Goal: Task Accomplishment & Management: Manage account settings

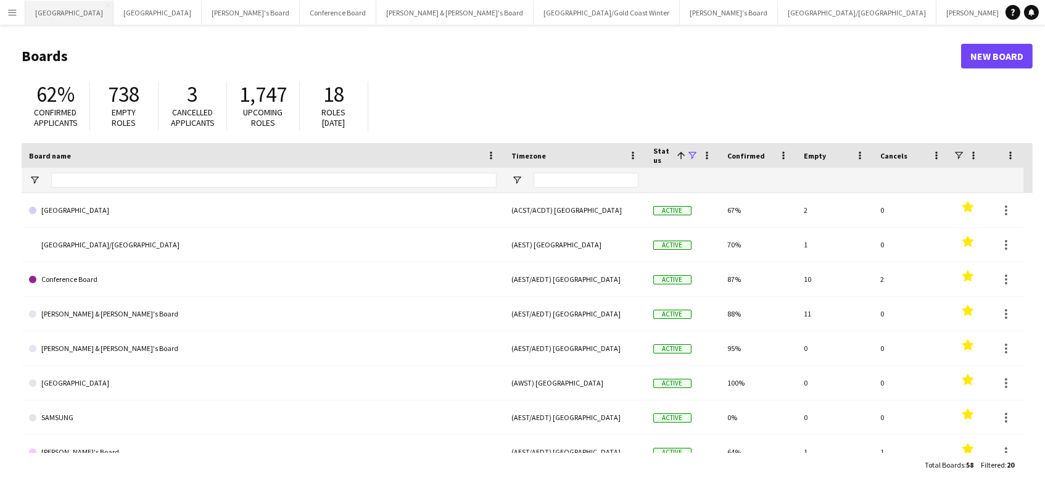
click at [46, 21] on button "Perth Close" at bounding box center [69, 13] width 88 height 24
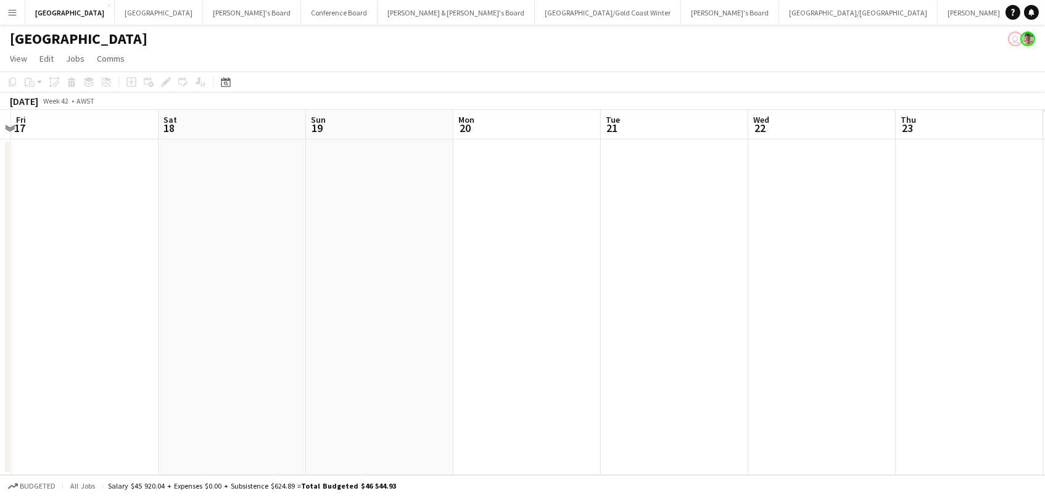
scroll to position [0, 407]
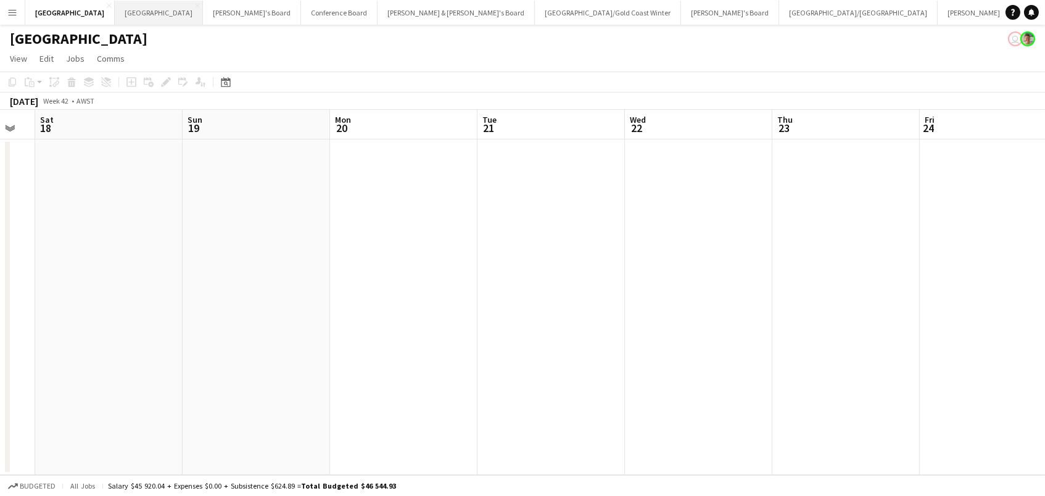
click at [115, 10] on button "Melbourne Close" at bounding box center [159, 13] width 88 height 24
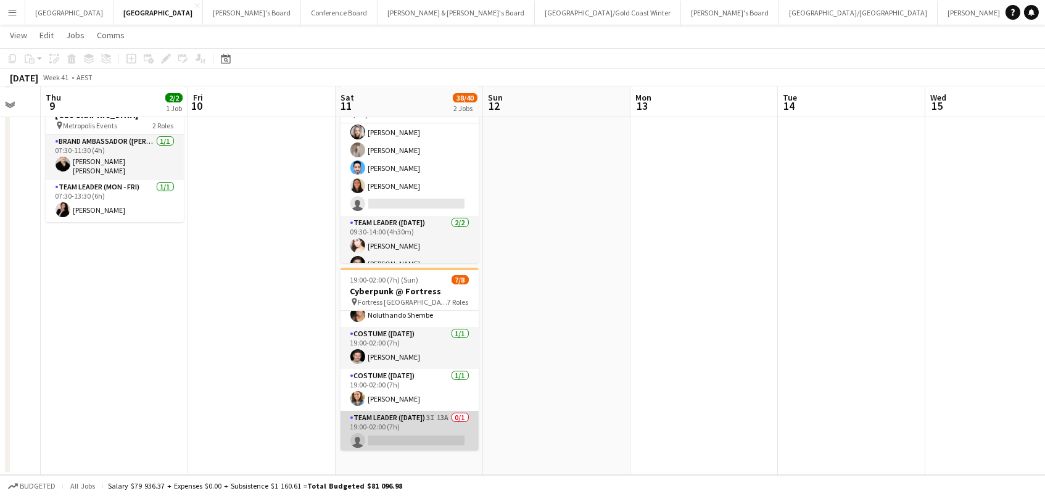
scroll to position [62, 0]
drag, startPoint x: 416, startPoint y: 433, endPoint x: 438, endPoint y: 428, distance: 22.1
click at [417, 433] on app-card-role "Team Leader ([DATE]) 3I 13A 0/1 19:00-02:00 (7h) single-neutral-actions" at bounding box center [409, 432] width 138 height 42
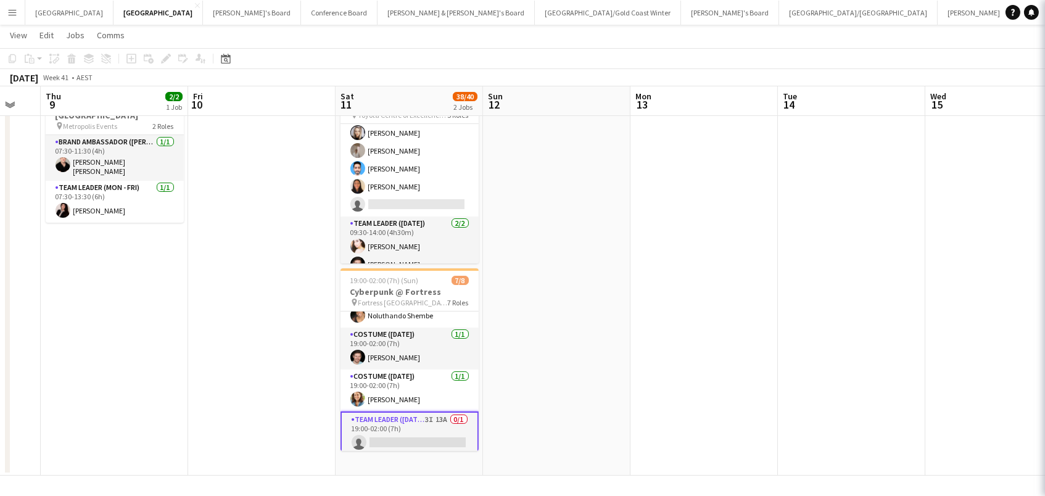
scroll to position [0, 400]
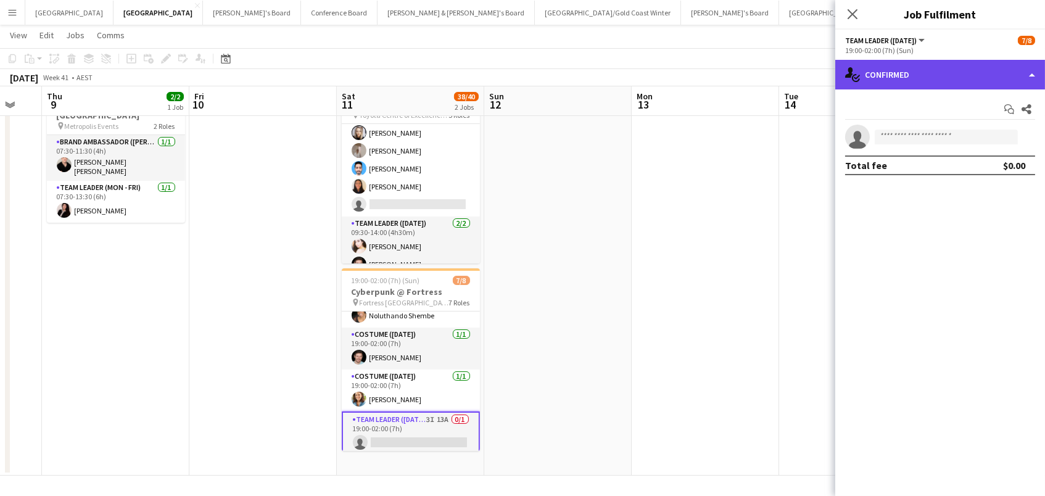
click at [918, 81] on div "single-neutral-actions-check-2 Confirmed" at bounding box center [940, 75] width 210 height 30
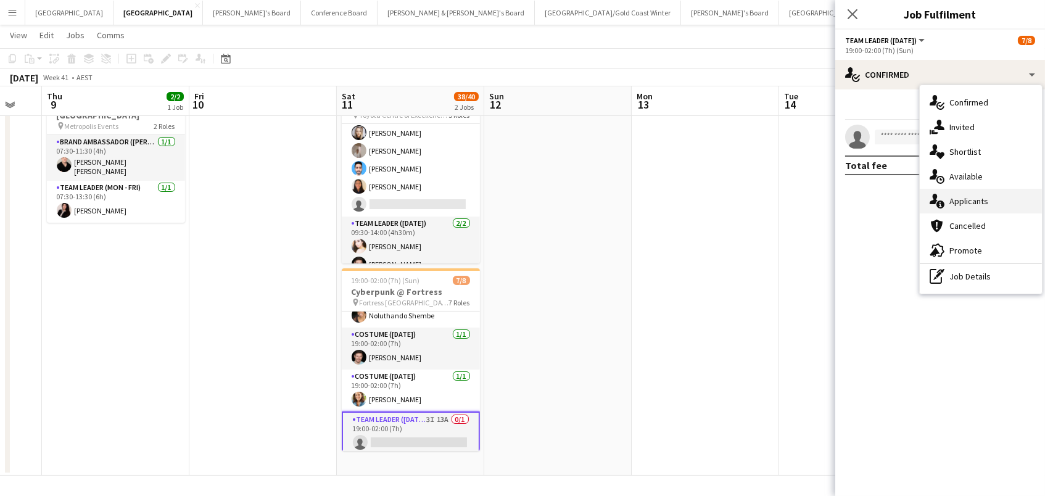
click at [989, 204] on div "single-neutral-actions-information Applicants" at bounding box center [980, 201] width 122 height 25
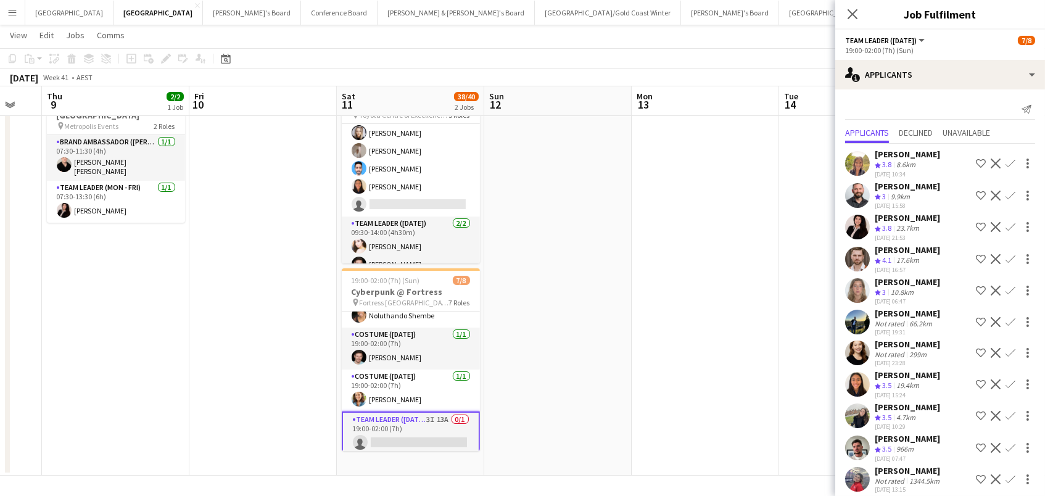
click at [913, 485] on div "[DATE] 13:15" at bounding box center [907, 489] width 67 height 8
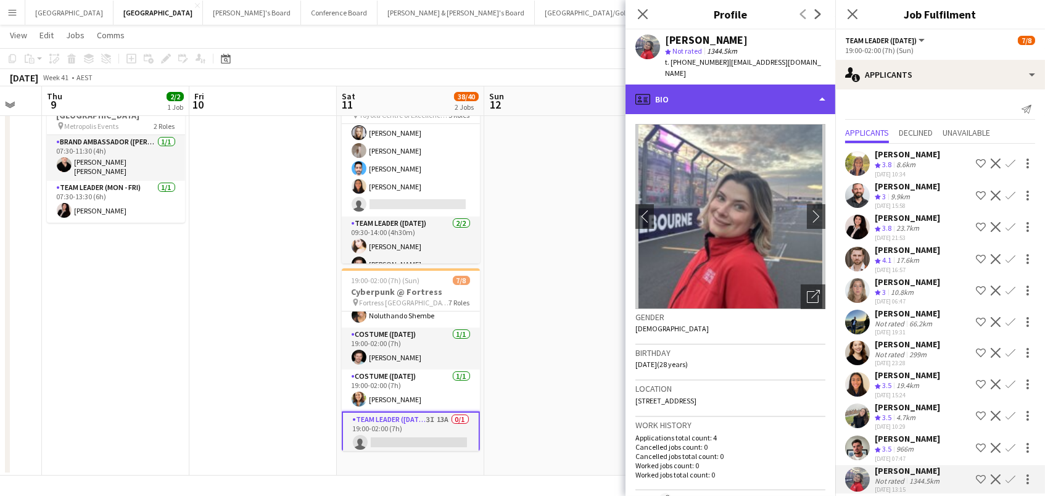
click at [738, 84] on div "profile Bio" at bounding box center [730, 99] width 210 height 30
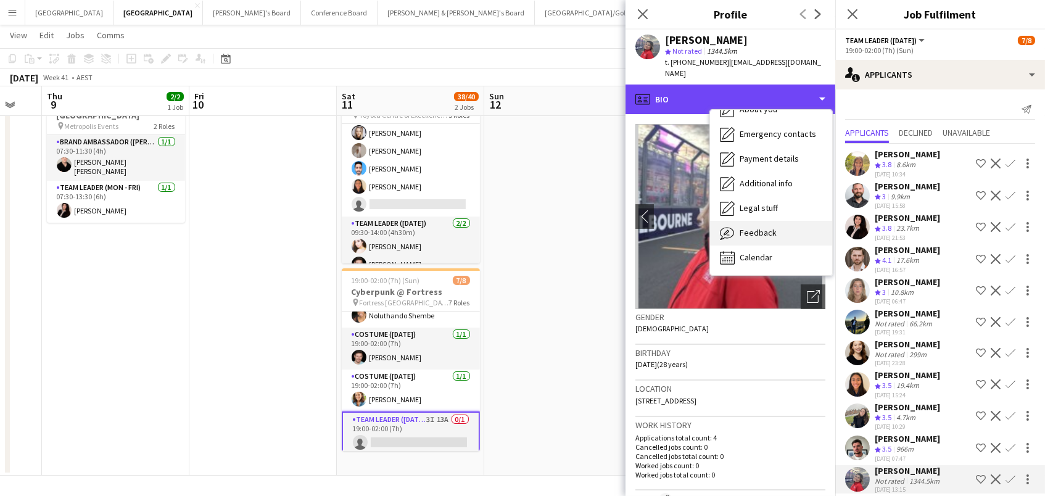
scroll to position [91, 0]
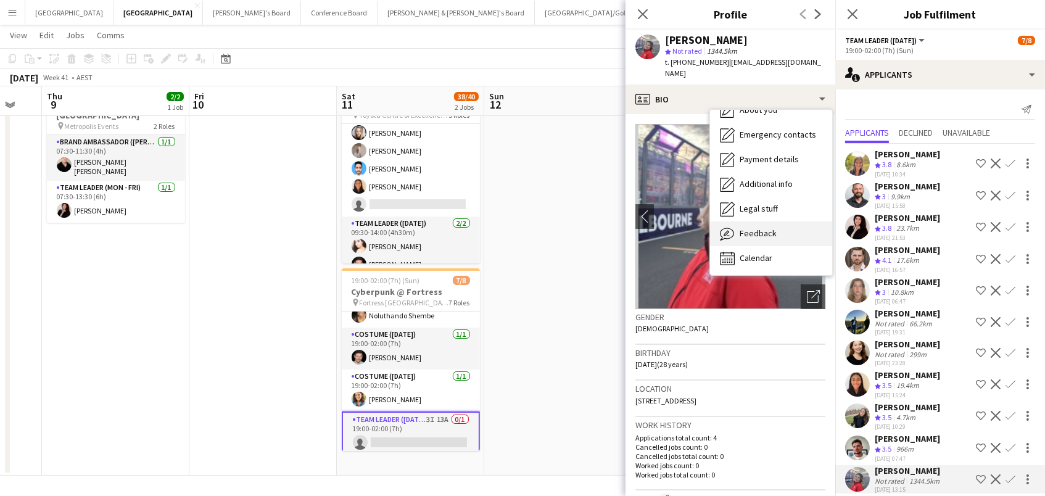
click at [767, 228] on span "Feedback" at bounding box center [757, 233] width 37 height 11
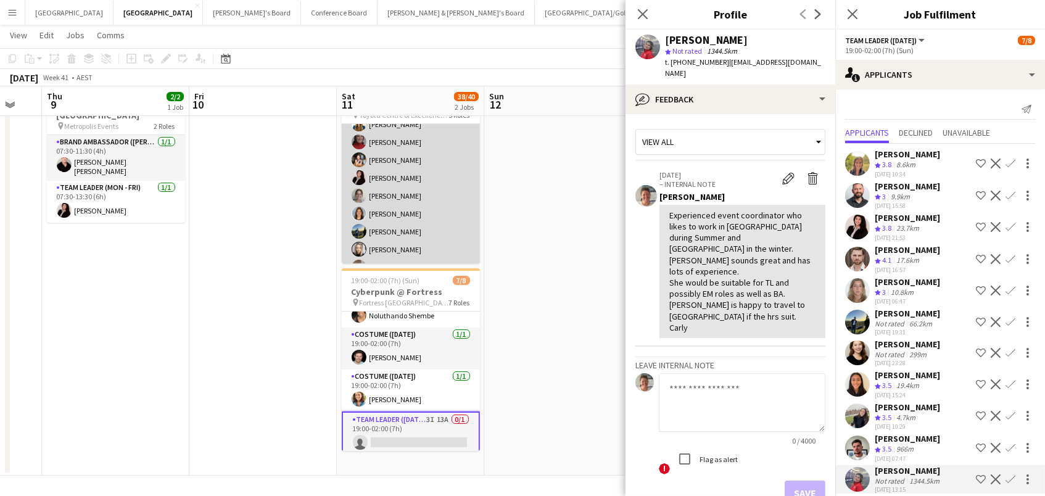
scroll to position [424, 0]
click at [424, 224] on app-card-role "Brand Ambassador ([DATE]) 47I 10A 19/20 09:30-14:00 (4h30m) [PERSON_NAME] [PERS…" at bounding box center [411, 151] width 138 height 385
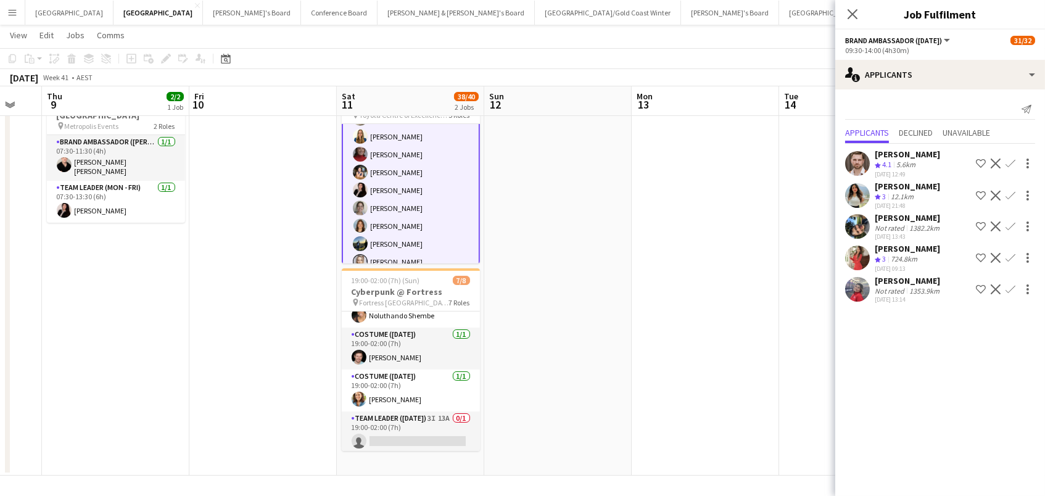
click at [1009, 284] on app-icon "Confirm" at bounding box center [1010, 289] width 10 height 10
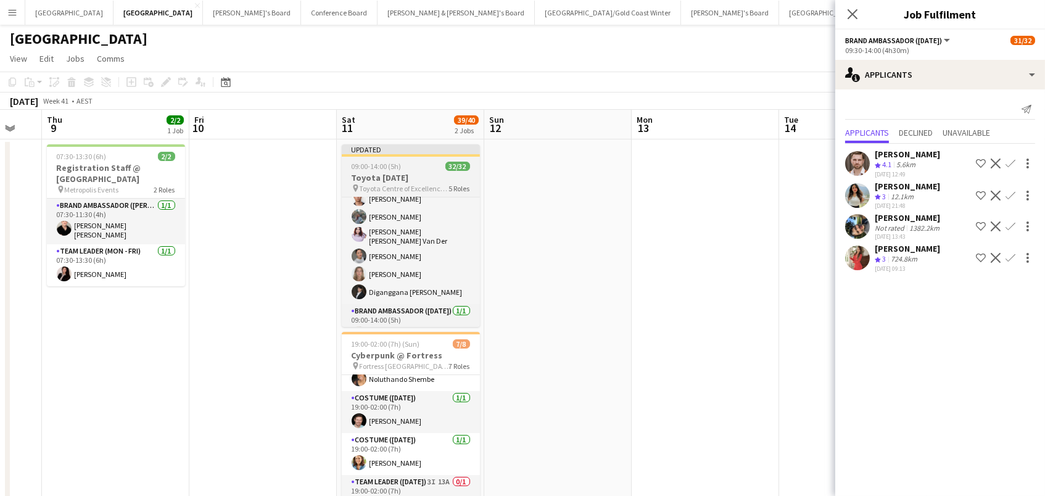
scroll to position [0, 0]
click at [607, 178] on app-date-cell at bounding box center [557, 339] width 147 height 400
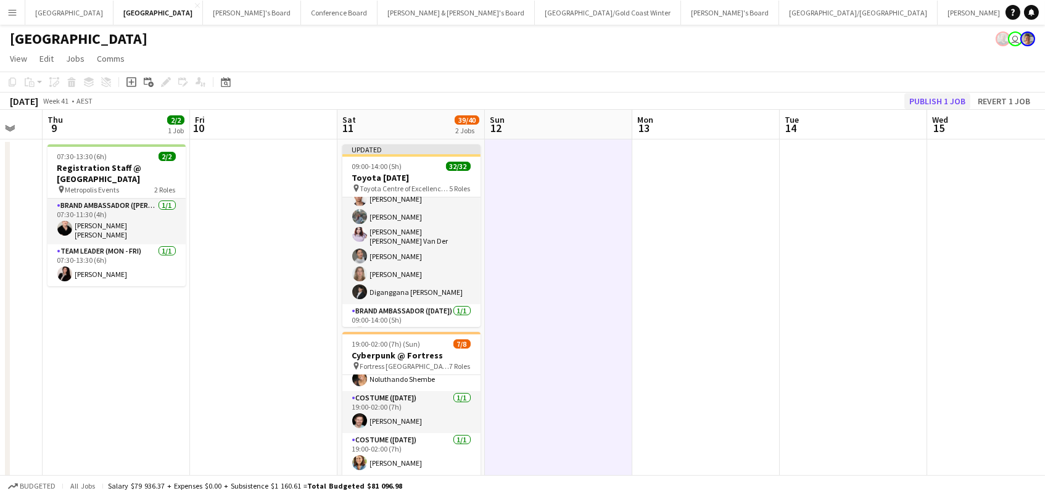
click at [930, 99] on button "Publish 1 job" at bounding box center [937, 101] width 66 height 16
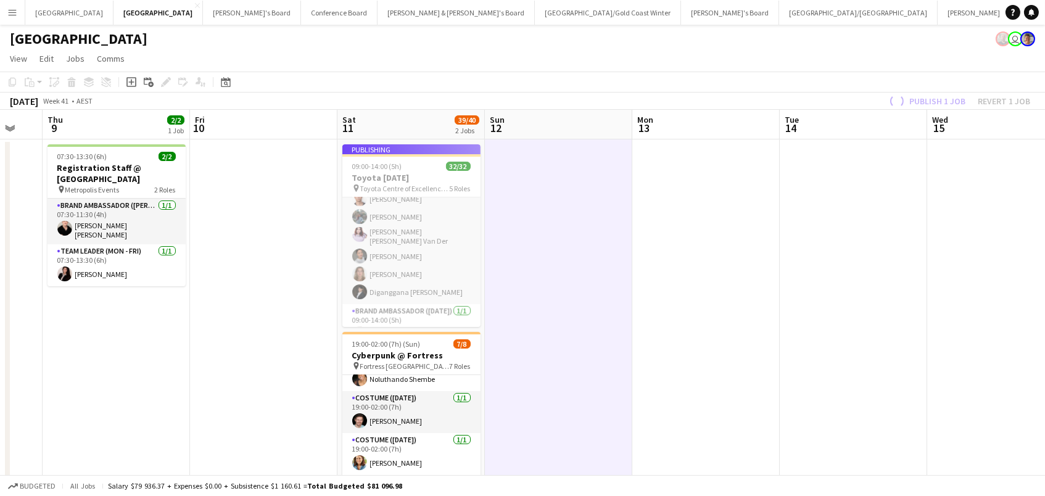
drag, startPoint x: 439, startPoint y: 171, endPoint x: 429, endPoint y: 171, distance: 9.9
click at [439, 171] on app-job-card "Publishing 09:00-14:00 (5h) 32/32 Toyota [DATE] pin Toyota Centre of Excellence…" at bounding box center [411, 235] width 138 height 183
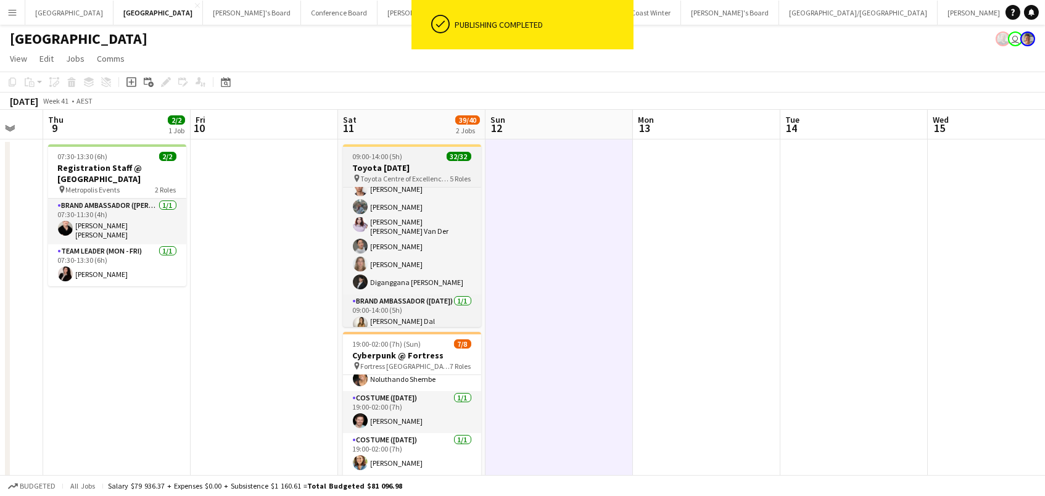
click at [357, 165] on h3 "Toyota [DATE]" at bounding box center [412, 167] width 138 height 11
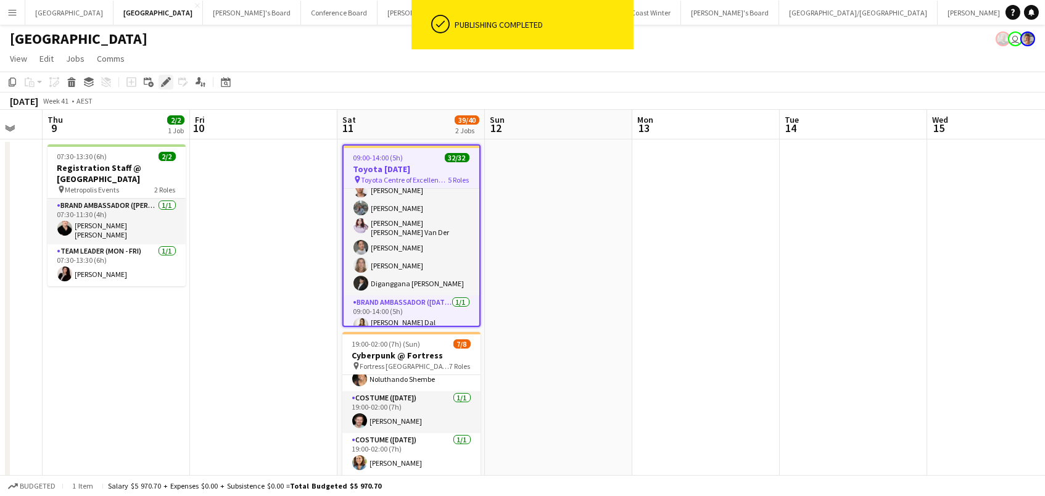
drag, startPoint x: 162, startPoint y: 81, endPoint x: 171, endPoint y: 80, distance: 9.9
click at [162, 81] on icon "Edit" at bounding box center [166, 82] width 10 height 10
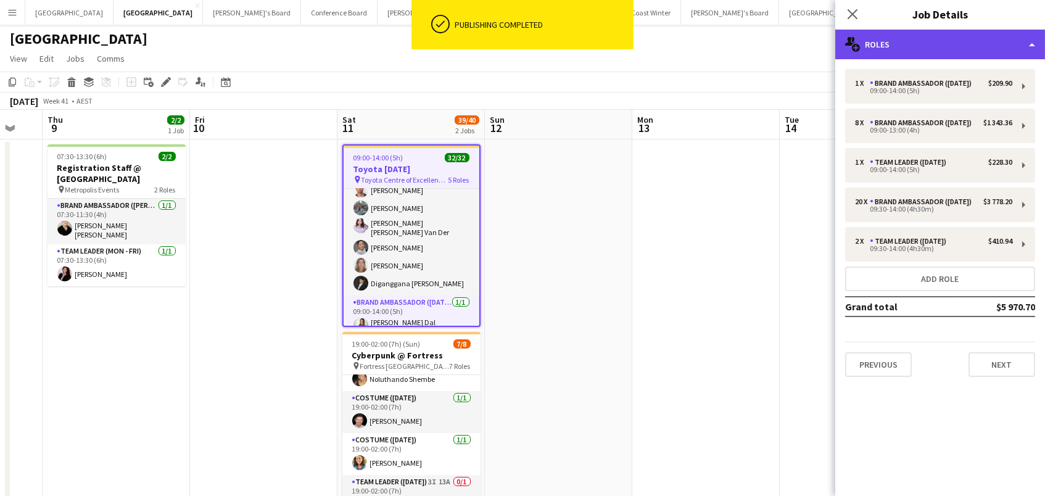
click at [899, 41] on div "multiple-users-add Roles" at bounding box center [940, 45] width 210 height 30
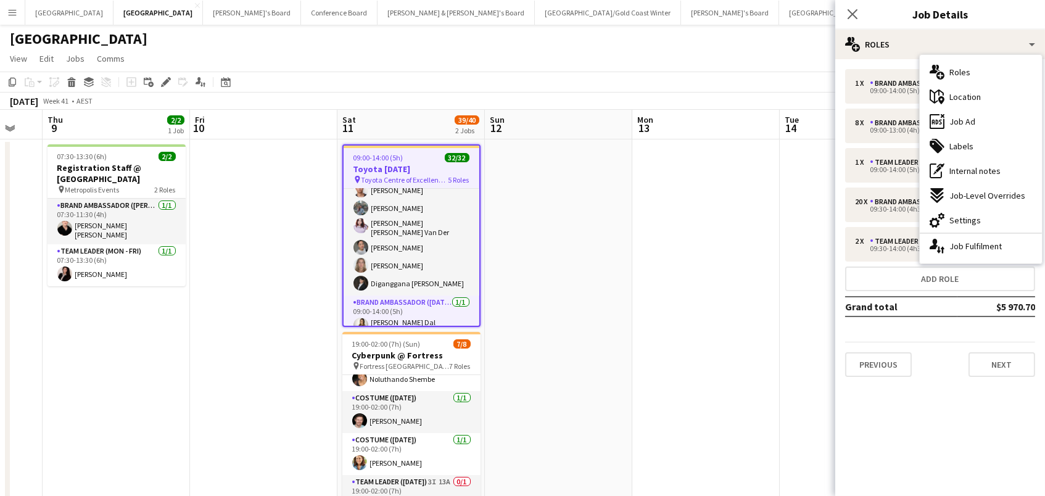
drag, startPoint x: 954, startPoint y: 216, endPoint x: 964, endPoint y: 198, distance: 20.4
click at [955, 213] on div "cog-double-3 Settings" at bounding box center [980, 220] width 122 height 25
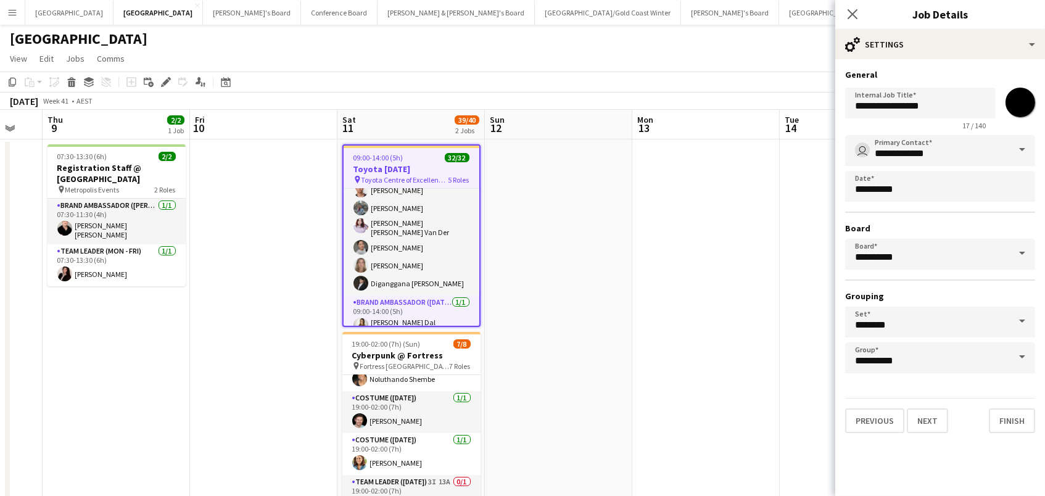
click at [1026, 89] on input "*******" at bounding box center [1020, 102] width 44 height 44
type input "*******"
click at [663, 232] on app-date-cell at bounding box center [705, 339] width 147 height 400
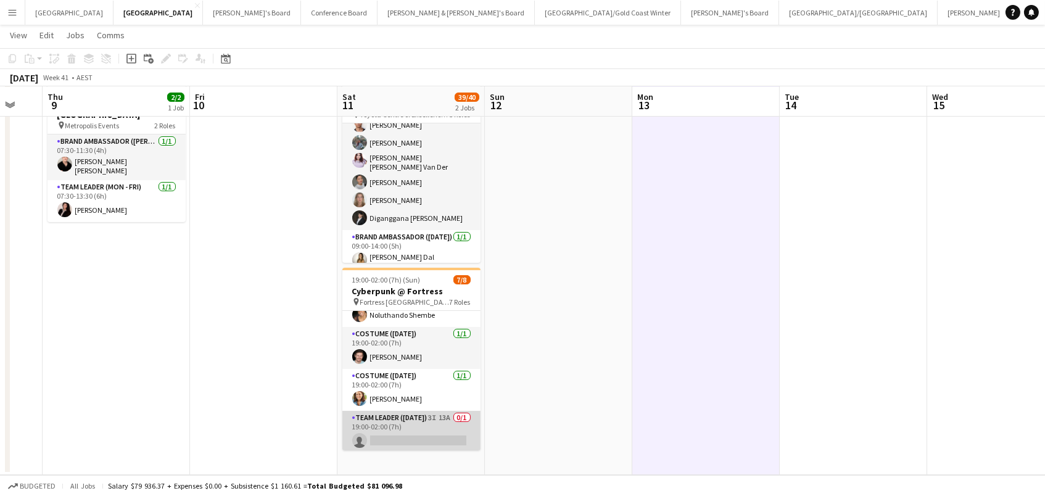
scroll to position [62, 0]
click at [425, 429] on app-card-role "Team Leader ([DATE]) 3I 13A 0/1 19:00-02:00 (7h) single-neutral-actions" at bounding box center [411, 432] width 138 height 42
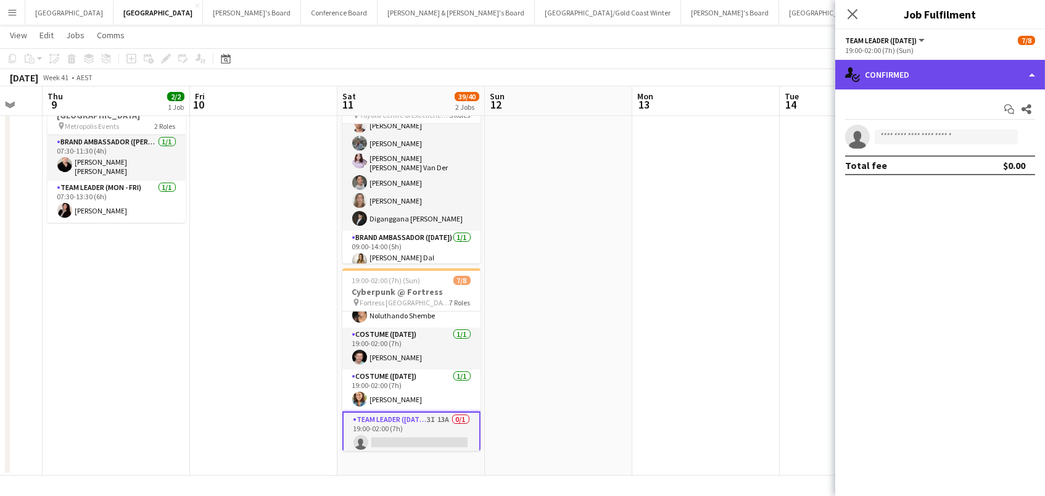
click at [882, 81] on div "single-neutral-actions-check-2 Confirmed" at bounding box center [940, 75] width 210 height 30
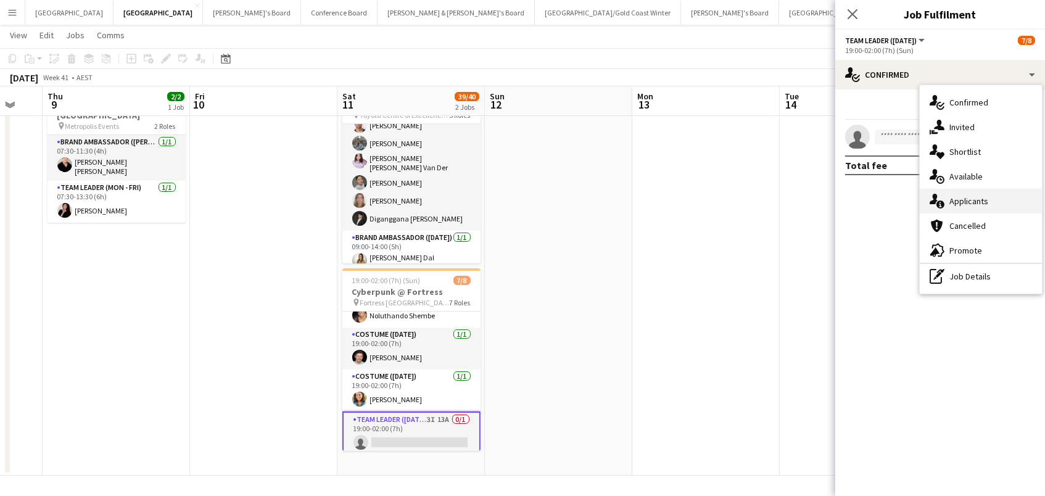
click at [980, 203] on span "Applicants" at bounding box center [968, 200] width 39 height 11
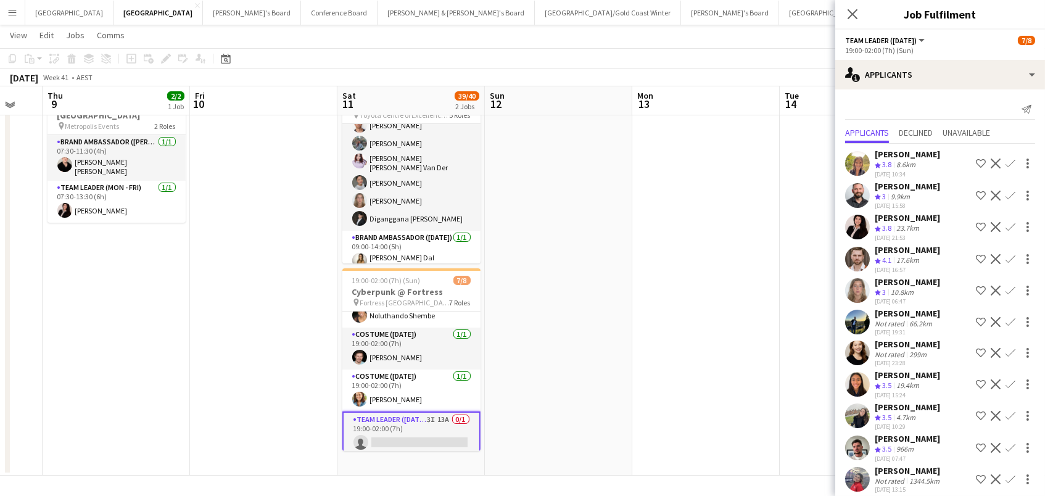
scroll to position [62, 0]
click at [1010, 222] on app-icon "Confirm" at bounding box center [1010, 227] width 10 height 10
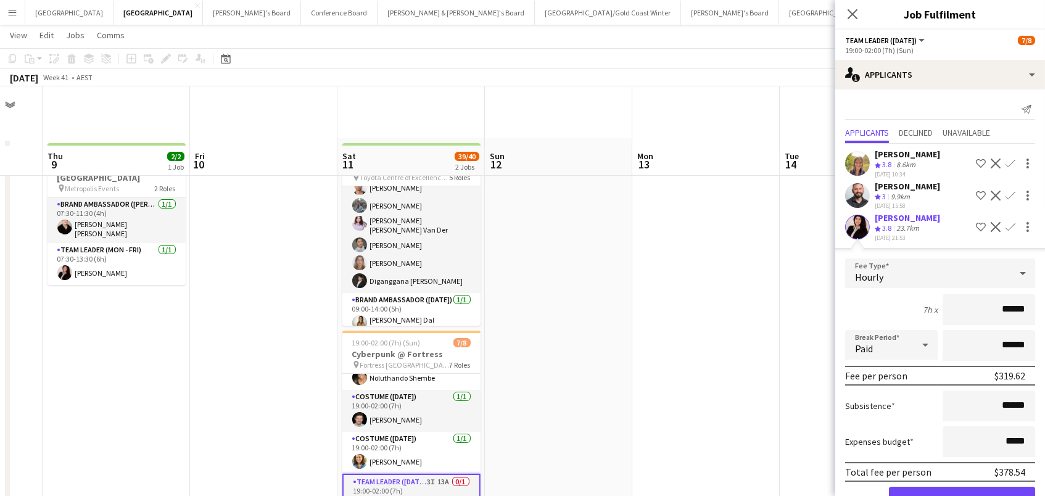
click at [961, 493] on button "Confirm" at bounding box center [962, 499] width 146 height 25
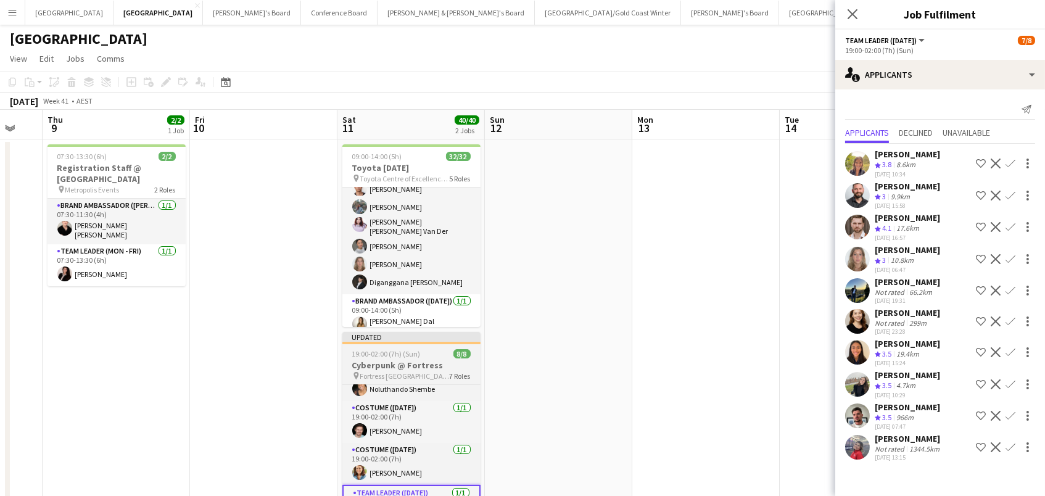
scroll to position [0, 399]
click at [422, 381] on app-job-card "Updated 19:00-02:00 (7h) (Sun) 8/8 Cyberpunk @ Fortress pin Fortress Melbourne …" at bounding box center [412, 423] width 138 height 183
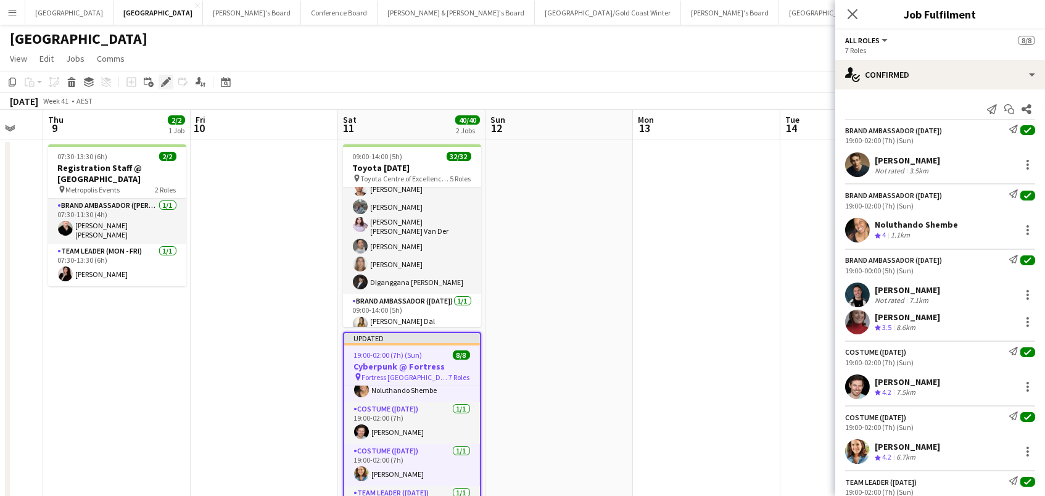
click at [162, 81] on icon at bounding box center [165, 82] width 7 height 7
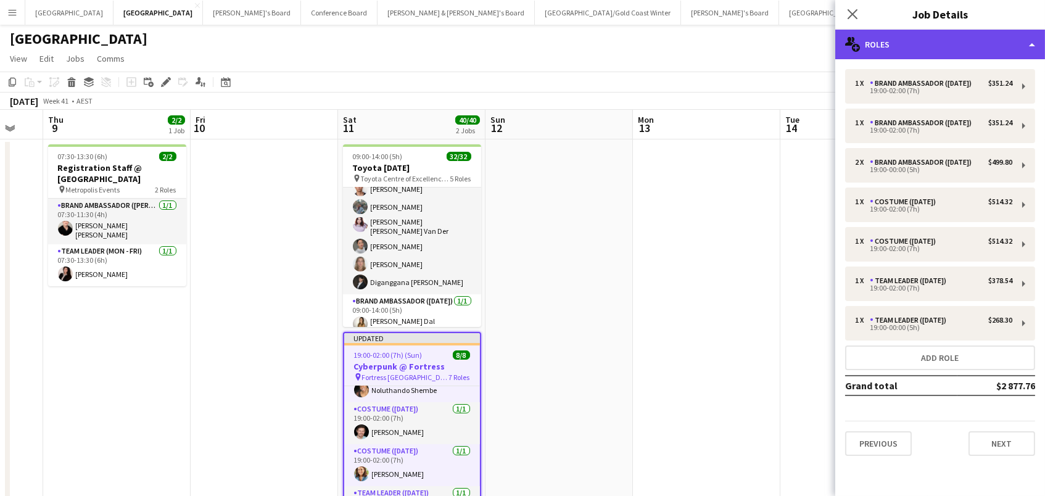
click at [879, 44] on div "multiple-users-add Roles" at bounding box center [940, 45] width 210 height 30
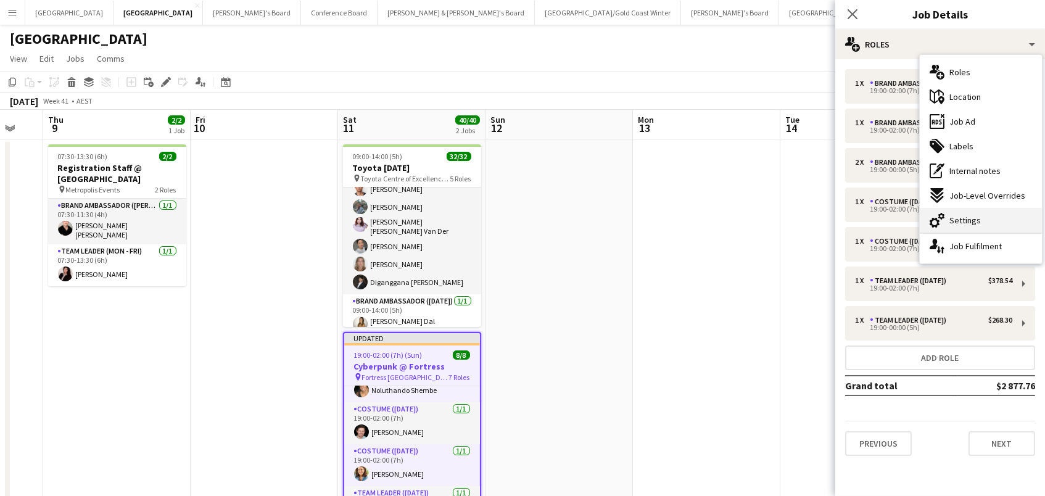
click at [1005, 221] on div "cog-double-3 Settings" at bounding box center [980, 220] width 122 height 25
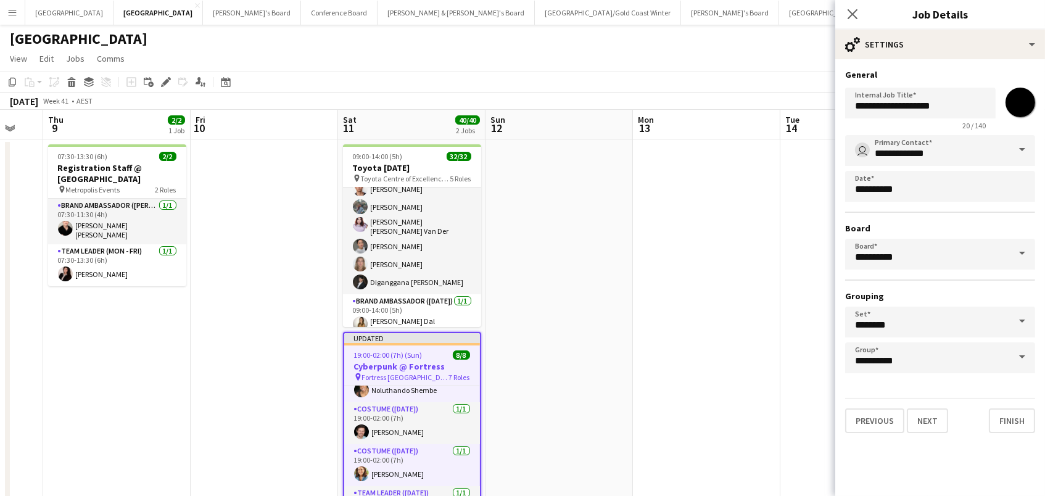
click at [1018, 106] on input "*******" at bounding box center [1020, 102] width 44 height 44
type input "*******"
click at [737, 265] on app-date-cell at bounding box center [706, 339] width 147 height 400
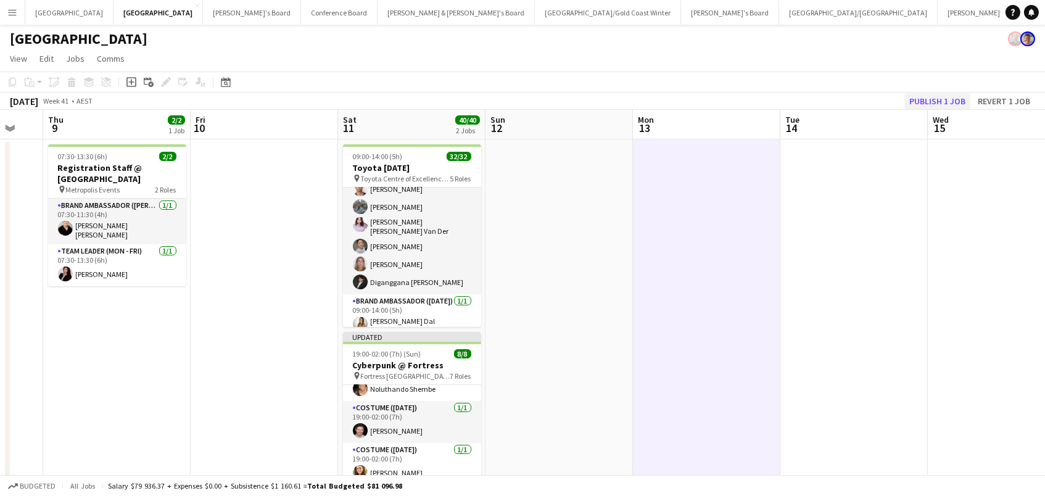
click at [968, 97] on button "Publish 1 job" at bounding box center [937, 101] width 66 height 16
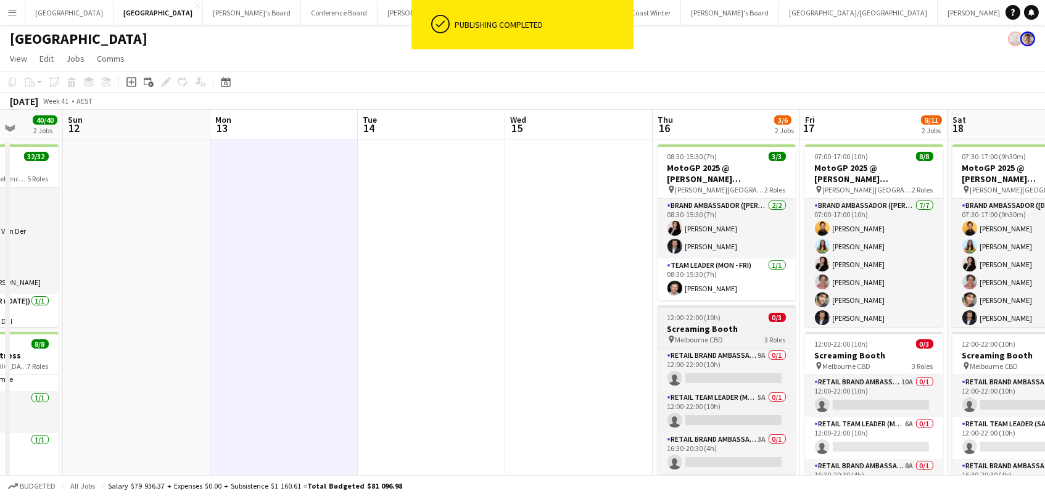
scroll to position [0, 528]
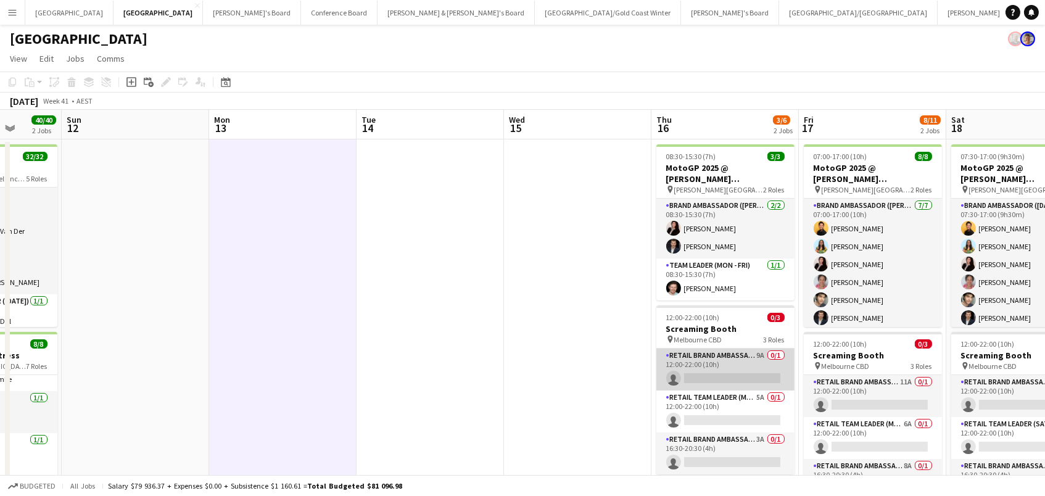
click at [699, 348] on app-card-role "RETAIL Brand Ambassador (Mon - Fri) 9A 0/1 12:00-22:00 (10h) single-neutral-act…" at bounding box center [725, 369] width 138 height 42
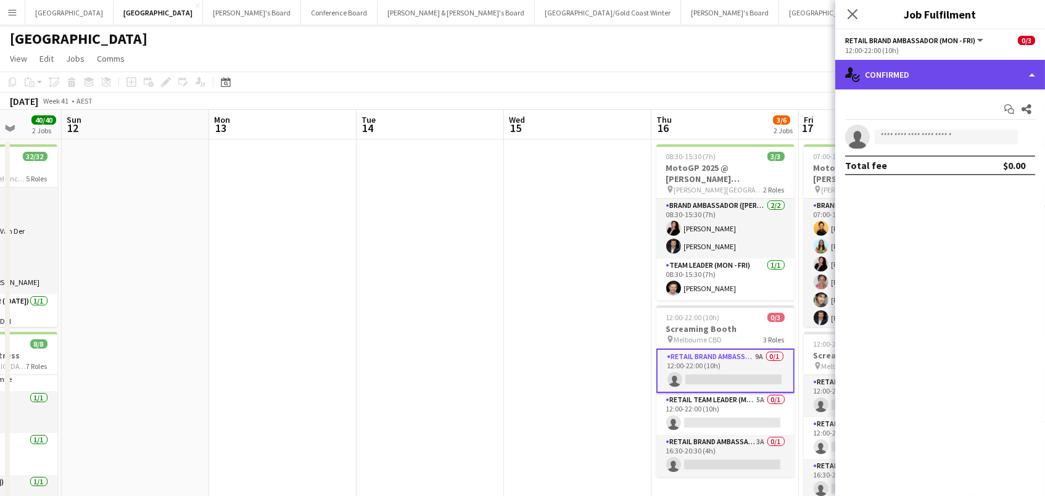
click at [942, 68] on div "single-neutral-actions-check-2 Confirmed" at bounding box center [940, 75] width 210 height 30
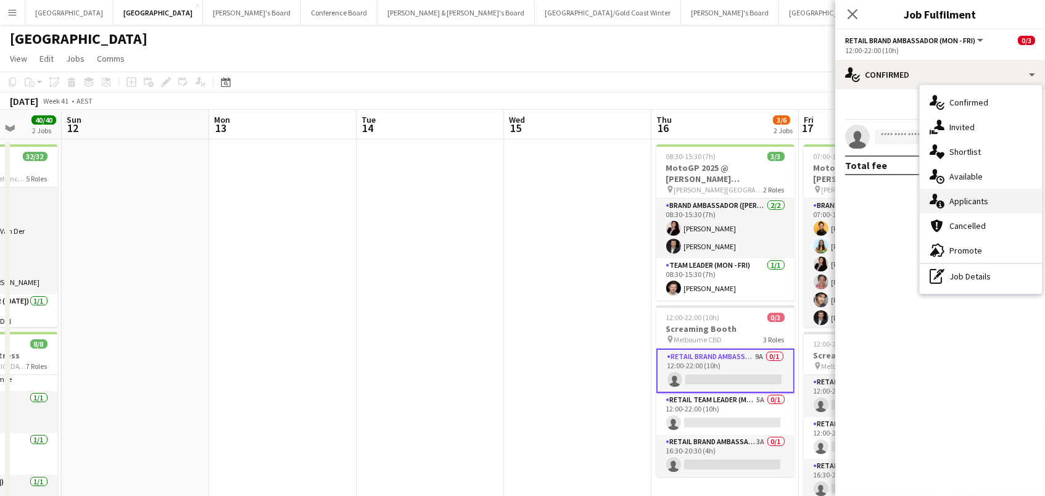
click at [969, 207] on div "single-neutral-actions-information Applicants" at bounding box center [980, 201] width 122 height 25
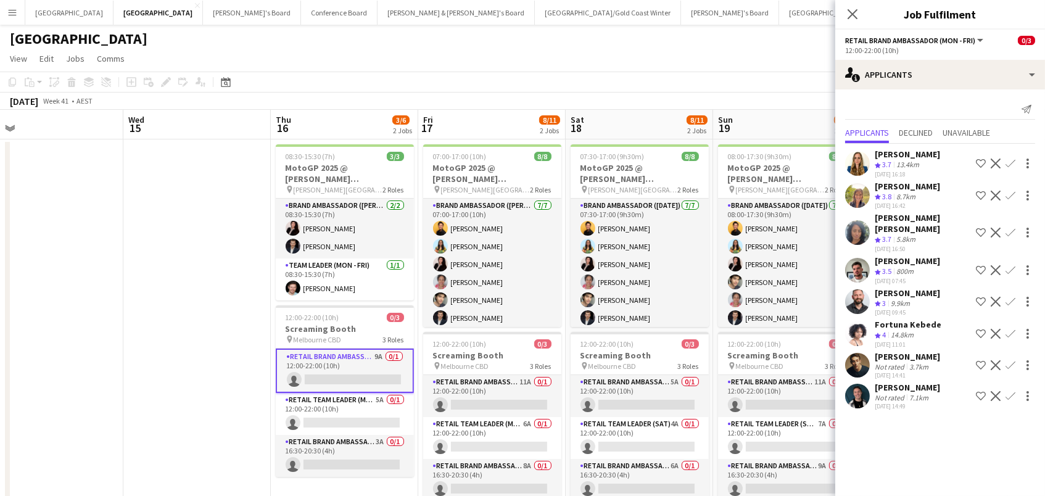
scroll to position [0, 331]
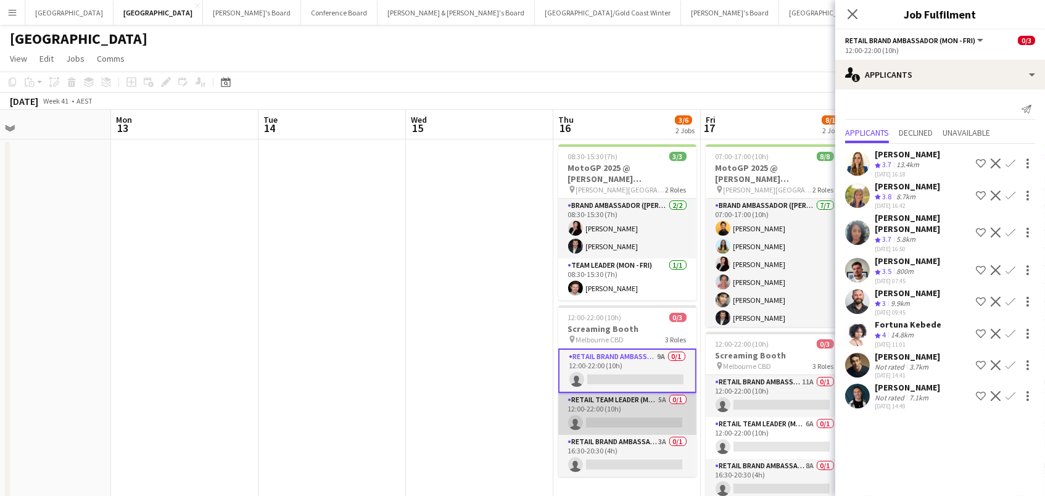
click at [620, 397] on app-card-role "RETAIL Team Leader (Mon - Fri) 5A 0/1 12:00-22:00 (10h) single-neutral-actions" at bounding box center [627, 414] width 138 height 42
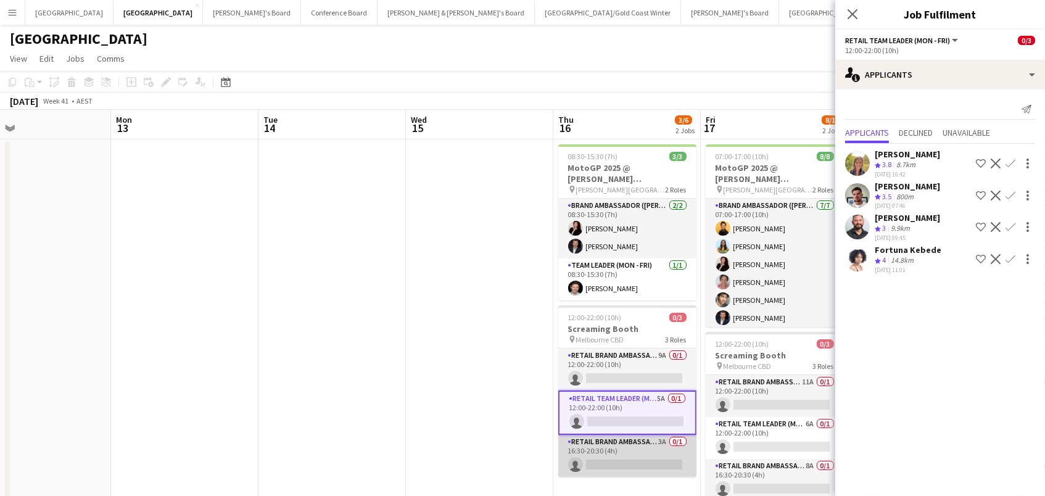
click at [615, 441] on app-card-role "RETAIL Brand Ambassador (Mon - Fri) 3A 0/1 16:30-20:30 (4h) single-neutral-acti…" at bounding box center [627, 456] width 138 height 42
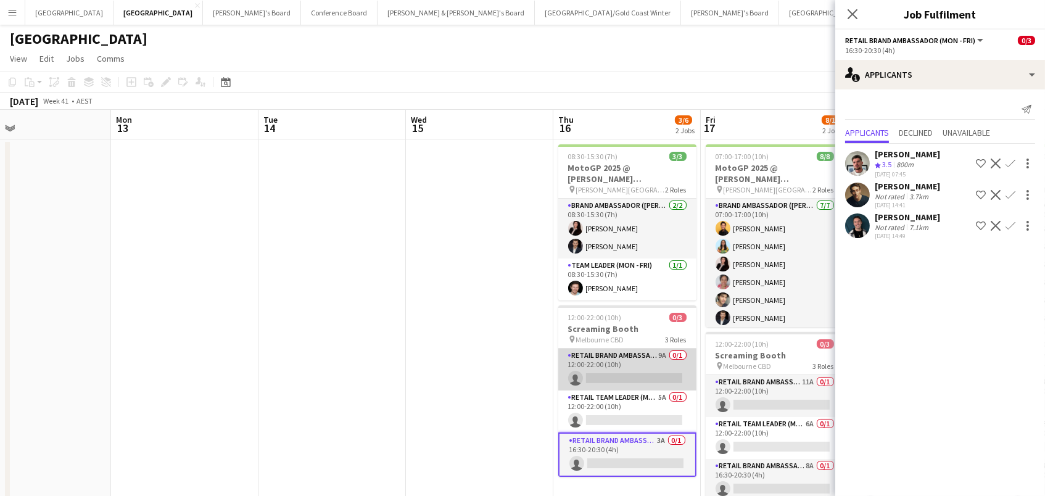
click at [614, 373] on app-card-role "RETAIL Brand Ambassador (Mon - Fri) 9A 0/1 12:00-22:00 (10h) single-neutral-act…" at bounding box center [627, 369] width 138 height 42
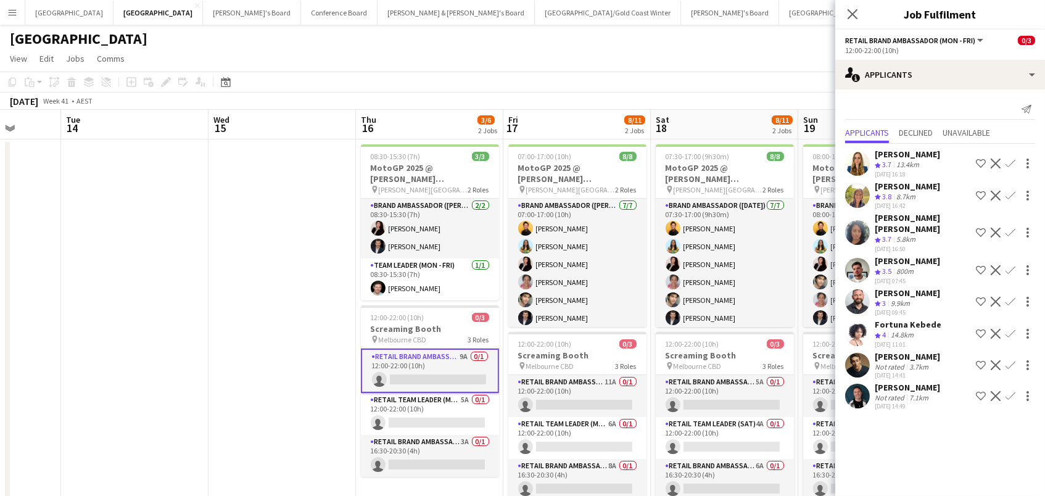
scroll to position [0, 550]
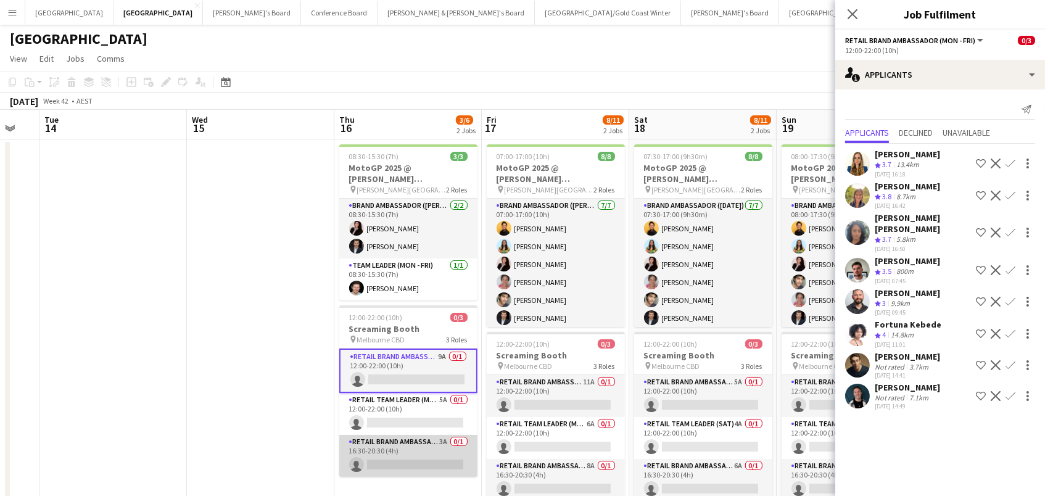
click at [401, 453] on app-card-role "RETAIL Brand Ambassador (Mon - Fri) 3A 0/1 16:30-20:30 (4h) single-neutral-acti…" at bounding box center [408, 456] width 138 height 42
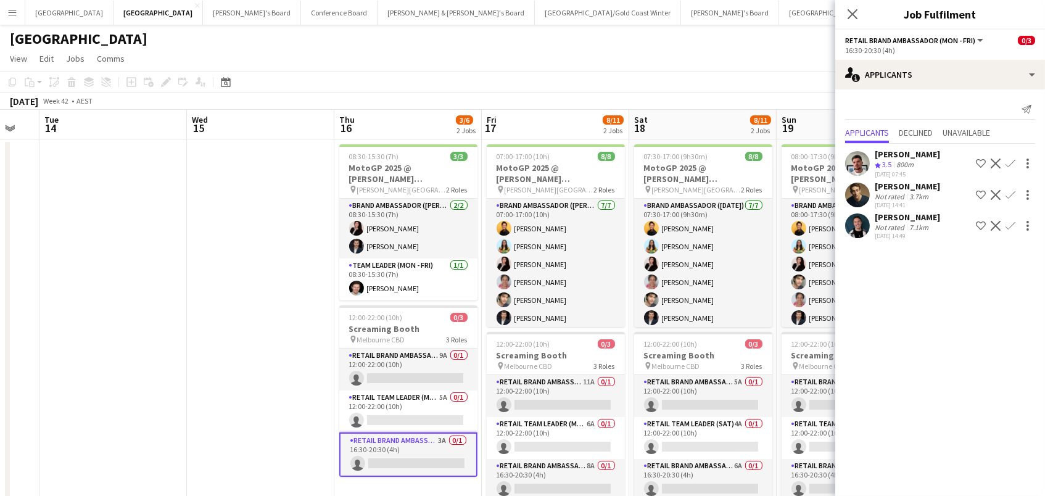
click at [890, 192] on div "Not rated" at bounding box center [890, 196] width 32 height 9
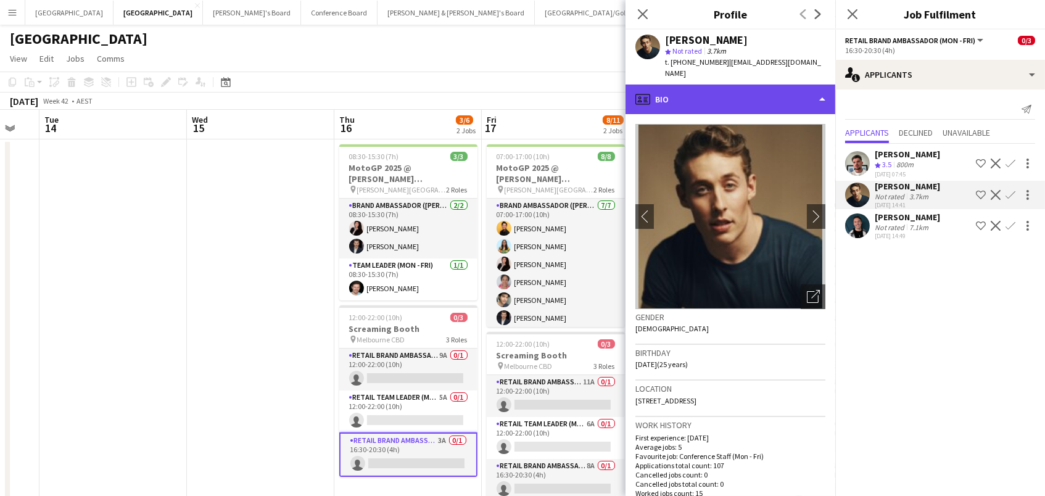
click at [804, 92] on div "profile Bio" at bounding box center [730, 99] width 210 height 30
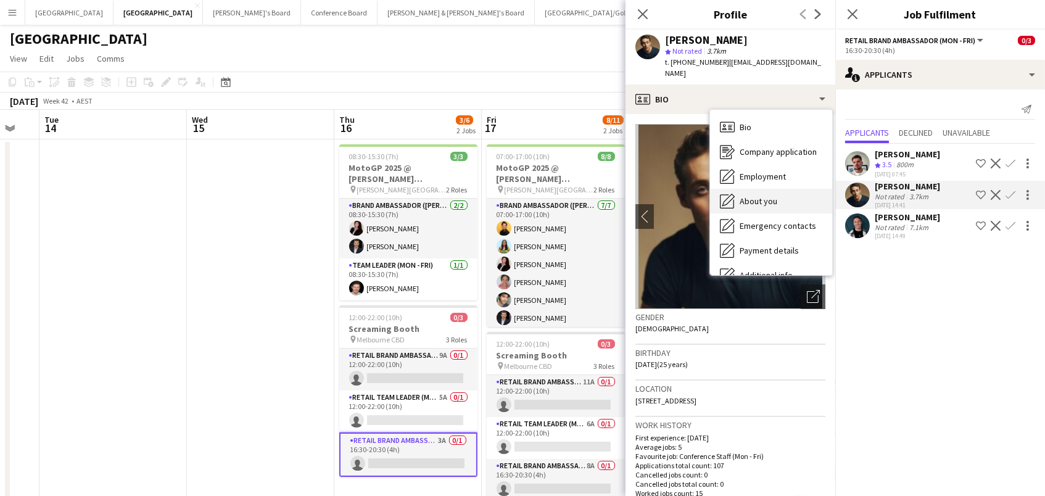
click at [786, 203] on div "About you About you" at bounding box center [771, 201] width 122 height 25
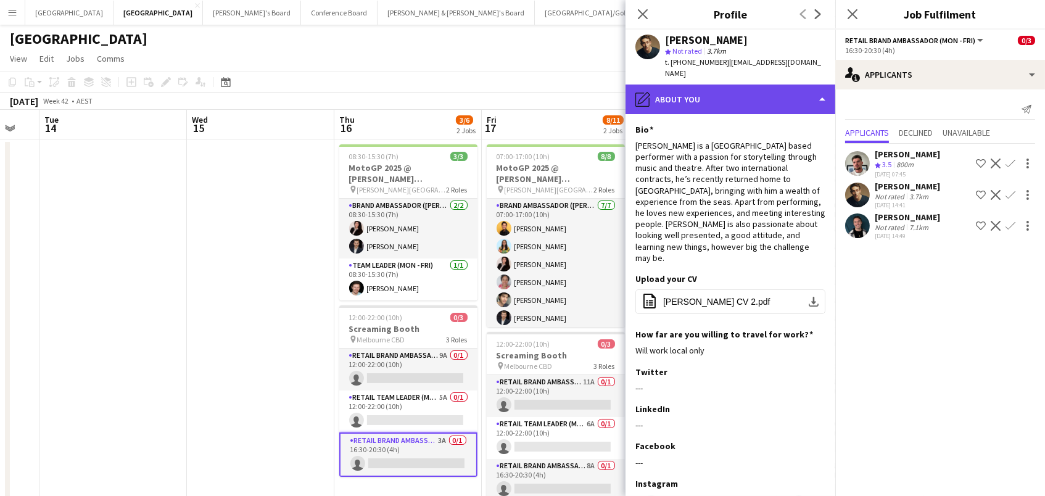
click at [802, 88] on div "pencil4 About you" at bounding box center [730, 99] width 210 height 30
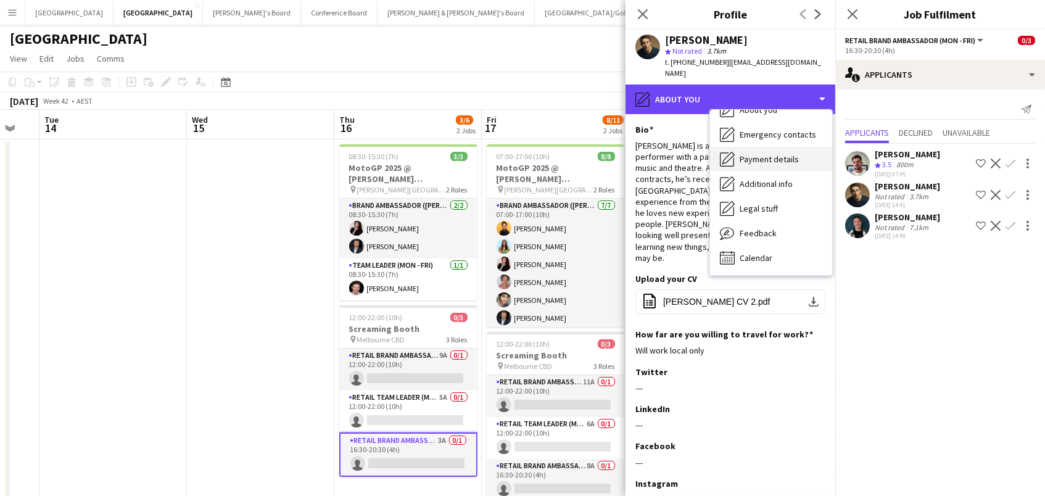
scroll to position [91, 0]
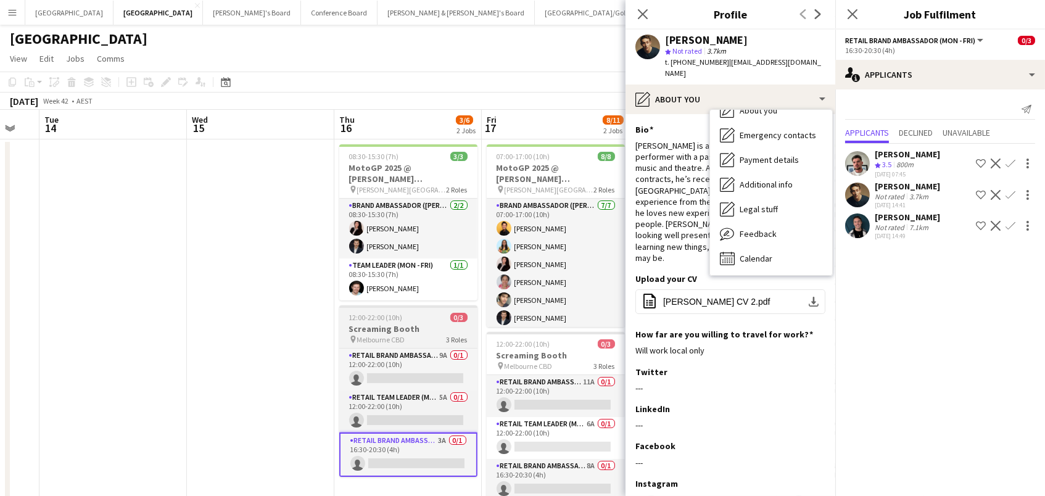
click at [379, 323] on h3 "Screaming Booth" at bounding box center [408, 328] width 138 height 11
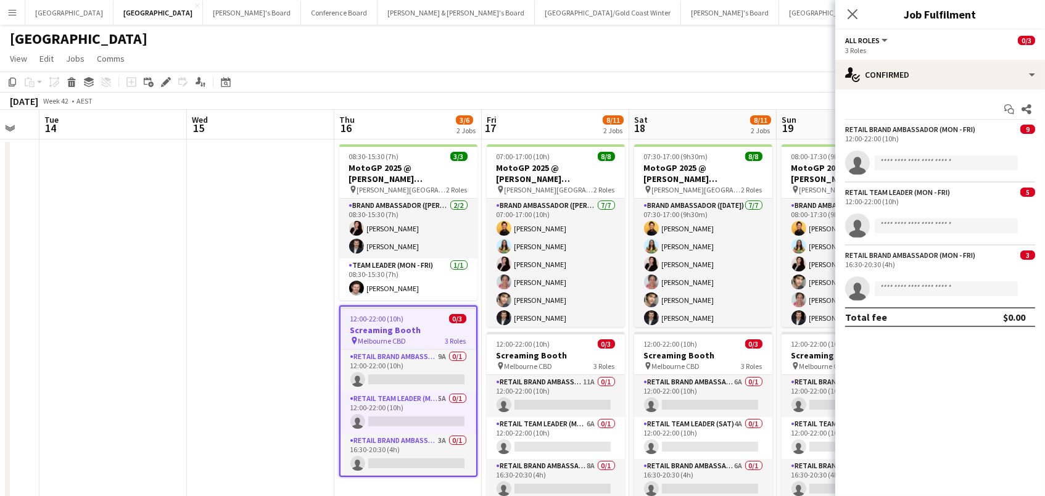
drag, startPoint x: 158, startPoint y: 80, endPoint x: 253, endPoint y: 59, distance: 97.1
click at [158, 80] on div "Edit" at bounding box center [165, 82] width 15 height 15
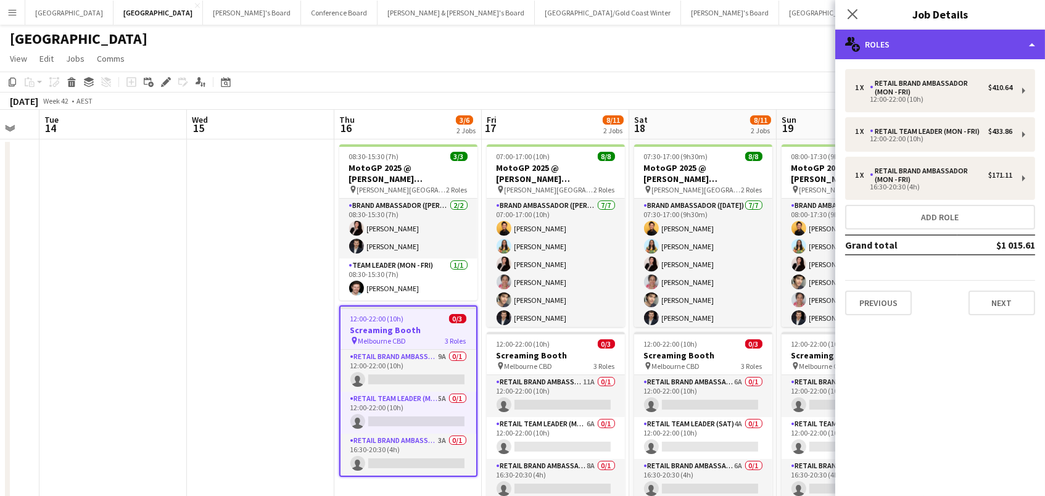
click at [877, 55] on div "multiple-users-add Roles" at bounding box center [940, 45] width 210 height 30
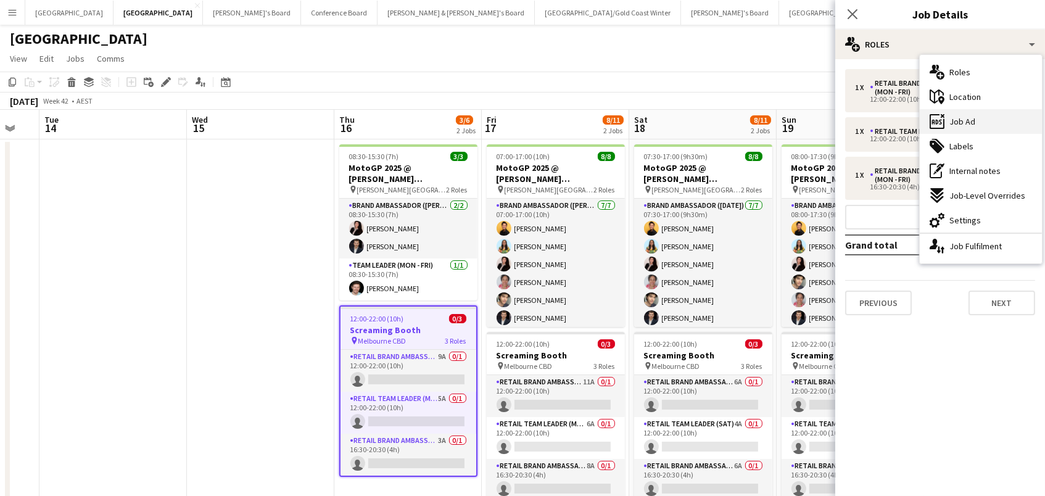
click at [963, 121] on span "Job Ad" at bounding box center [962, 121] width 26 height 11
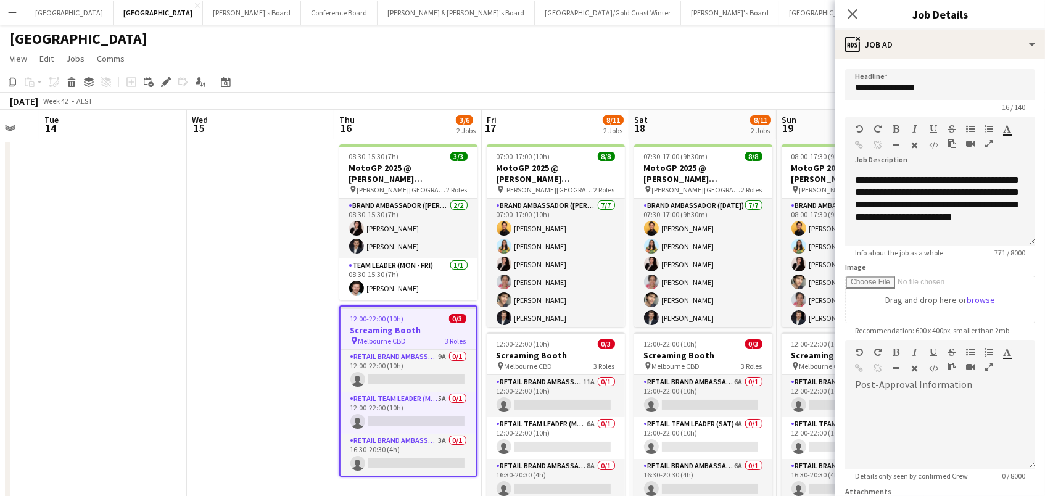
scroll to position [194, 0]
click at [506, 405] on app-card-role "RETAIL Brand Ambassador (Mon - Fri) 11A 0/1 12:00-22:00 (10h) single-neutral-ac…" at bounding box center [556, 396] width 138 height 42
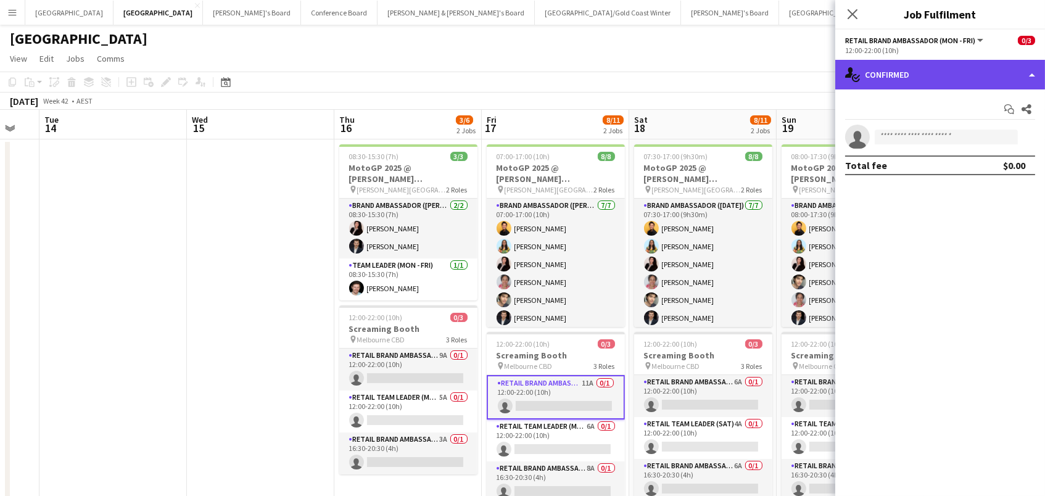
click at [913, 83] on div "single-neutral-actions-check-2 Confirmed" at bounding box center [940, 75] width 210 height 30
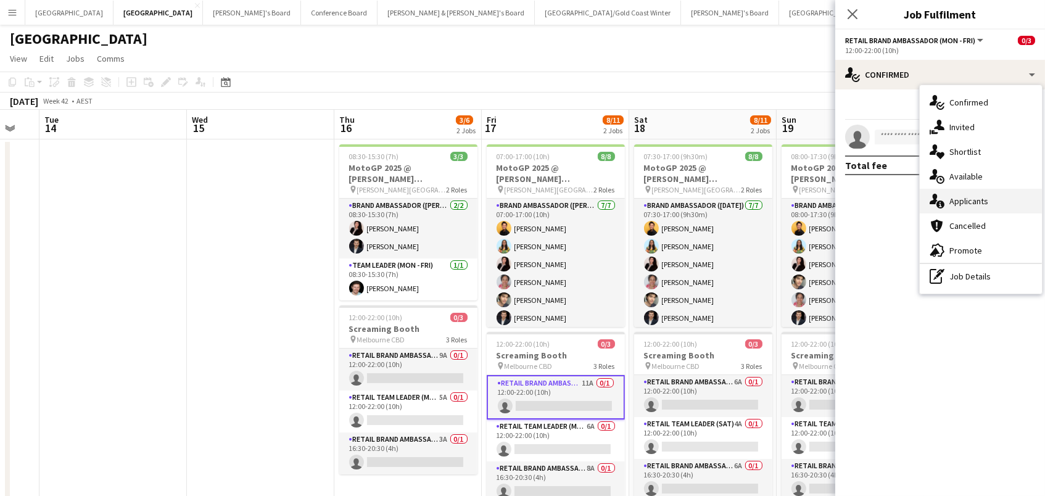
click at [1034, 212] on div "single-neutral-actions-information Applicants" at bounding box center [980, 201] width 122 height 25
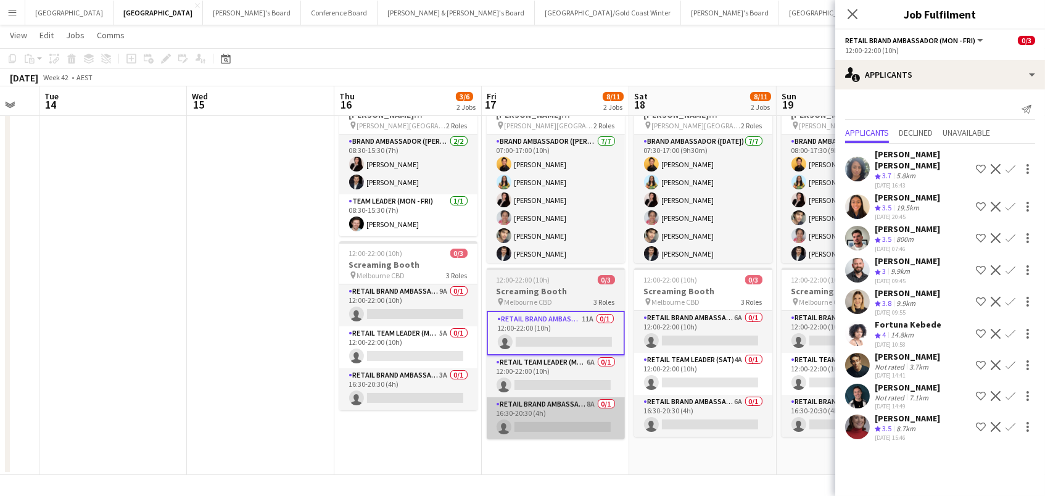
scroll to position [62, 0]
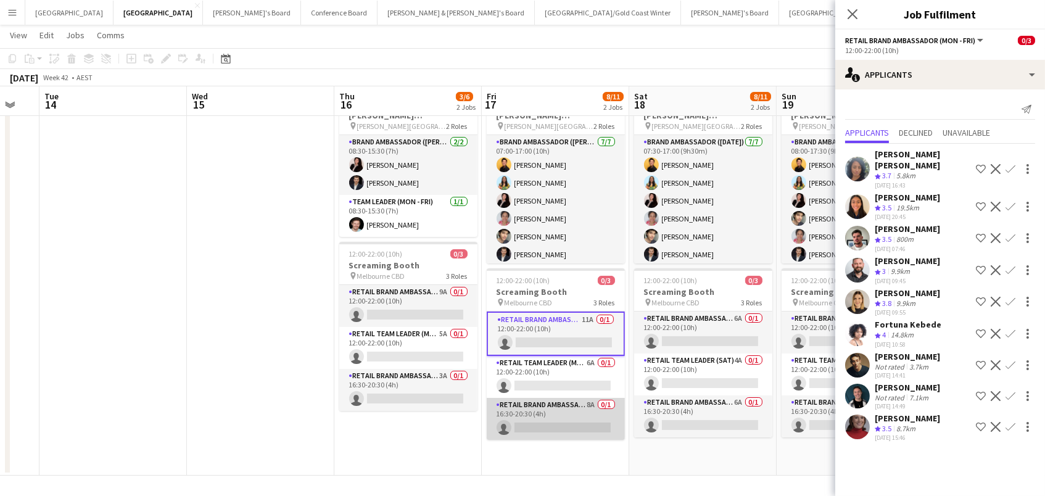
click at [602, 416] on app-card-role "RETAIL Brand Ambassador (Mon - Fri) 8A 0/1 16:30-20:30 (4h) single-neutral-acti…" at bounding box center [556, 419] width 138 height 42
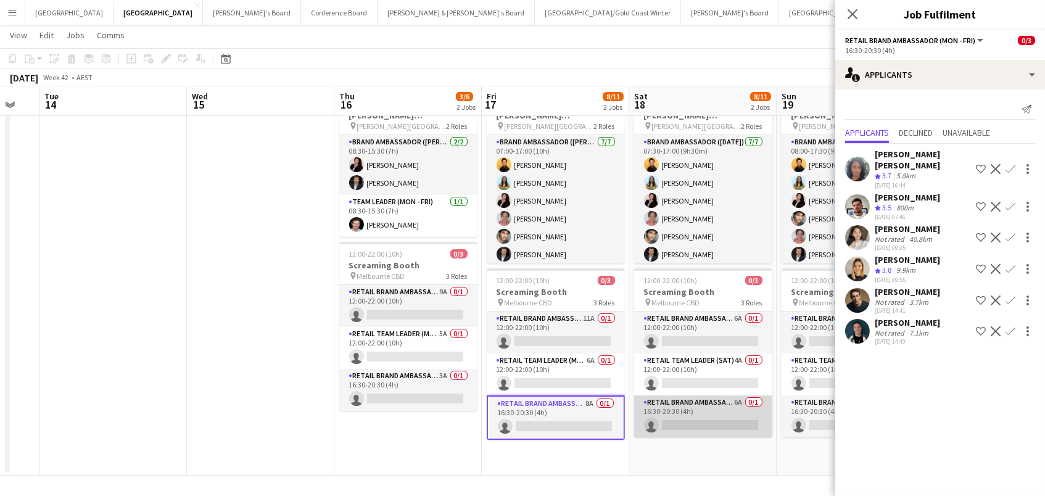
click at [673, 406] on app-card-role "RETAIL Brand Ambassador ([DATE]) 6A 0/1 16:30-20:30 (4h) single-neutral-actions" at bounding box center [703, 416] width 138 height 42
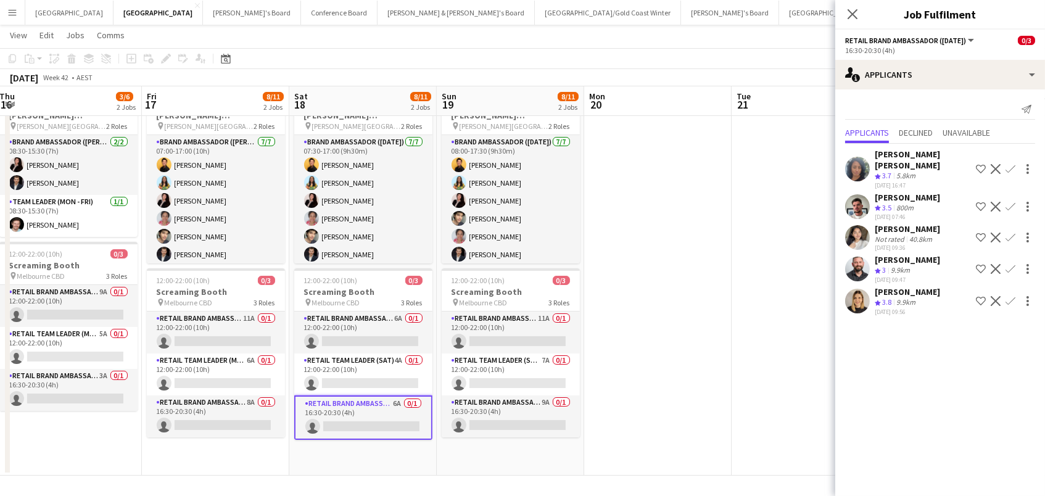
scroll to position [0, 350]
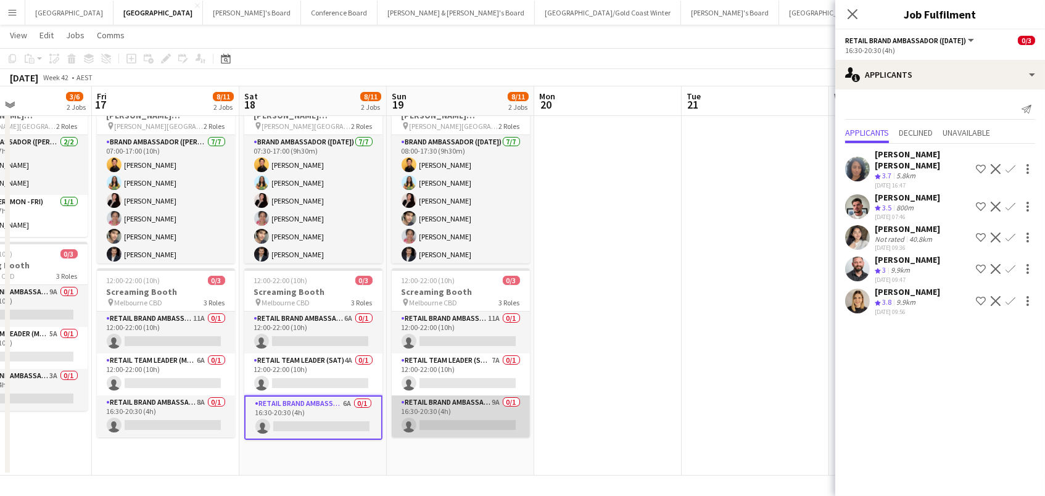
click at [477, 414] on app-card-role "RETAIL Brand Ambassador ([DATE]) 9A 0/1 16:30-20:30 (4h) single-neutral-actions" at bounding box center [461, 416] width 138 height 42
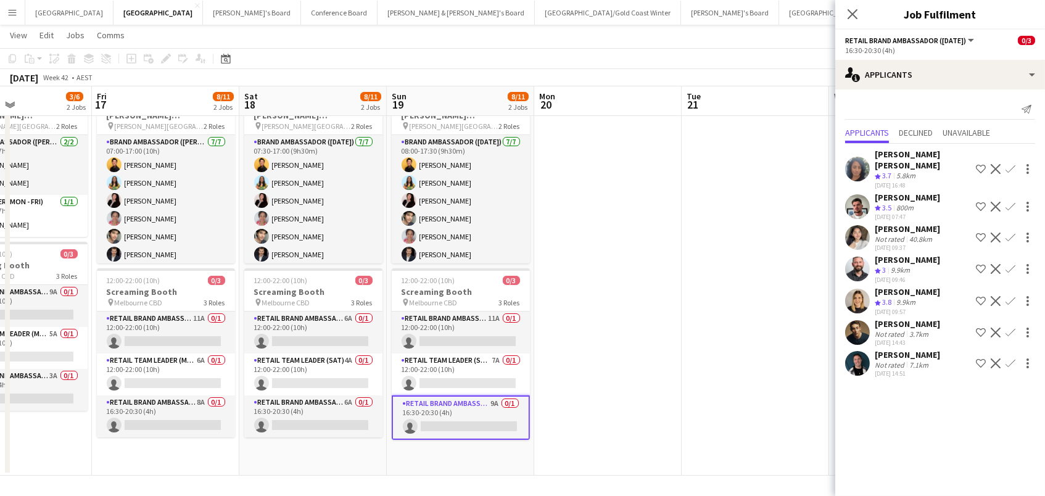
scroll to position [0, 345]
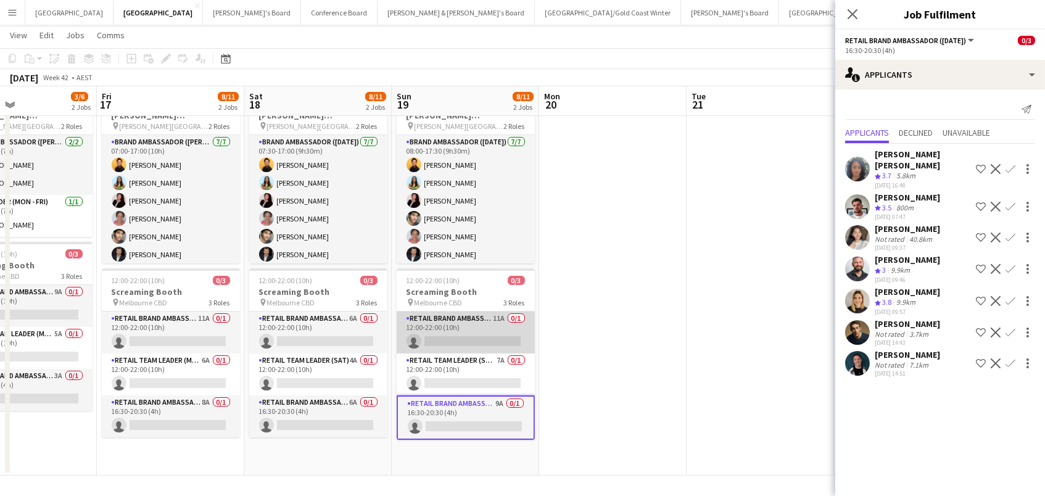
click at [462, 329] on app-card-role "RETAIL Brand Ambassador ([DATE]) 11A 0/1 12:00-22:00 (10h) single-neutral-actio…" at bounding box center [466, 332] width 138 height 42
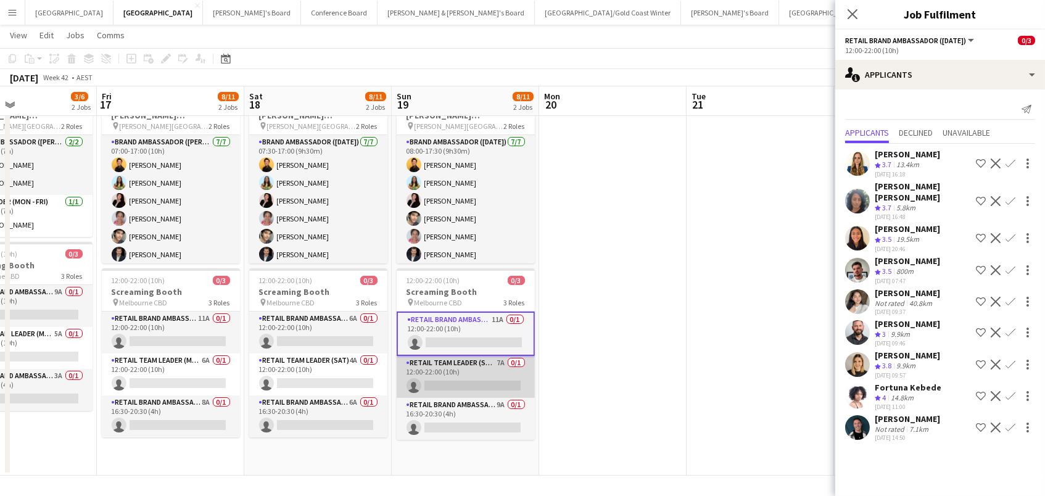
click at [440, 382] on app-card-role "RETAIL Team Leader (Sun) 7A 0/1 12:00-22:00 (10h) single-neutral-actions" at bounding box center [466, 377] width 138 height 42
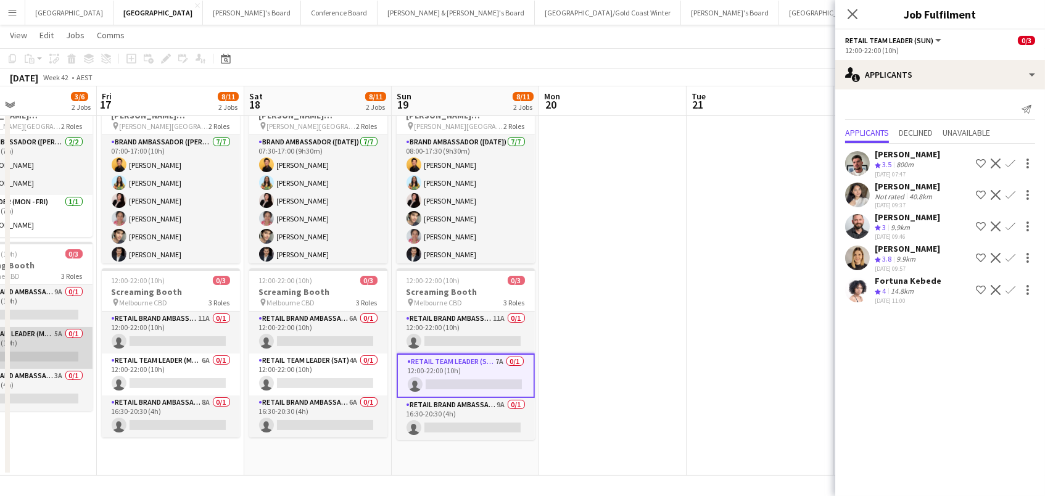
click at [31, 335] on app-card-role "RETAIL Team Leader (Mon - Fri) 5A 0/1 12:00-22:00 (10h) single-neutral-actions" at bounding box center [23, 348] width 138 height 42
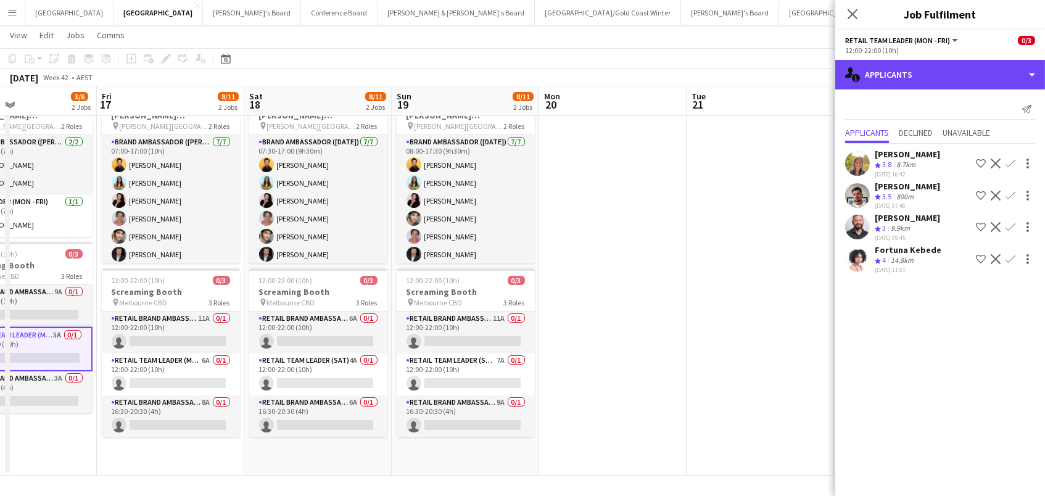
click at [931, 84] on div "single-neutral-actions-information Applicants" at bounding box center [940, 75] width 210 height 30
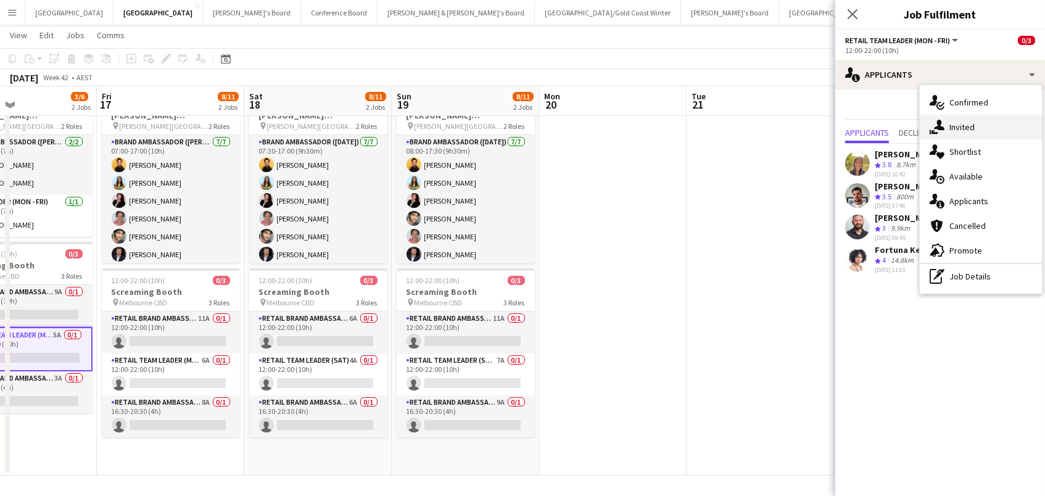
click at [960, 126] on span "Invited" at bounding box center [961, 126] width 25 height 11
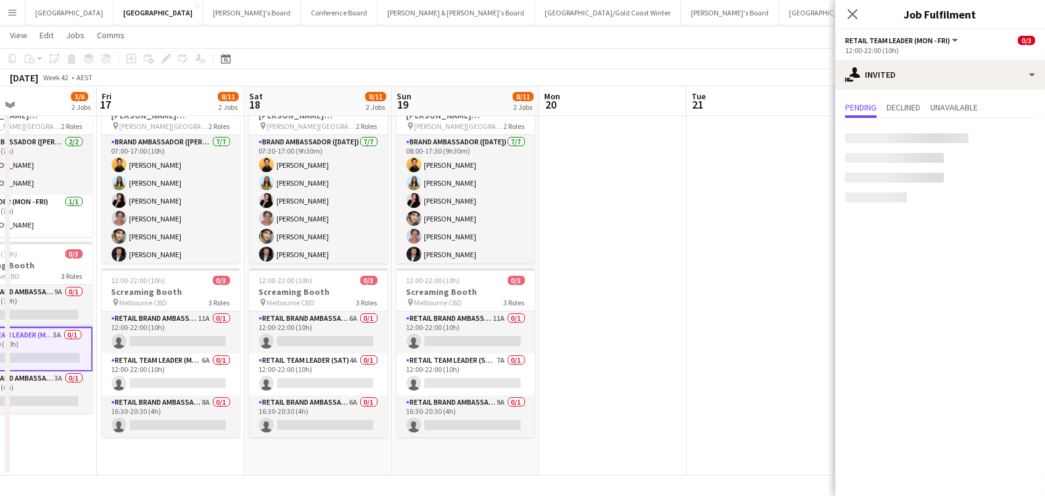
click at [919, 130] on div at bounding box center [940, 165] width 210 height 94
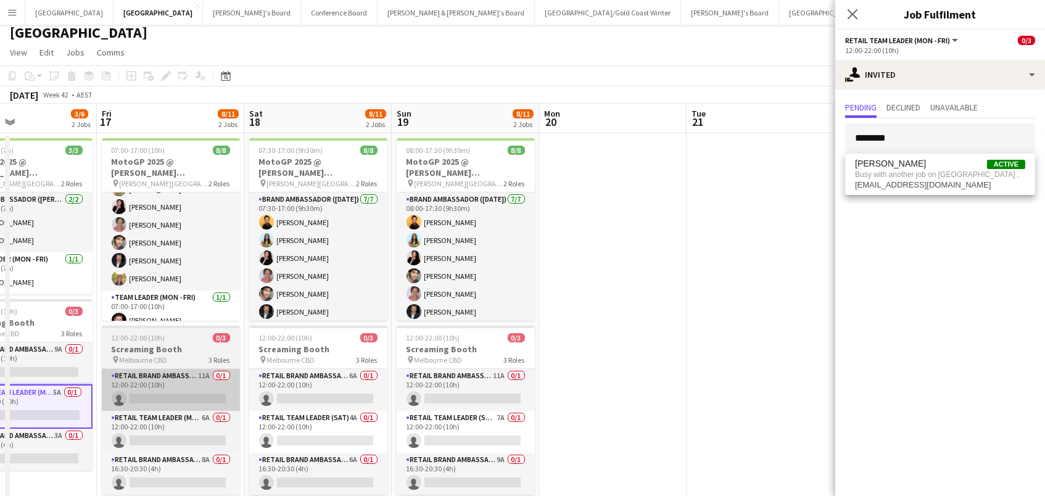
scroll to position [51, 0]
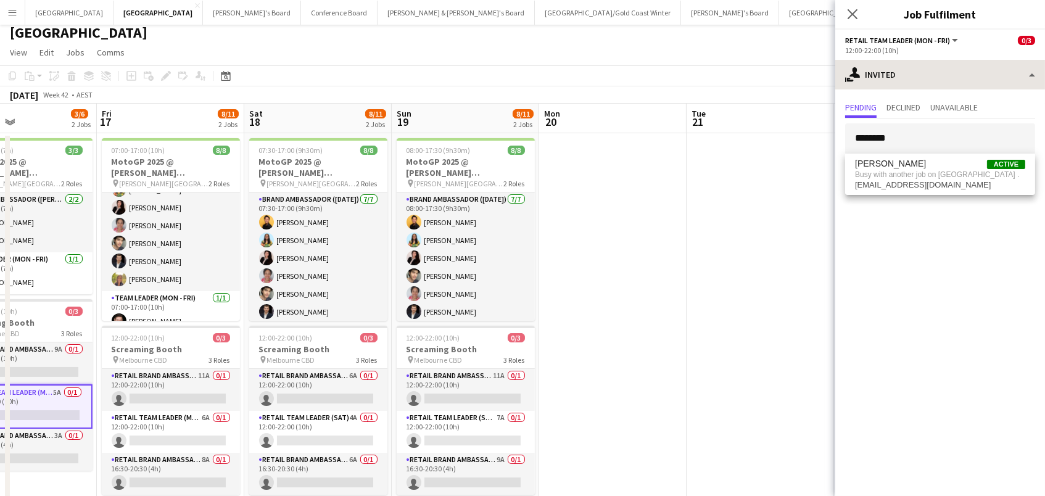
type input "********"
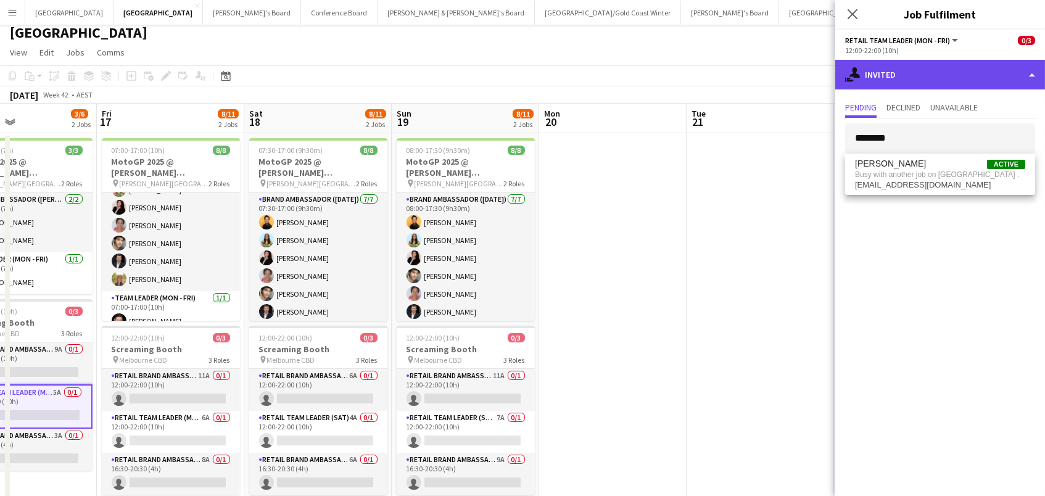
click at [949, 69] on div "single-neutral-actions-share-1 Invited" at bounding box center [940, 75] width 210 height 30
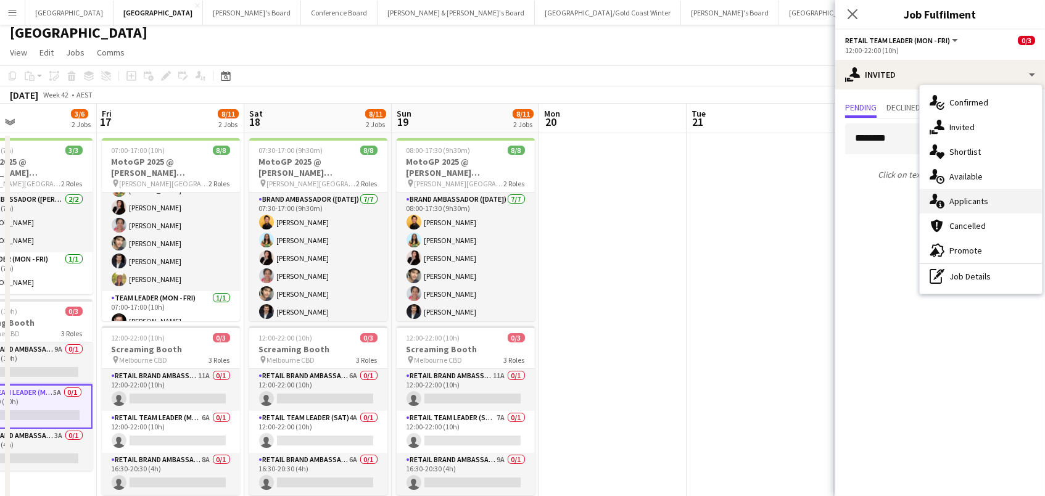
click at [1000, 195] on div "single-neutral-actions-information Applicants" at bounding box center [980, 201] width 122 height 25
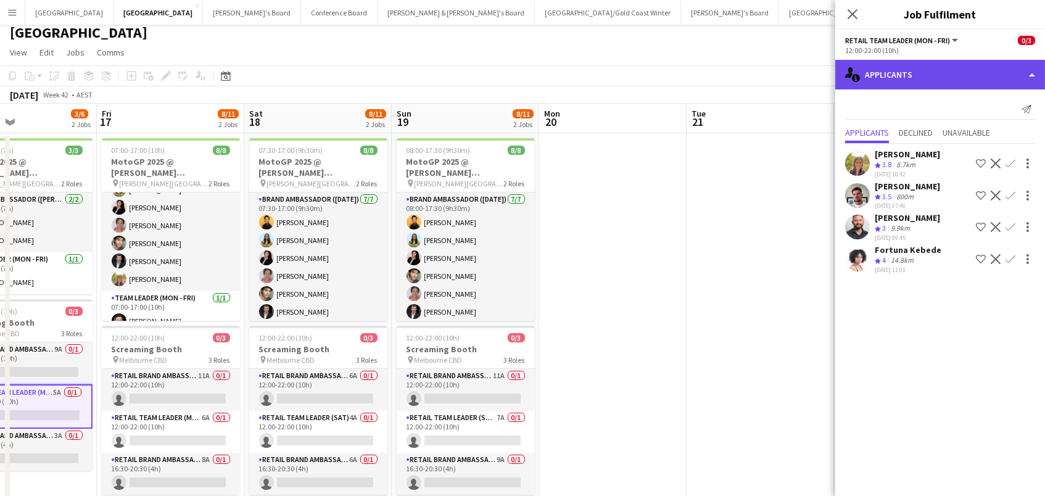
click at [956, 66] on div "single-neutral-actions-information Applicants" at bounding box center [940, 75] width 210 height 30
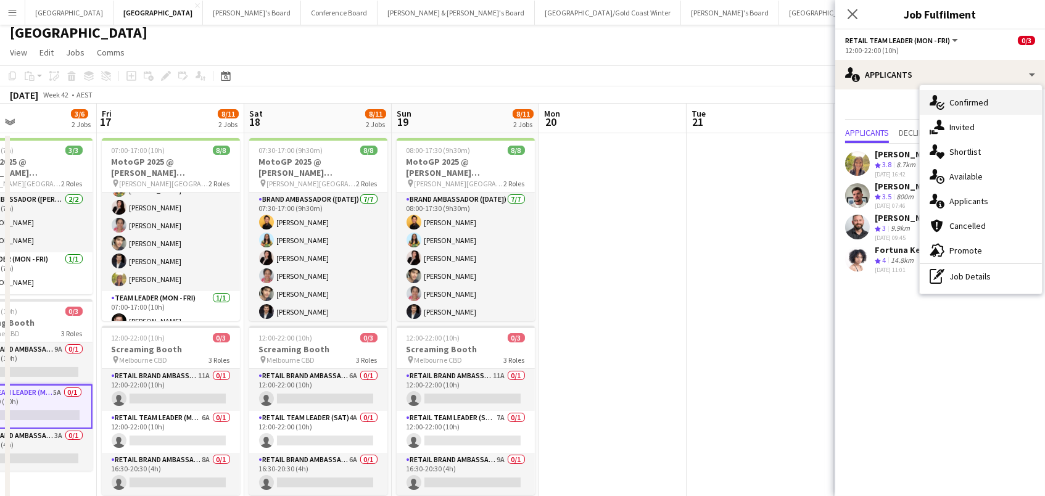
click at [968, 113] on div "single-neutral-actions-check-2 Confirmed" at bounding box center [980, 102] width 122 height 25
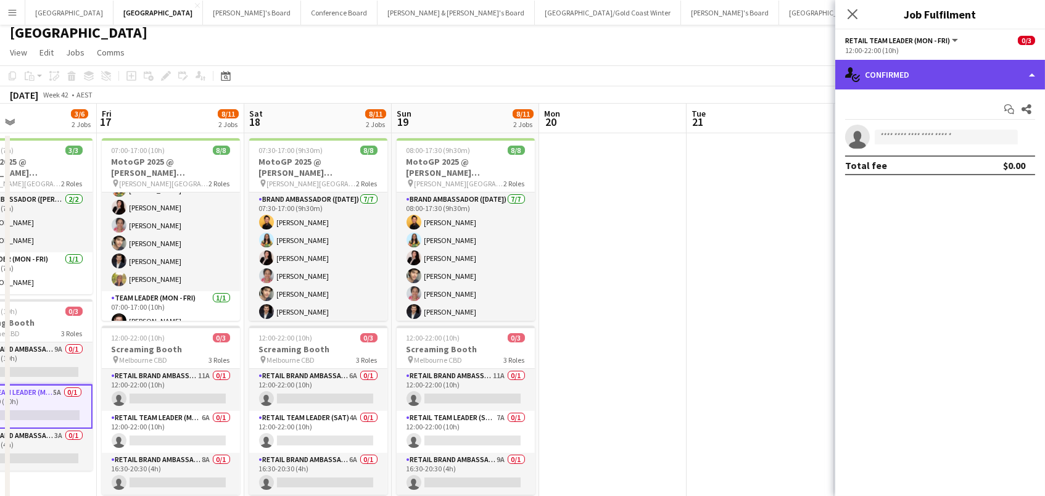
click at [964, 63] on div "single-neutral-actions-check-2 Confirmed" at bounding box center [940, 75] width 210 height 30
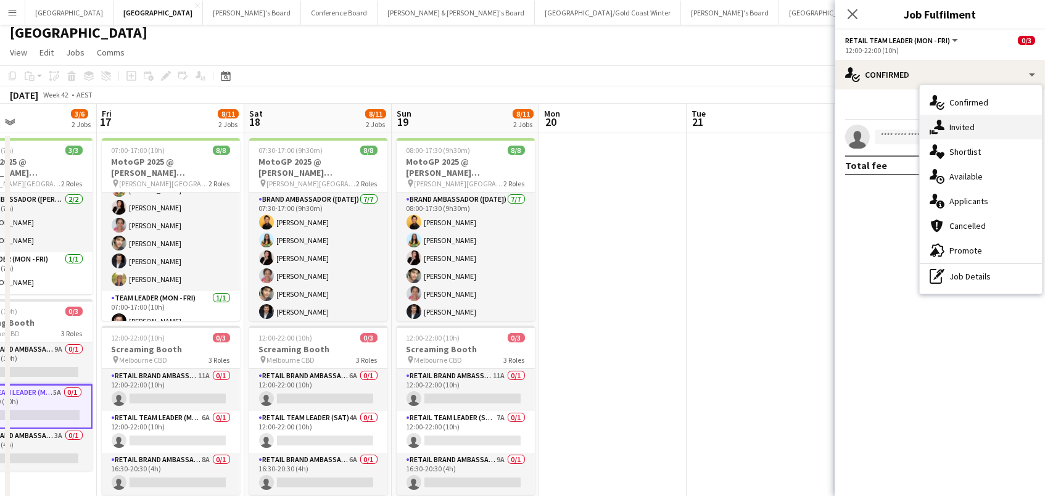
click at [971, 129] on span "Invited" at bounding box center [961, 126] width 25 height 11
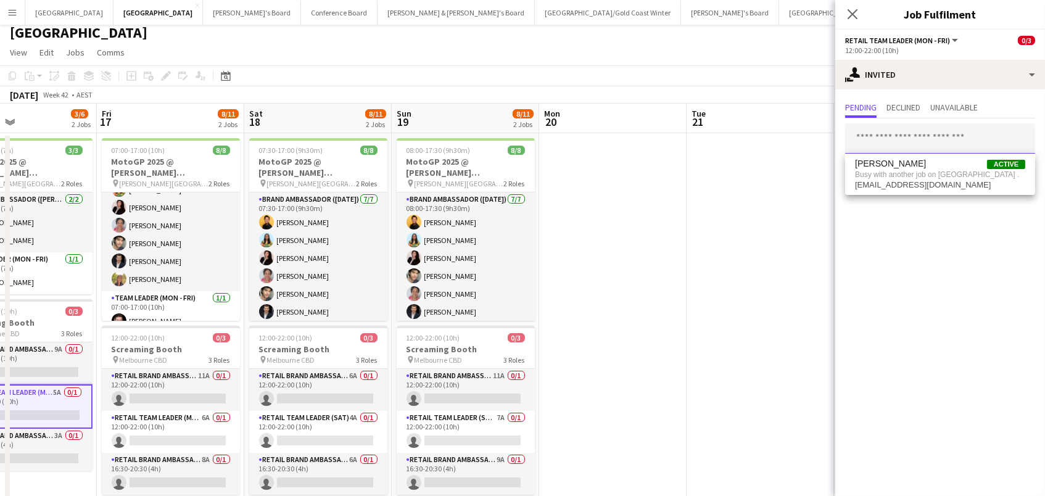
click at [881, 138] on input "text" at bounding box center [940, 138] width 190 height 31
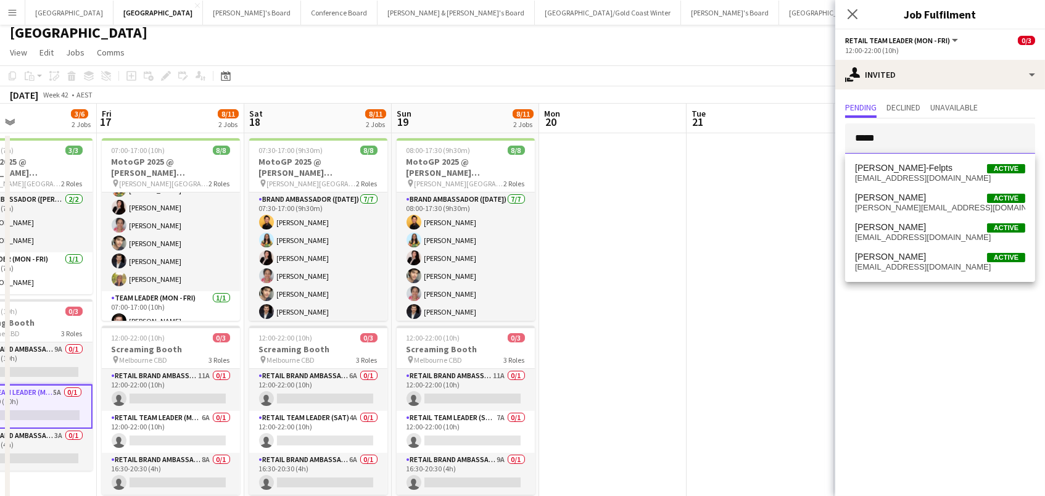
type input "*****"
drag, startPoint x: 890, startPoint y: 161, endPoint x: 915, endPoint y: 206, distance: 51.0
click at [915, 206] on span "[PERSON_NAME][EMAIL_ADDRESS][DOMAIN_NAME]" at bounding box center [940, 208] width 170 height 10
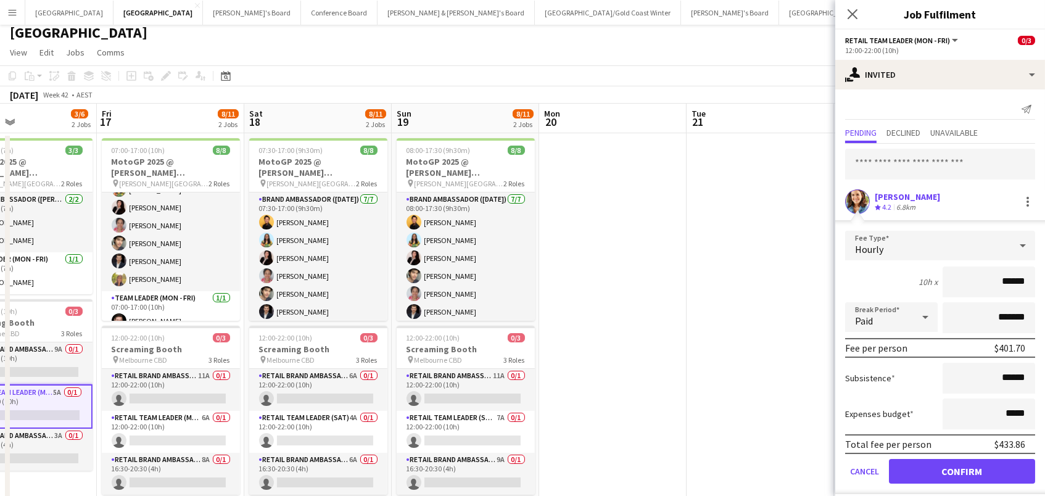
click at [961, 469] on button "Confirm" at bounding box center [962, 471] width 146 height 25
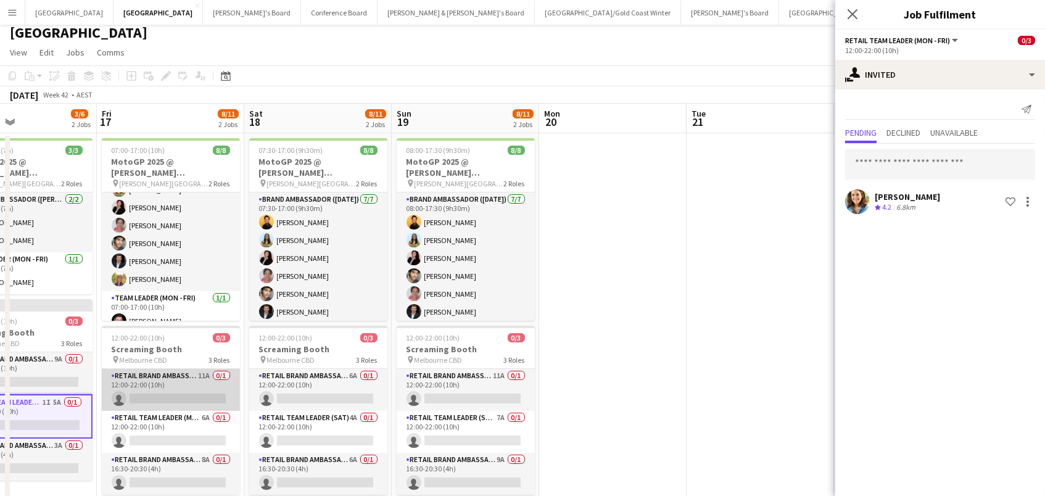
click at [142, 403] on app-card-role "RETAIL Brand Ambassador (Mon - Fri) 11A 0/1 12:00-22:00 (10h) single-neutral-ac…" at bounding box center [171, 390] width 138 height 42
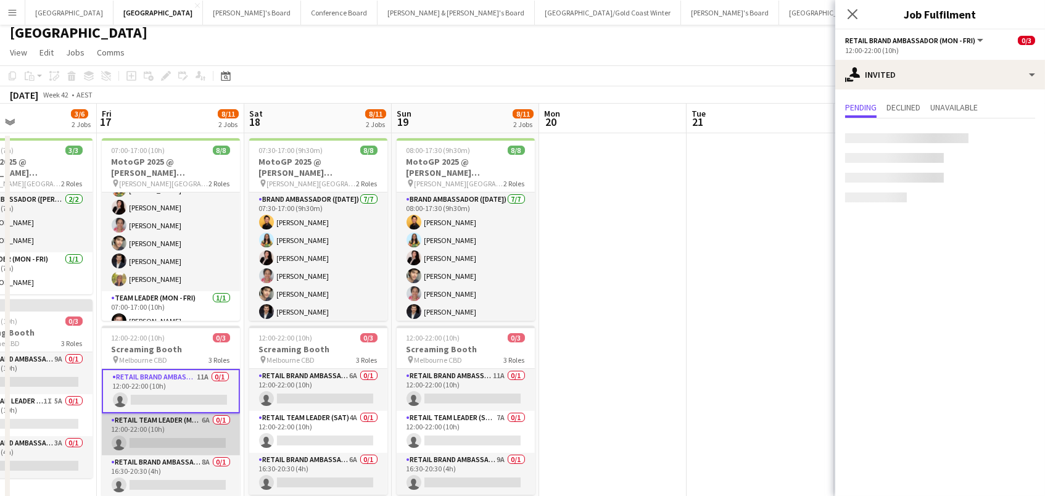
click at [147, 428] on app-card-role "RETAIL Team Leader (Mon - Fri) 6A 0/1 12:00-22:00 (10h) single-neutral-actions" at bounding box center [171, 434] width 138 height 42
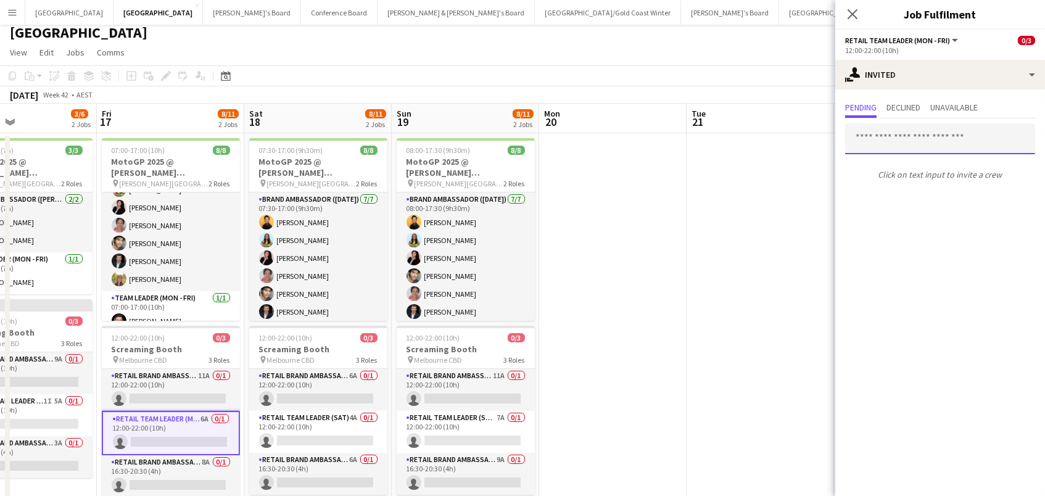
click at [866, 138] on input "text" at bounding box center [940, 138] width 190 height 31
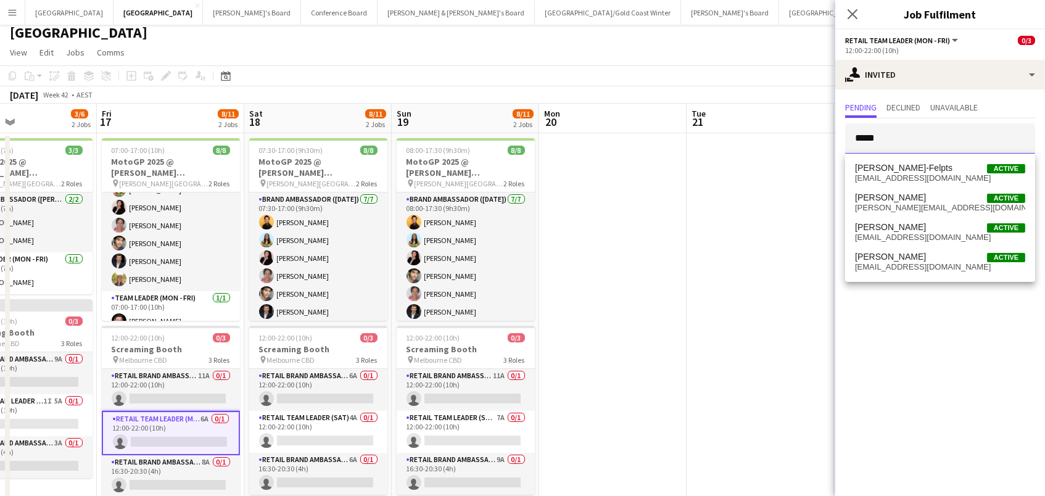
type input "*****"
drag, startPoint x: 892, startPoint y: 162, endPoint x: 899, endPoint y: 210, distance: 48.6
click at [899, 210] on span "[PERSON_NAME][EMAIL_ADDRESS][DOMAIN_NAME]" at bounding box center [940, 208] width 170 height 10
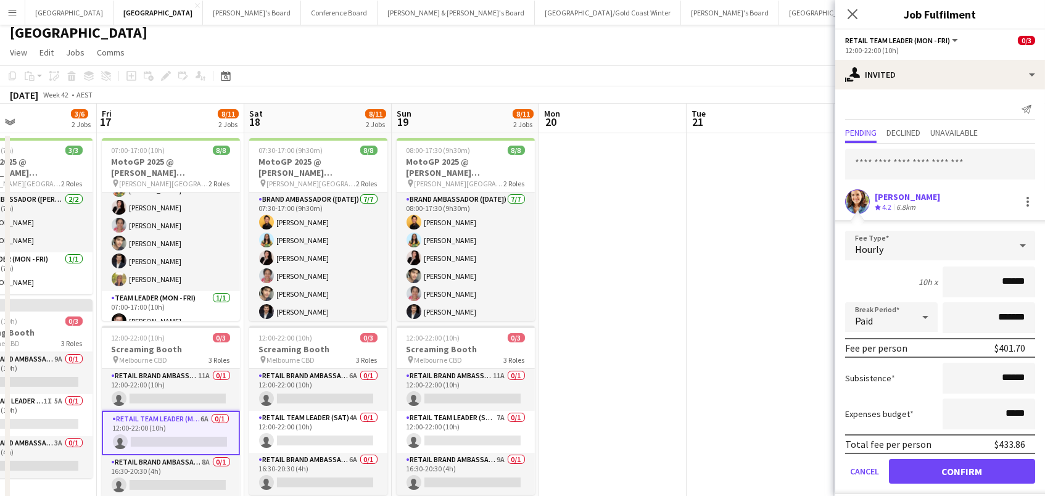
click at [961, 469] on button "Confirm" at bounding box center [962, 471] width 146 height 25
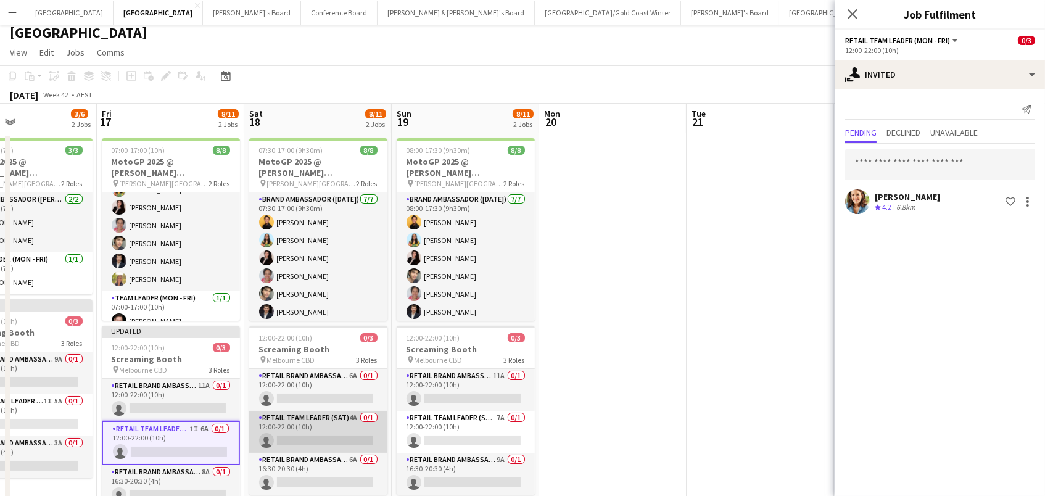
click at [359, 425] on app-card-role "RETAIL Team Leader (Sat) 4A 0/1 12:00-22:00 (10h) single-neutral-actions" at bounding box center [318, 432] width 138 height 42
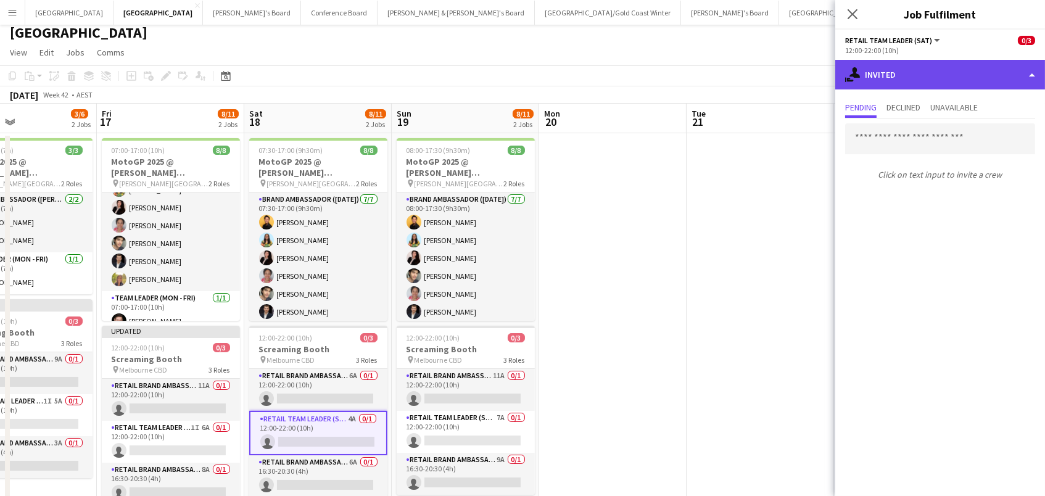
click at [932, 81] on div "single-neutral-actions-share-1 Invited" at bounding box center [940, 75] width 210 height 30
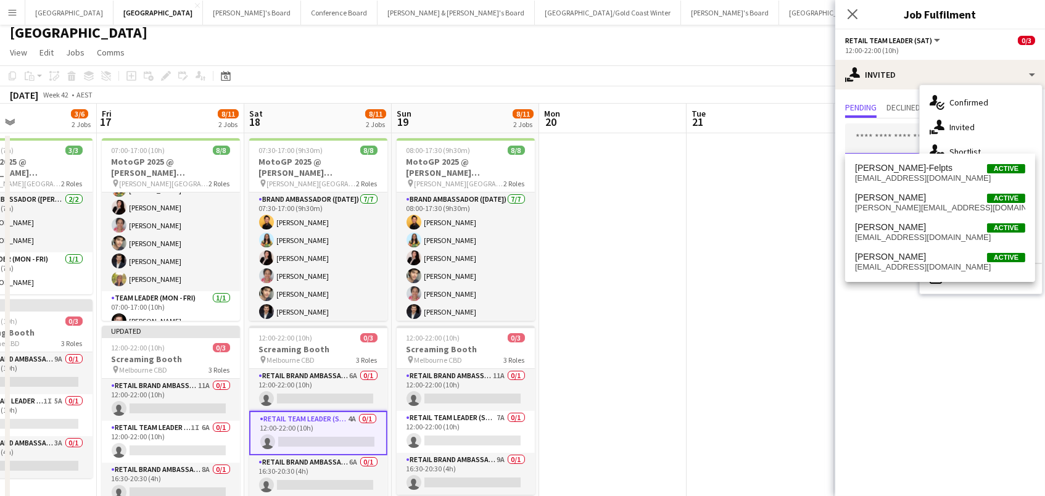
click at [897, 138] on input "text" at bounding box center [940, 138] width 190 height 31
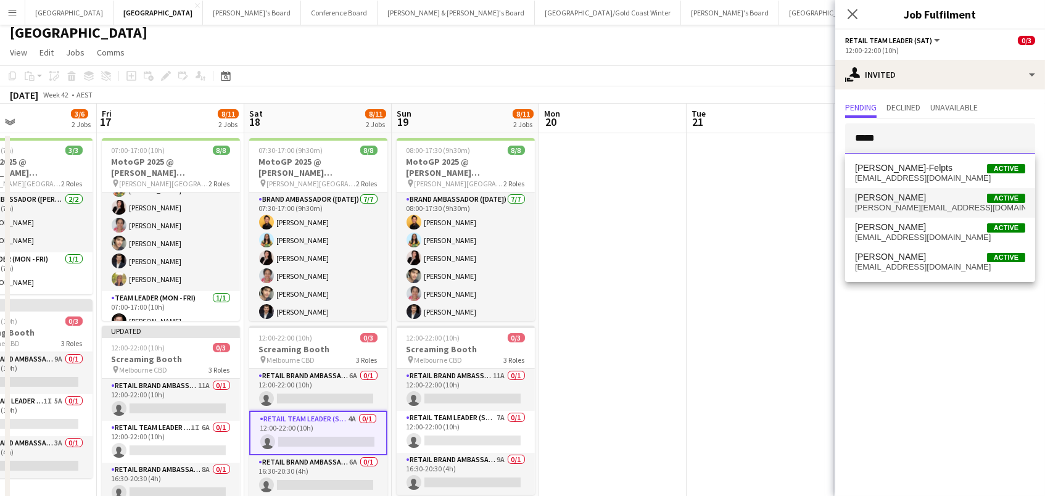
scroll to position [7, 0]
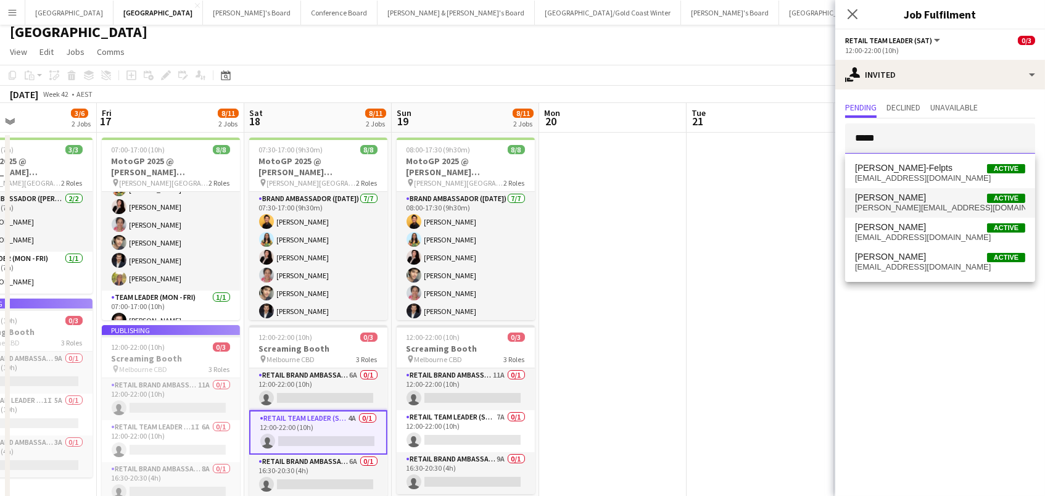
type input "*****"
click at [876, 195] on span "[PERSON_NAME]" at bounding box center [890, 197] width 71 height 10
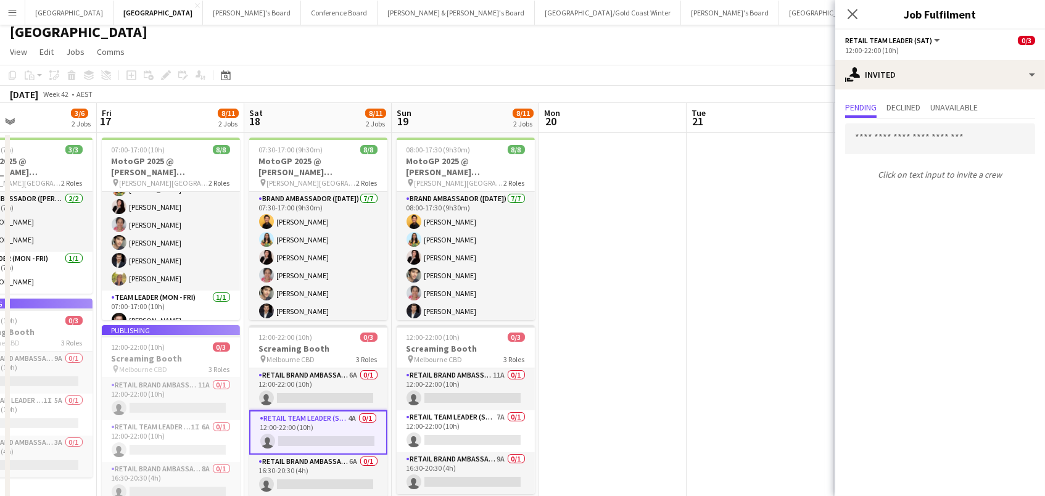
scroll to position [4, 0]
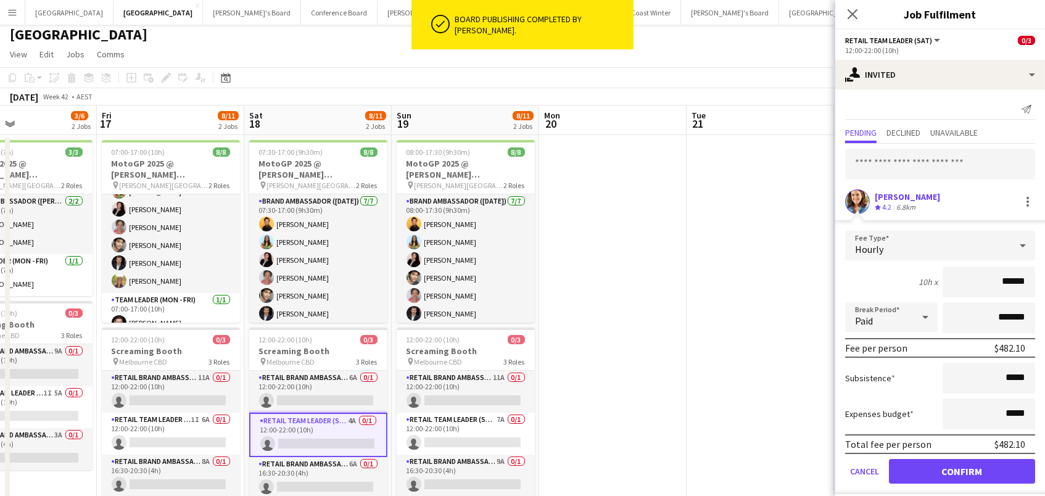
click at [961, 469] on button "Confirm" at bounding box center [962, 471] width 146 height 25
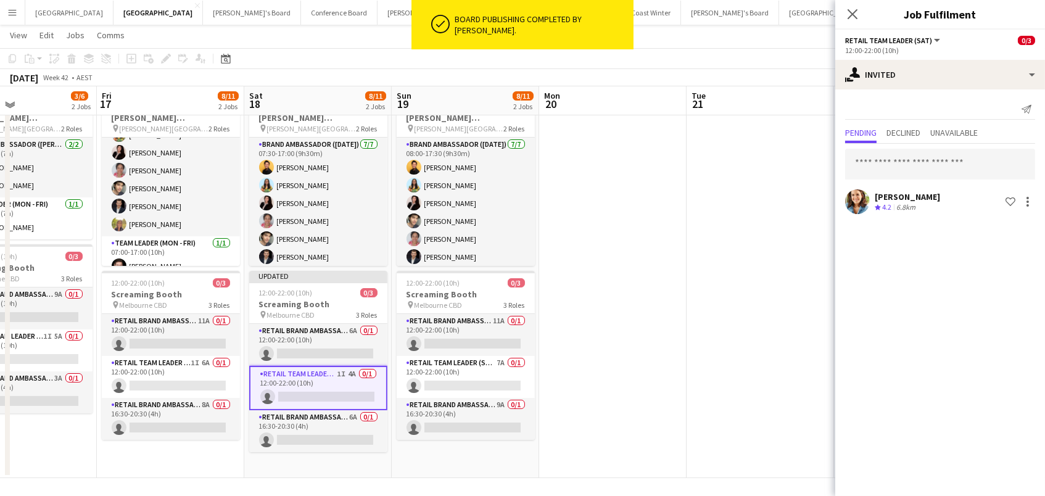
scroll to position [60, 0]
click at [469, 382] on app-card-role "RETAIL Team Leader (Sun) 7A 0/1 12:00-22:00 (10h) single-neutral-actions" at bounding box center [466, 376] width 138 height 42
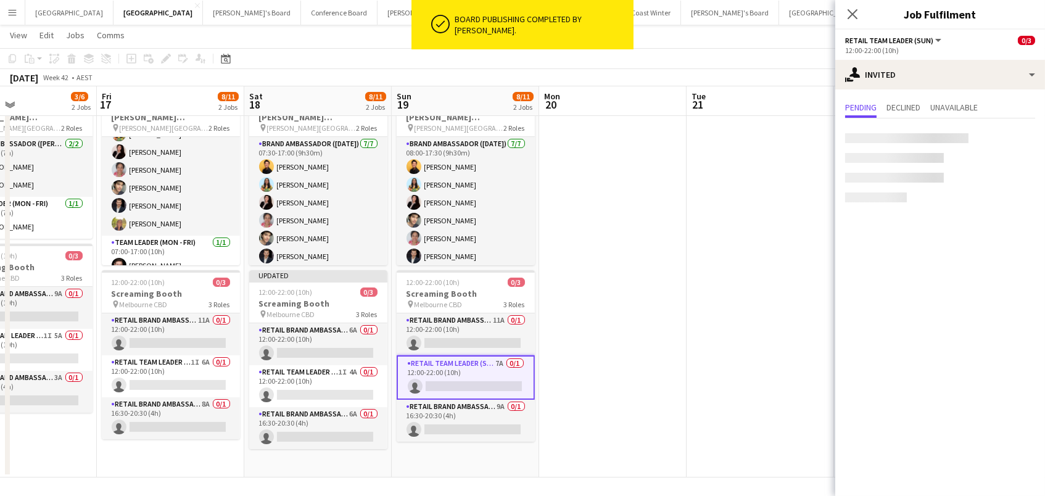
scroll to position [0, 343]
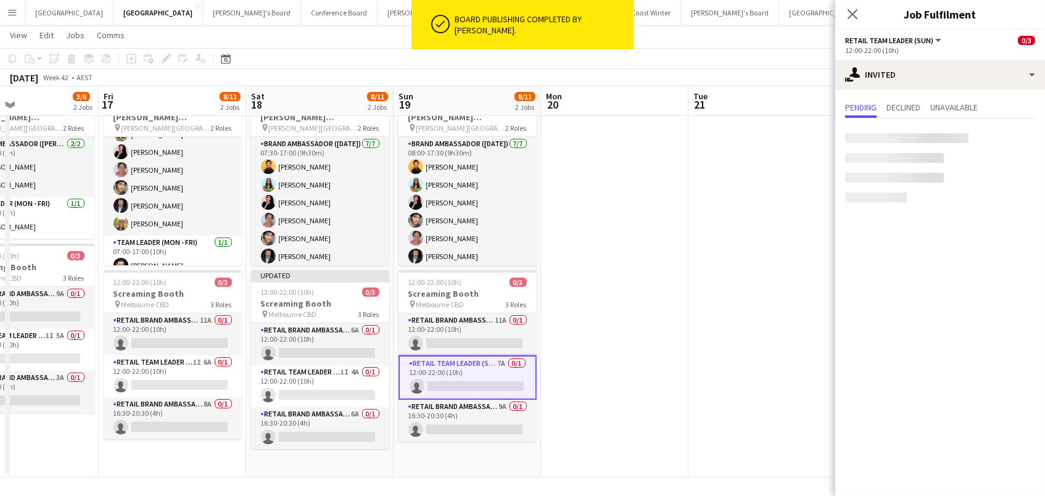
click at [877, 143] on app-content-placeholder-block at bounding box center [940, 167] width 190 height 69
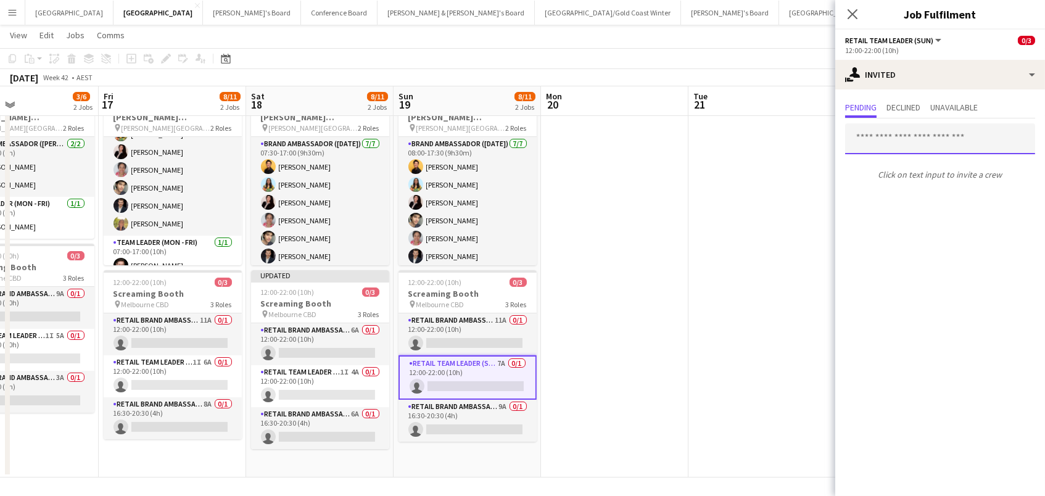
click at [873, 139] on input "text" at bounding box center [940, 138] width 190 height 31
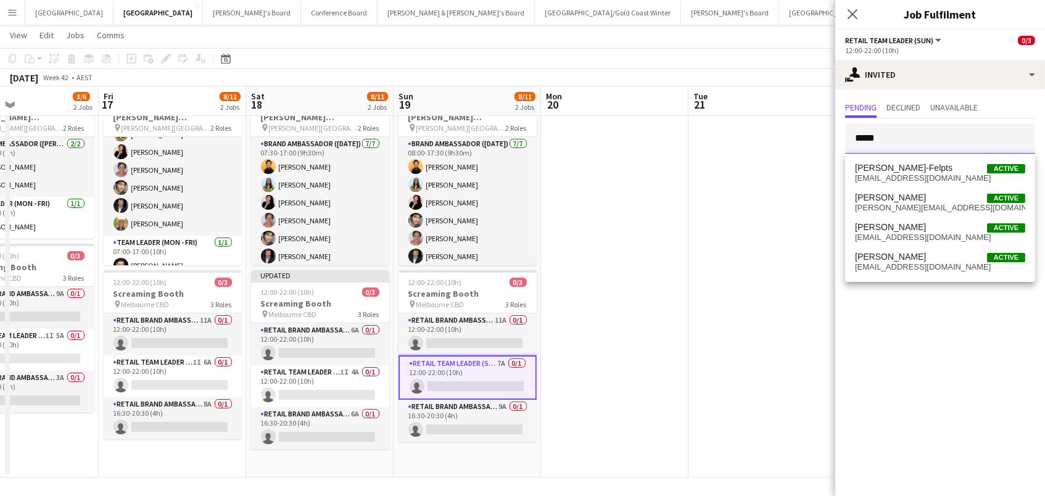
type input "*****"
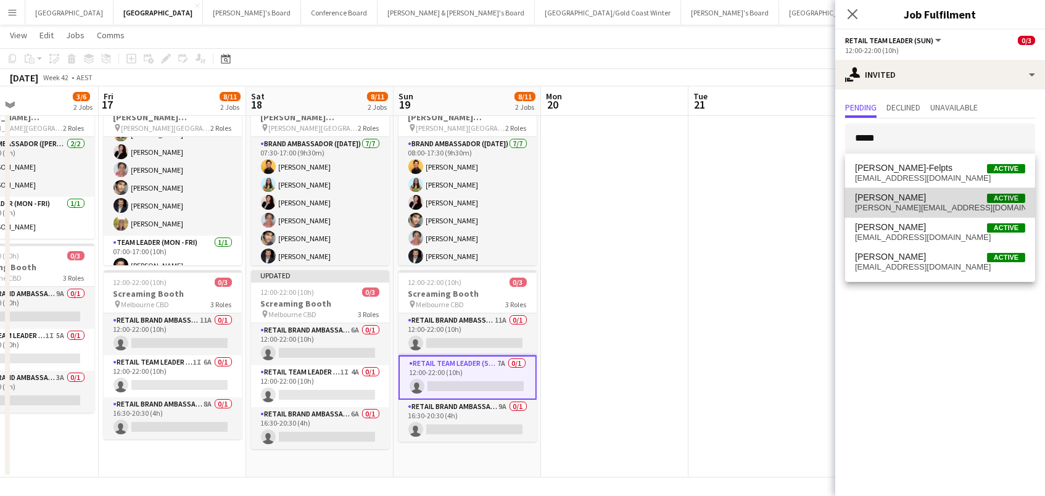
drag, startPoint x: 874, startPoint y: 166, endPoint x: 873, endPoint y: 200, distance: 33.9
click at [873, 200] on span "[PERSON_NAME]" at bounding box center [890, 197] width 71 height 10
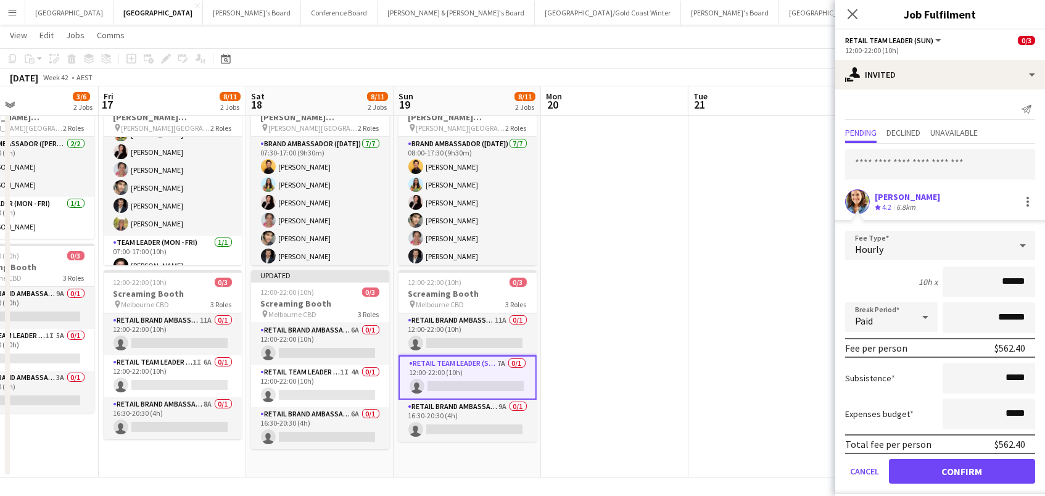
click at [961, 469] on button "Confirm" at bounding box center [962, 471] width 146 height 25
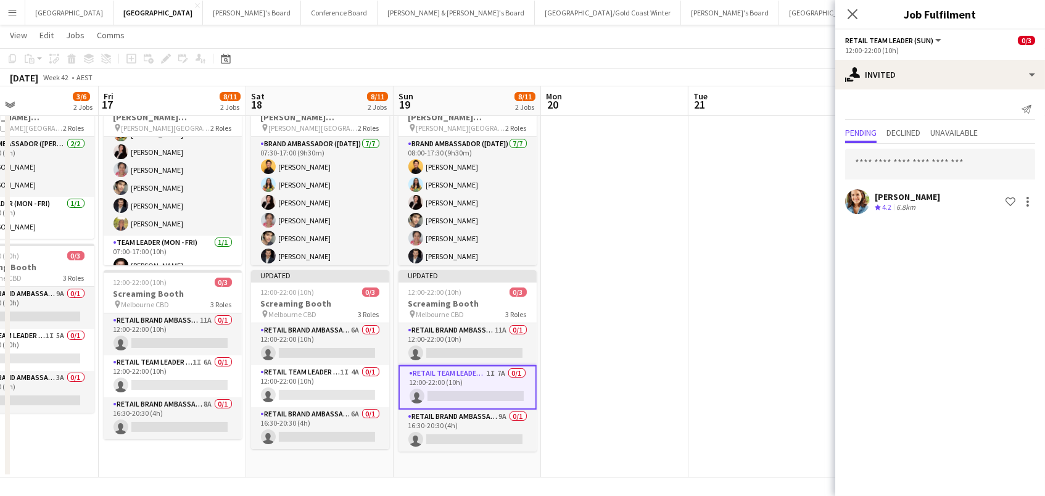
drag, startPoint x: 704, startPoint y: 165, endPoint x: 725, endPoint y: 160, distance: 21.1
click at [704, 165] on app-date-cell at bounding box center [761, 278] width 147 height 400
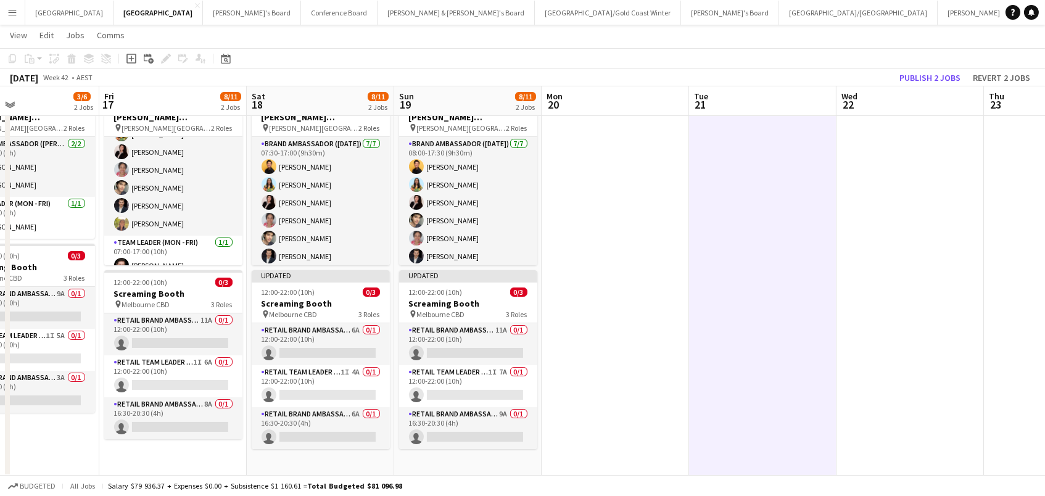
click at [909, 76] on button "Publish 2 jobs" at bounding box center [929, 78] width 71 height 16
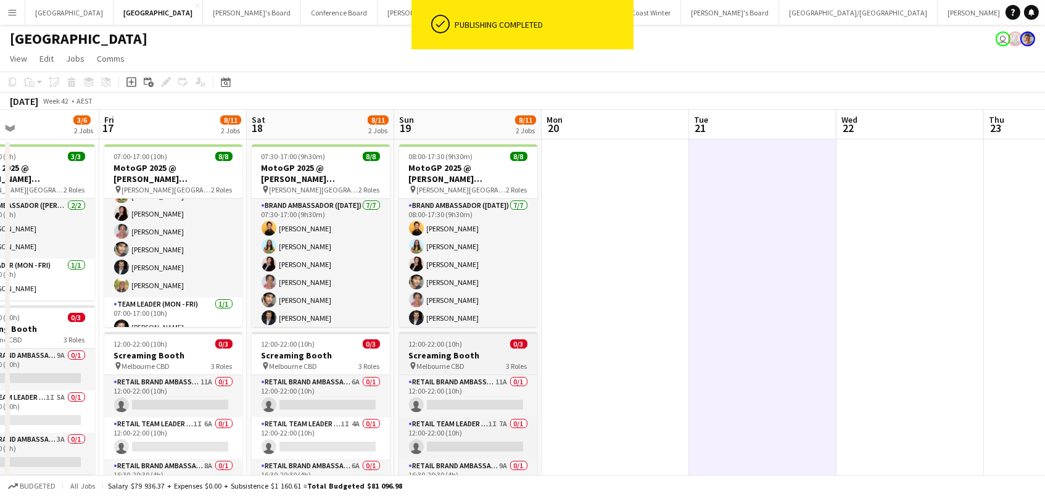
scroll to position [0, 0]
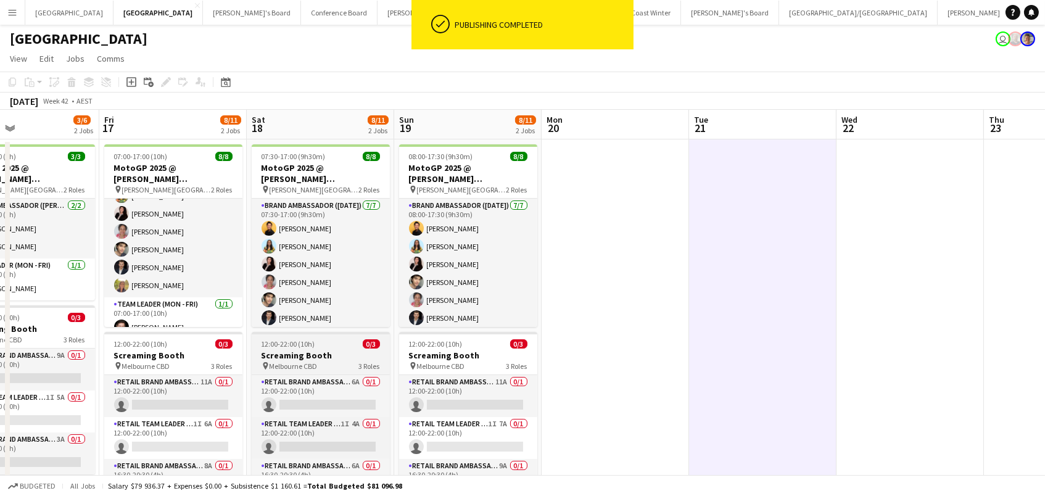
drag, startPoint x: 450, startPoint y: 357, endPoint x: 332, endPoint y: 367, distance: 118.8
click at [450, 357] on h3 "Screaming Booth" at bounding box center [468, 355] width 138 height 11
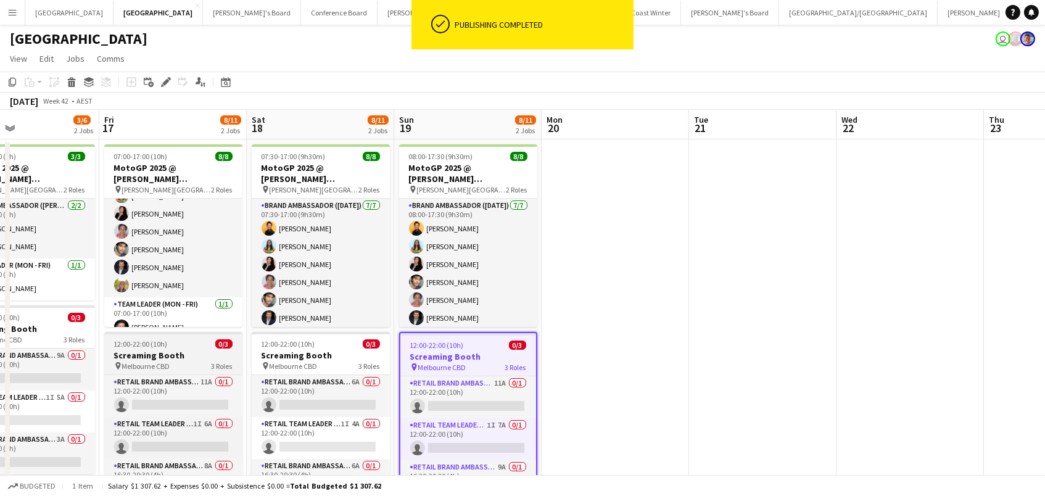
drag, startPoint x: 291, startPoint y: 367, endPoint x: 190, endPoint y: 348, distance: 102.8
click at [289, 366] on span "Melbourne CBD" at bounding box center [293, 365] width 48 height 9
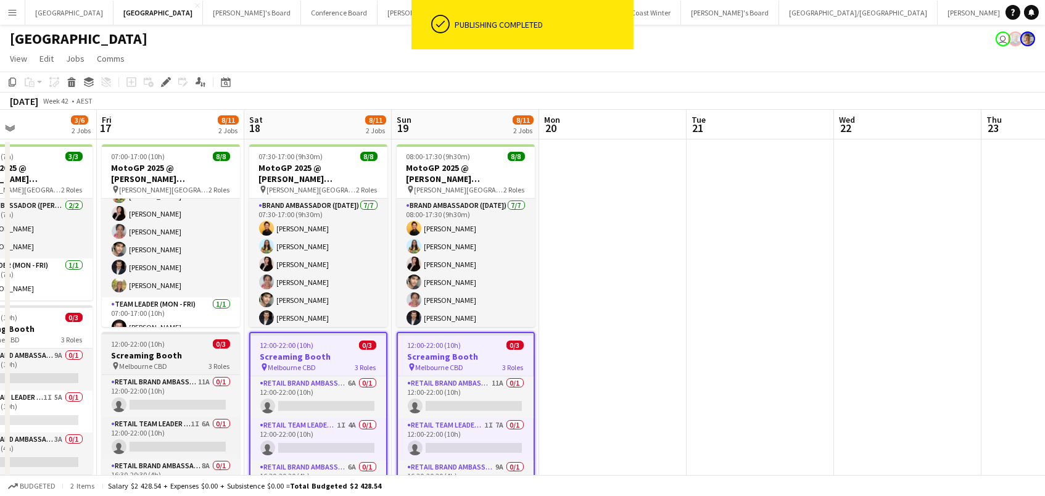
click at [191, 350] on h3 "Screaming Booth" at bounding box center [171, 355] width 138 height 11
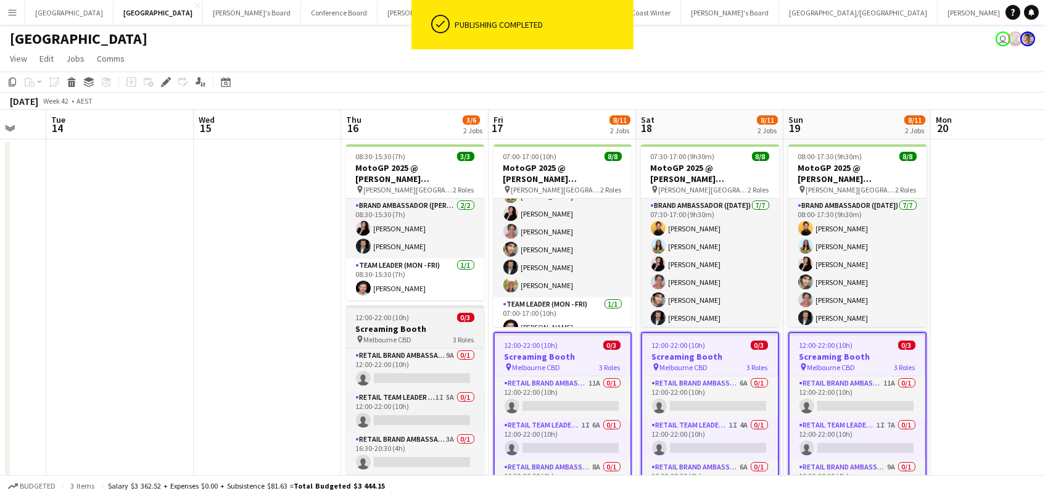
click at [421, 334] on div "pin Melbourne CBD 3 Roles" at bounding box center [415, 339] width 138 height 10
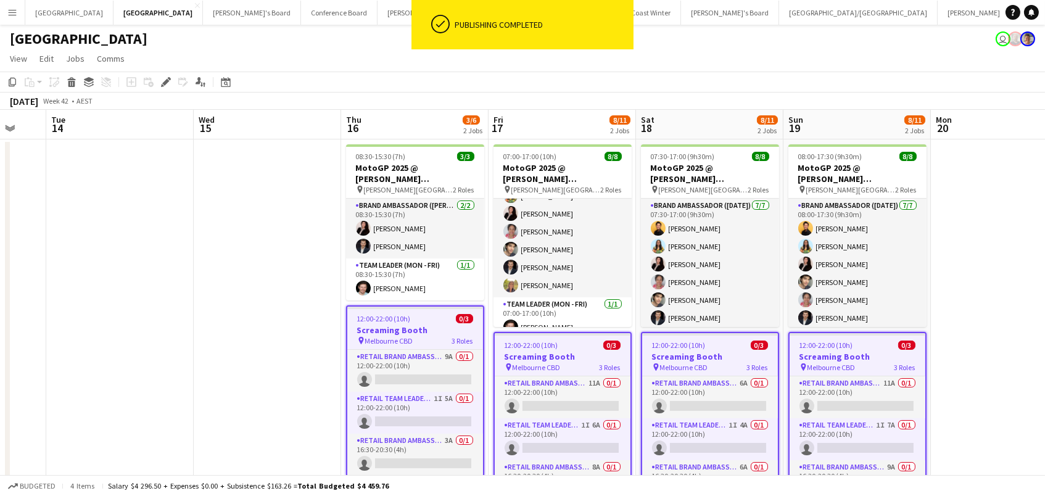
scroll to position [0, 248]
click at [161, 78] on icon "Edit" at bounding box center [166, 82] width 10 height 10
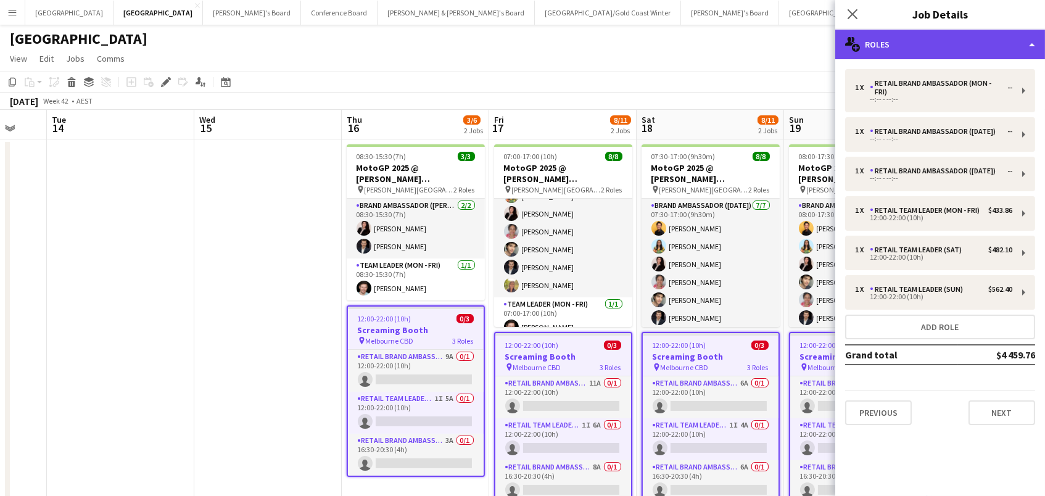
click at [960, 35] on div "multiple-users-add Roles" at bounding box center [940, 45] width 210 height 30
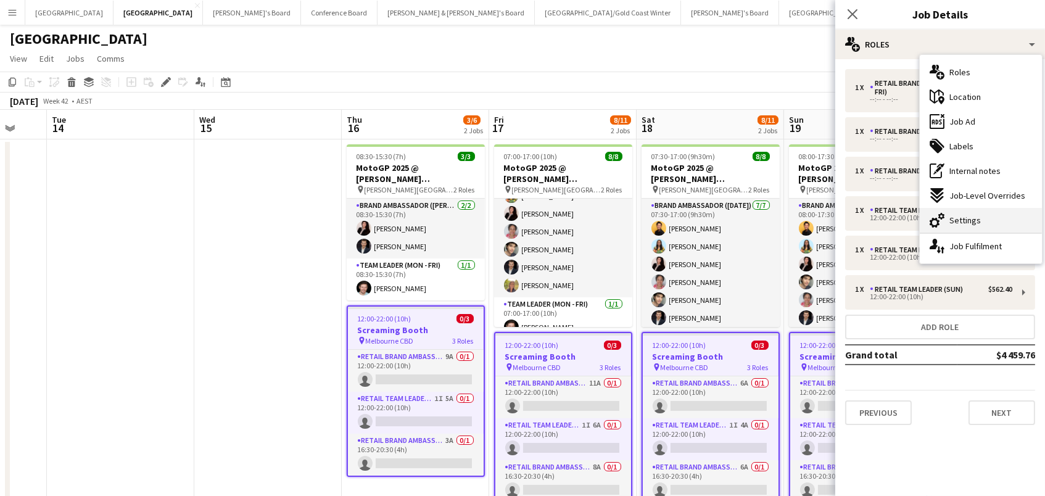
click at [977, 220] on span "Settings" at bounding box center [964, 220] width 31 height 11
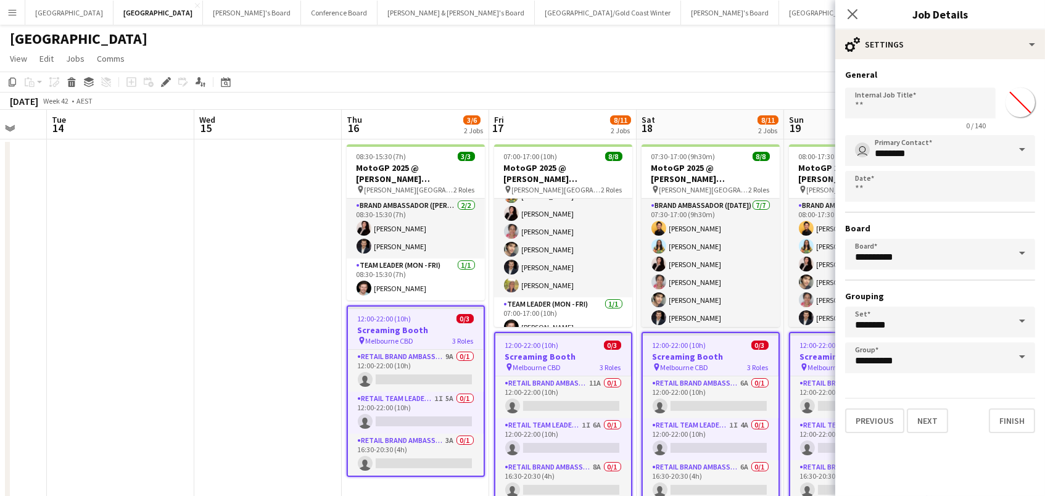
click at [1022, 103] on input "*******" at bounding box center [1020, 102] width 44 height 44
type input "*******"
drag, startPoint x: 754, startPoint y: 67, endPoint x: 868, endPoint y: 80, distance: 114.2
click at [754, 67] on app-page-menu "View Day view expanded Day view collapsed Month view Date picker Jump to [DATE]…" at bounding box center [522, 59] width 1045 height 23
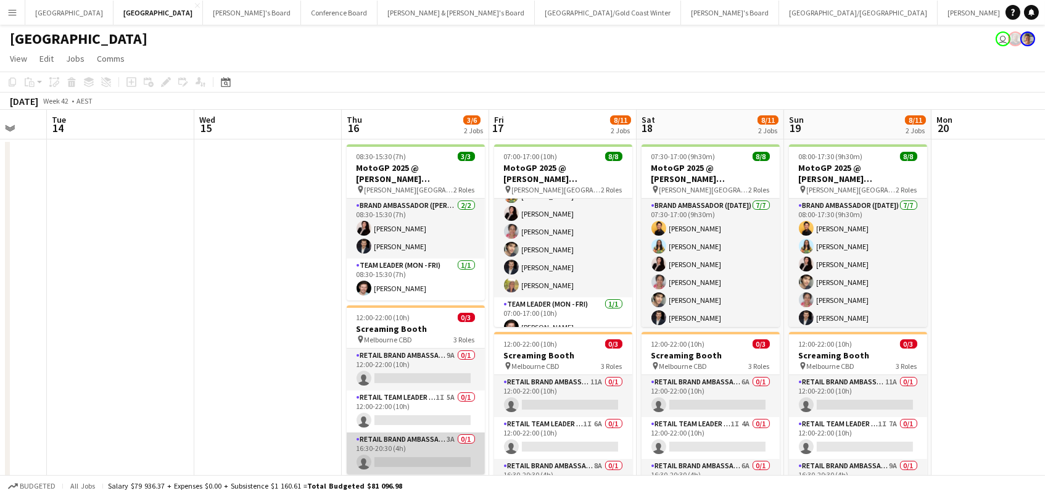
drag, startPoint x: 425, startPoint y: 438, endPoint x: 457, endPoint y: 437, distance: 31.5
click at [425, 438] on app-card-role "RETAIL Brand Ambassador (Mon - Fri) 3A 0/1 16:30-20:30 (4h) single-neutral-acti…" at bounding box center [416, 453] width 138 height 42
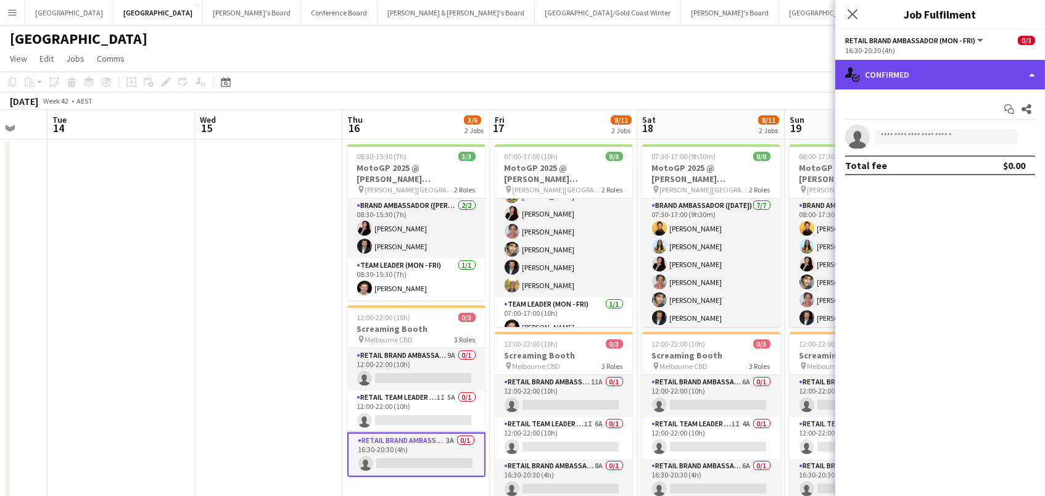
click at [911, 69] on div "single-neutral-actions-check-2 Confirmed" at bounding box center [940, 75] width 210 height 30
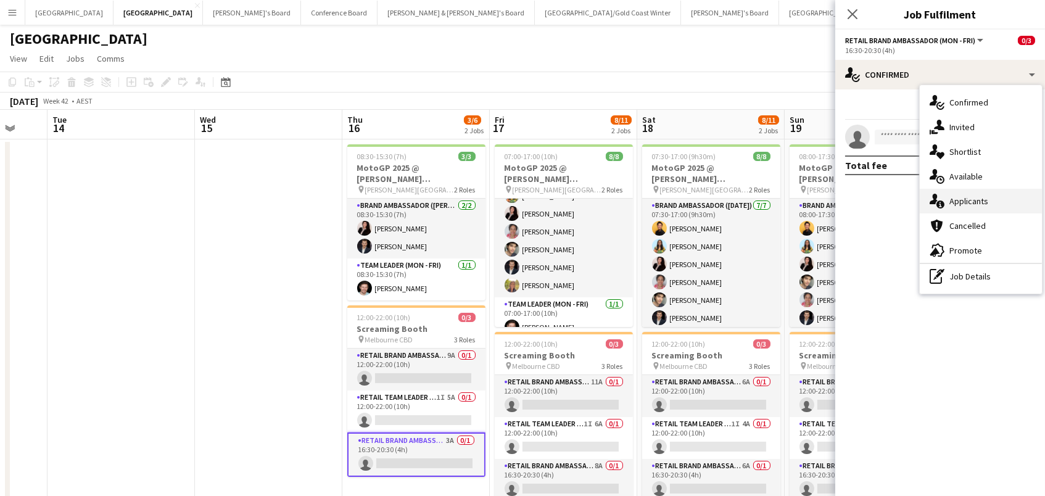
click at [969, 203] on span "Applicants" at bounding box center [968, 200] width 39 height 11
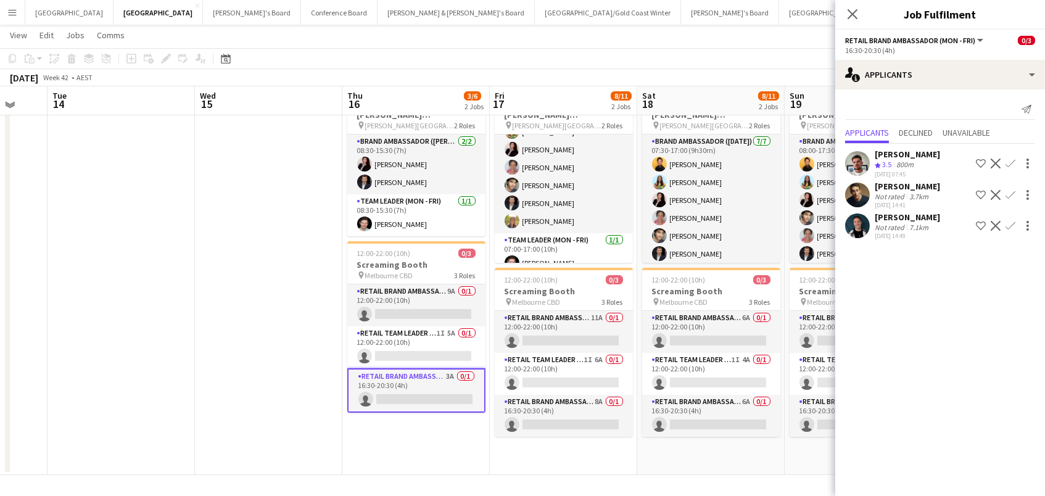
scroll to position [62, 0]
click at [890, 232] on div "[DATE] 14:49" at bounding box center [906, 236] width 65 height 8
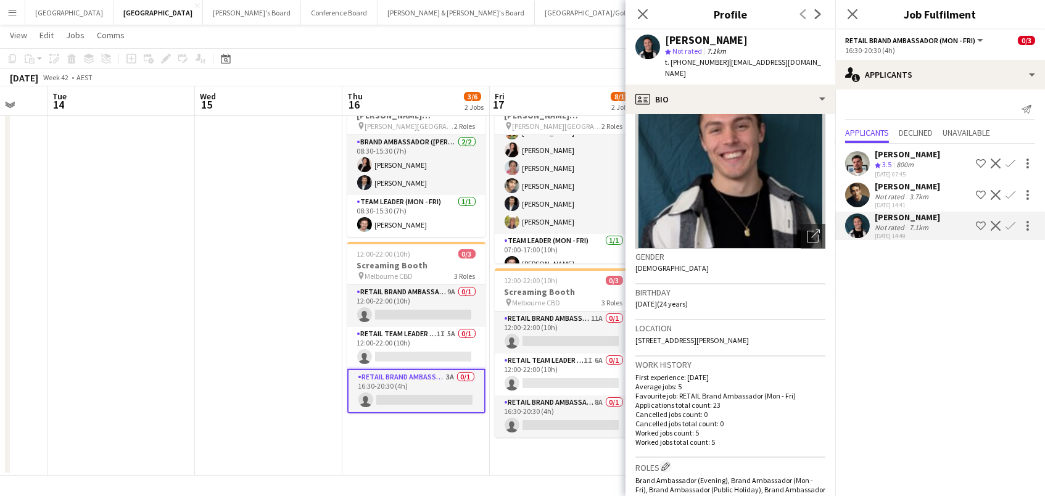
scroll to position [118, 0]
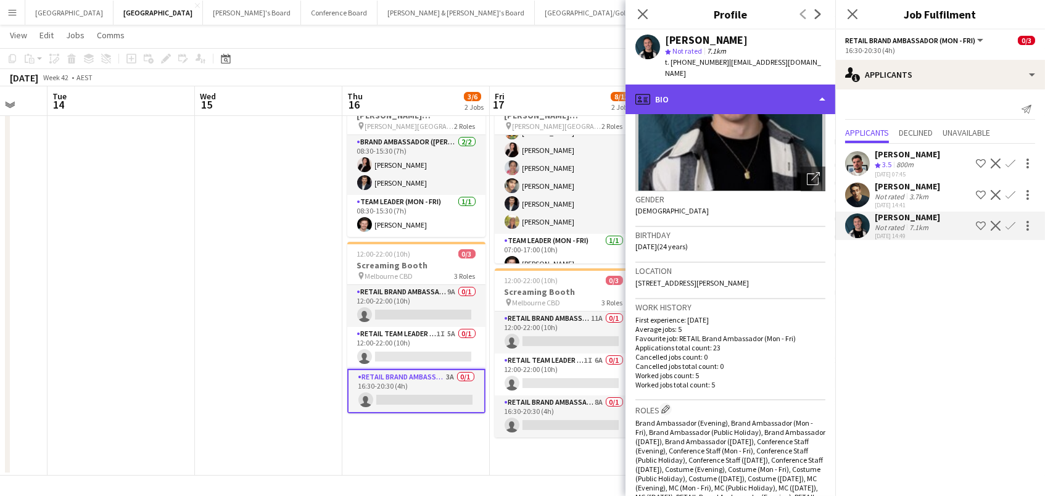
click at [690, 84] on div "profile Bio" at bounding box center [730, 99] width 210 height 30
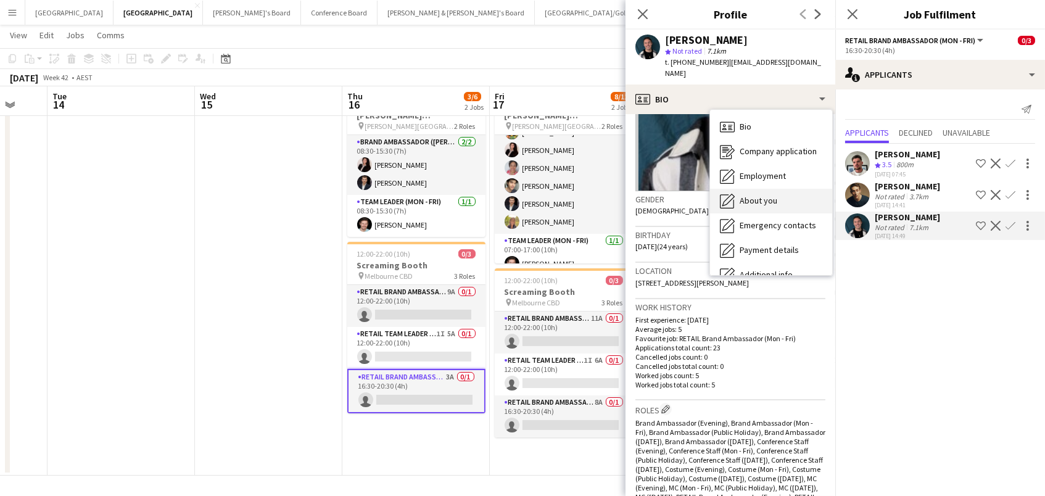
click at [759, 195] on span "About you" at bounding box center [758, 200] width 38 height 11
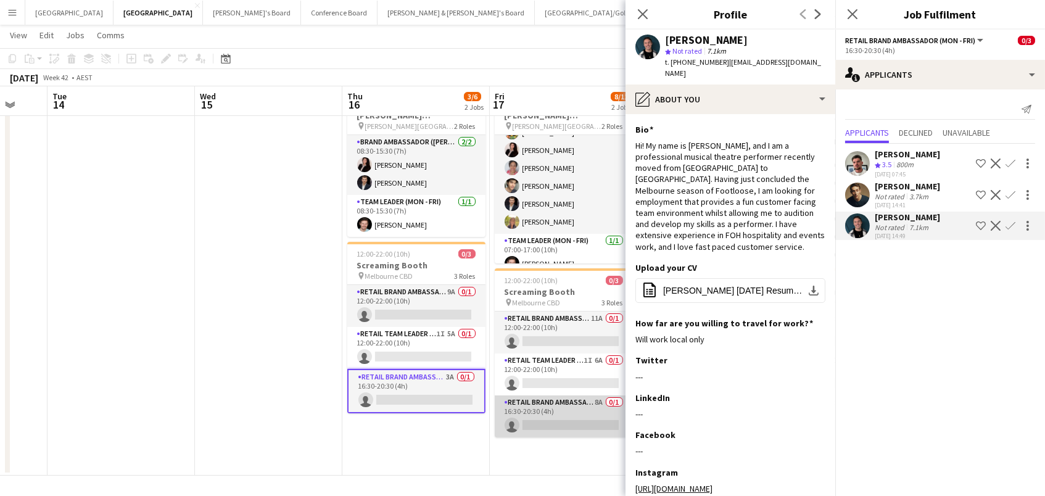
click at [581, 414] on app-card-role "RETAIL Brand Ambassador (Mon - Fri) 8A 0/1 16:30-20:30 (4h) single-neutral-acti…" at bounding box center [564, 416] width 138 height 42
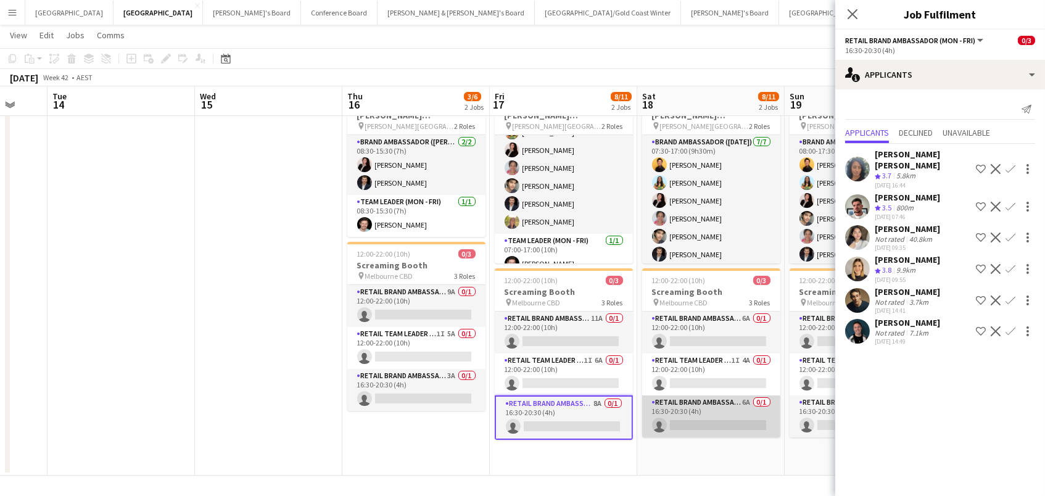
click at [725, 428] on app-card-role "RETAIL Brand Ambassador ([DATE]) 6A 0/1 16:30-20:30 (4h) single-neutral-actions" at bounding box center [711, 416] width 138 height 42
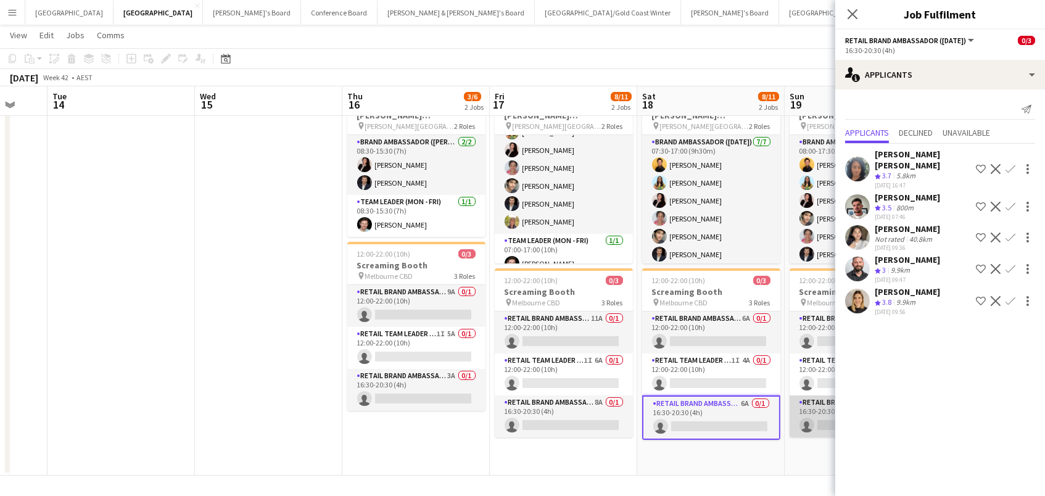
click at [821, 425] on app-card-role "RETAIL Brand Ambassador ([DATE]) 9A 0/1 16:30-20:30 (4h) single-neutral-actions" at bounding box center [858, 416] width 138 height 42
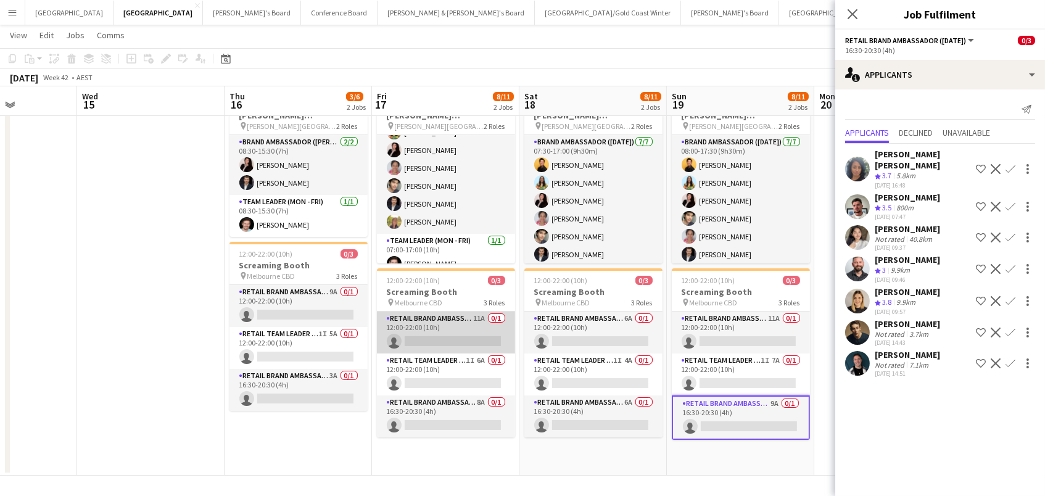
scroll to position [0, 369]
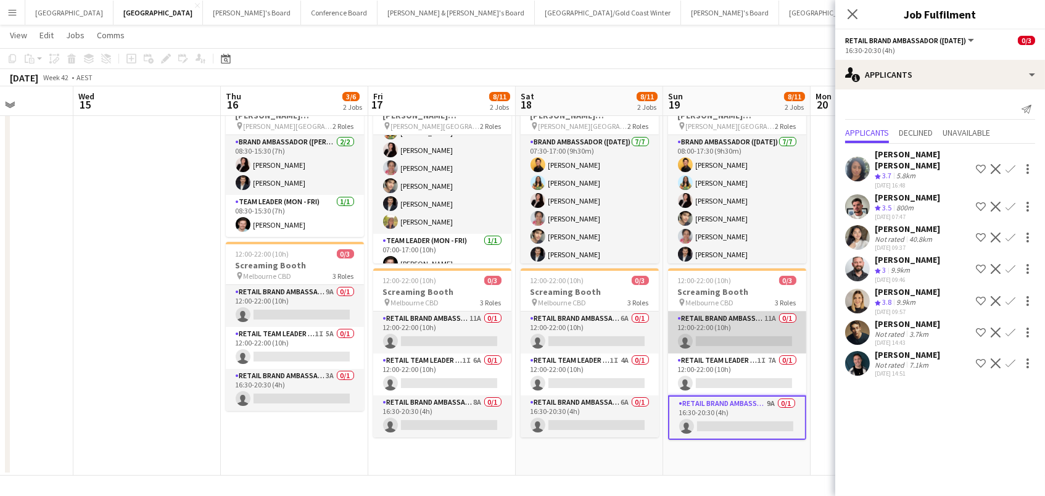
click at [755, 339] on app-card-role "RETAIL Brand Ambassador ([DATE]) 11A 0/1 12:00-22:00 (10h) single-neutral-actio…" at bounding box center [737, 332] width 138 height 42
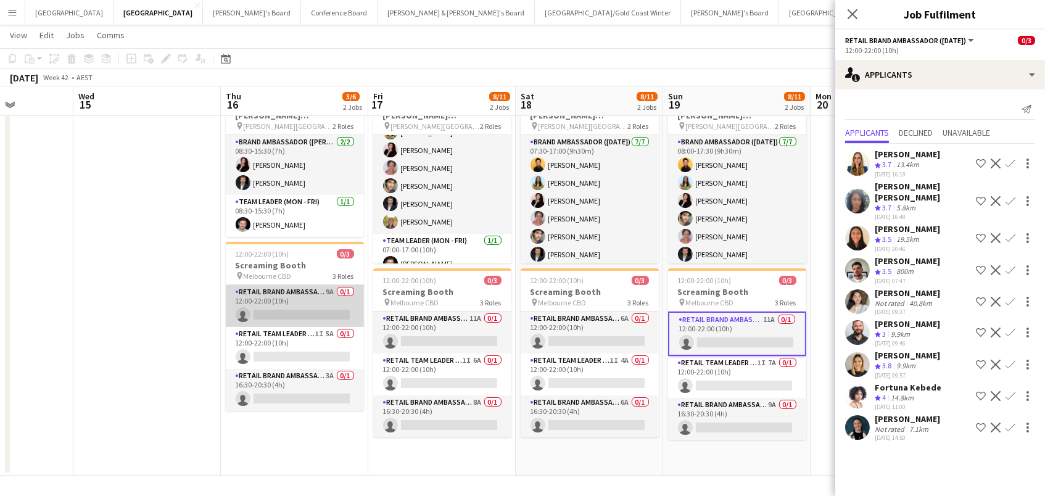
click at [280, 285] on app-card-role "RETAIL Brand Ambassador (Mon - Fri) 9A 0/1 12:00-22:00 (10h) single-neutral-act…" at bounding box center [295, 306] width 138 height 42
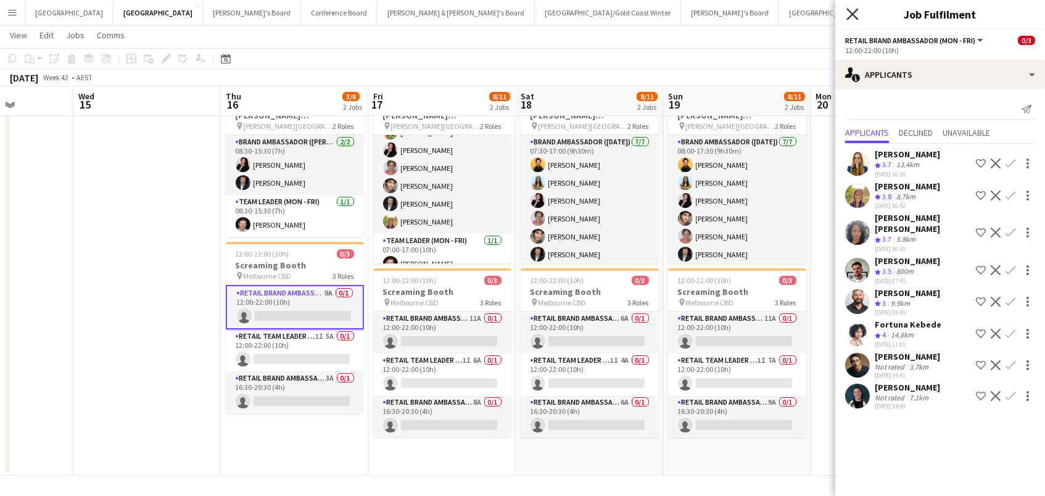
click at [856, 15] on icon "Close pop-in" at bounding box center [852, 14] width 12 height 12
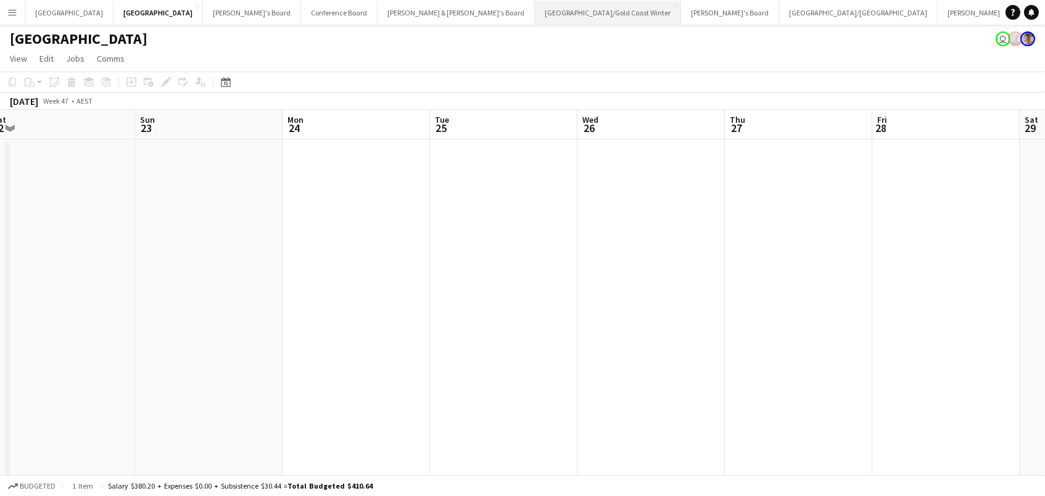
scroll to position [0, 1]
click at [203, 12] on button "Tennille's Board Close" at bounding box center [252, 13] width 98 height 24
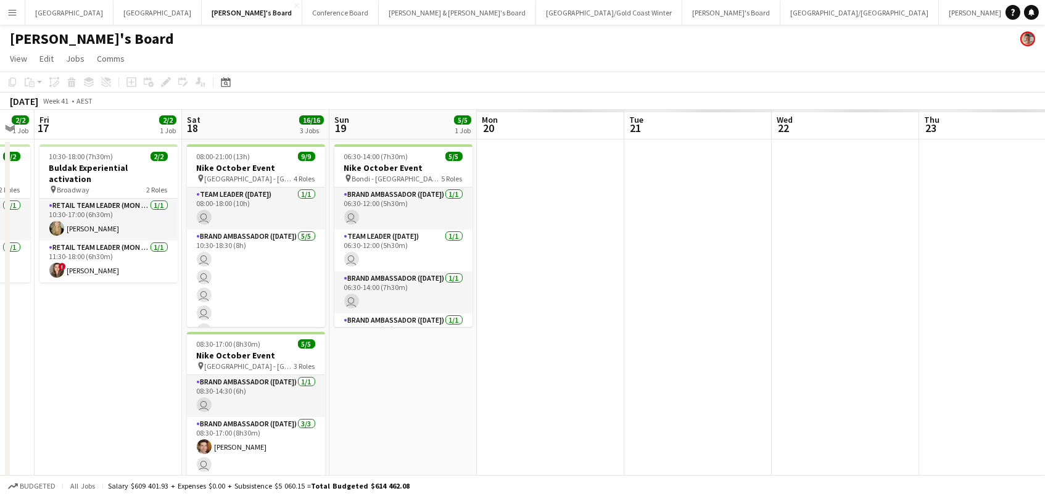
scroll to position [0, 519]
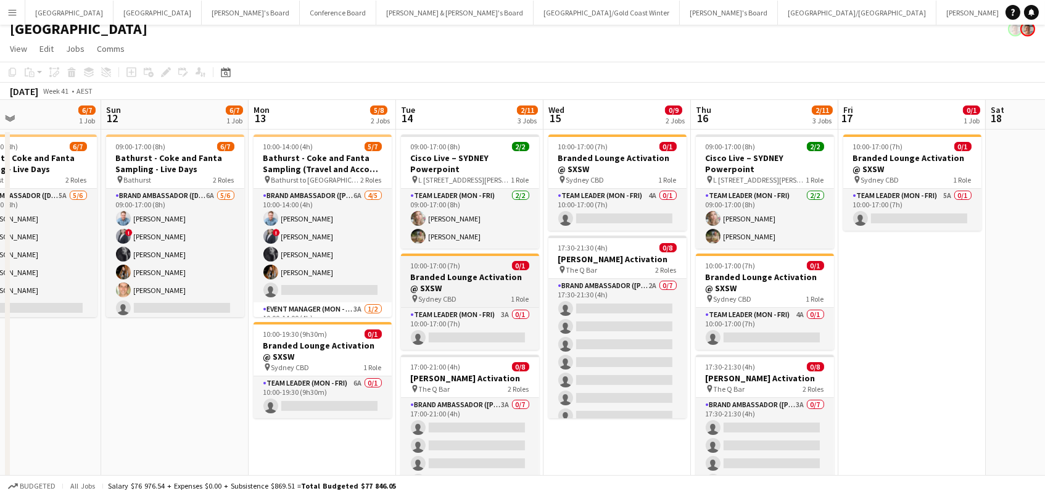
scroll to position [0, 483]
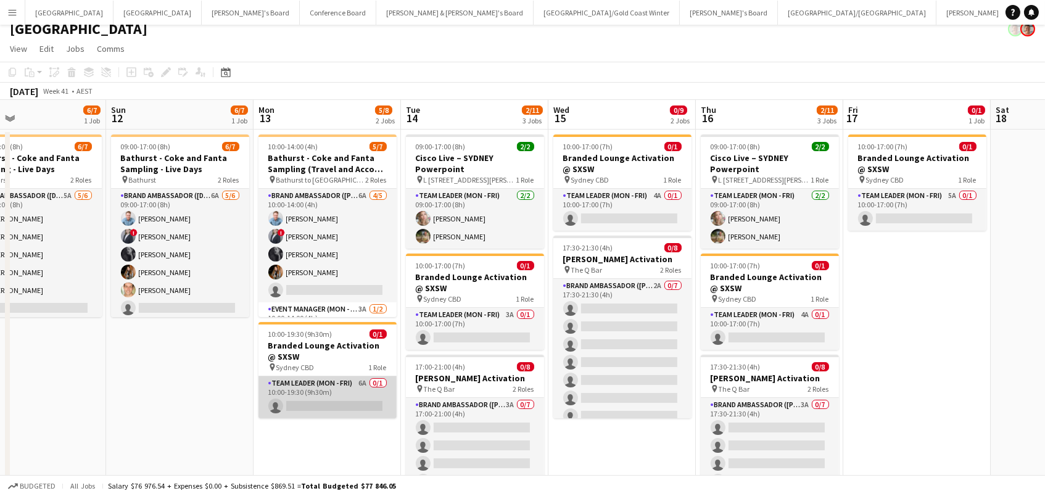
click at [343, 401] on app-card-role "Team Leader (Mon - Fri) 6A 0/1 10:00-19:30 (9h30m) single-neutral-actions" at bounding box center [327, 397] width 138 height 42
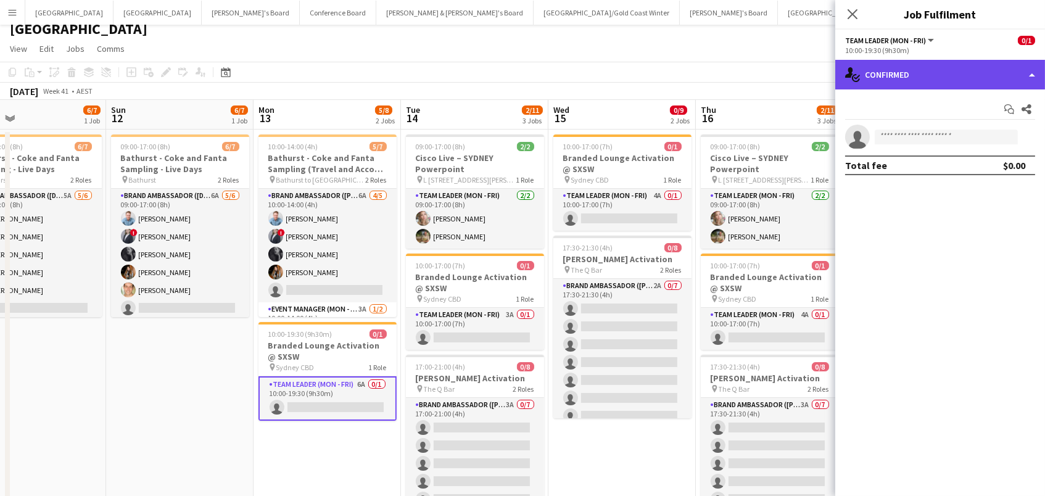
click at [884, 77] on div "single-neutral-actions-check-2 Confirmed" at bounding box center [940, 75] width 210 height 30
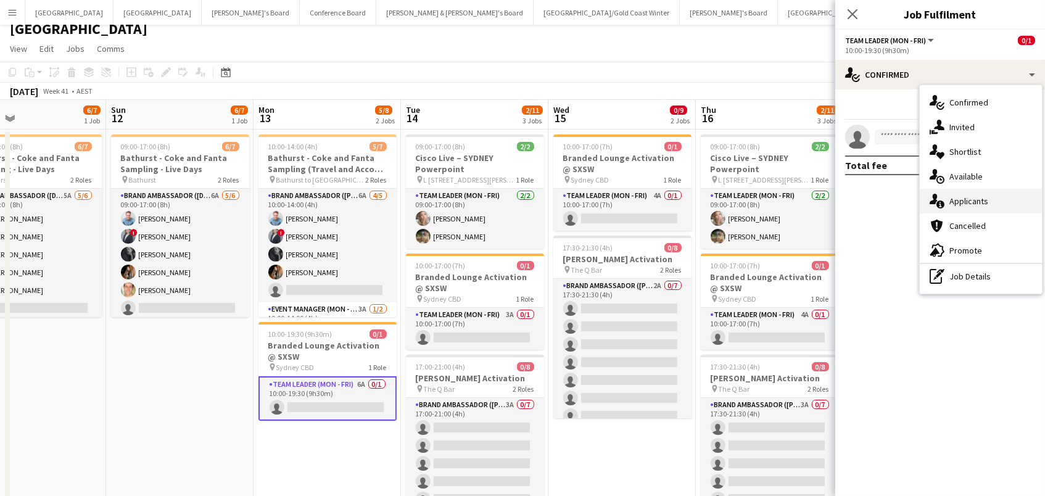
click at [998, 204] on div "single-neutral-actions-information Applicants" at bounding box center [980, 201] width 122 height 25
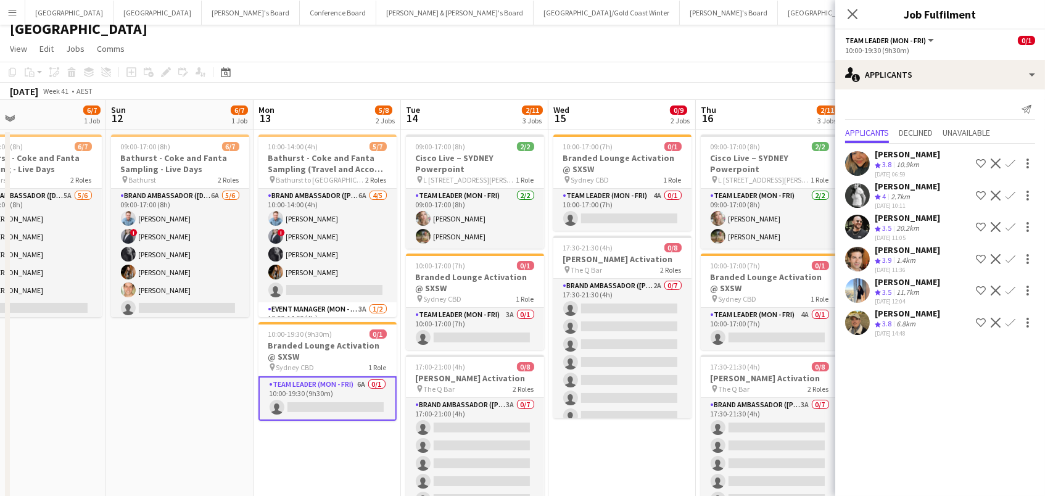
click at [1010, 200] on app-icon "Confirm" at bounding box center [1010, 196] width 10 height 10
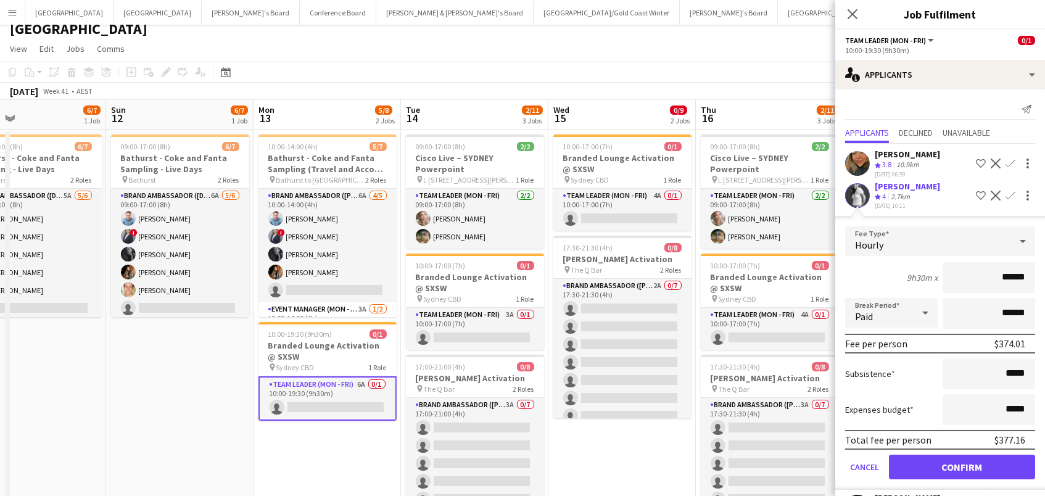
click at [961, 473] on button "Confirm" at bounding box center [962, 466] width 146 height 25
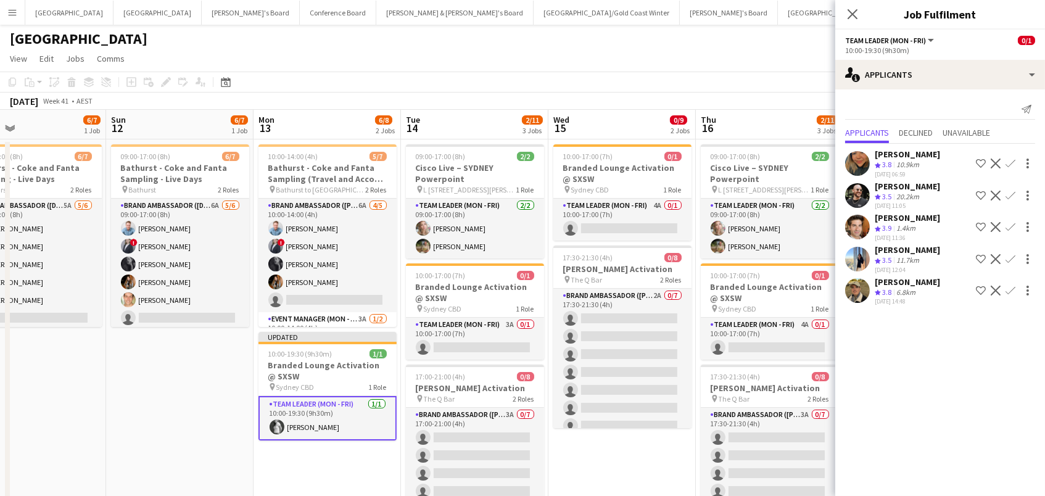
drag, startPoint x: 445, startPoint y: 336, endPoint x: 544, endPoint y: 339, distance: 99.3
click at [445, 336] on app-card-role "Team Leader (Mon - Fri) 3A 0/1 10:00-17:00 (7h) single-neutral-actions" at bounding box center [475, 339] width 138 height 42
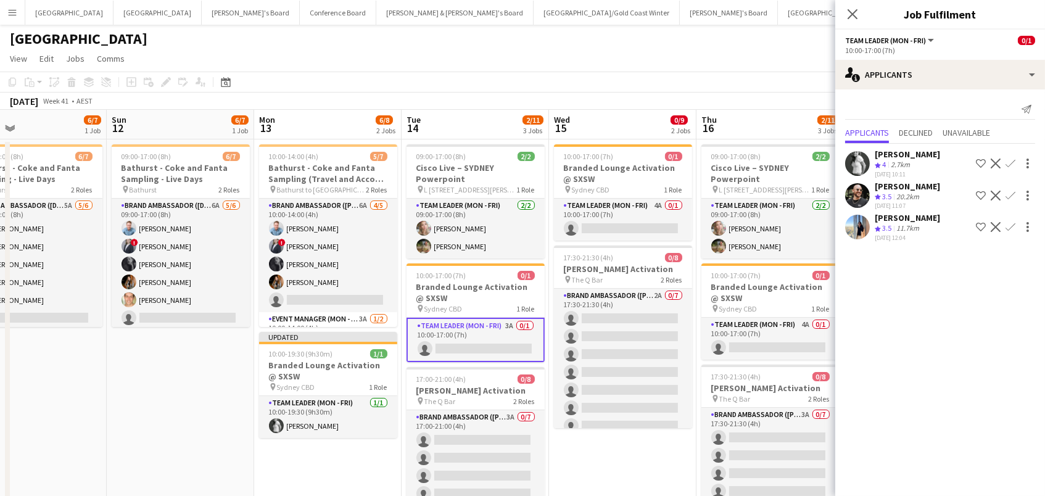
click at [1011, 162] on app-icon "Confirm" at bounding box center [1010, 163] width 10 height 10
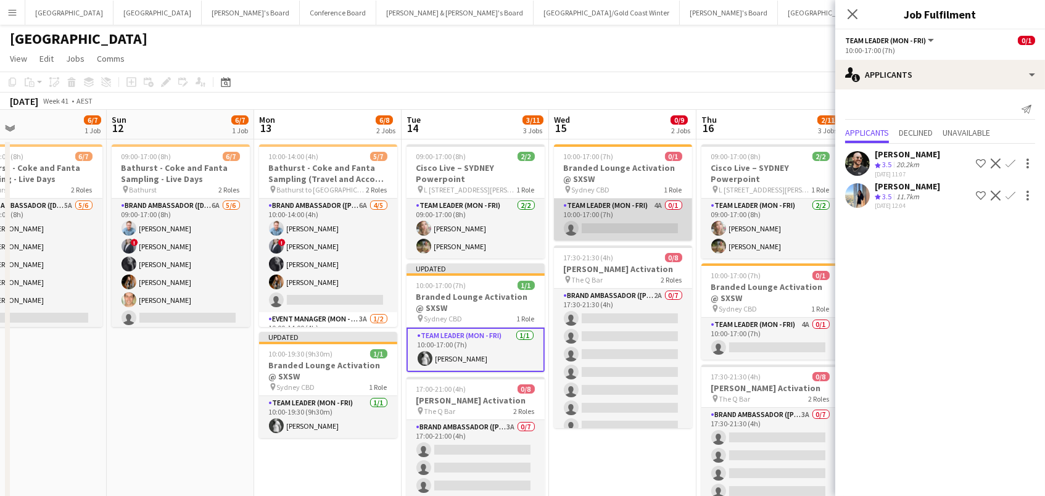
click at [638, 219] on app-card-role "Team Leader (Mon - Fri) 4A 0/1 10:00-17:00 (7h) single-neutral-actions" at bounding box center [623, 220] width 138 height 42
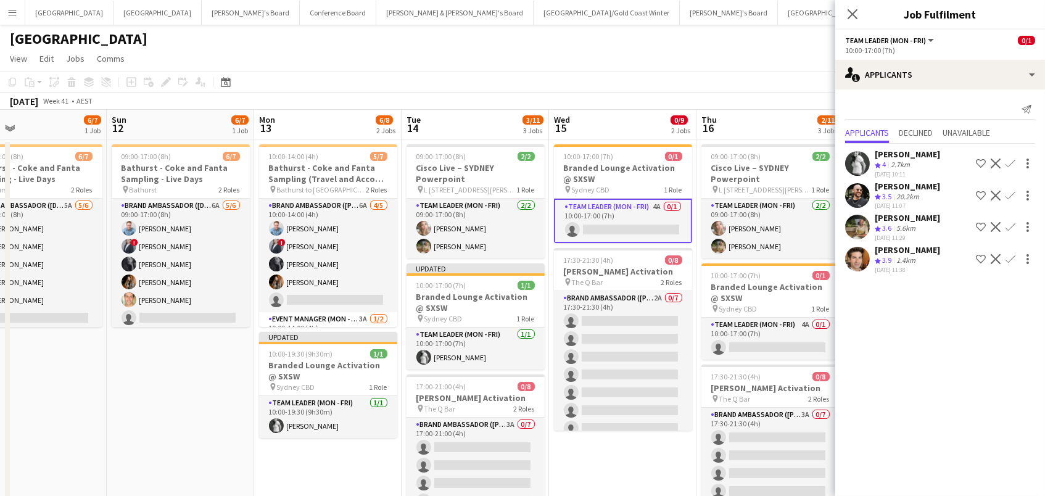
click at [1009, 158] on app-icon "Confirm" at bounding box center [1010, 163] width 10 height 10
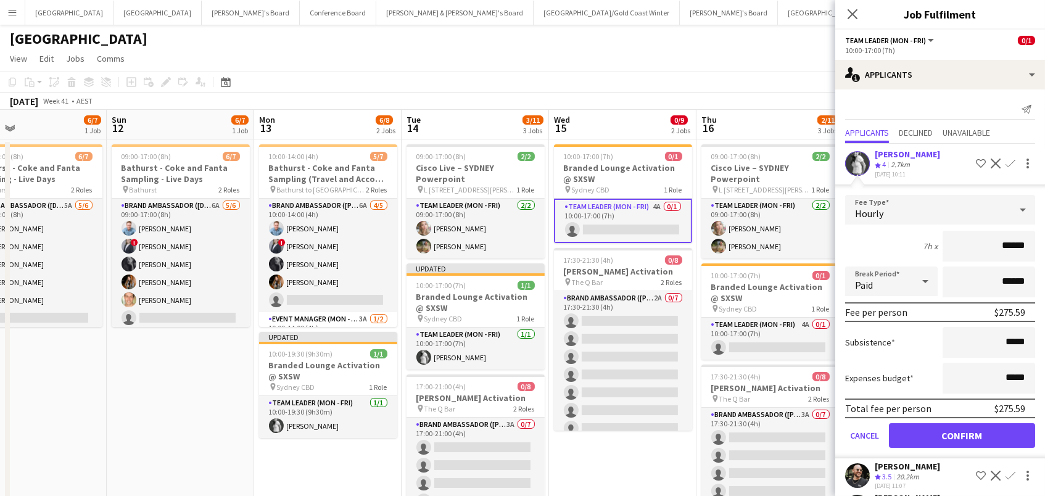
click at [961, 432] on button "Confirm" at bounding box center [962, 435] width 146 height 25
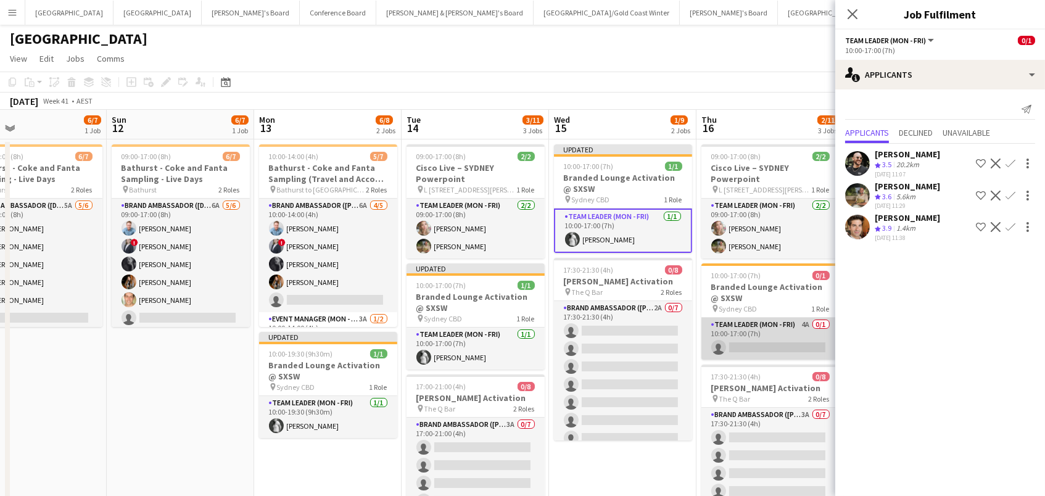
drag, startPoint x: 781, startPoint y: 351, endPoint x: 807, endPoint y: 340, distance: 27.4
click at [781, 351] on app-card-role "Team Leader (Mon - Fri) 4A 0/1 10:00-17:00 (7h) single-neutral-actions" at bounding box center [770, 339] width 138 height 42
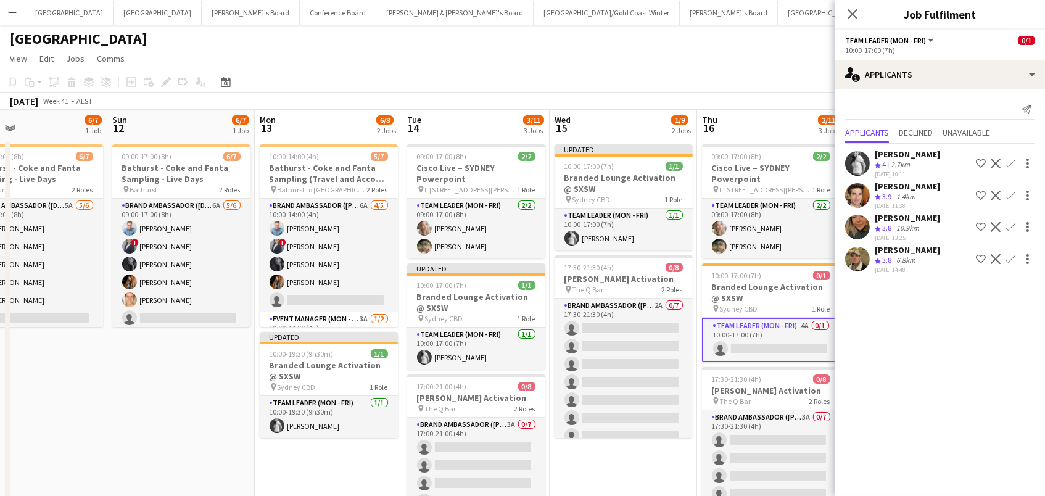
click at [1017, 159] on div at bounding box center [1025, 163] width 17 height 15
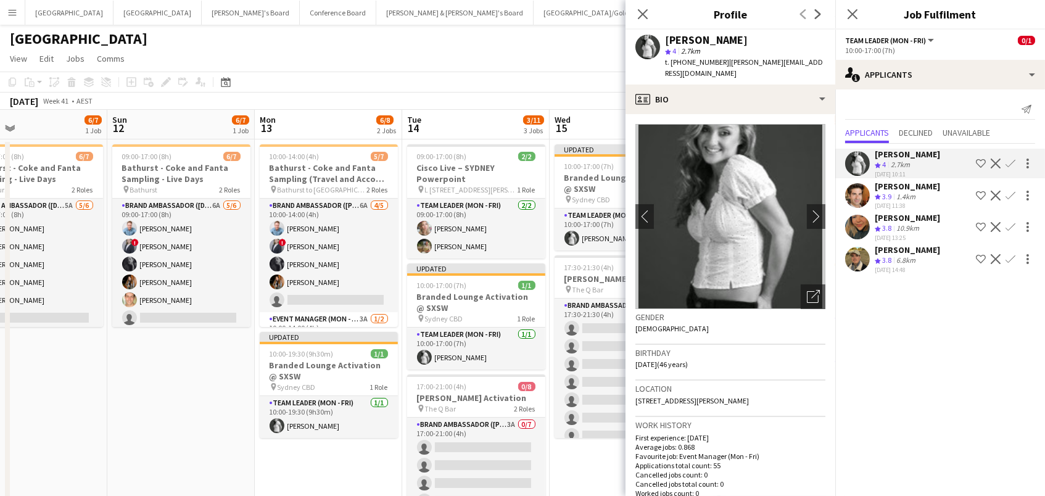
click at [1013, 160] on button "Confirm" at bounding box center [1010, 163] width 15 height 15
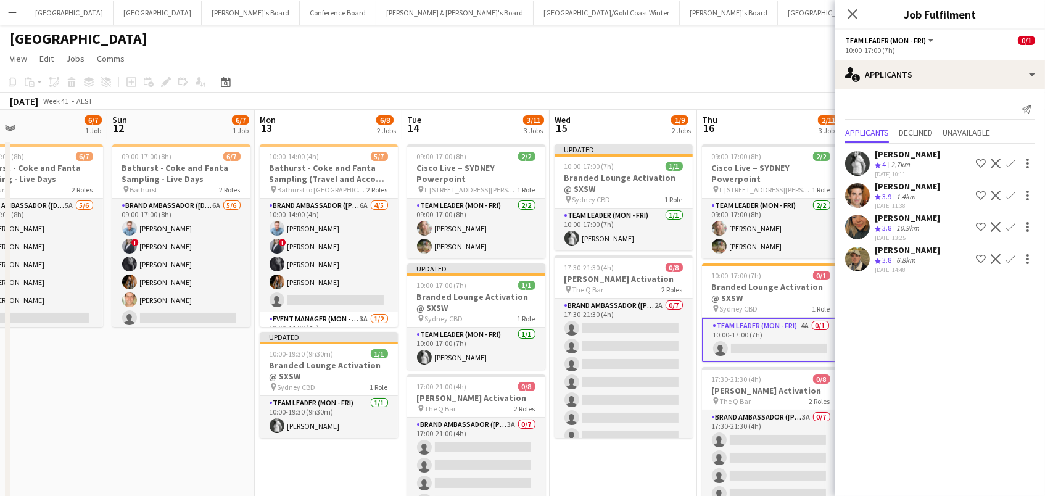
click at [1009, 162] on app-icon "Confirm" at bounding box center [1010, 163] width 10 height 10
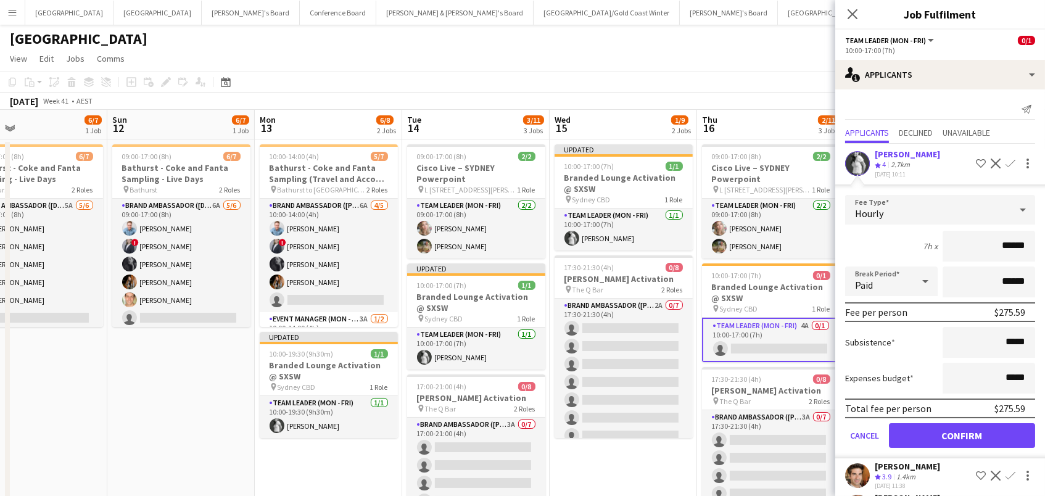
click at [961, 432] on button "Confirm" at bounding box center [962, 435] width 146 height 25
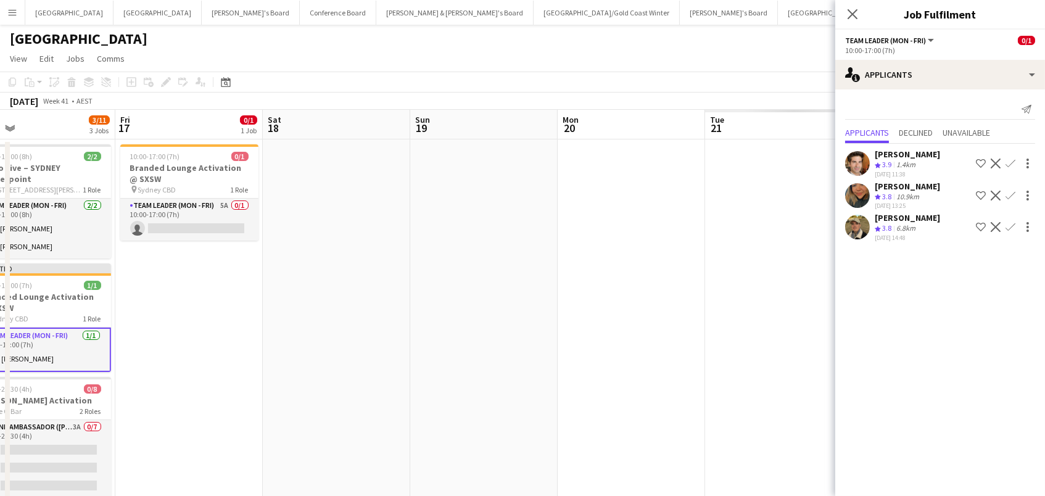
scroll to position [0, 371]
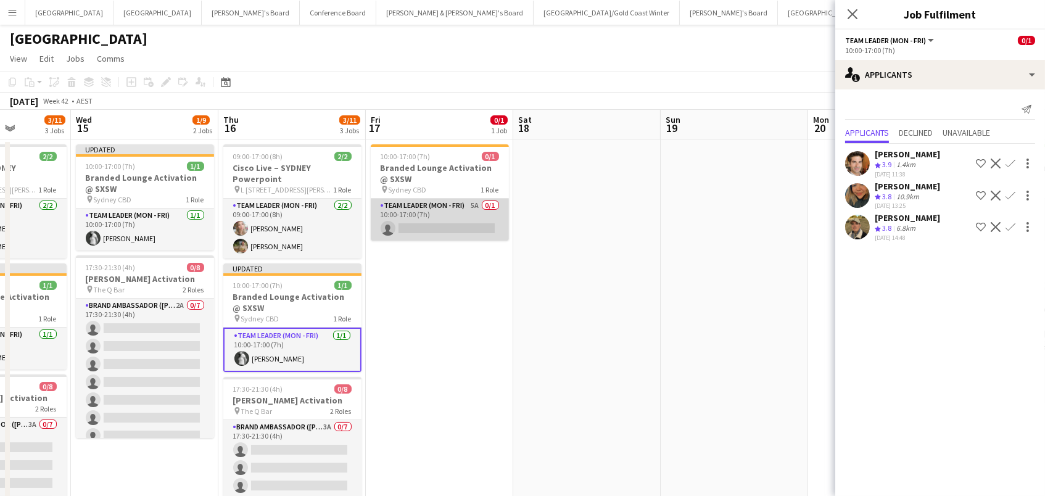
click at [408, 212] on app-card-role "Team Leader (Mon - Fri) 5A 0/1 10:00-17:00 (7h) single-neutral-actions" at bounding box center [440, 220] width 138 height 42
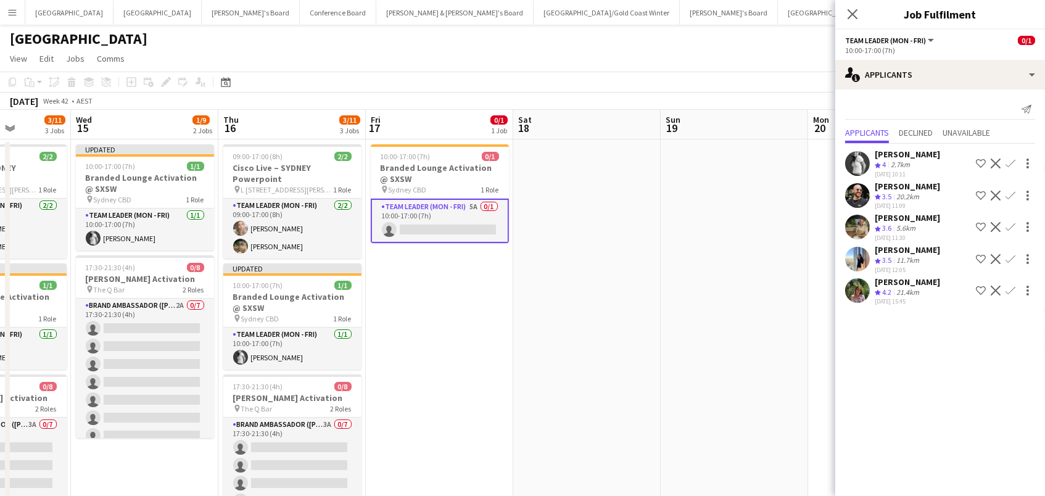
click at [1006, 160] on app-icon "Confirm" at bounding box center [1010, 163] width 10 height 10
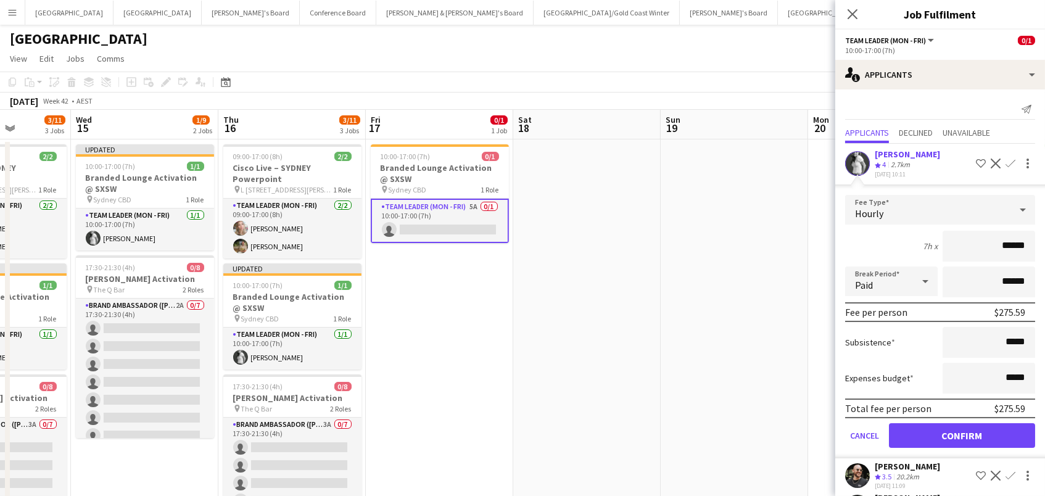
click at [961, 432] on button "Confirm" at bounding box center [962, 435] width 146 height 25
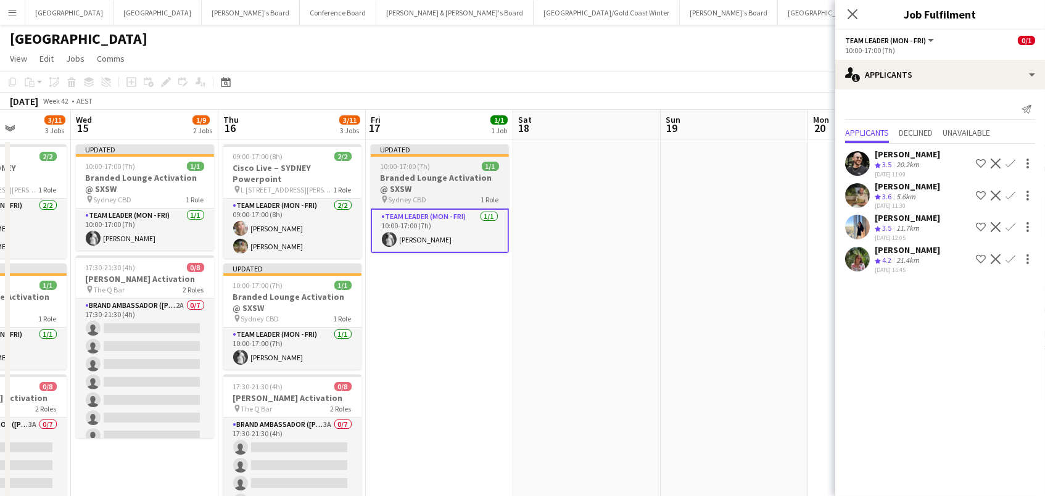
drag, startPoint x: 453, startPoint y: 147, endPoint x: 445, endPoint y: 154, distance: 11.0
click at [453, 147] on div "Updated" at bounding box center [440, 149] width 138 height 10
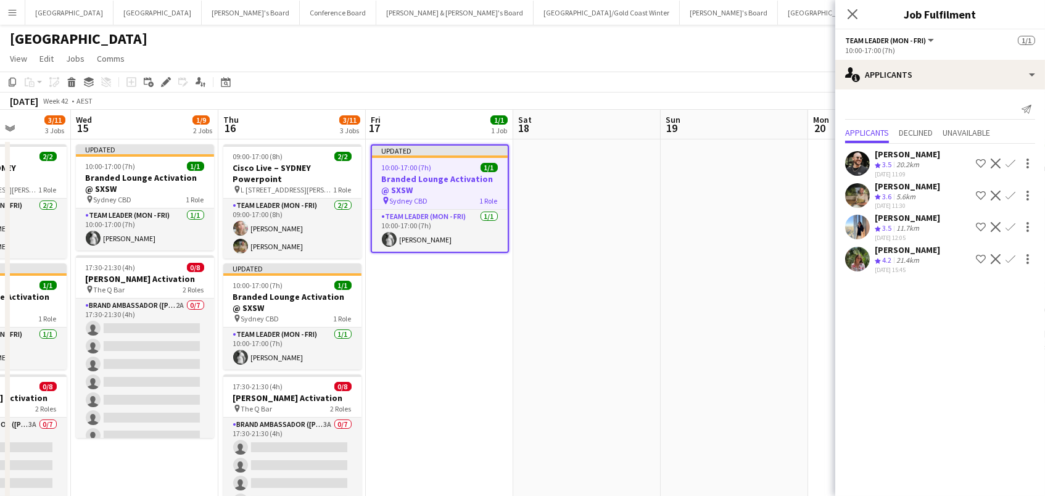
click at [286, 328] on app-card-role "Team Leader (Mon - Fri) [DATE] 10:00-17:00 (7h) [PERSON_NAME]" at bounding box center [292, 348] width 138 height 42
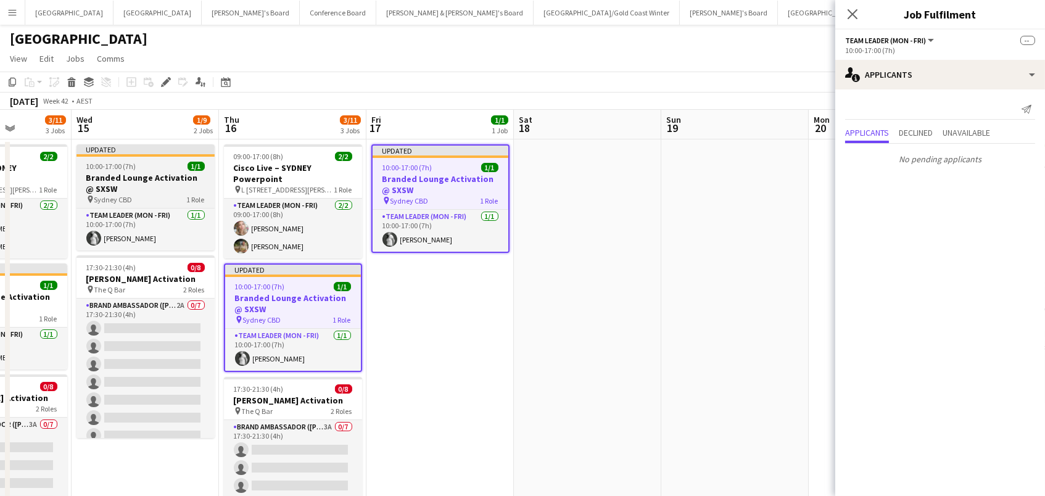
click at [170, 179] on h3 "Branded Lounge Activation @ SXSW" at bounding box center [145, 183] width 138 height 22
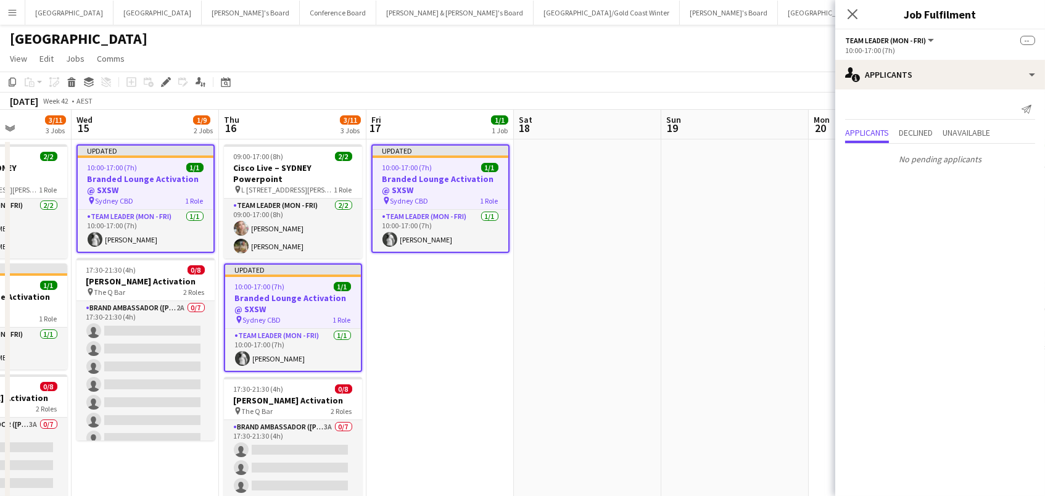
scroll to position [0, 252]
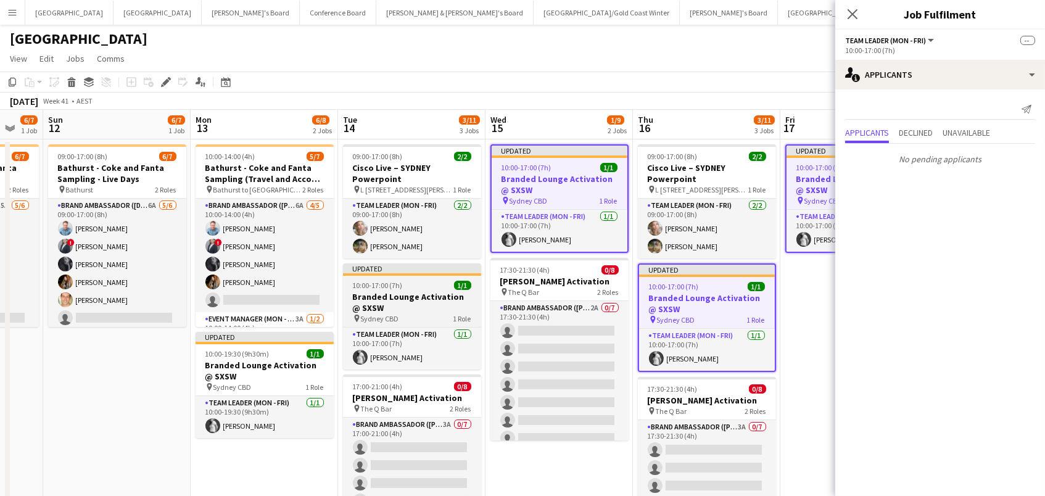
drag, startPoint x: 430, startPoint y: 311, endPoint x: 391, endPoint y: 311, distance: 38.9
click at [430, 313] on div "pin Sydney CBD 1 Role" at bounding box center [412, 318] width 138 height 10
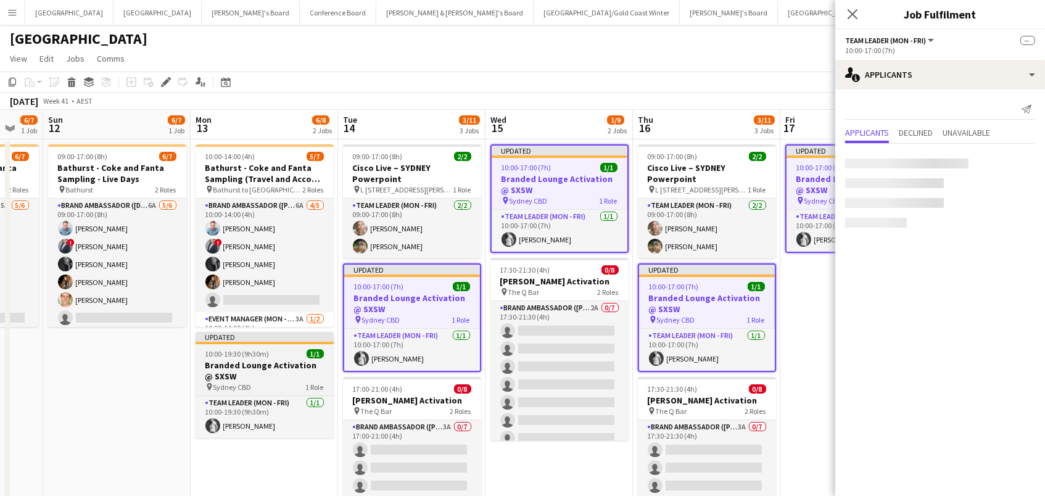
scroll to position [0, 251]
click at [265, 368] on h3 "Branded Lounge Activation @ SXSW" at bounding box center [265, 371] width 138 height 22
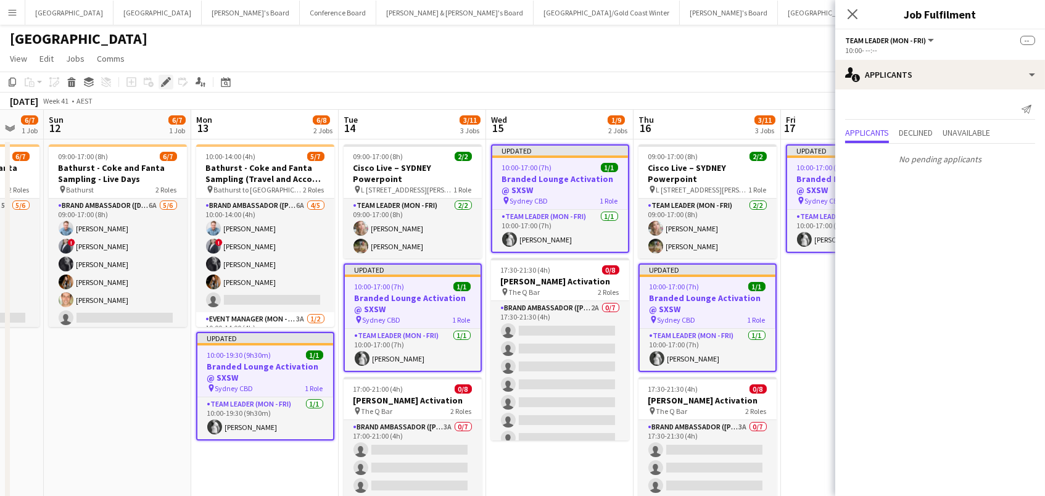
click at [163, 79] on icon "Edit" at bounding box center [166, 82] width 10 height 10
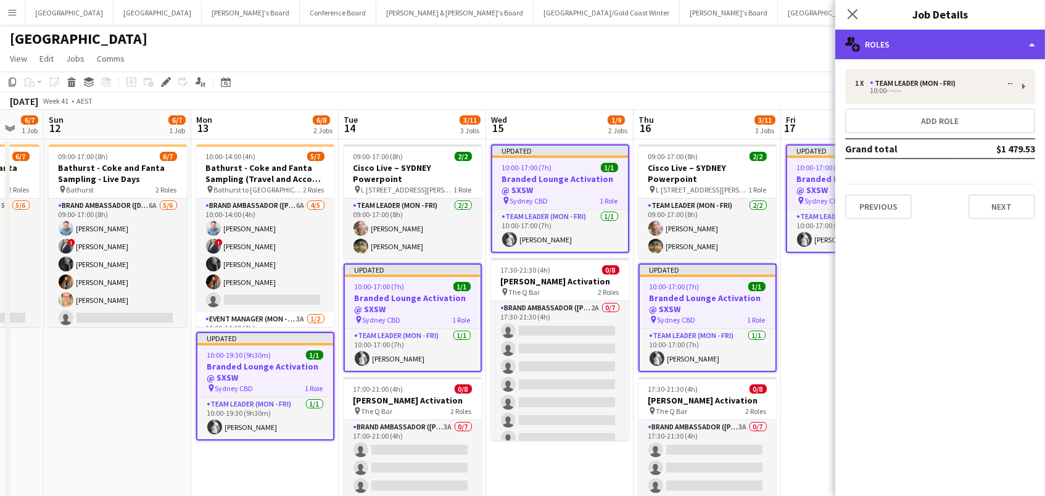
click at [972, 40] on div "multiple-users-add Roles" at bounding box center [940, 45] width 210 height 30
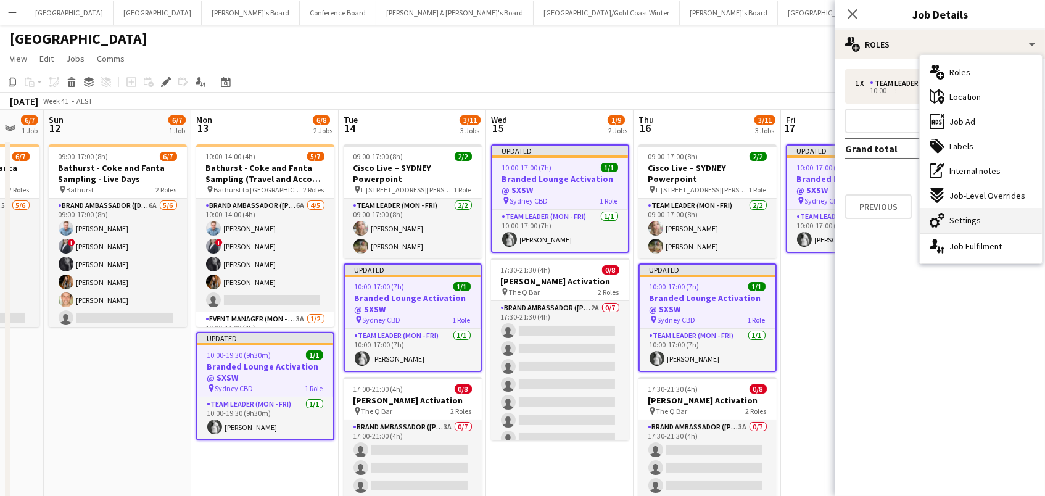
click at [952, 215] on span "Settings" at bounding box center [964, 220] width 31 height 11
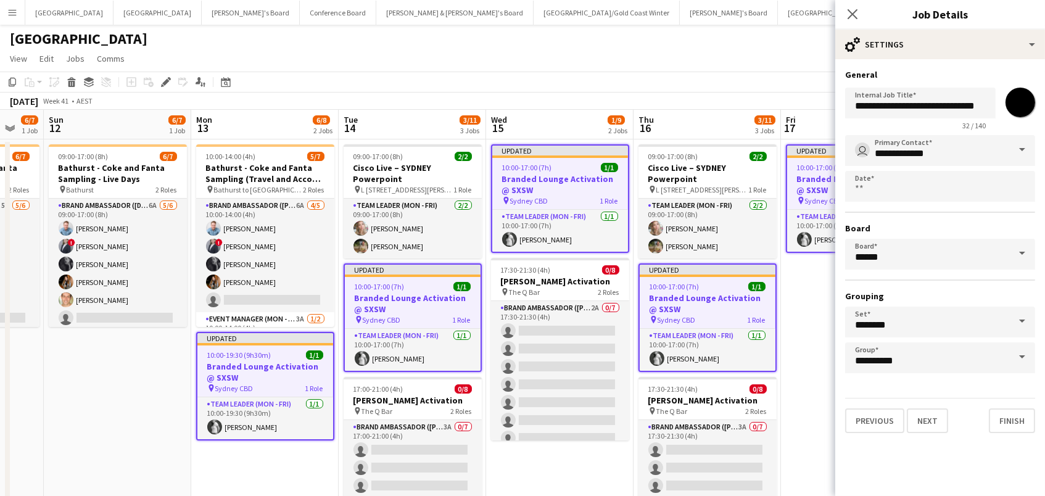
click at [1026, 99] on input "*******" at bounding box center [1020, 102] width 44 height 44
type input "*******"
click at [738, 66] on app-page-menu "View Day view expanded Day view collapsed Month view Date picker Jump to [DATE]…" at bounding box center [522, 59] width 1045 height 23
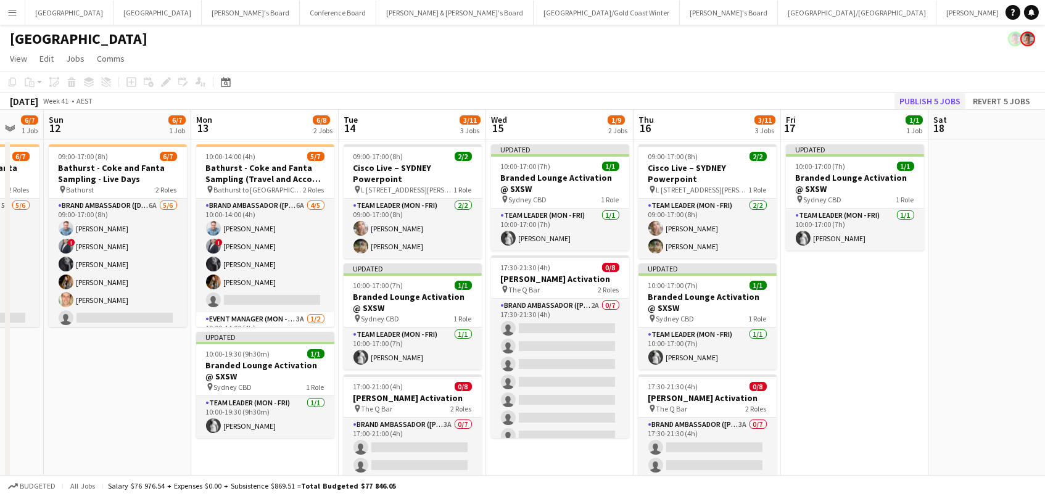
click at [921, 101] on button "Publish 5 jobs" at bounding box center [929, 101] width 71 height 16
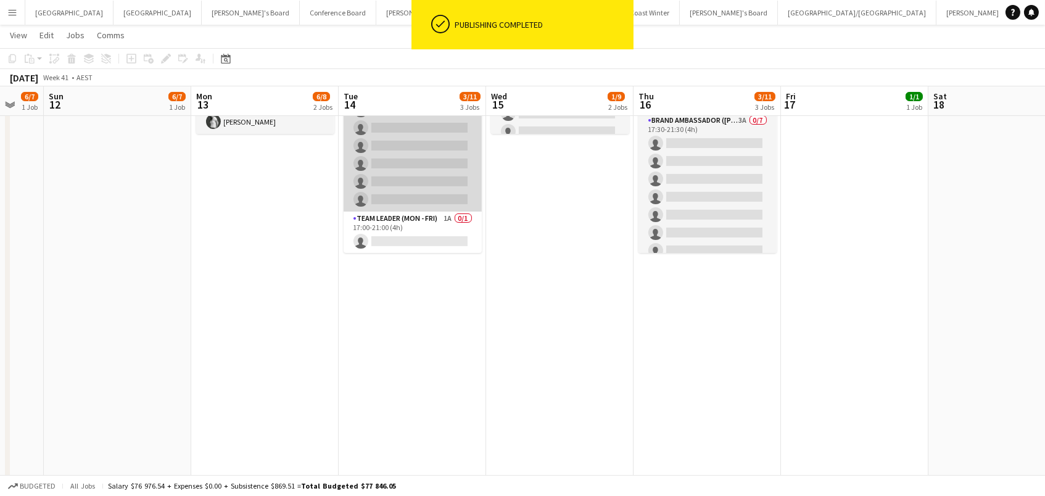
scroll to position [51, 0]
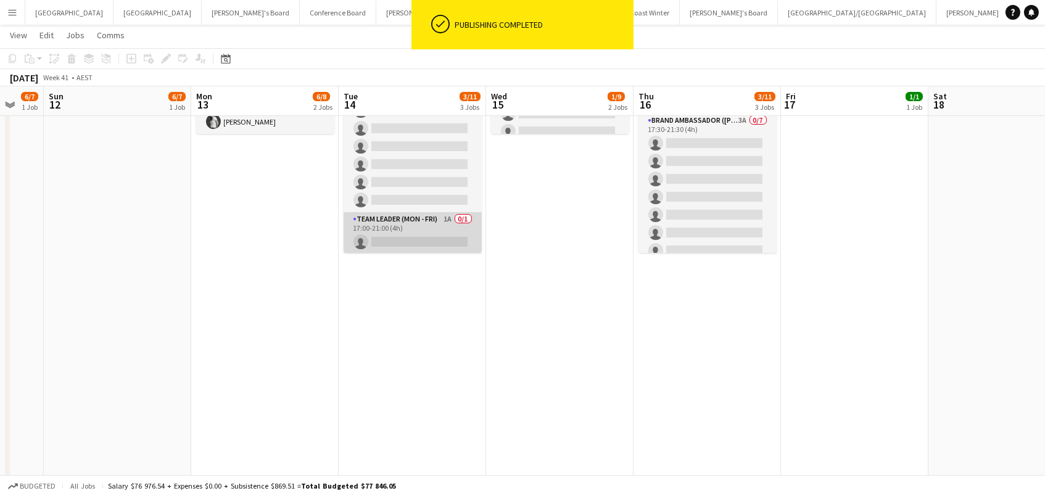
click at [417, 242] on app-card-role "Team Leader (Mon - Fri) 1A 0/1 17:00-21:00 (4h) single-neutral-actions" at bounding box center [412, 233] width 138 height 42
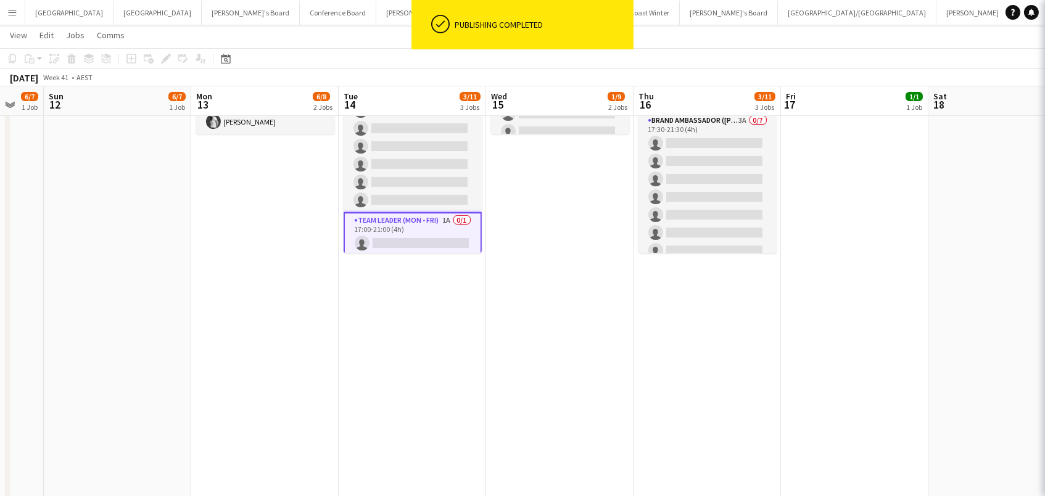
scroll to position [0, 250]
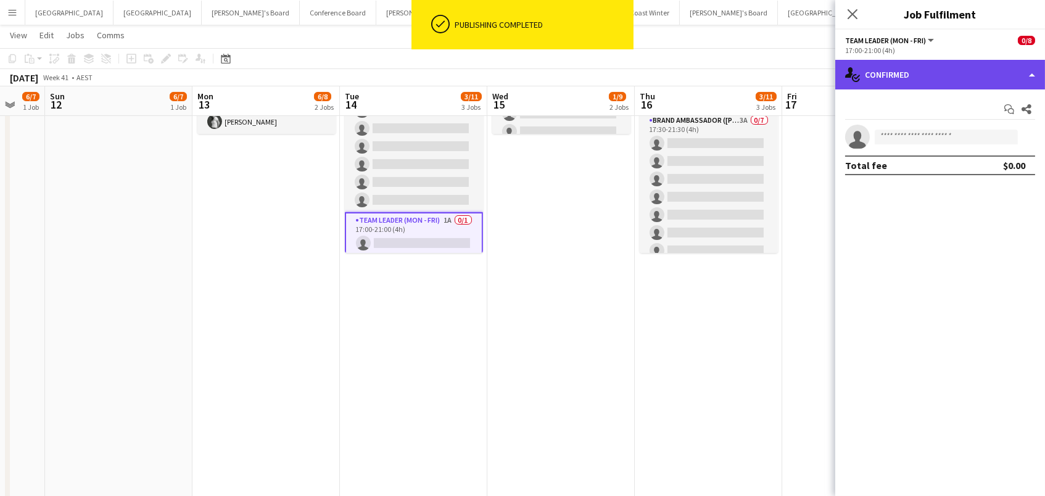
click at [940, 83] on div "single-neutral-actions-check-2 Confirmed" at bounding box center [940, 75] width 210 height 30
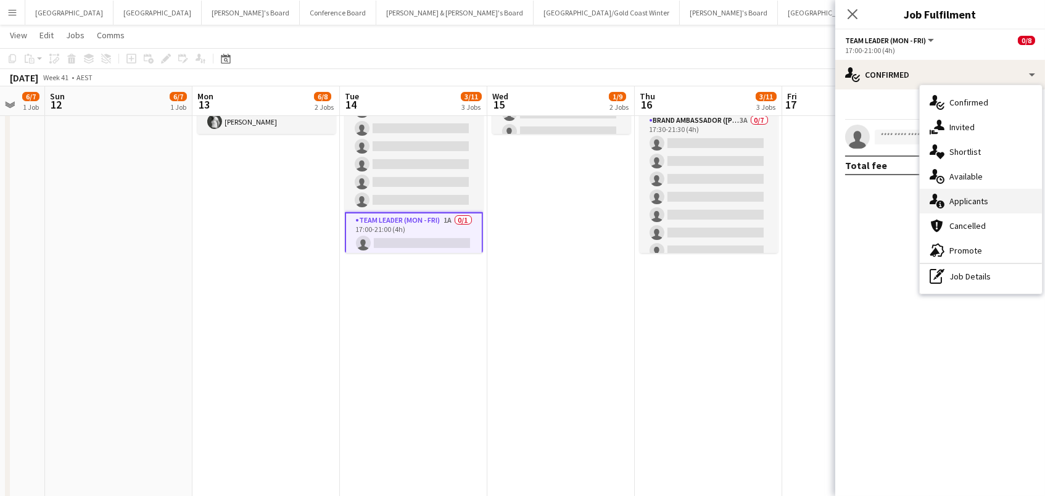
click at [972, 202] on span "Applicants" at bounding box center [968, 200] width 39 height 11
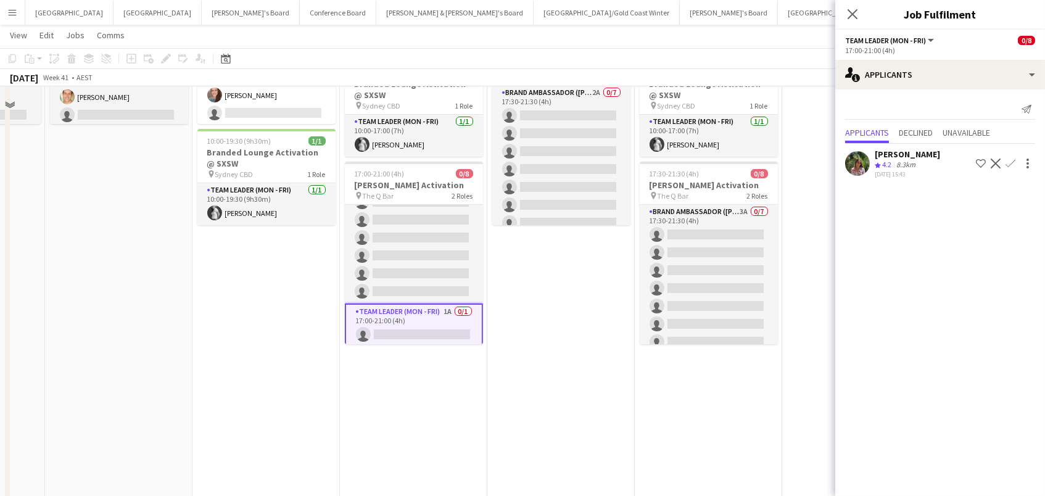
scroll to position [101, 0]
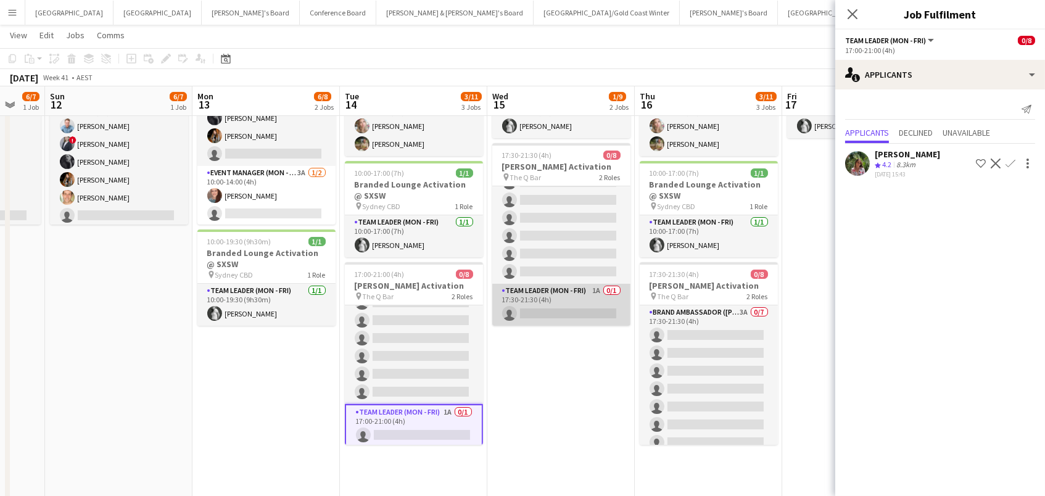
click at [572, 315] on app-card-role "Team Leader (Mon - Fri) 1A 0/1 17:30-21:30 (4h) single-neutral-actions" at bounding box center [561, 305] width 138 height 42
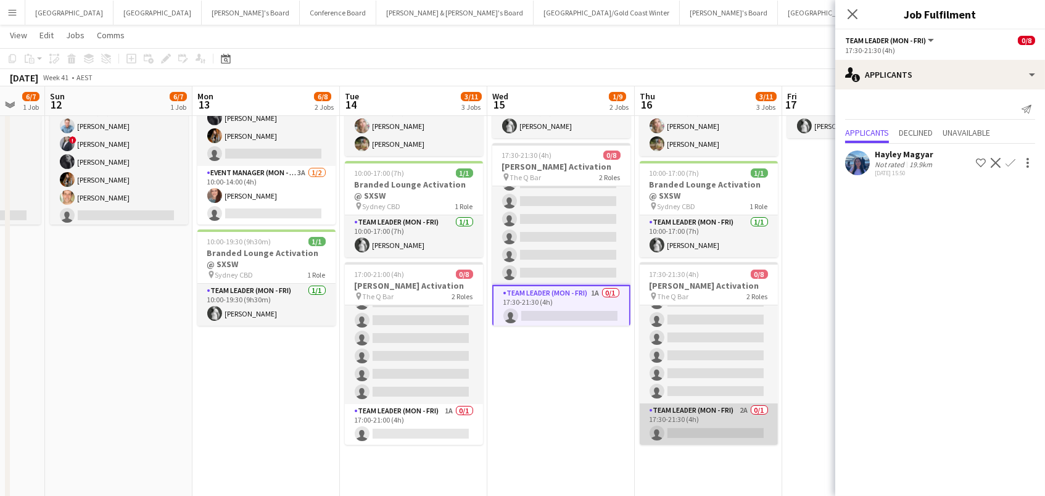
scroll to position [51, 0]
click at [717, 435] on app-card-role "Team Leader (Mon - Fri) 2A 0/1 17:30-21:30 (4h) single-neutral-actions" at bounding box center [708, 425] width 138 height 42
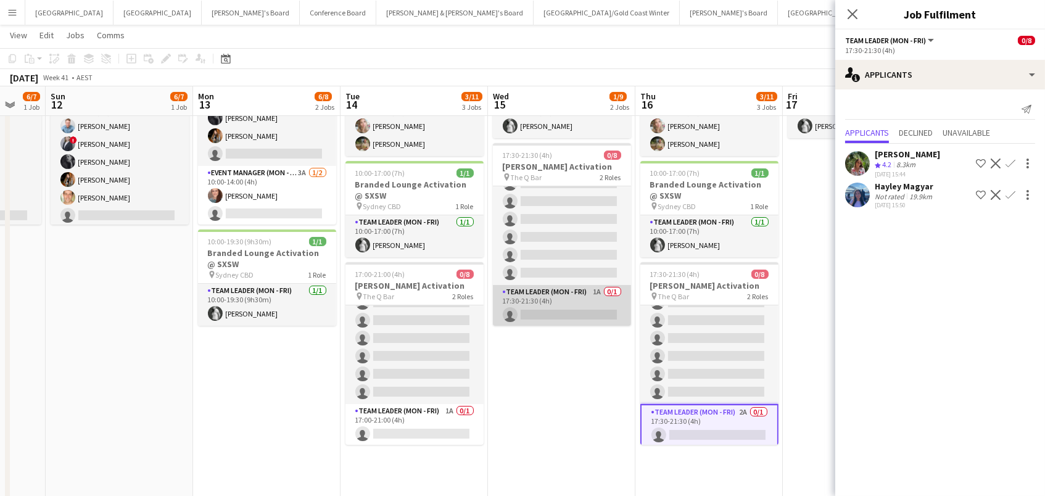
click at [548, 301] on app-card-role "Team Leader (Mon - Fri) 1A 0/1 17:30-21:30 (4h) single-neutral-actions" at bounding box center [562, 306] width 138 height 42
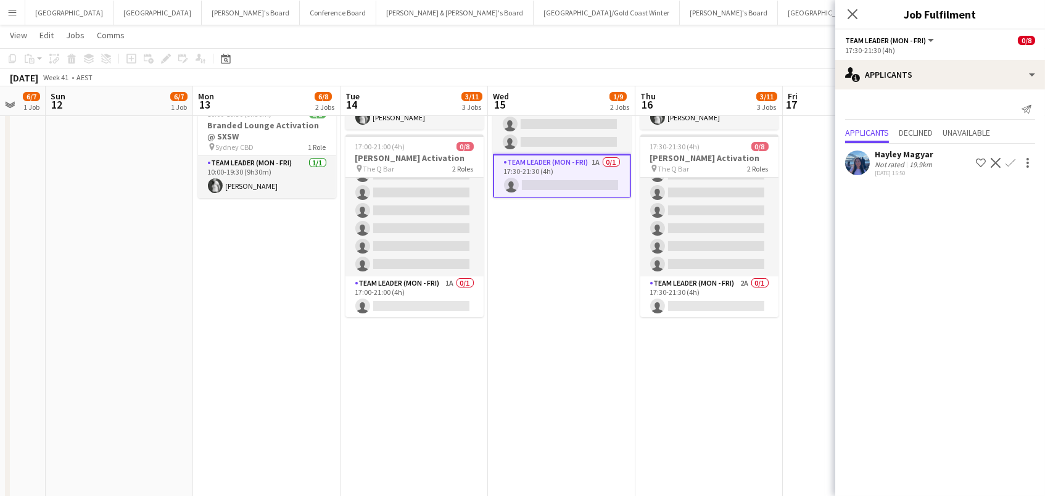
scroll to position [52, 0]
click at [573, 173] on app-card-role "Team Leader (Mon - Fri) 1A 0/1 17:30-21:30 (4h) single-neutral-actions" at bounding box center [562, 177] width 138 height 44
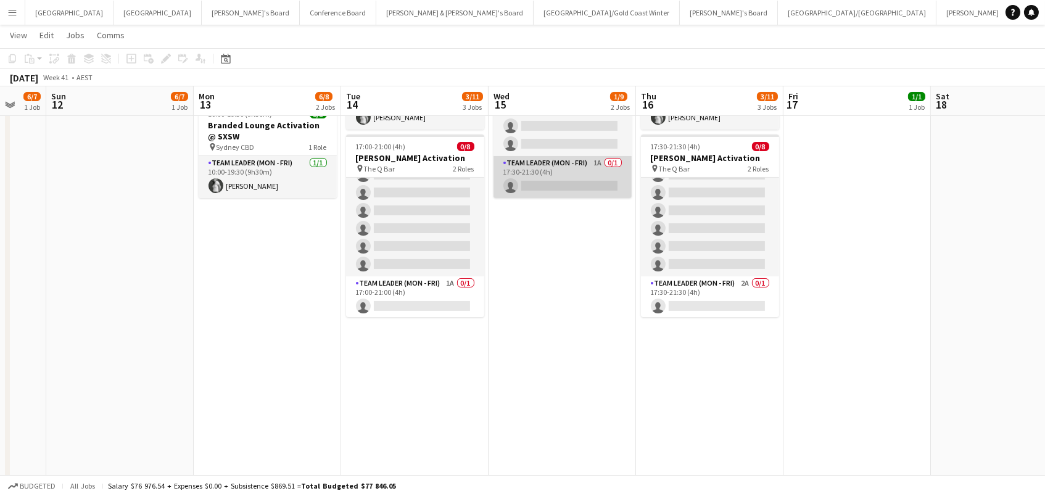
scroll to position [51, 0]
click at [573, 173] on app-card-role "Team Leader (Mon - Fri) 1A 0/1 17:30-21:30 (4h) single-neutral-actions" at bounding box center [562, 178] width 138 height 42
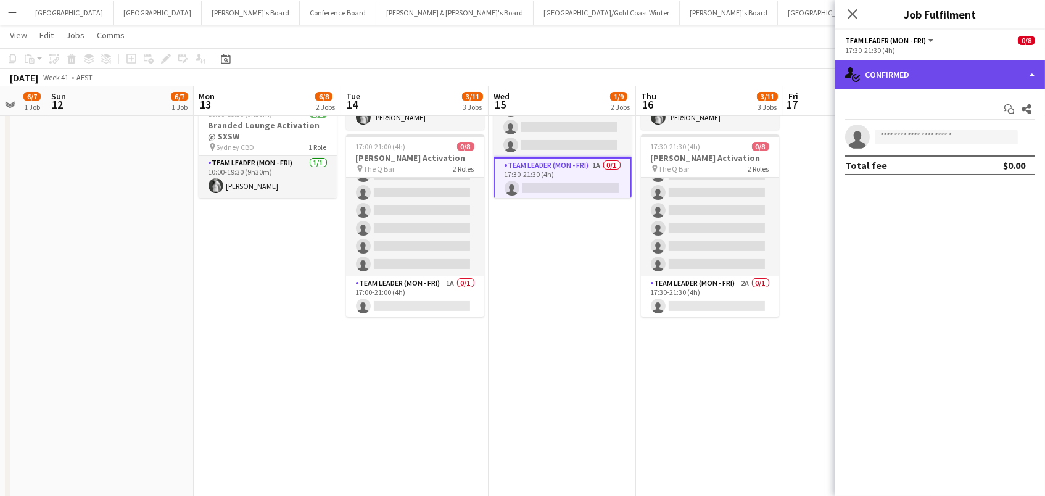
click at [881, 67] on div "single-neutral-actions-check-2 Confirmed" at bounding box center [940, 75] width 210 height 30
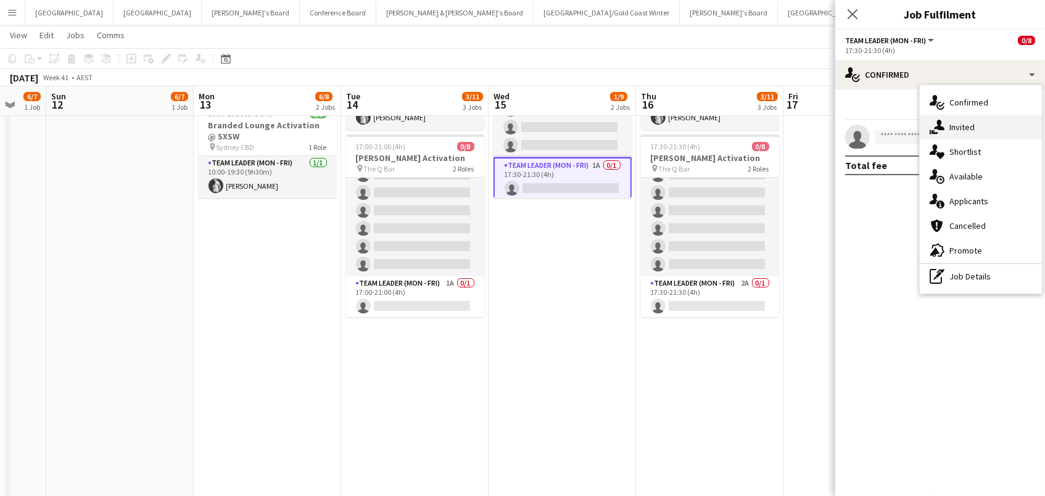
click at [977, 117] on div "single-neutral-actions-share-1 Invited" at bounding box center [980, 127] width 122 height 25
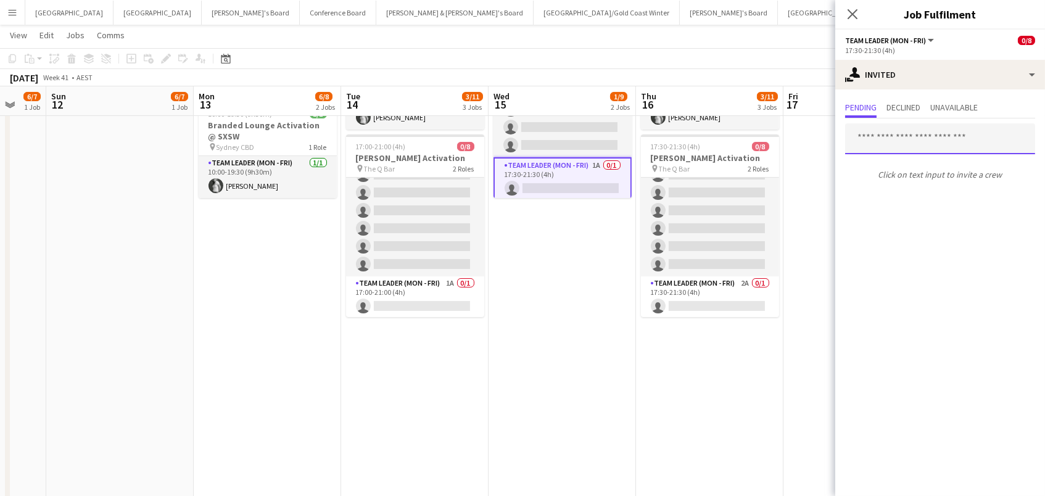
click at [873, 145] on input "text" at bounding box center [940, 138] width 190 height 31
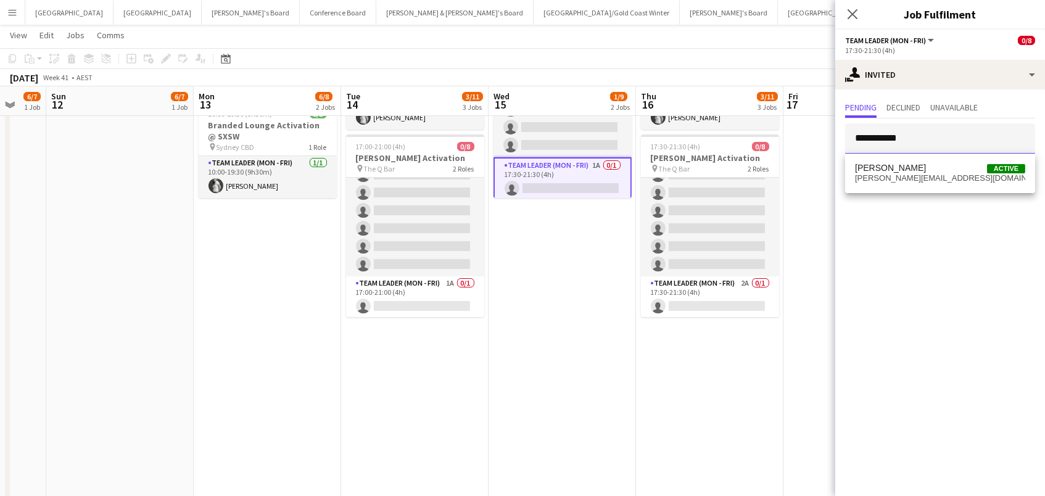
type input "**********"
drag, startPoint x: 895, startPoint y: 227, endPoint x: 894, endPoint y: 188, distance: 38.9
click at [894, 188] on div "[PERSON_NAME] Active [PERSON_NAME][EMAIL_ADDRESS][DOMAIN_NAME]" at bounding box center [940, 173] width 190 height 39
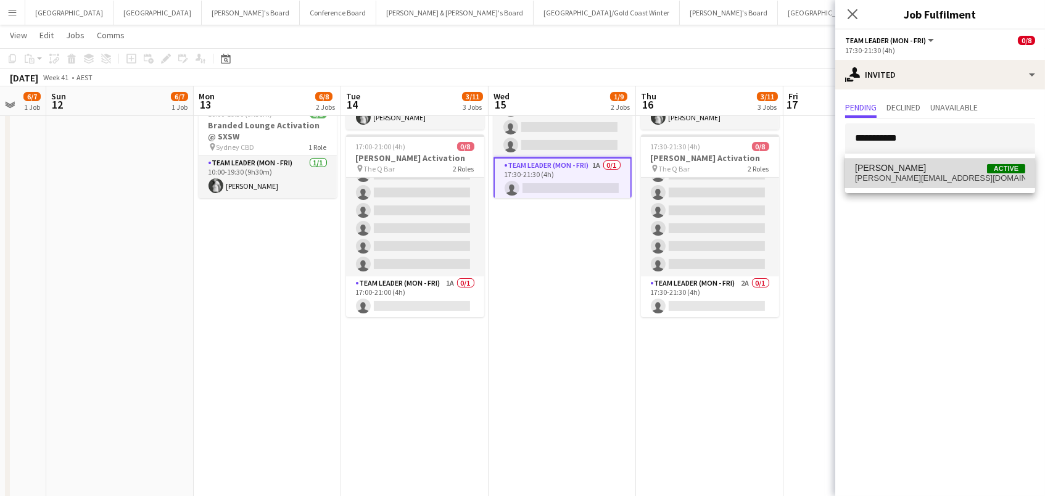
click at [887, 170] on span "[PERSON_NAME]" at bounding box center [890, 168] width 71 height 10
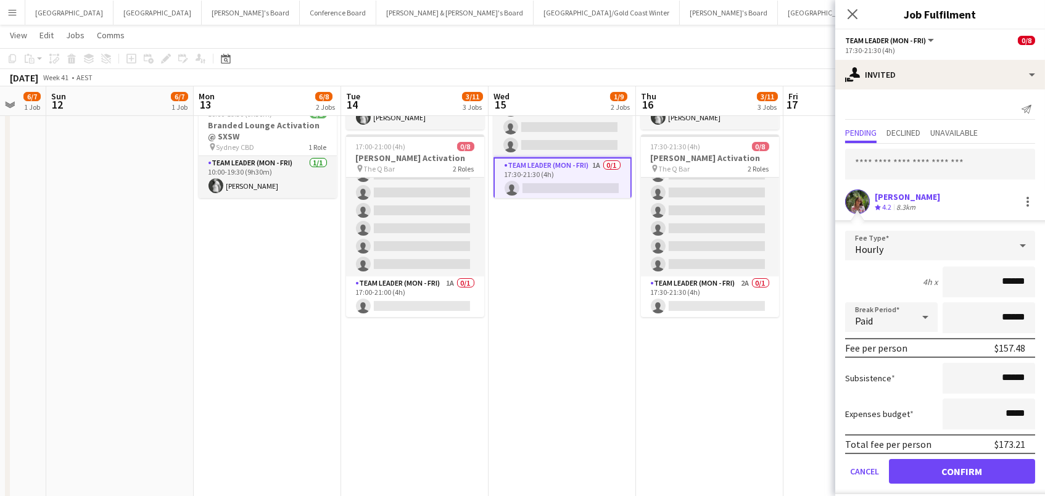
click at [961, 469] on button "Confirm" at bounding box center [962, 471] width 146 height 25
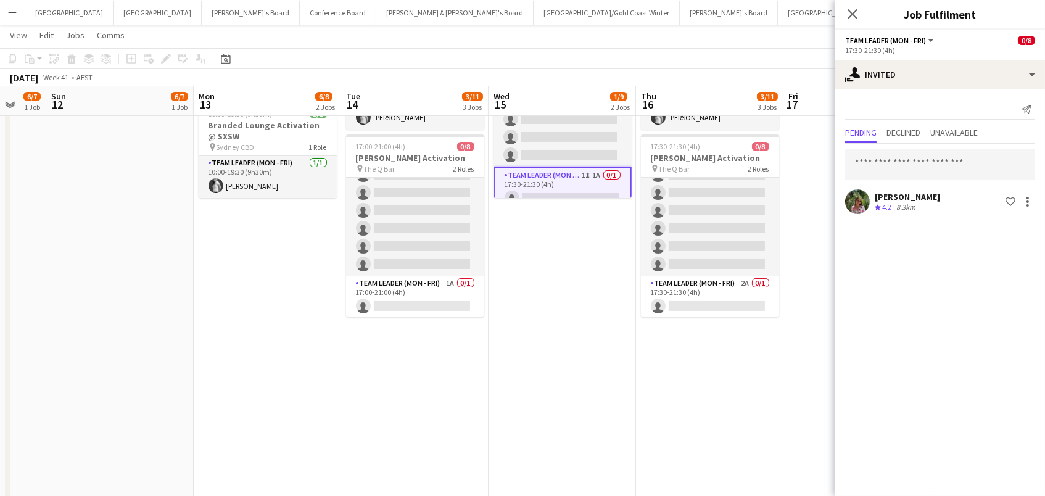
click at [557, 305] on app-date-cell "10:00-17:00 (7h) 1/1 Branded Lounge Activation @ SXSW pin Sydney CBD 1 Role Tea…" at bounding box center [561, 249] width 147 height 681
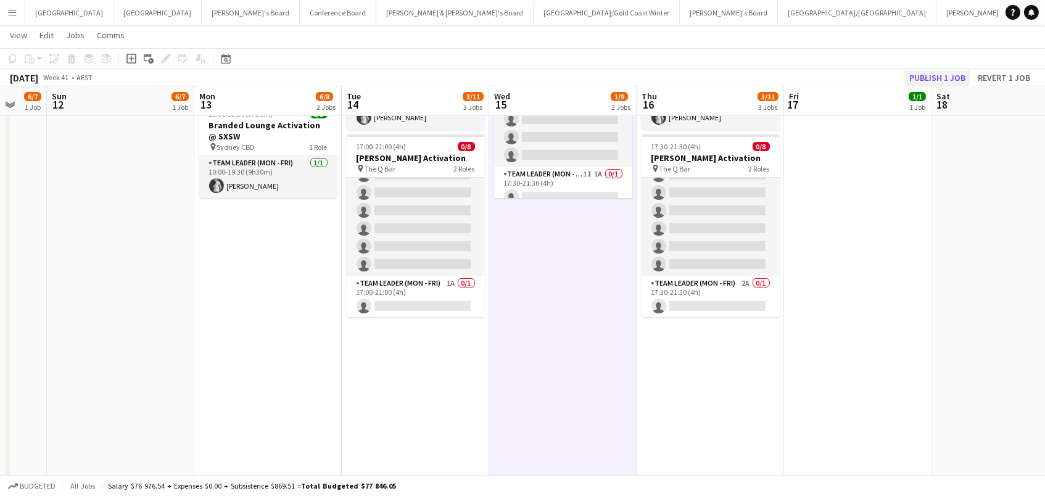
click at [910, 77] on button "Publish 1 job" at bounding box center [937, 78] width 66 height 16
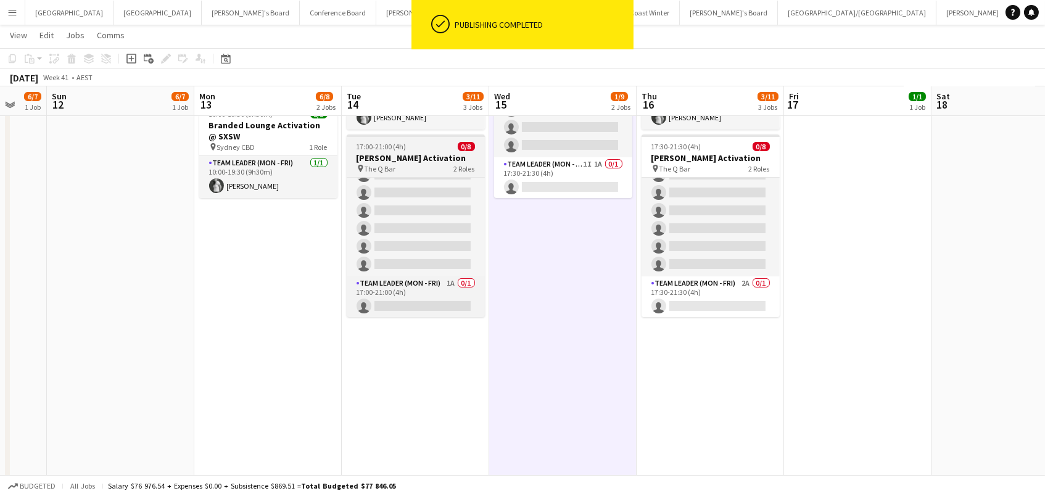
click at [431, 146] on div "17:00-21:00 (4h) 0/8" at bounding box center [416, 146] width 138 height 9
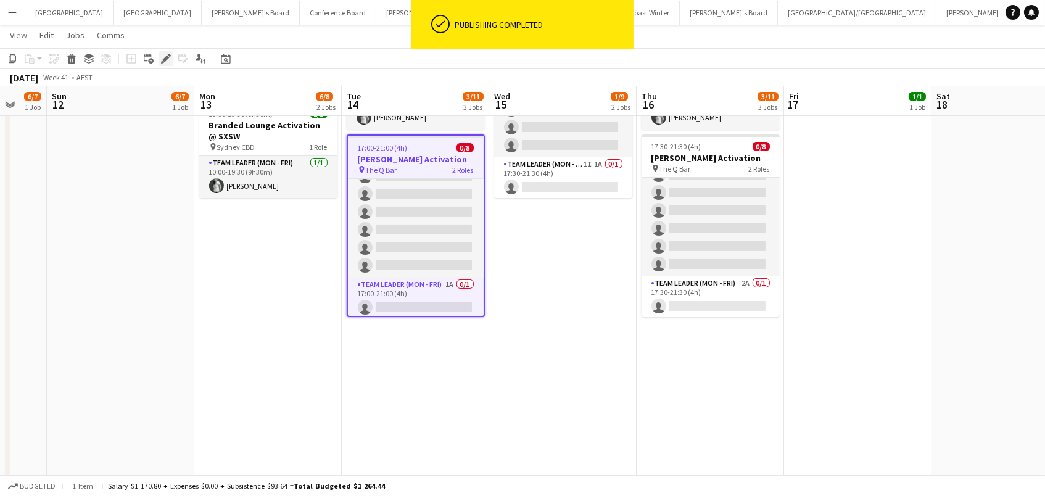
click at [166, 59] on icon "Edit" at bounding box center [166, 59] width 10 height 10
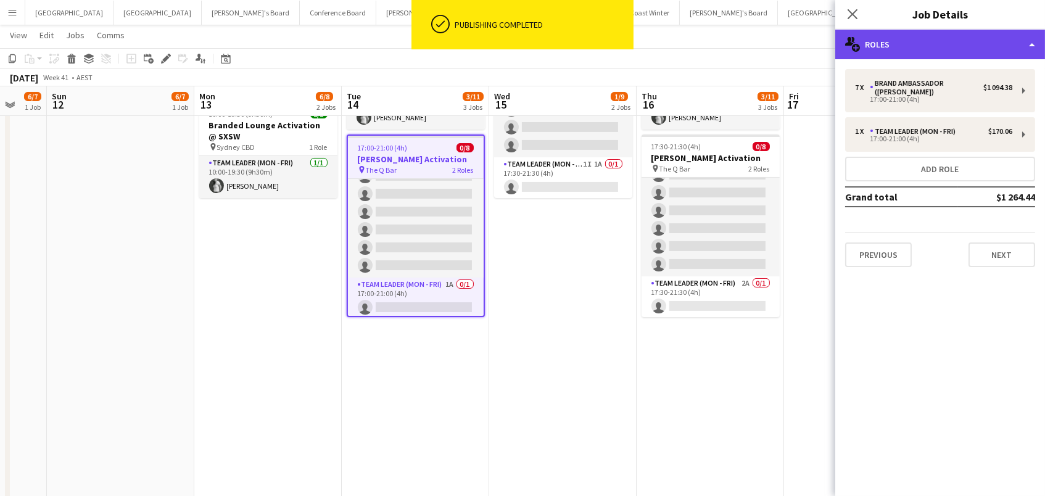
click at [918, 38] on div "multiple-users-add Roles" at bounding box center [940, 45] width 210 height 30
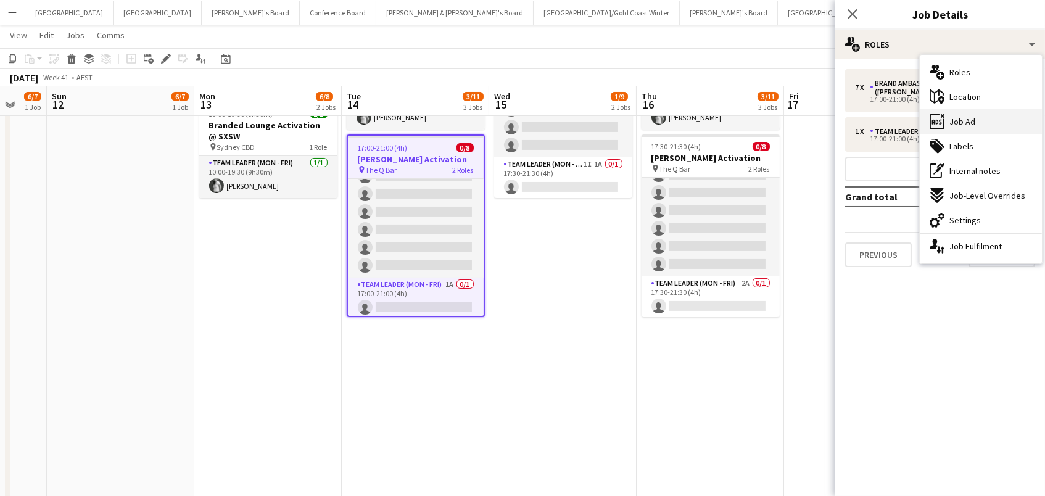
click at [952, 131] on div "ads-window Job Ad" at bounding box center [980, 121] width 122 height 25
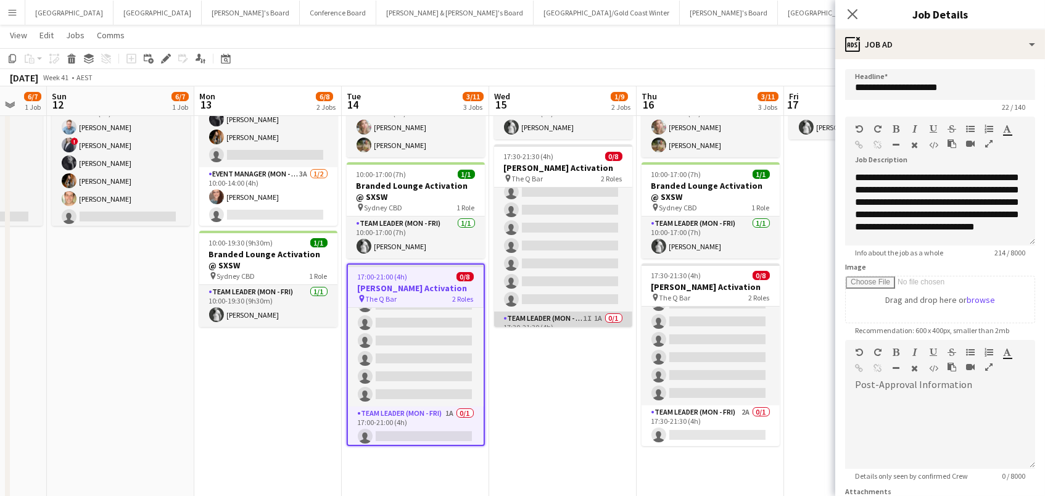
scroll to position [21, 0]
click at [565, 174] on div "pin The Q Bar 2 Roles" at bounding box center [563, 178] width 138 height 10
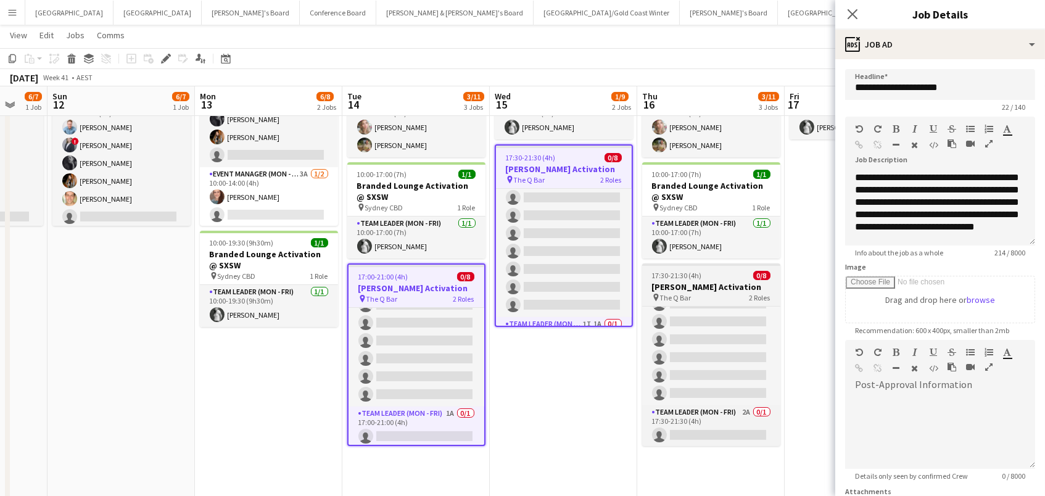
click at [664, 281] on h3 "[PERSON_NAME] Activation" at bounding box center [711, 286] width 138 height 11
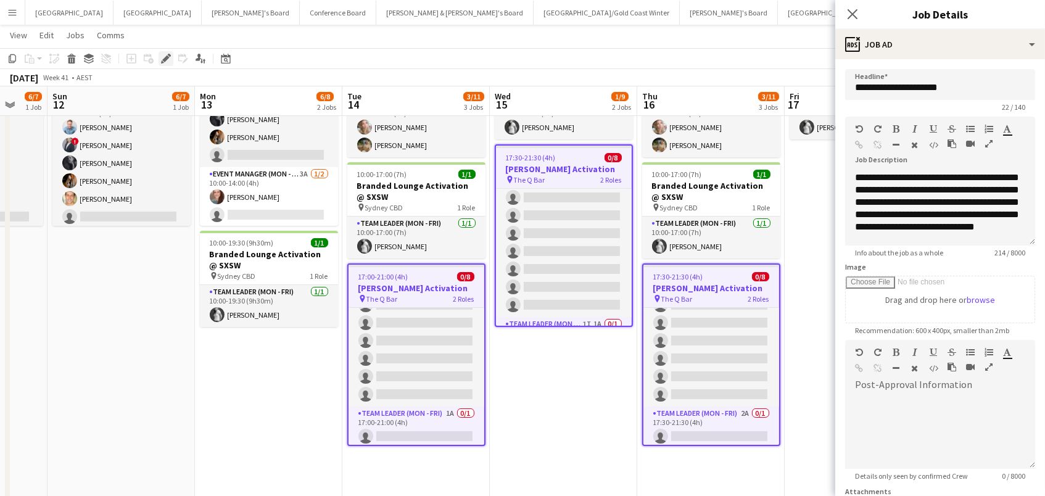
click at [161, 55] on icon "Edit" at bounding box center [166, 59] width 10 height 10
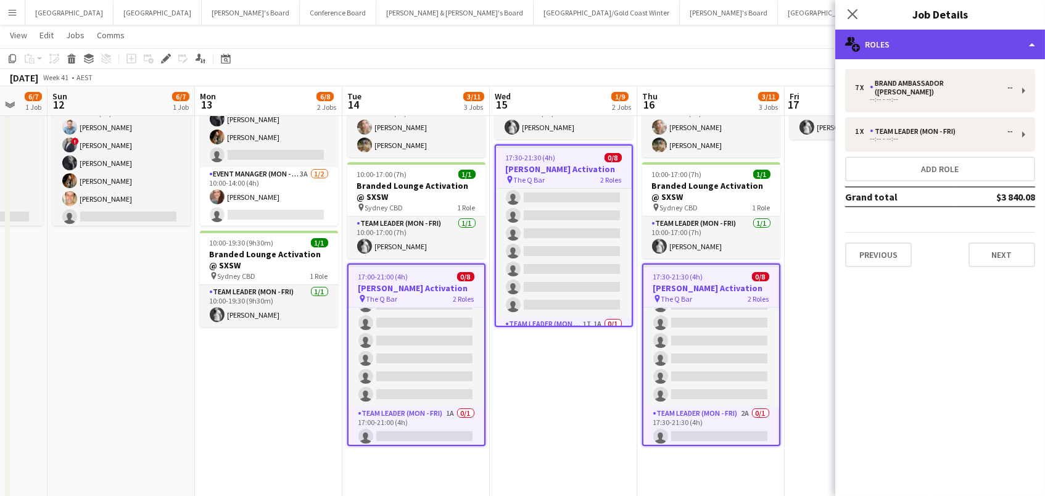
click at [894, 50] on div "multiple-users-add Roles" at bounding box center [940, 45] width 210 height 30
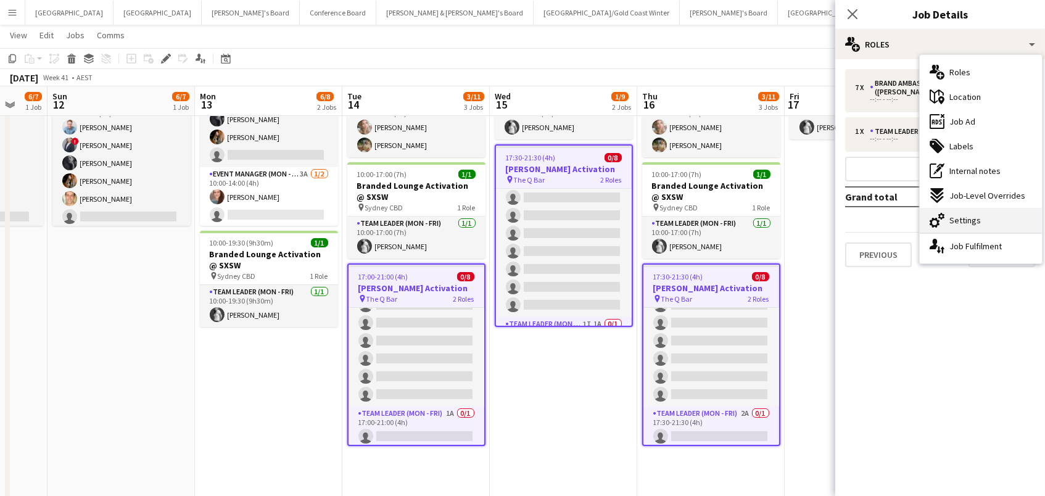
click at [956, 220] on span "Settings" at bounding box center [964, 220] width 31 height 11
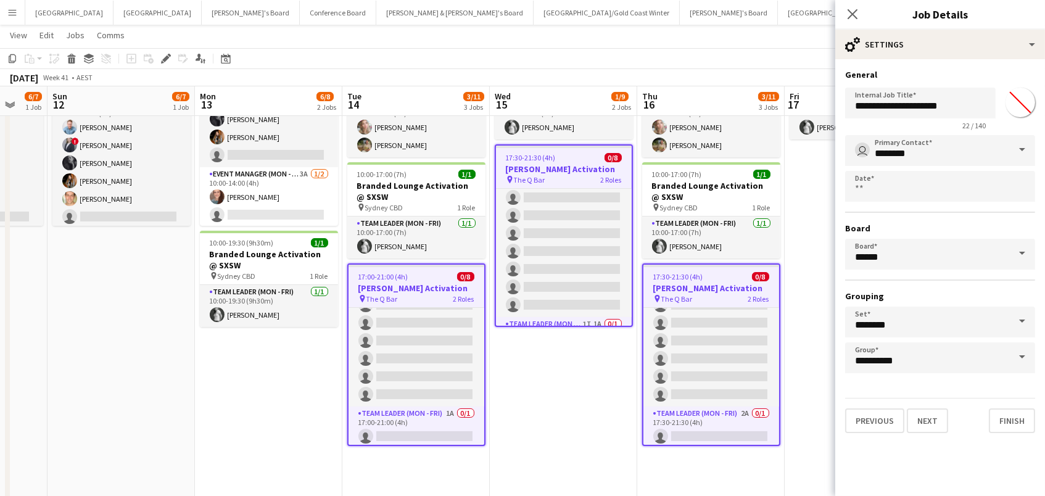
click at [1017, 101] on input "*******" at bounding box center [1020, 102] width 44 height 44
type input "*******"
click at [693, 50] on app-toolbar "Copy Paste Paste Command V Paste with crew Command Shift V Paste linked Job [GE…" at bounding box center [522, 58] width 1045 height 21
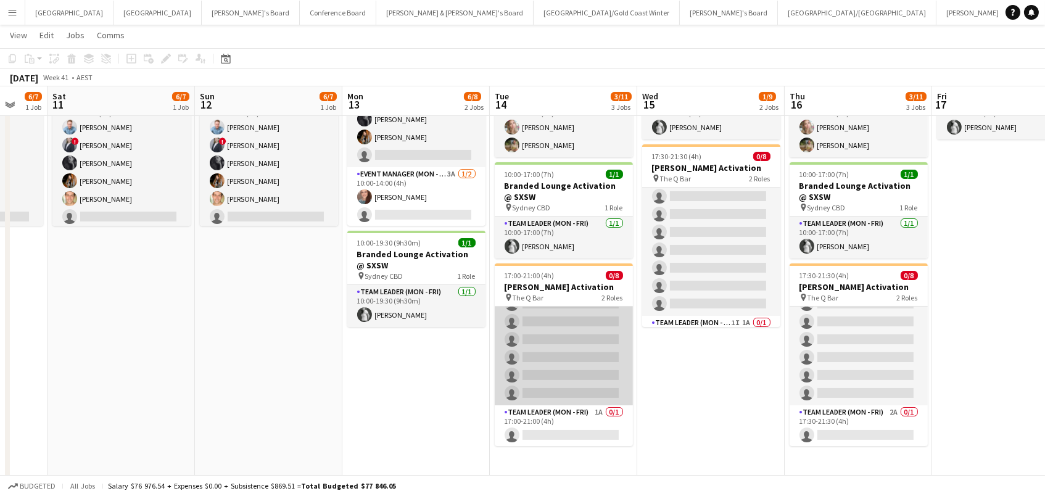
click at [495, 343] on app-card-role "Brand Ambassador (Mon - Fri) 3A 0/7 17:00-21:00 (4h) single-neutral-actions sin…" at bounding box center [564, 330] width 138 height 149
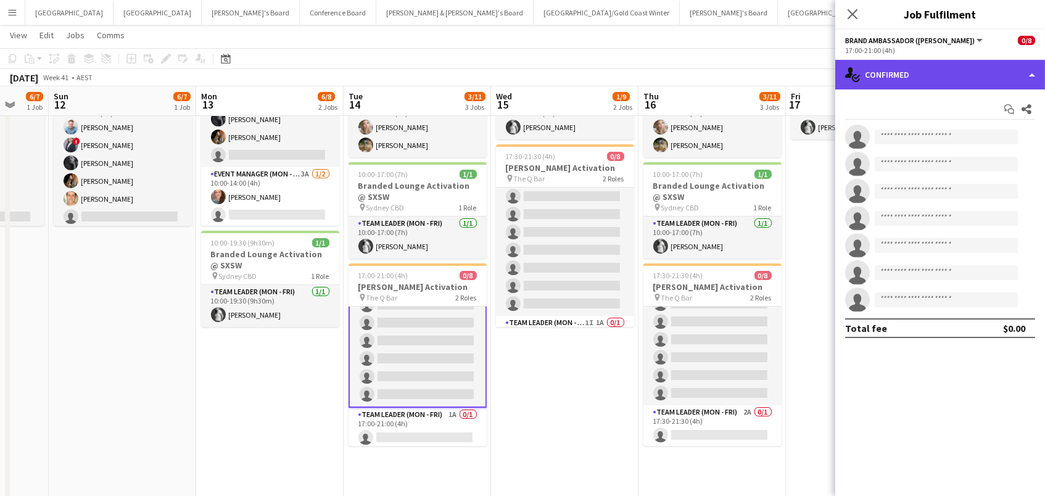
click at [937, 81] on div "single-neutral-actions-check-2 Confirmed" at bounding box center [940, 75] width 210 height 30
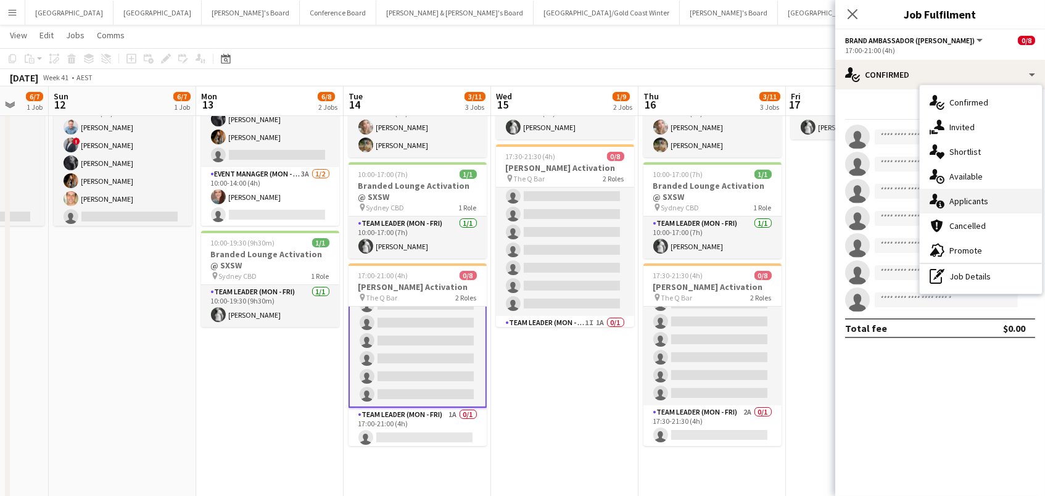
click at [959, 199] on span "Applicants" at bounding box center [968, 200] width 39 height 11
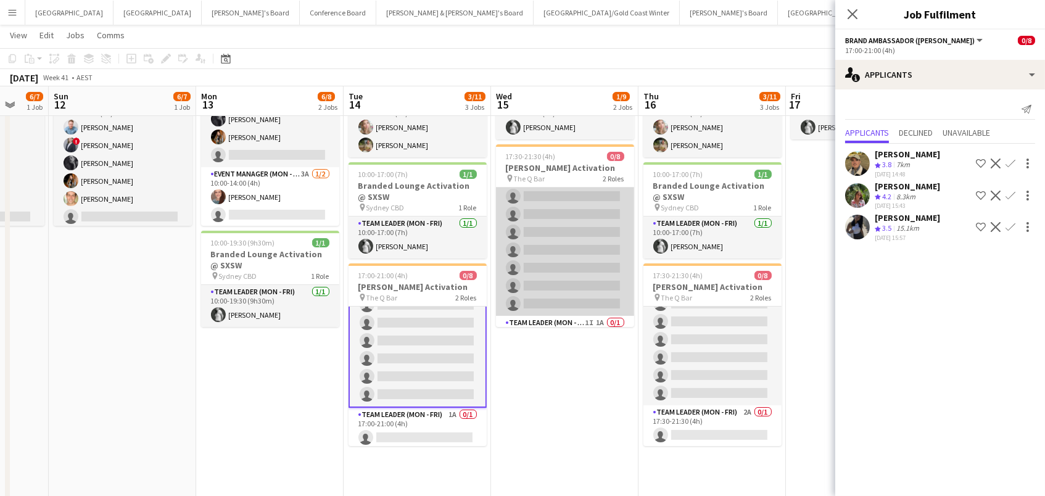
click at [594, 287] on app-card-role "Brand Ambassador (Mon - Fri) 2A 0/7 17:30-21:30 (4h) single-neutral-actions sin…" at bounding box center [565, 240] width 138 height 149
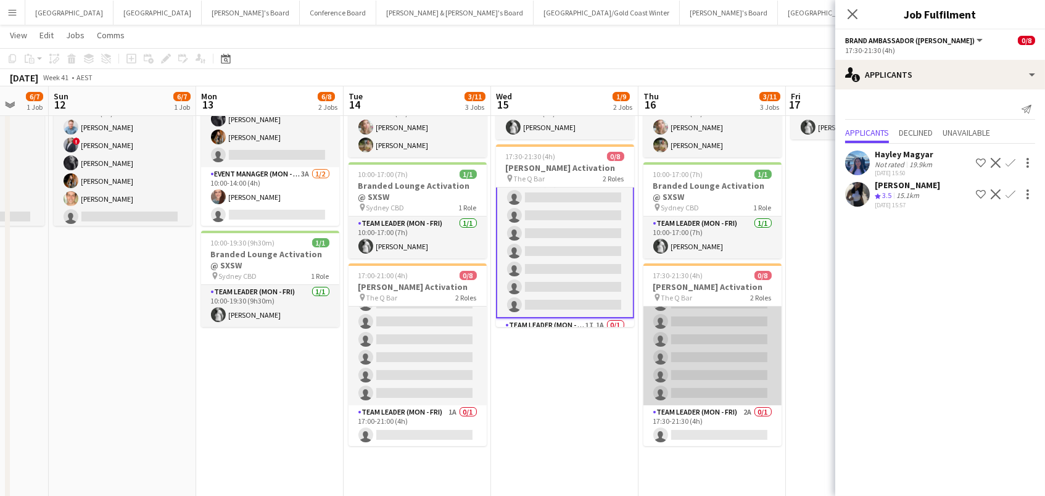
click at [710, 355] on app-card-role "Brand Ambassador (Mon - Fri) 3A 0/7 17:30-21:30 (4h) single-neutral-actions sin…" at bounding box center [712, 330] width 138 height 149
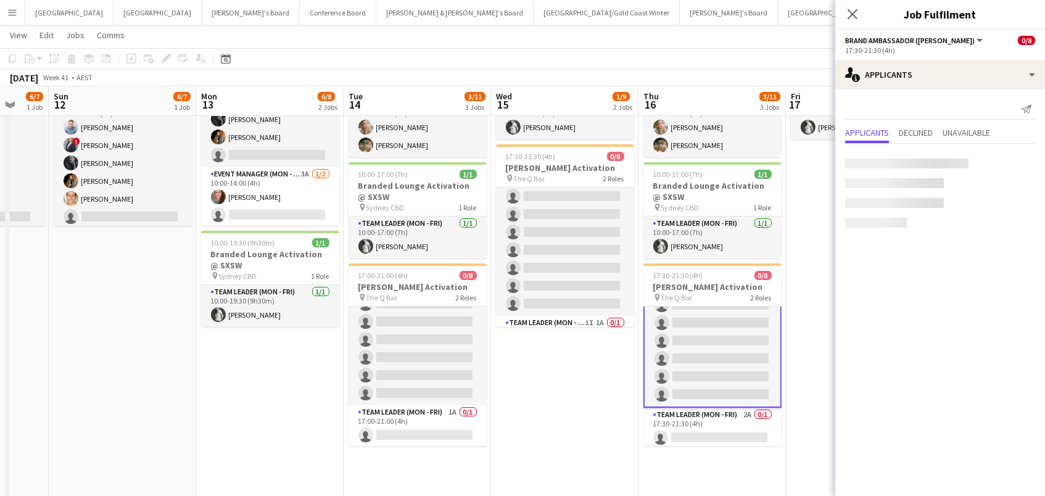
scroll to position [0, 393]
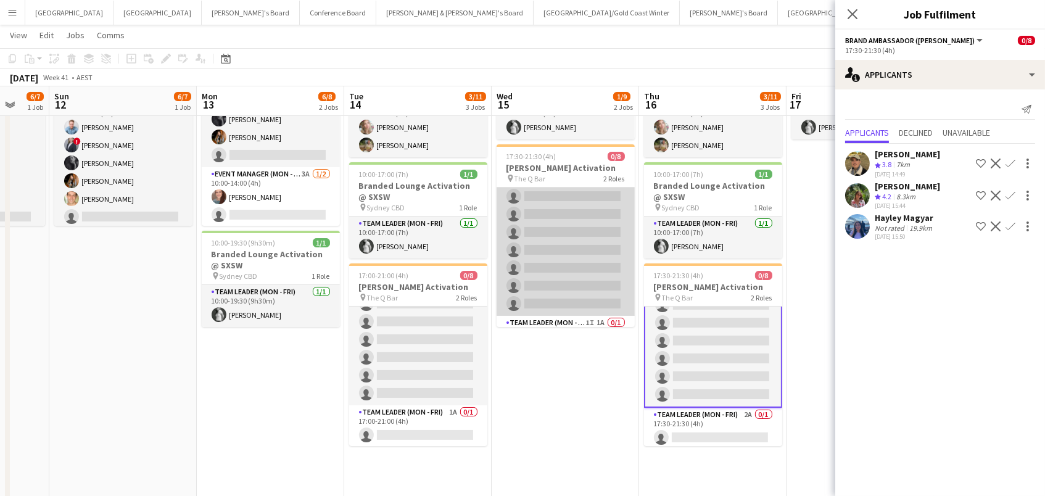
click at [584, 242] on app-card-role "Brand Ambassador (Mon - Fri) 2A 0/7 17:30-21:30 (4h) single-neutral-actions sin…" at bounding box center [565, 240] width 138 height 149
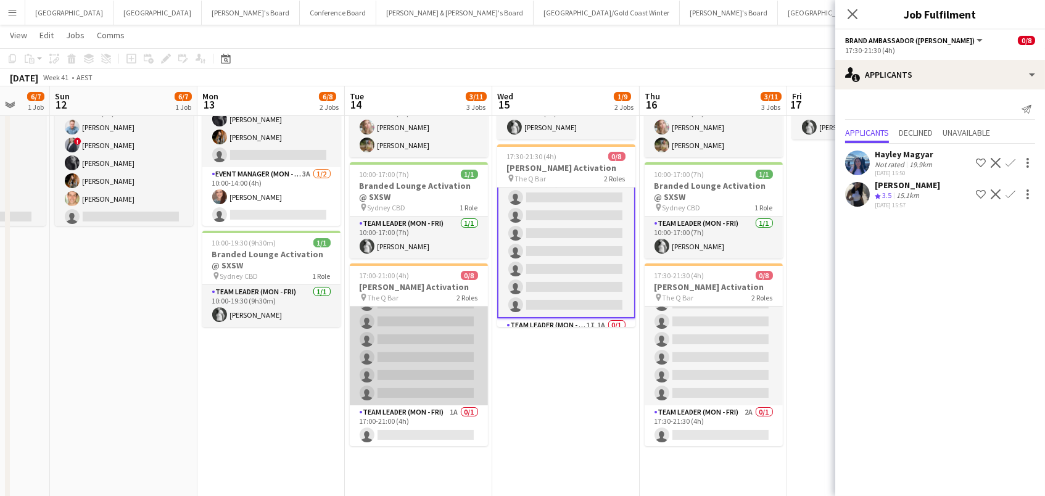
click at [411, 337] on app-card-role "Brand Ambassador (Mon - Fri) 3A 0/7 17:00-21:00 (4h) single-neutral-actions sin…" at bounding box center [419, 330] width 138 height 149
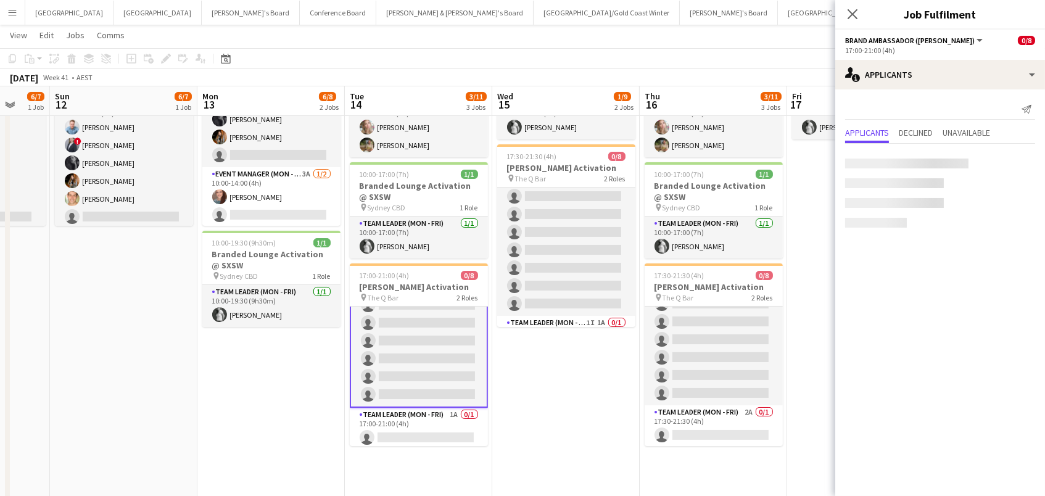
scroll to position [0, 390]
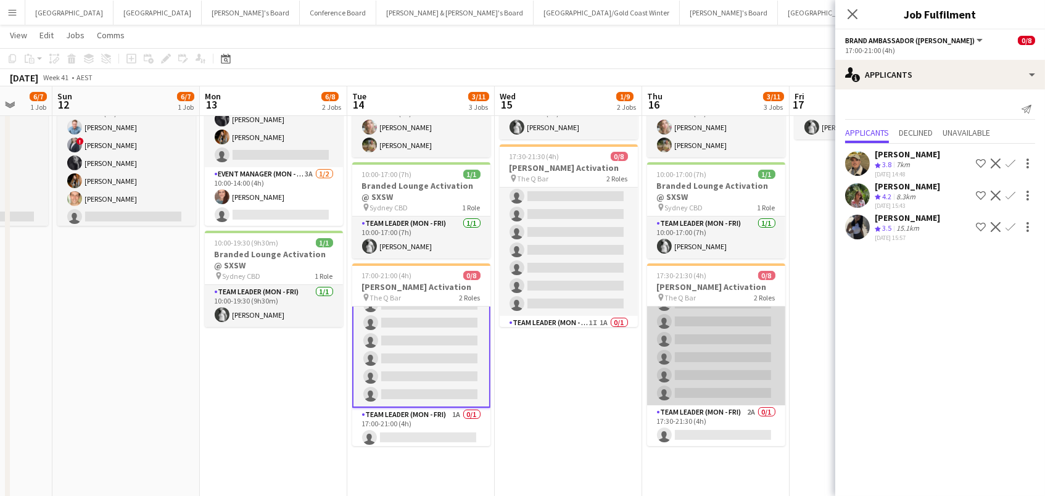
click at [741, 335] on app-card-role "Brand Ambassador (Mon - Fri) 3A 0/7 17:30-21:30 (4h) single-neutral-actions sin…" at bounding box center [716, 330] width 138 height 149
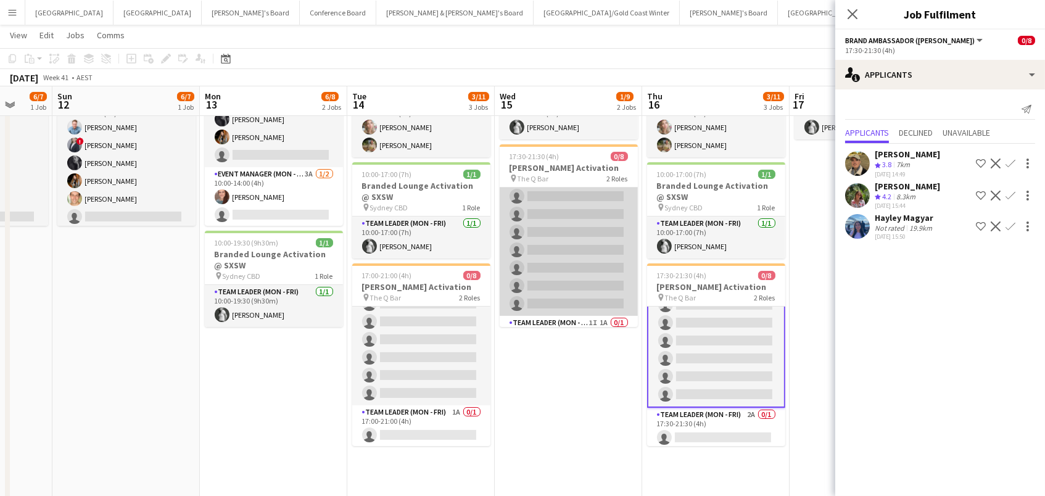
click at [598, 242] on app-card-role "Brand Ambassador (Mon - Fri) 2A 0/7 17:30-21:30 (4h) single-neutral-actions sin…" at bounding box center [568, 240] width 138 height 149
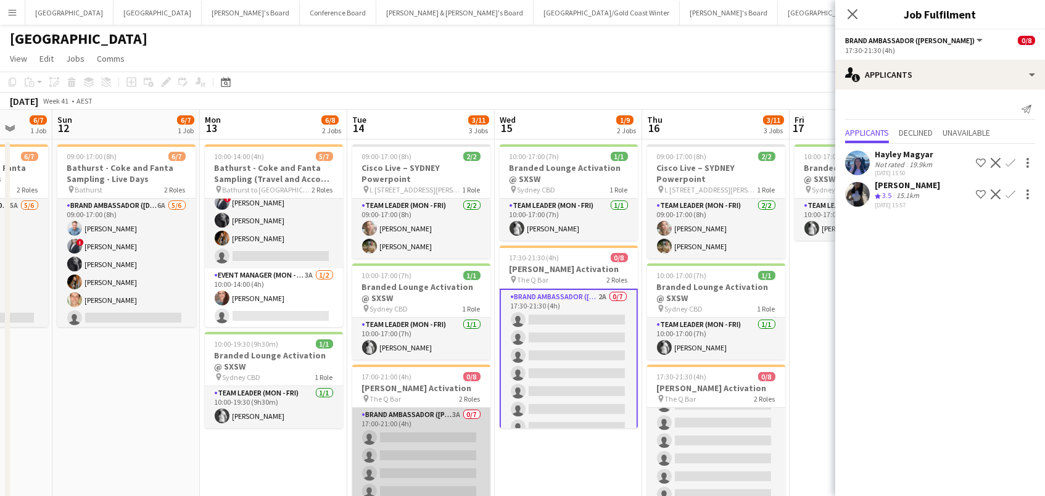
scroll to position [0, 0]
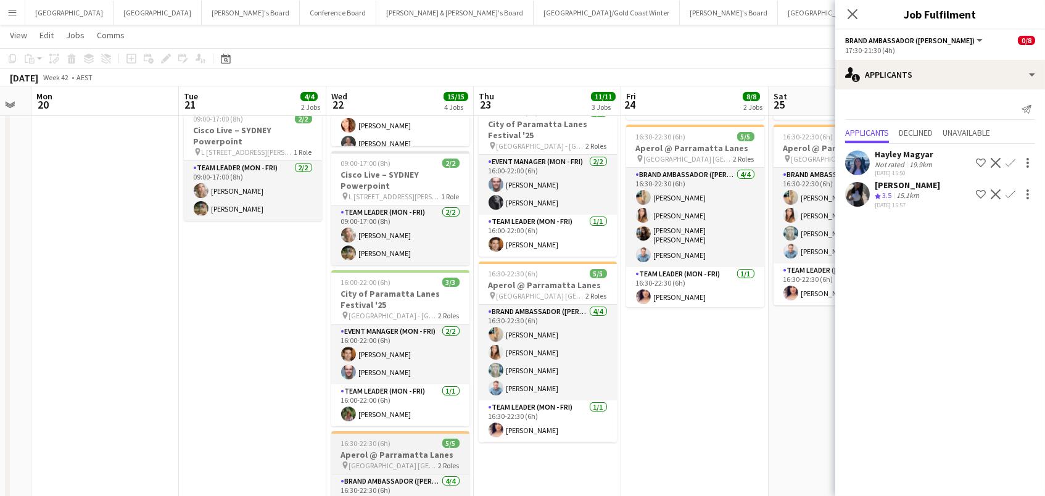
click at [392, 438] on div "16:30-22:30 (6h) 5/5" at bounding box center [400, 442] width 138 height 9
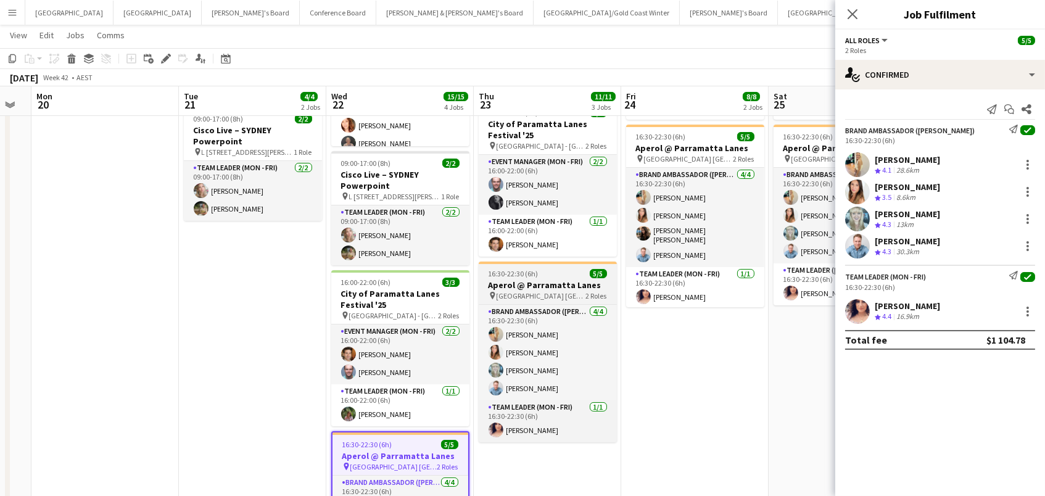
click at [530, 279] on h3 "Aperol @ Parramatta Lanes" at bounding box center [548, 284] width 138 height 11
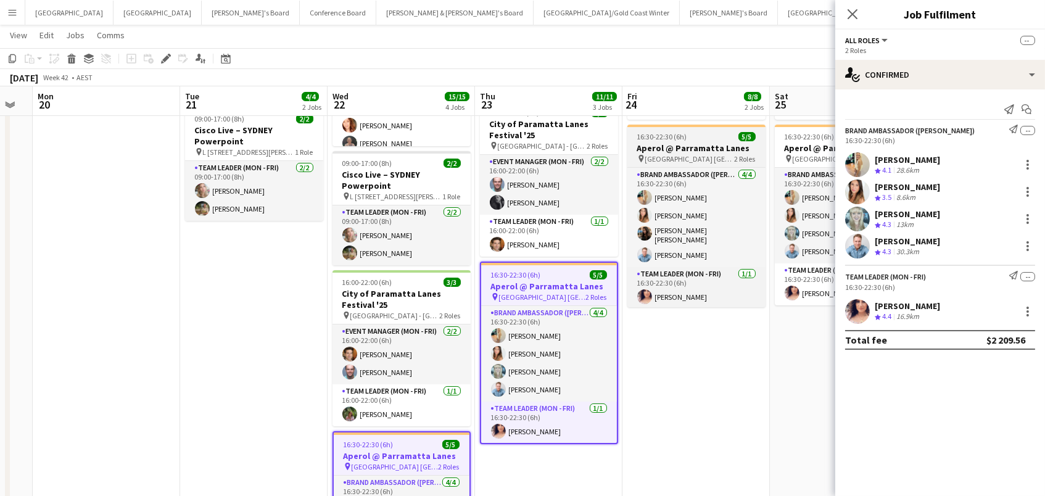
click at [668, 145] on h3 "Aperol @ Parramatta Lanes" at bounding box center [696, 147] width 138 height 11
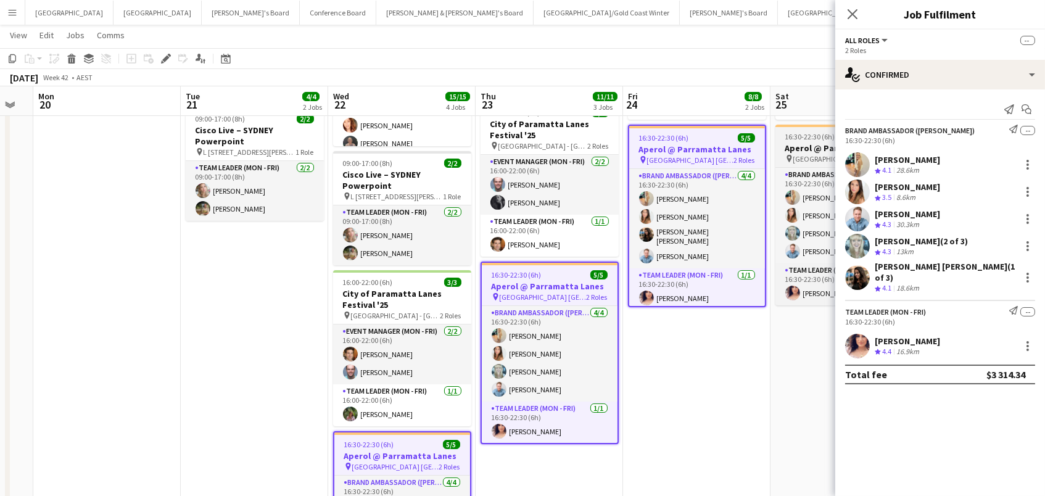
click at [784, 149] on h3 "Aperol @ Parramatta Lanes" at bounding box center [844, 147] width 138 height 11
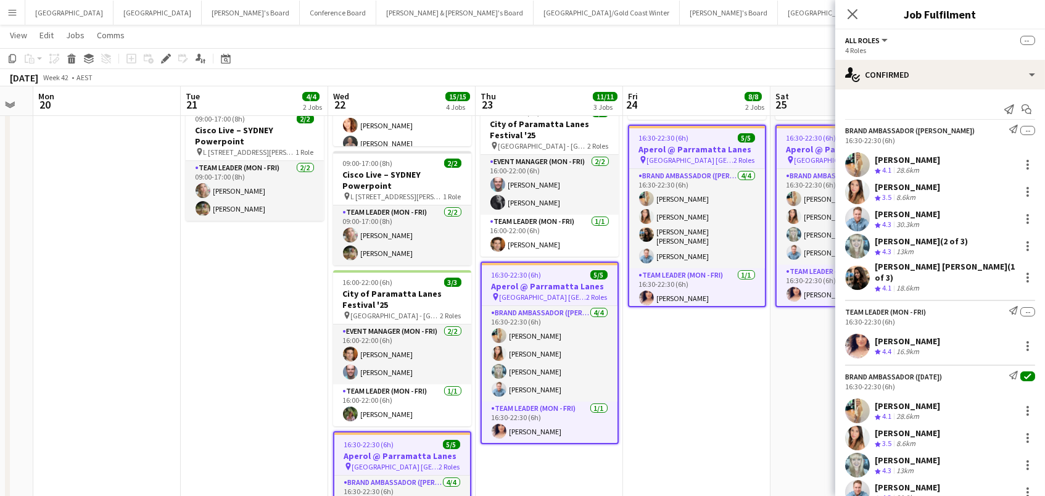
click at [154, 58] on div "Add job Add linked Job Edit Edit linked Job Applicants" at bounding box center [160, 58] width 94 height 15
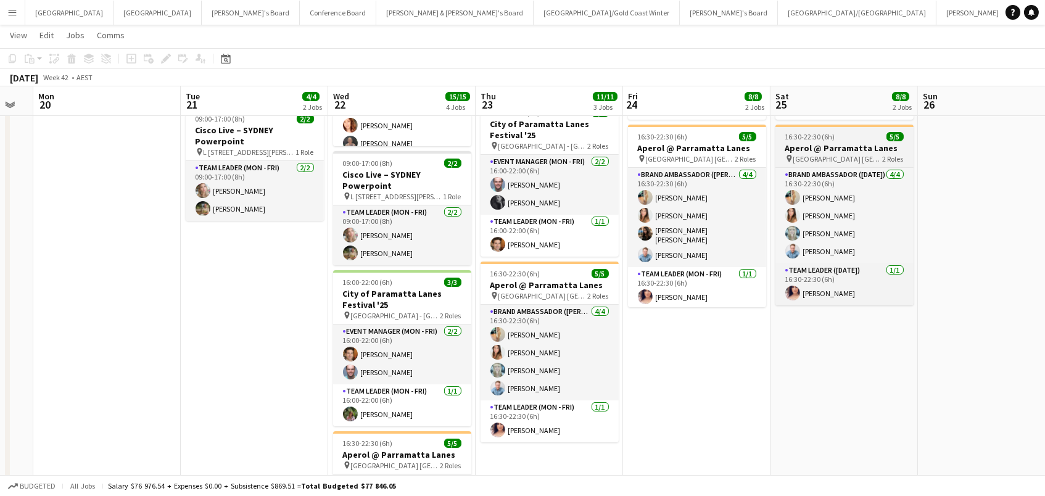
click at [832, 138] on span "16:30-22:30 (6h)" at bounding box center [810, 136] width 50 height 9
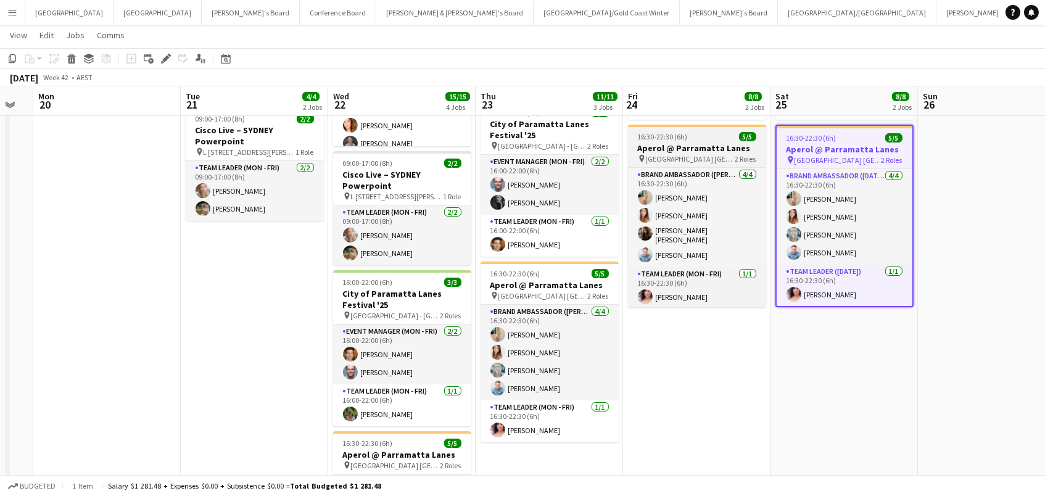
click at [684, 147] on h3 "Aperol @ Parramatta Lanes" at bounding box center [697, 147] width 138 height 11
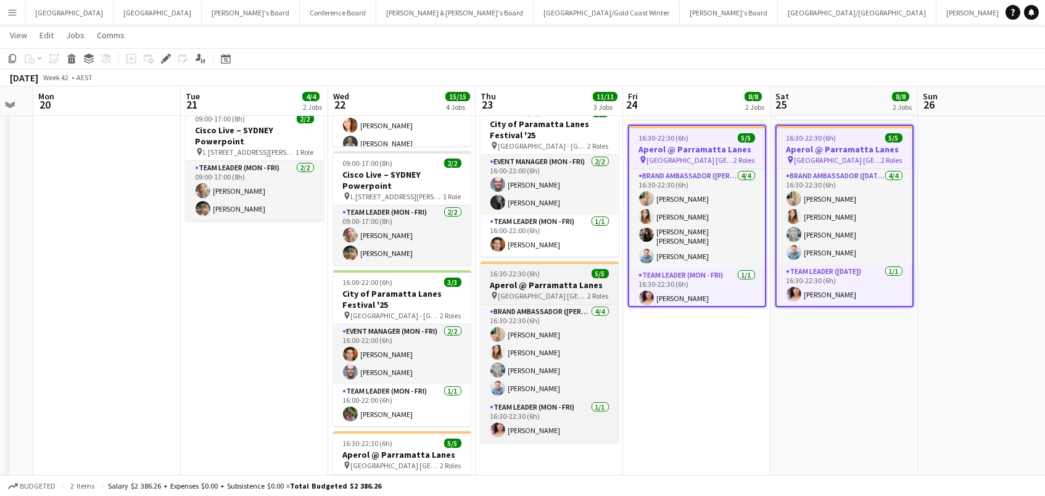
click at [539, 282] on h3 "Aperol @ Parramatta Lanes" at bounding box center [549, 284] width 138 height 11
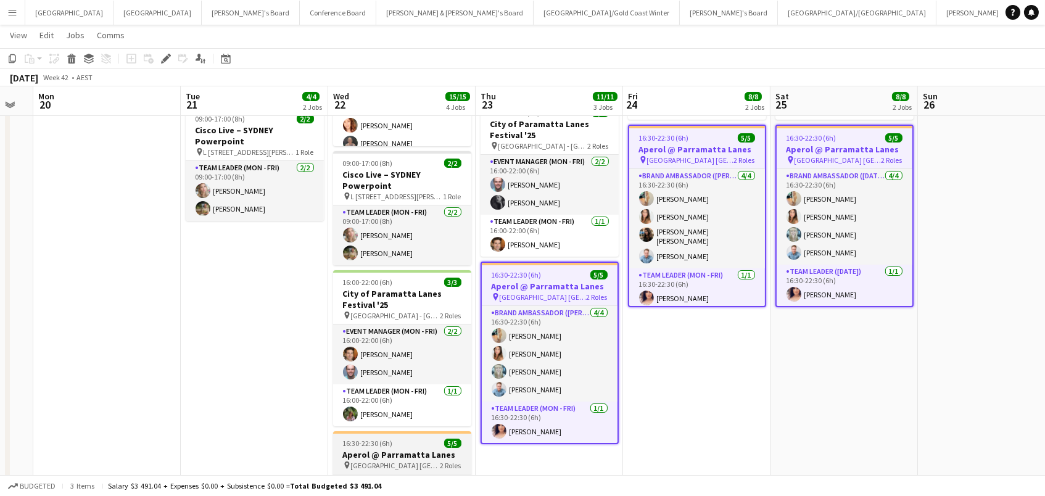
click at [416, 438] on div "16:30-22:30 (6h) 5/5" at bounding box center [402, 442] width 138 height 9
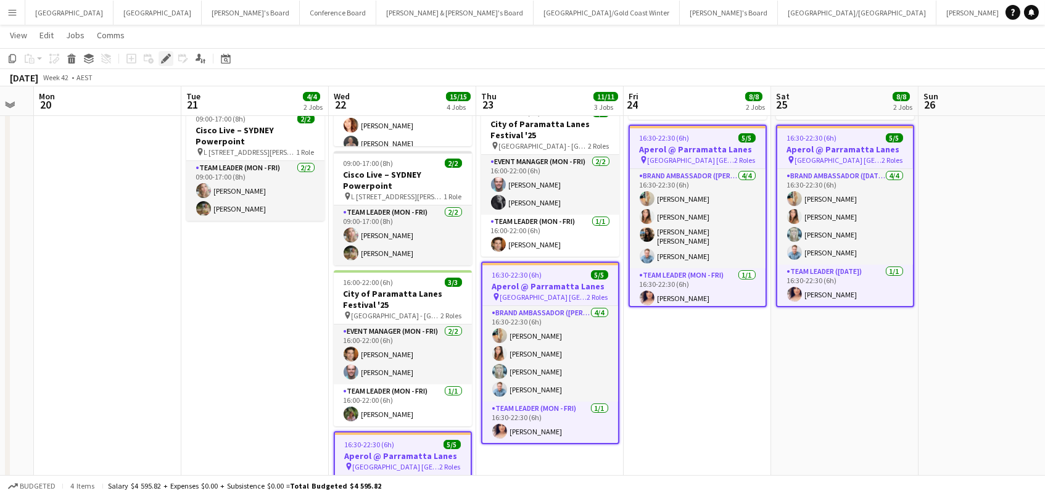
click at [161, 59] on icon "Edit" at bounding box center [166, 59] width 10 height 10
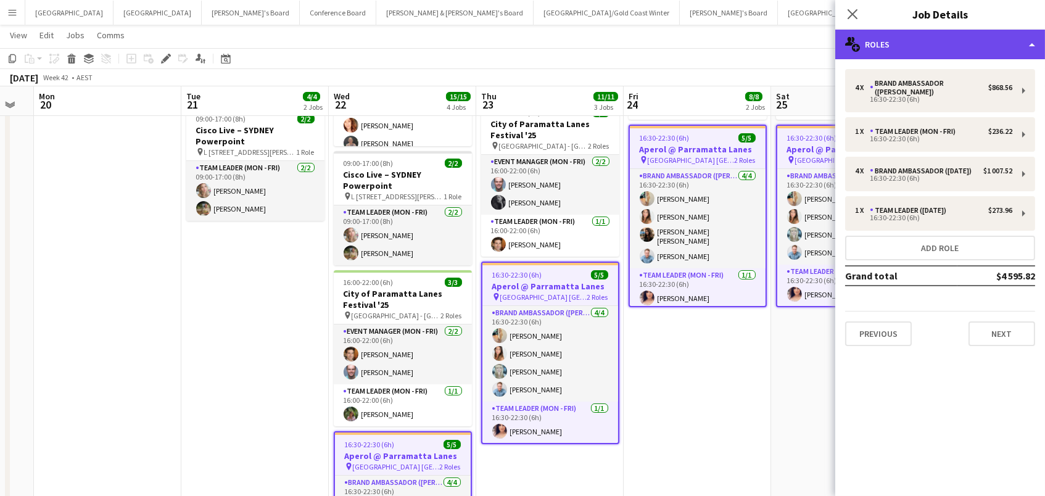
click at [930, 57] on div "multiple-users-add Roles" at bounding box center [940, 45] width 210 height 30
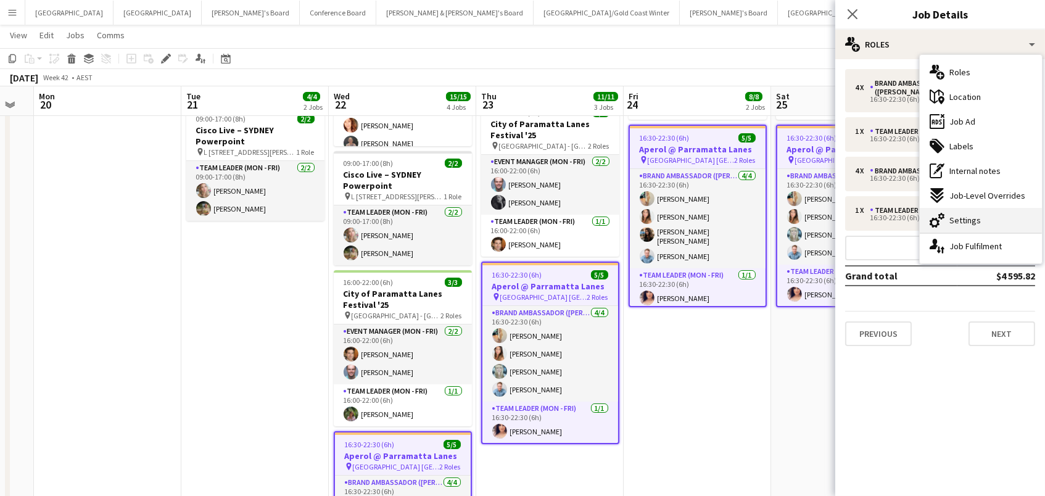
click at [947, 218] on div "cog-double-3 Settings" at bounding box center [980, 220] width 122 height 25
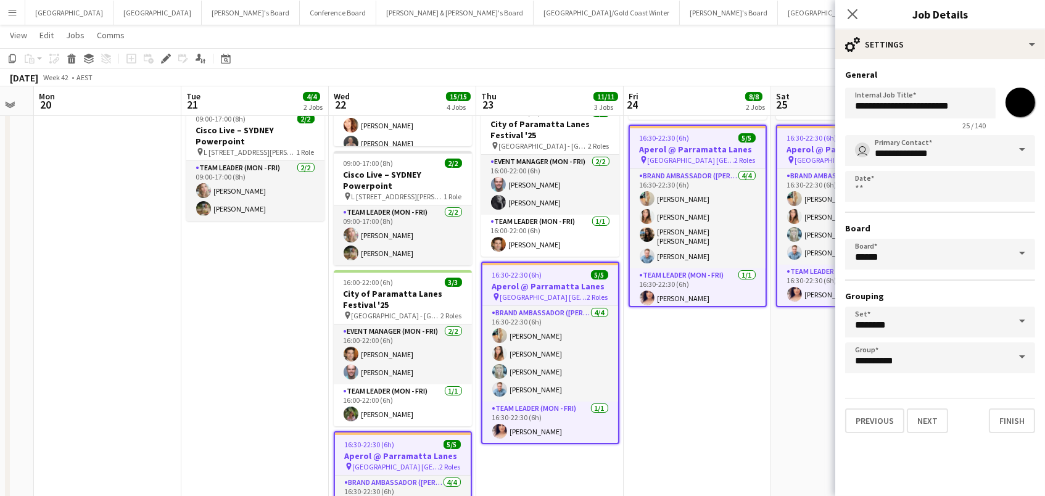
click at [1028, 107] on input "*******" at bounding box center [1020, 102] width 44 height 44
type input "*******"
click at [722, 35] on app-page-menu "View Day view expanded Day view collapsed Month view Date picker Jump to [DATE]…" at bounding box center [522, 36] width 1045 height 23
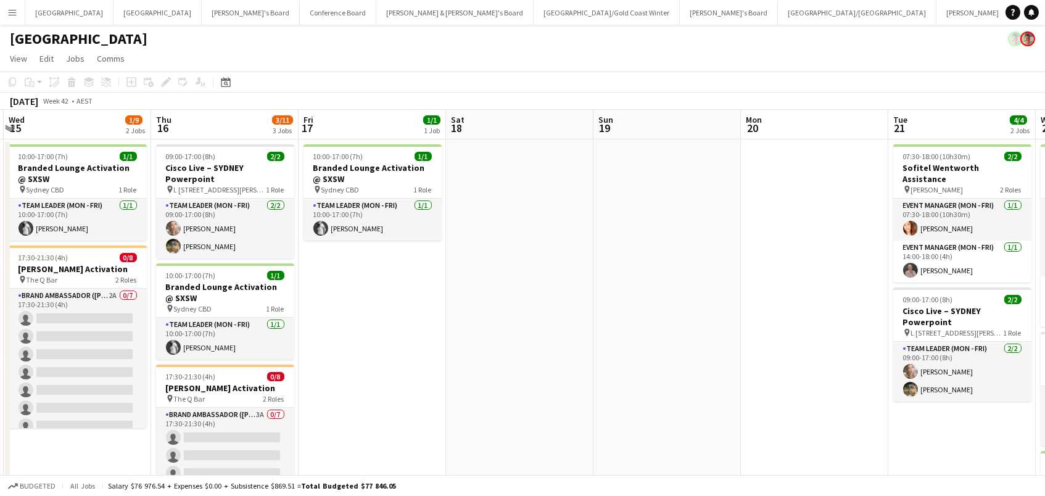
scroll to position [0, 316]
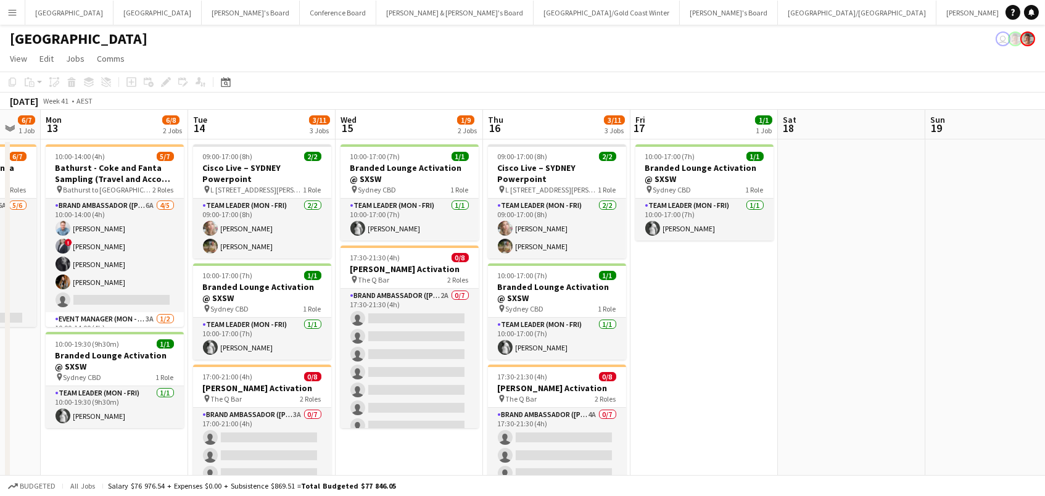
click at [242, 482] on div "Salary $76 976.54 + Expenses $0.00 + Subsistence $869.51 = Total Budgeted $77 8…" at bounding box center [252, 485] width 288 height 9
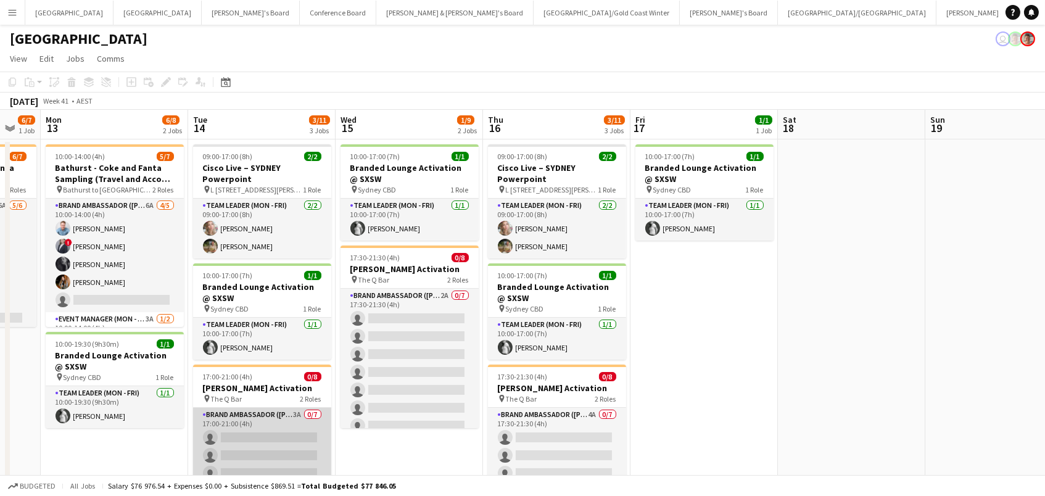
click at [283, 440] on app-card-role "Brand Ambassador (Mon - Fri) 3A 0/7 17:00-21:00 (4h) single-neutral-actions sin…" at bounding box center [262, 482] width 138 height 149
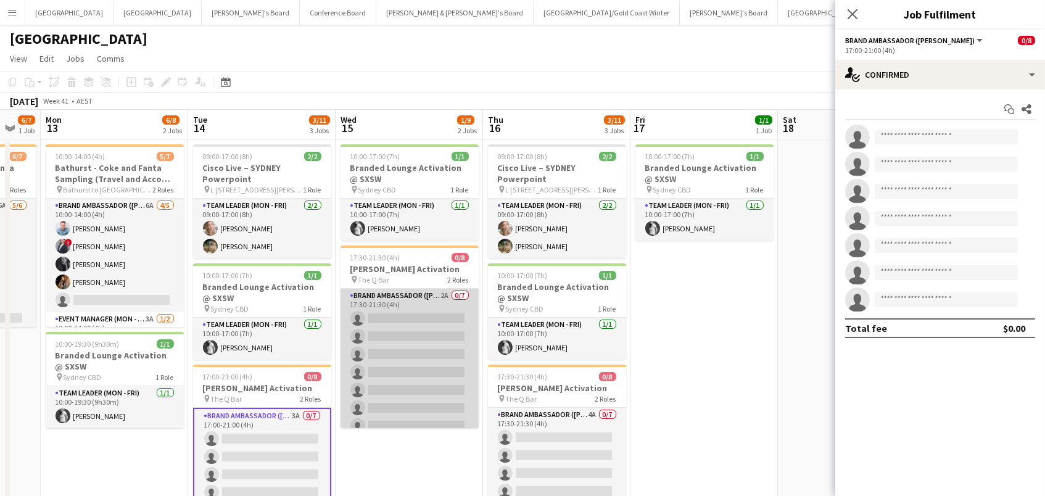
click at [443, 332] on app-card-role "Brand Ambassador (Mon - Fri) 2A 0/7 17:30-21:30 (4h) single-neutral-actions sin…" at bounding box center [409, 363] width 138 height 149
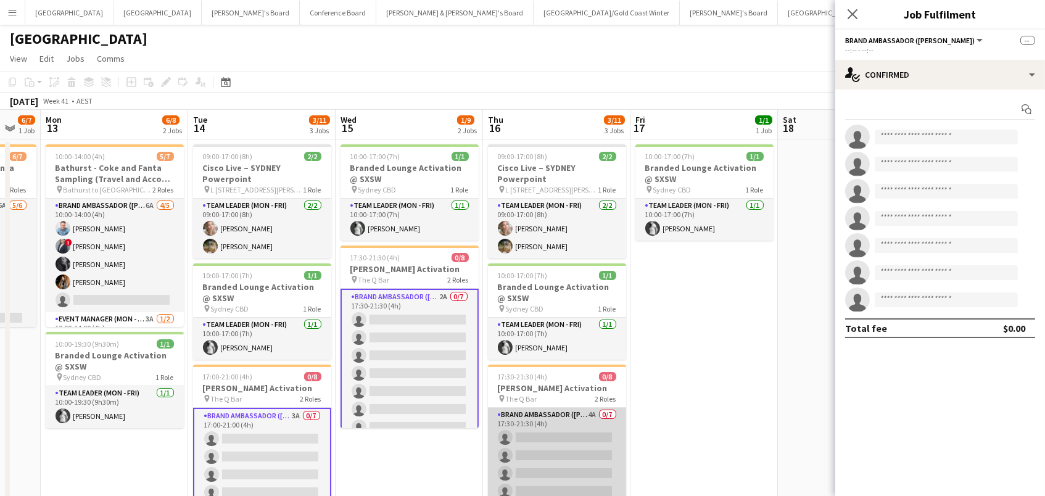
click at [536, 458] on app-card-role "Brand Ambassador (Mon - Fri) 4A 0/7 17:30-21:30 (4h) single-neutral-actions sin…" at bounding box center [557, 482] width 138 height 149
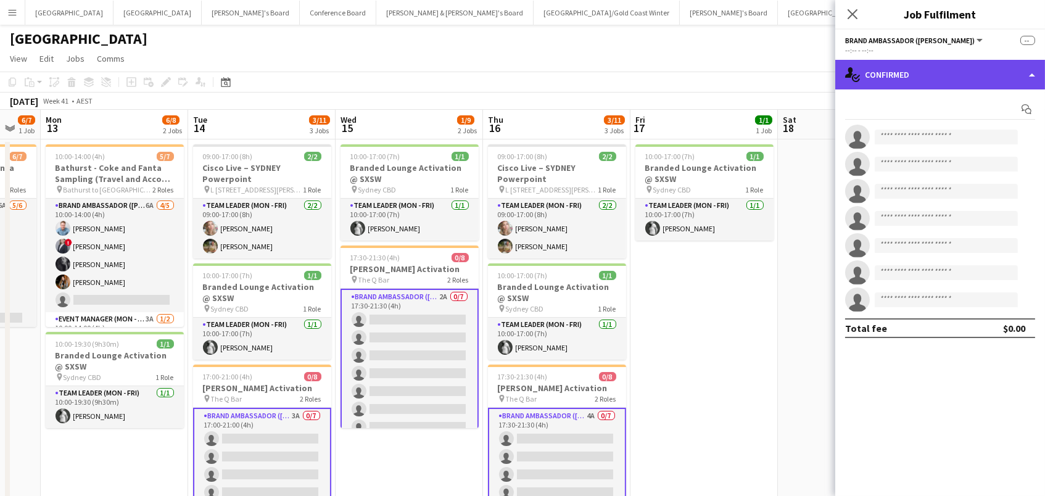
click at [894, 80] on div "single-neutral-actions-check-2 Confirmed" at bounding box center [940, 75] width 210 height 30
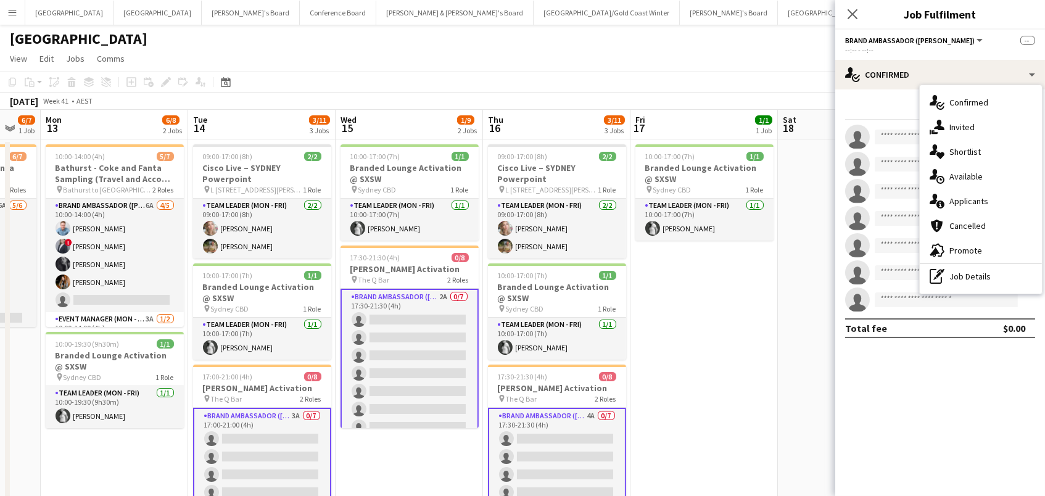
click at [971, 171] on span "Available" at bounding box center [965, 176] width 33 height 11
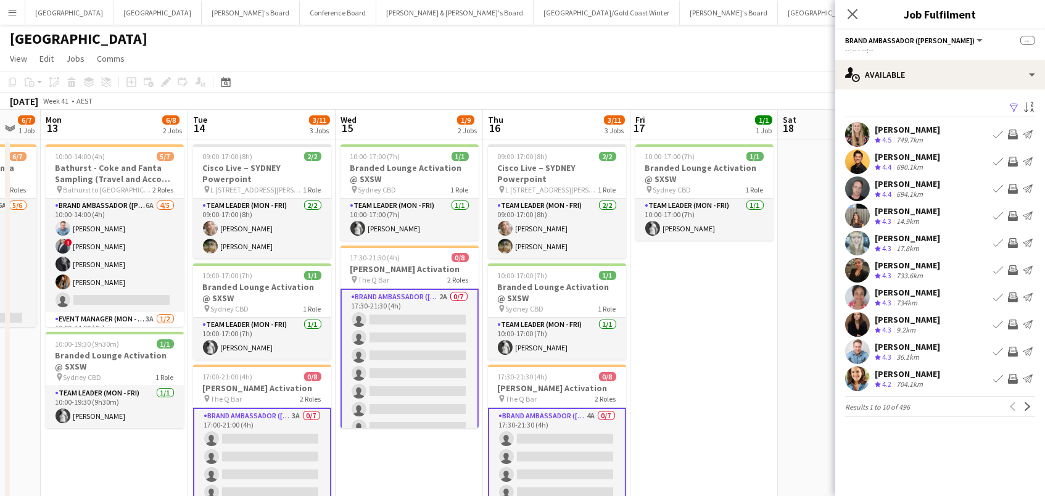
click at [1011, 104] on app-icon "Filter" at bounding box center [1014, 108] width 10 height 12
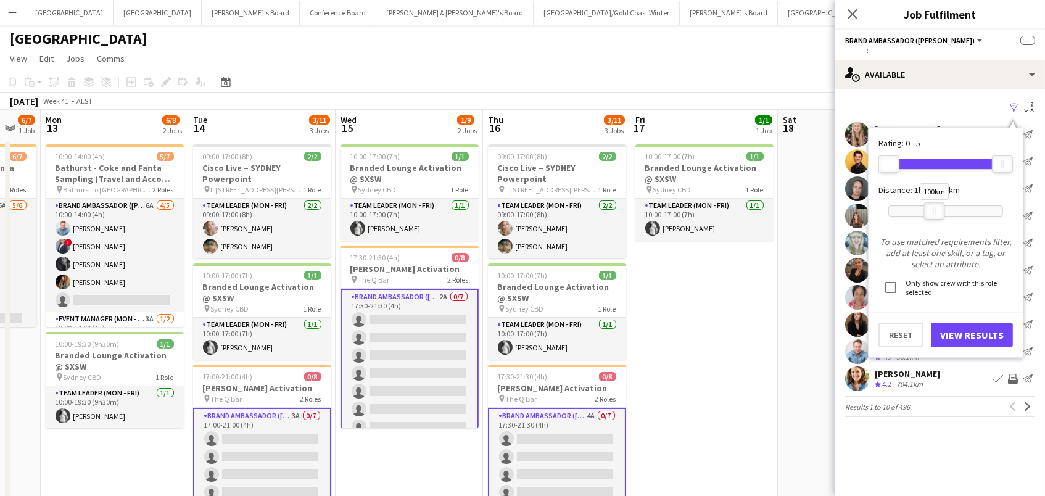
drag, startPoint x: 998, startPoint y: 213, endPoint x: 932, endPoint y: 212, distance: 65.4
click at [932, 212] on div "100km" at bounding box center [934, 210] width 21 height 17
click at [942, 332] on button "View Results" at bounding box center [972, 335] width 82 height 25
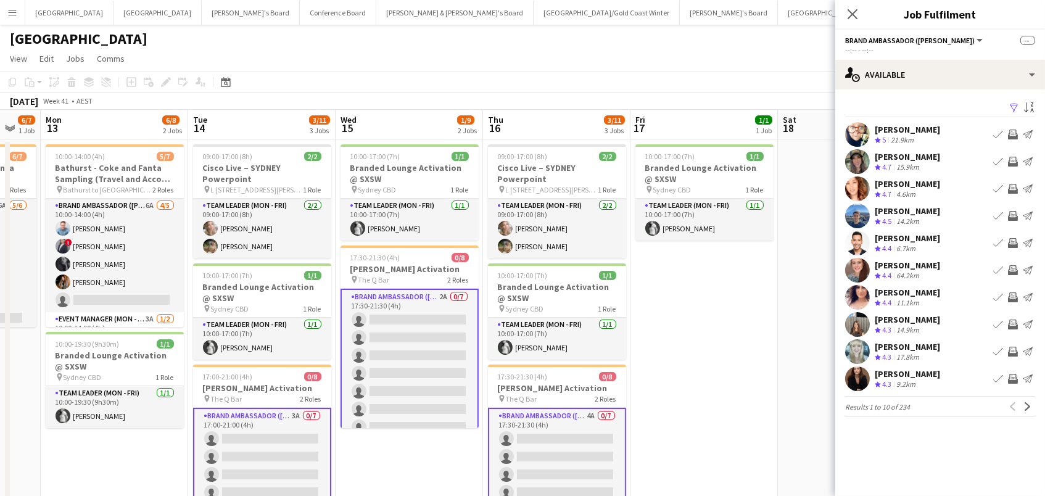
scroll to position [0, 0]
click at [1013, 215] on app-icon "Invite crew" at bounding box center [1013, 216] width 10 height 10
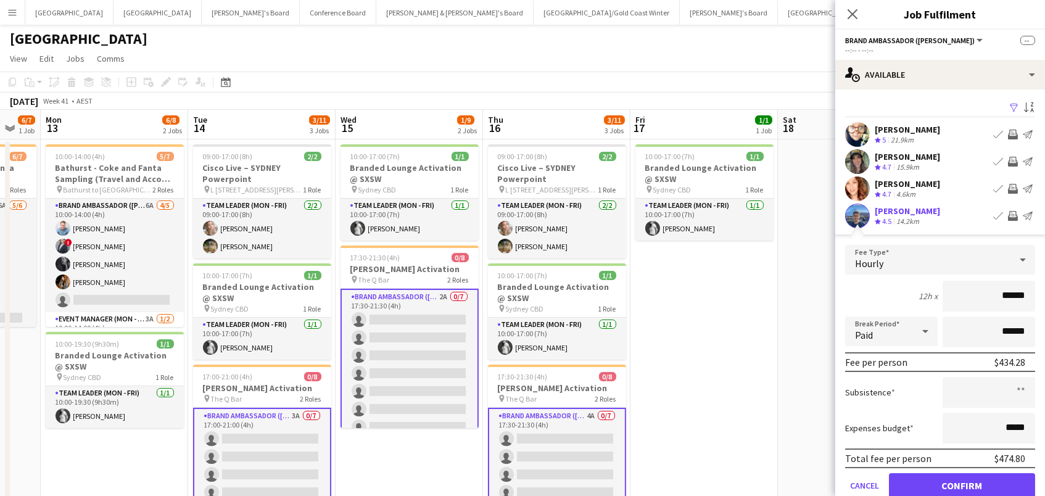
click at [961, 483] on button "Confirm" at bounding box center [962, 485] width 146 height 25
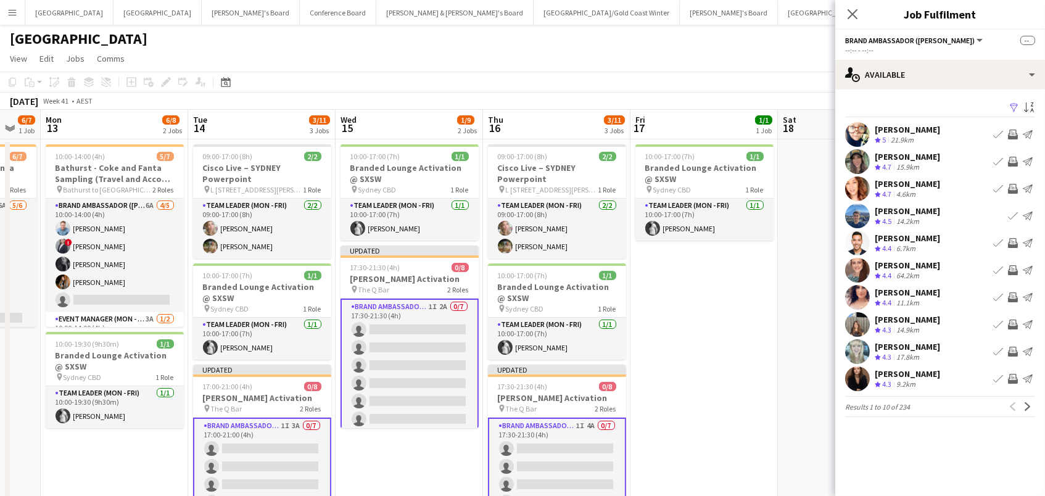
click at [1009, 266] on app-icon "Invite crew" at bounding box center [1013, 270] width 10 height 10
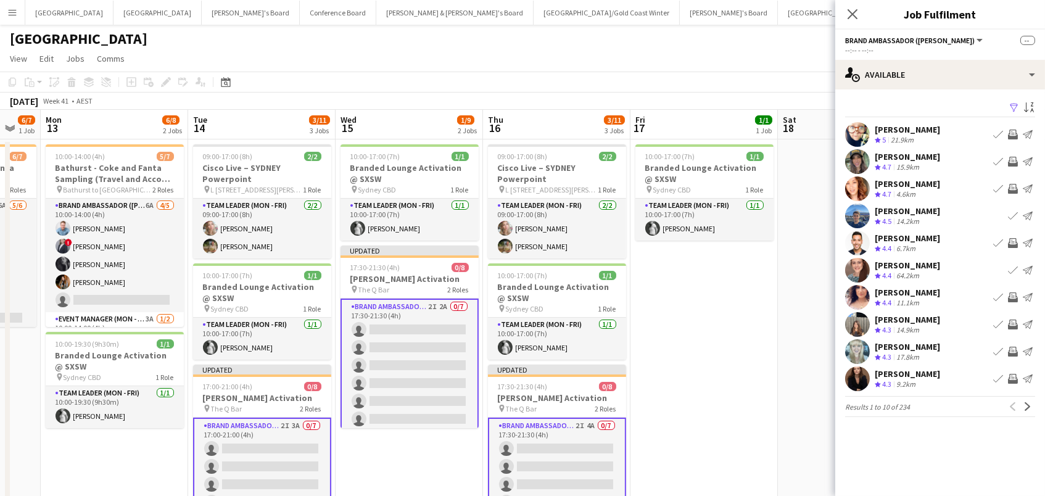
click at [1013, 351] on app-icon "Invite crew" at bounding box center [1013, 352] width 10 height 10
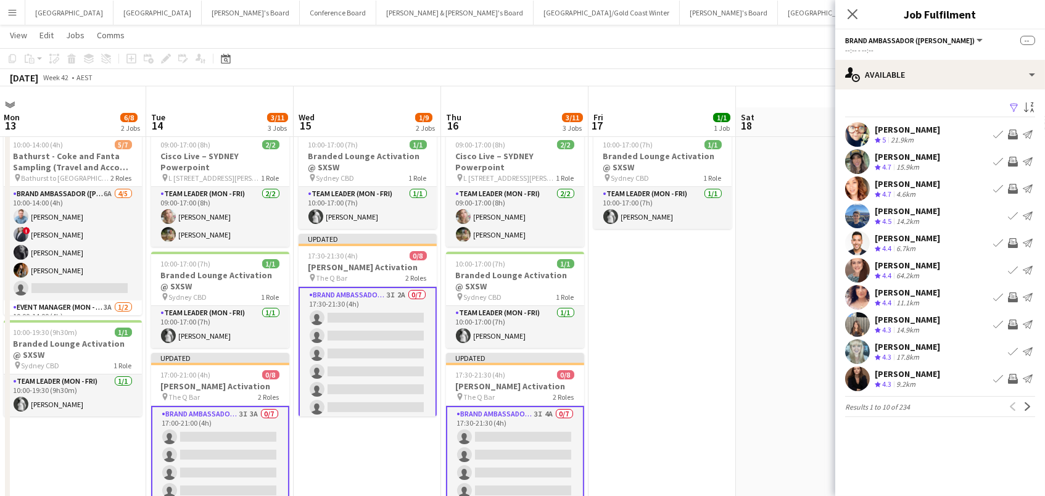
scroll to position [52, 0]
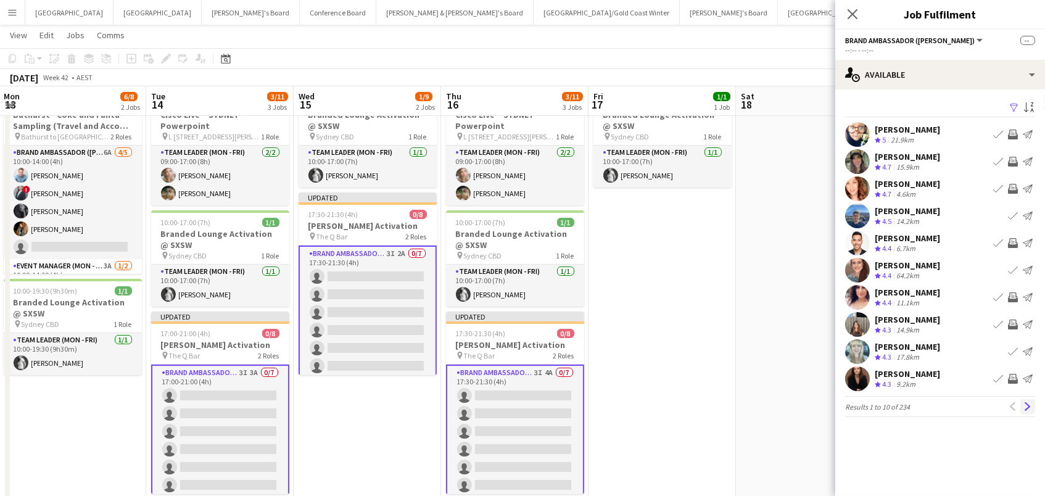
click at [1025, 405] on app-icon "Next" at bounding box center [1027, 406] width 9 height 9
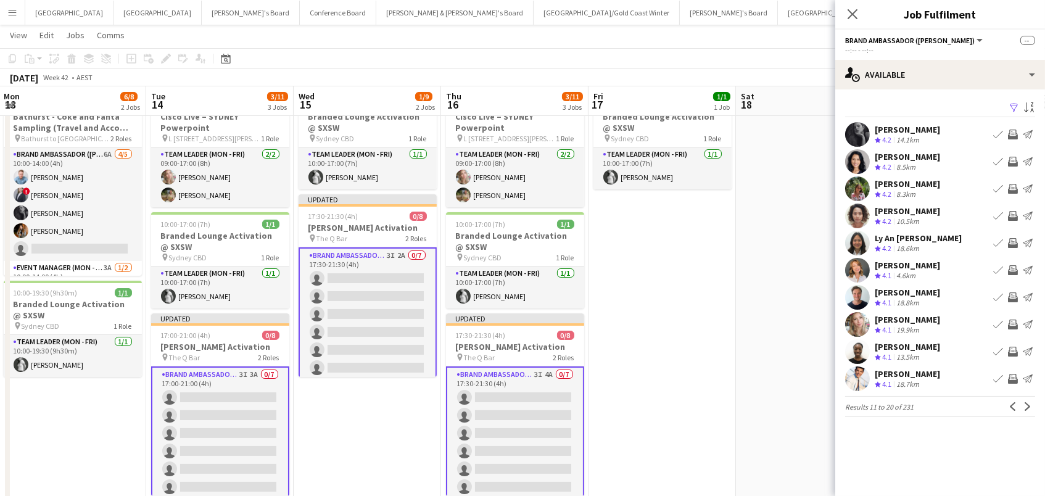
scroll to position [50, 0]
click at [1014, 216] on app-icon "Invite crew" at bounding box center [1013, 216] width 10 height 10
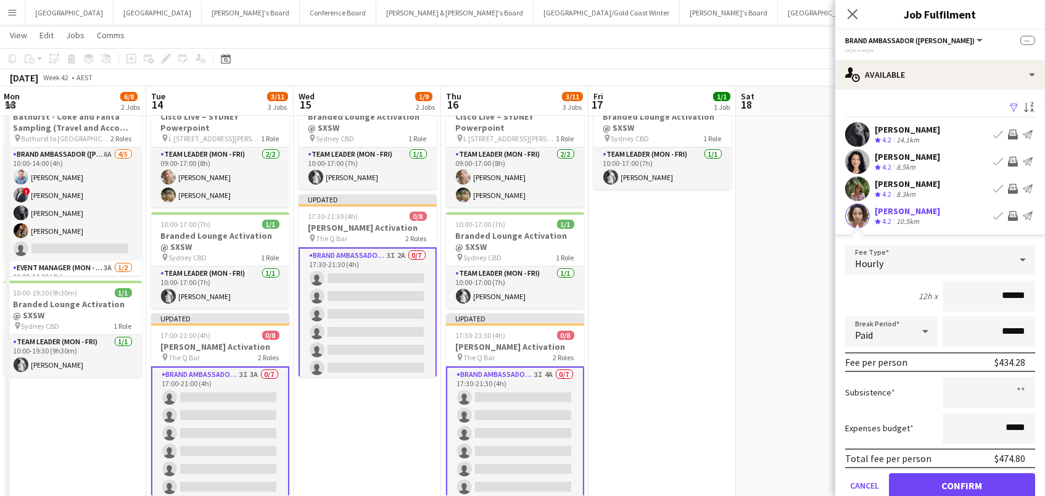
click at [961, 483] on button "Confirm" at bounding box center [962, 485] width 146 height 25
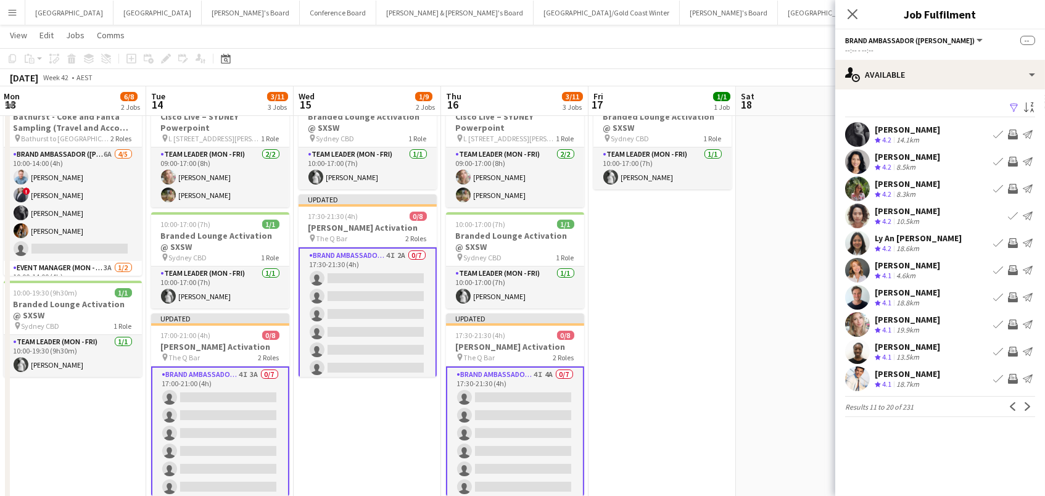
click at [1011, 350] on app-icon "Invite crew" at bounding box center [1013, 352] width 10 height 10
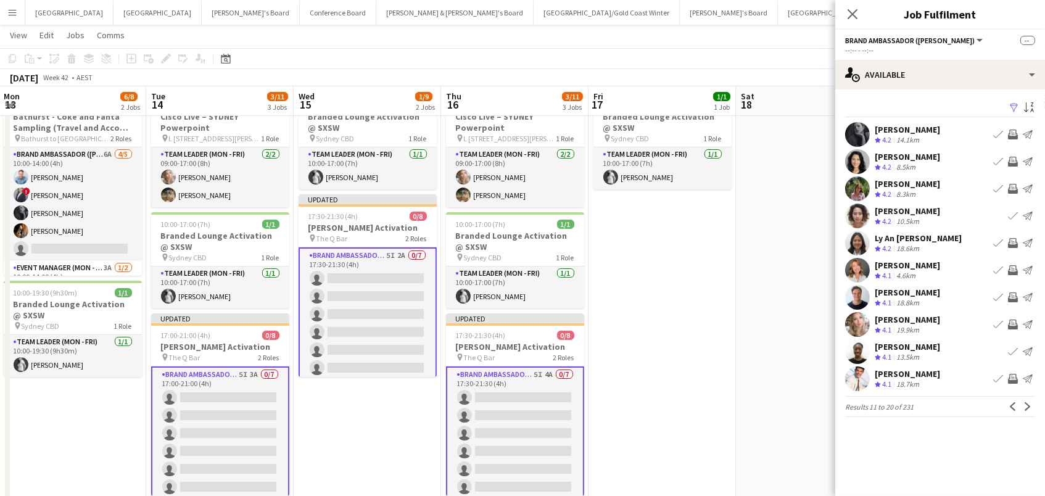
scroll to position [51, 0]
click at [1011, 293] on app-icon "Invite crew" at bounding box center [1013, 297] width 10 height 10
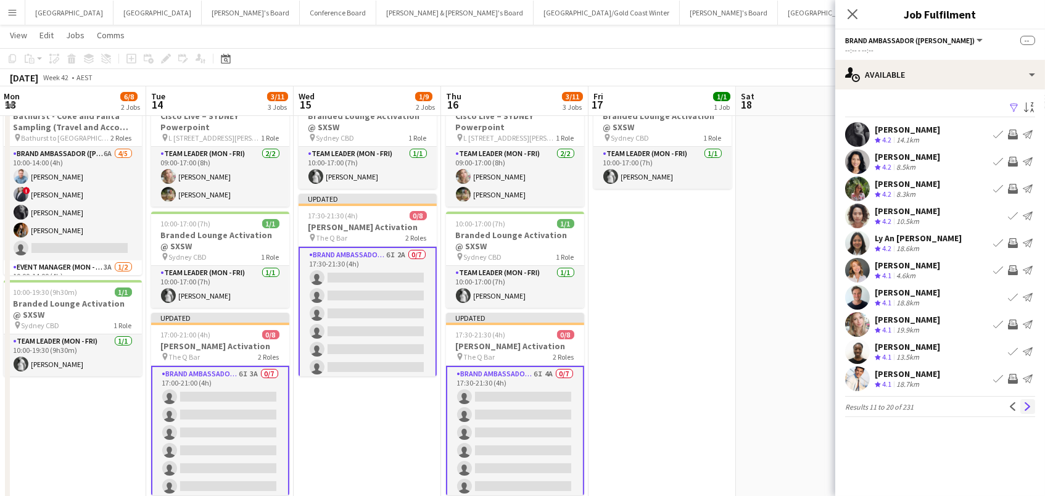
click at [1027, 406] on app-icon "Next" at bounding box center [1027, 406] width 9 height 9
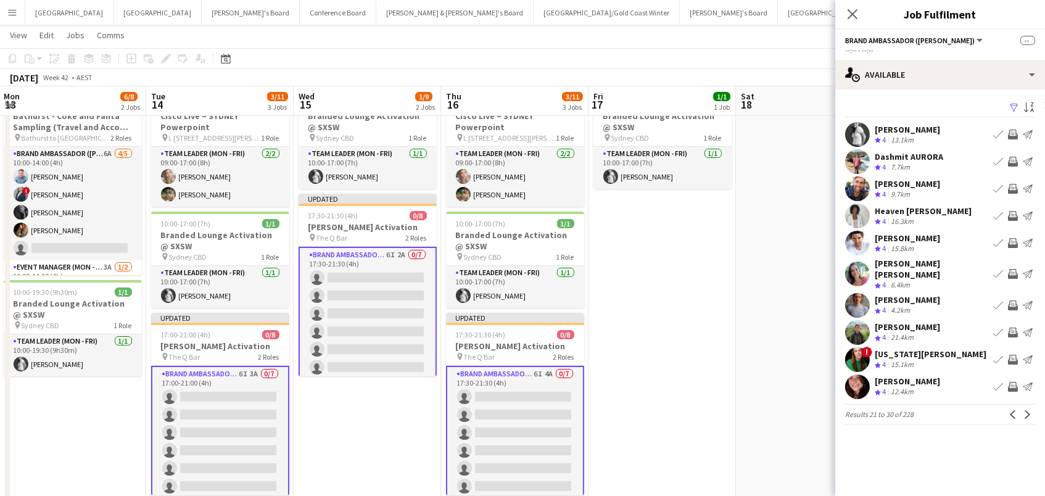
click at [1010, 157] on app-icon "Invite crew" at bounding box center [1013, 162] width 10 height 10
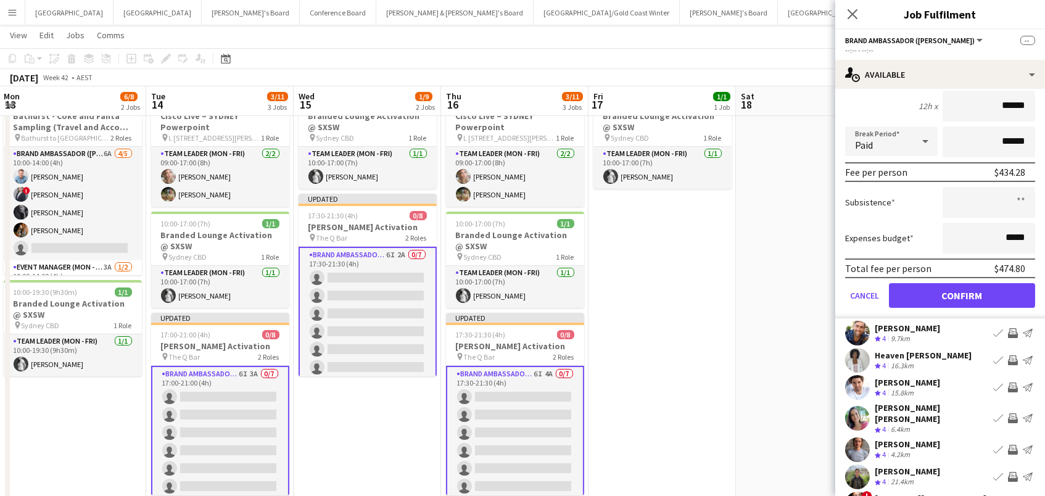
scroll to position [162, 0]
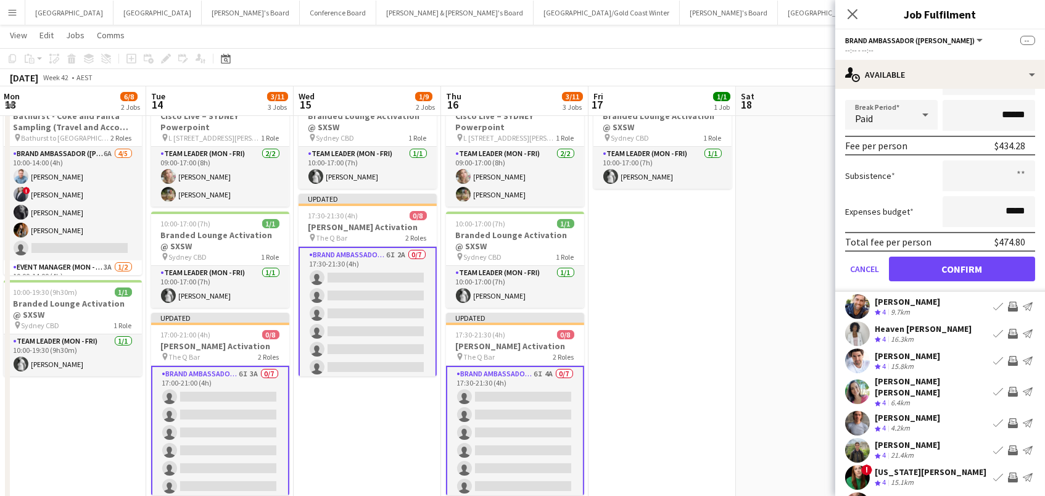
click at [1016, 305] on app-icon "Invite crew" at bounding box center [1013, 307] width 10 height 10
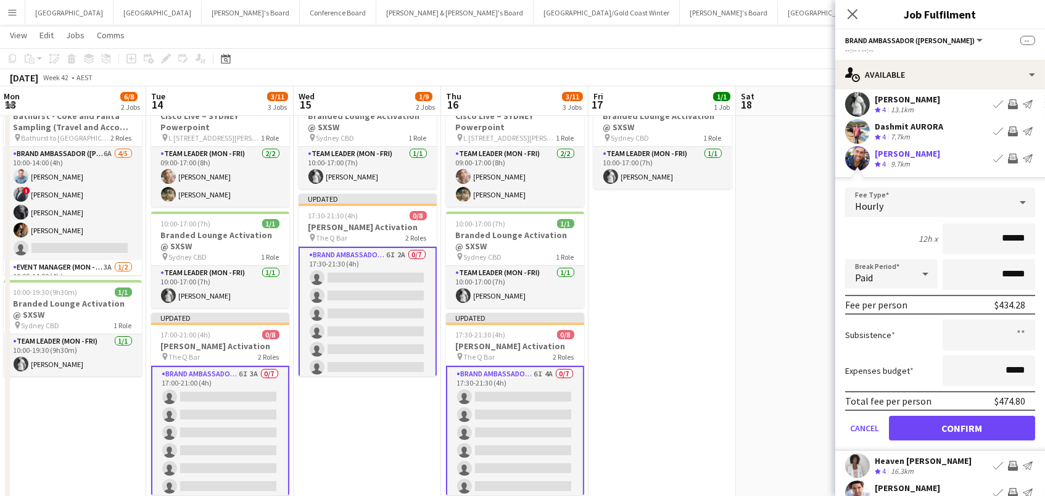
scroll to position [34, 0]
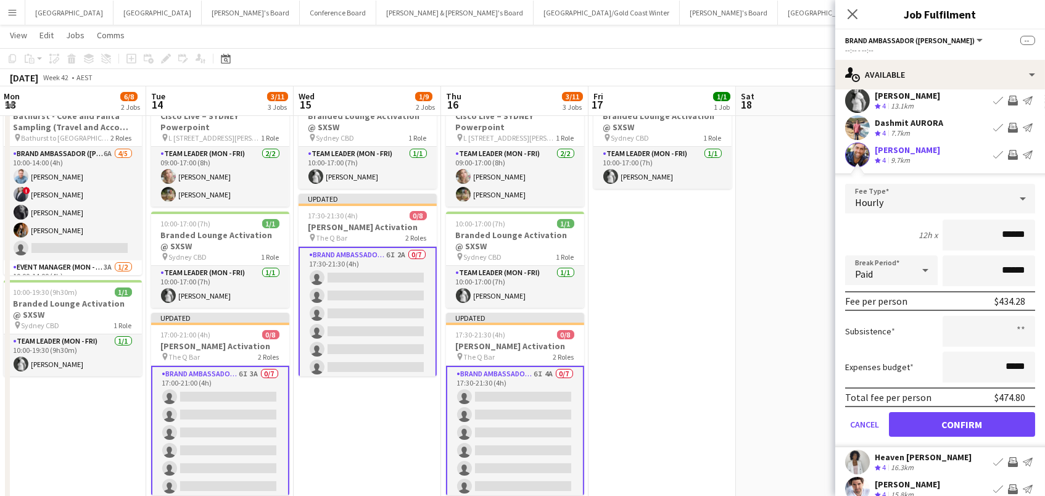
click at [974, 421] on button "Confirm" at bounding box center [962, 424] width 146 height 25
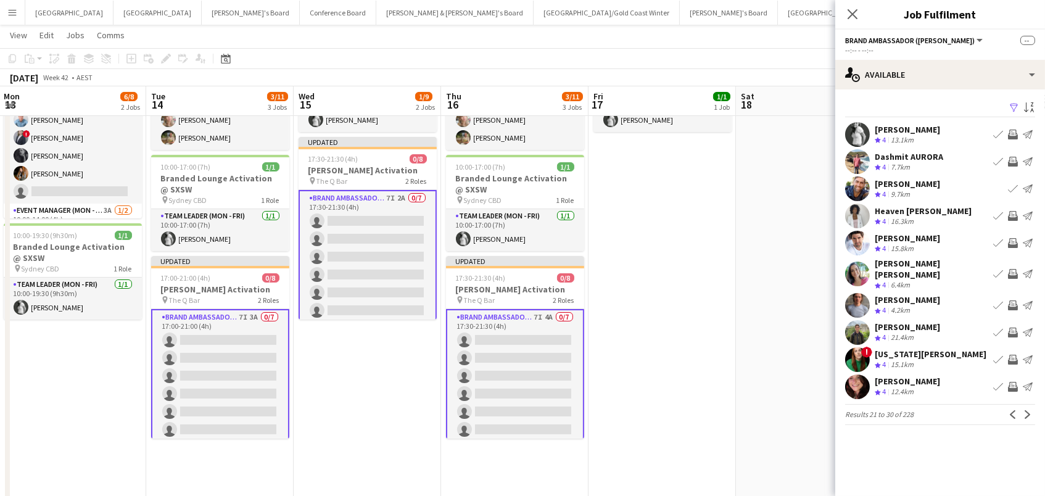
scroll to position [112, 0]
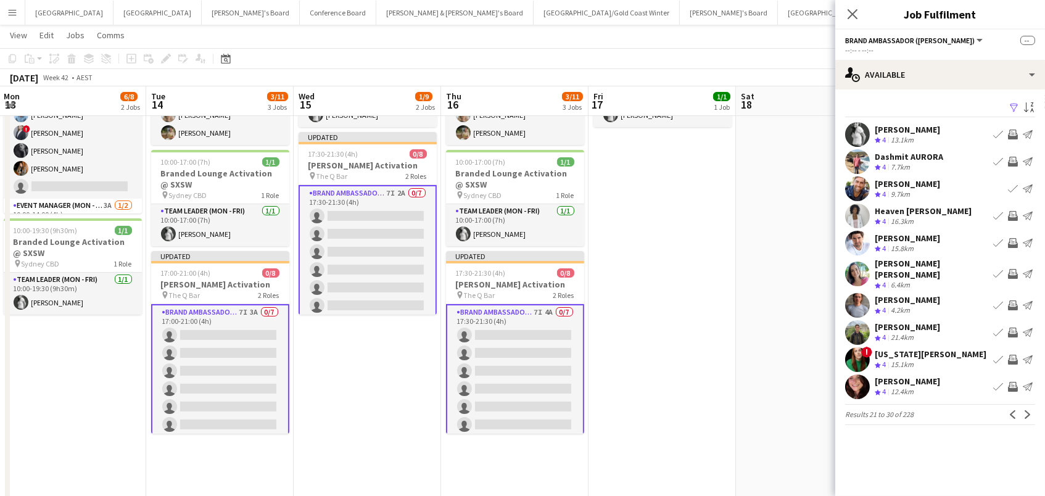
click at [1016, 382] on app-icon "Invite crew" at bounding box center [1013, 387] width 10 height 10
click at [1027, 410] on app-icon "Next" at bounding box center [1027, 414] width 9 height 9
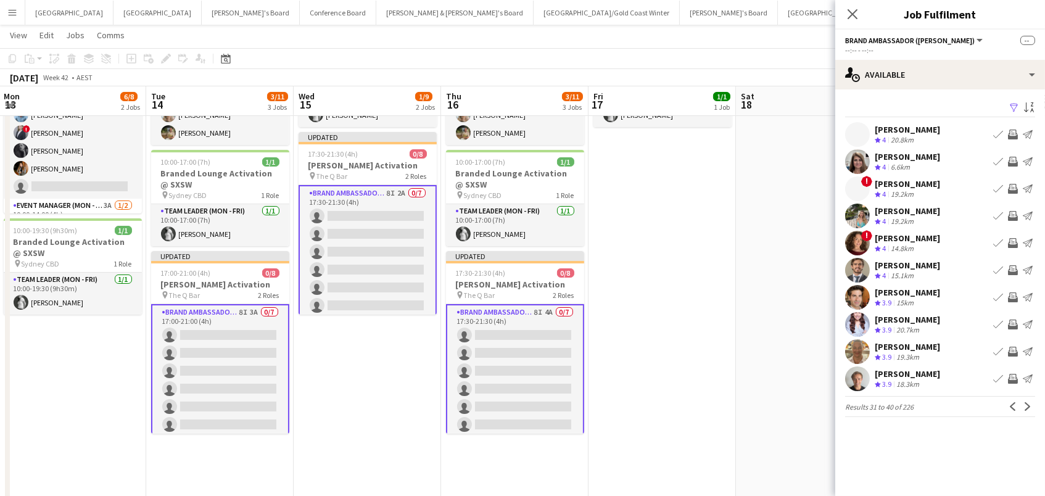
click at [1014, 214] on app-icon "Invite crew" at bounding box center [1013, 216] width 10 height 10
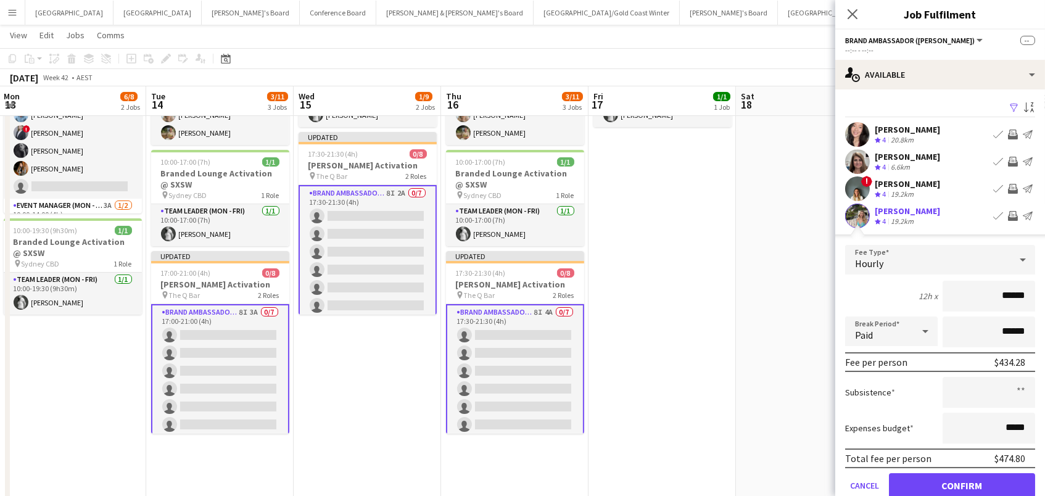
click at [961, 483] on button "Confirm" at bounding box center [962, 485] width 146 height 25
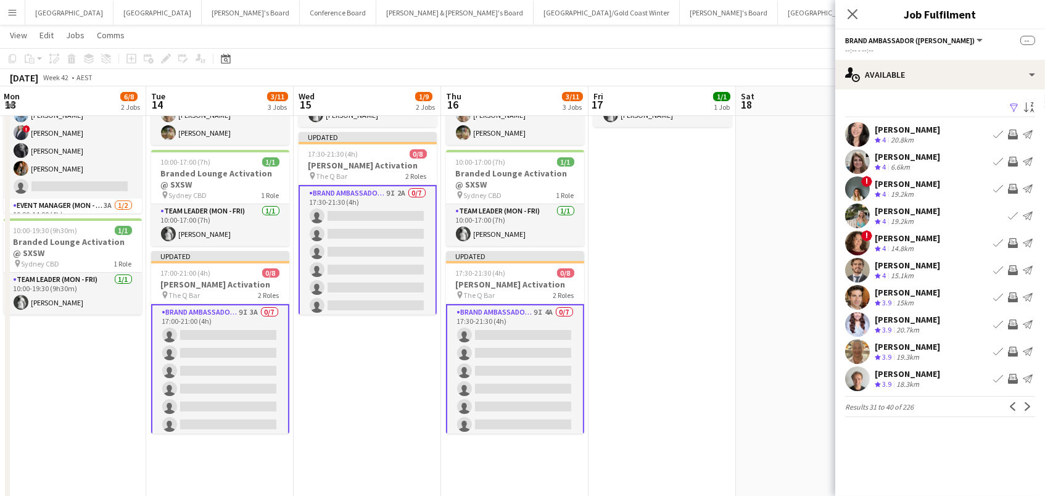
click at [1013, 295] on app-icon "Invite crew" at bounding box center [1013, 297] width 10 height 10
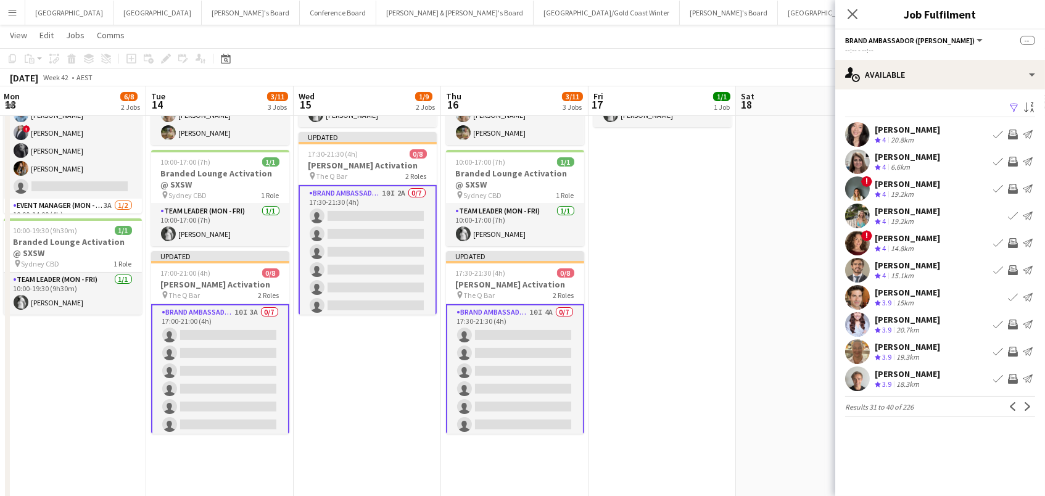
click at [1014, 377] on app-icon "Invite crew" at bounding box center [1013, 379] width 10 height 10
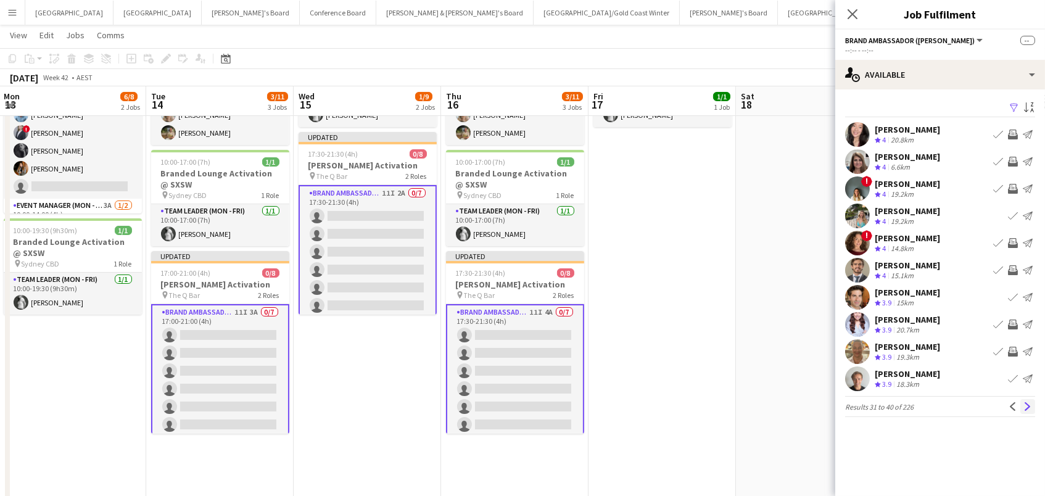
click at [1025, 405] on app-icon "Next" at bounding box center [1027, 406] width 9 height 9
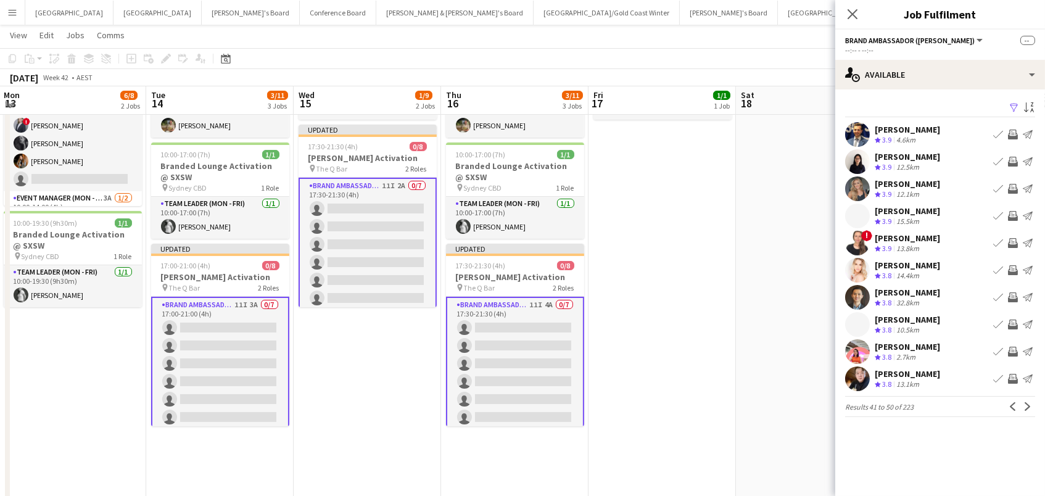
scroll to position [112, 0]
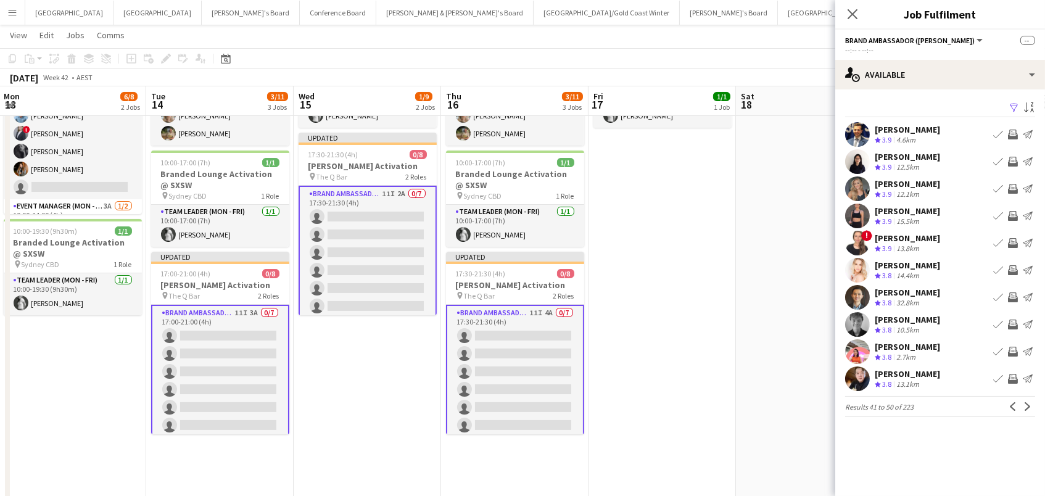
click at [1014, 348] on app-icon "Invite crew" at bounding box center [1013, 352] width 10 height 10
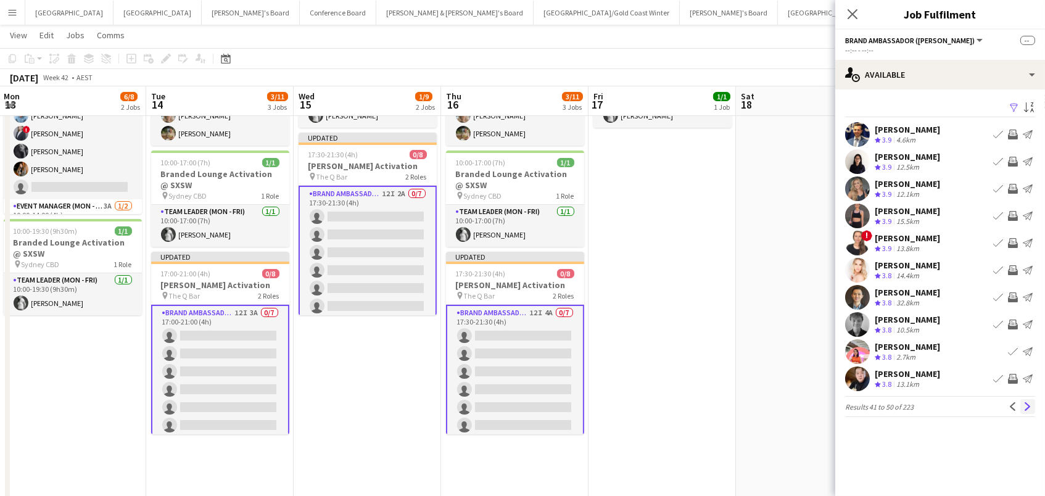
click at [1023, 408] on app-icon "Next" at bounding box center [1027, 406] width 9 height 9
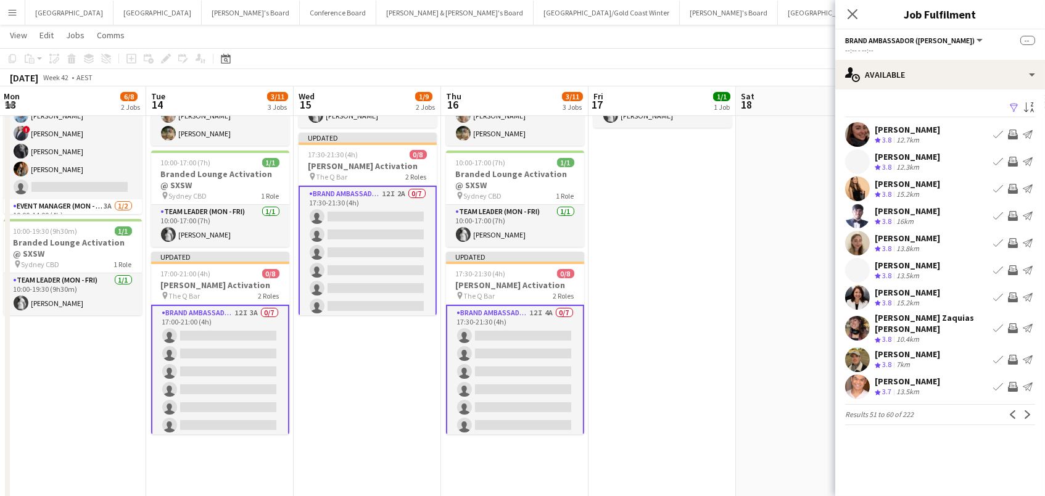
click at [1013, 244] on app-icon "Invite crew" at bounding box center [1013, 243] width 10 height 10
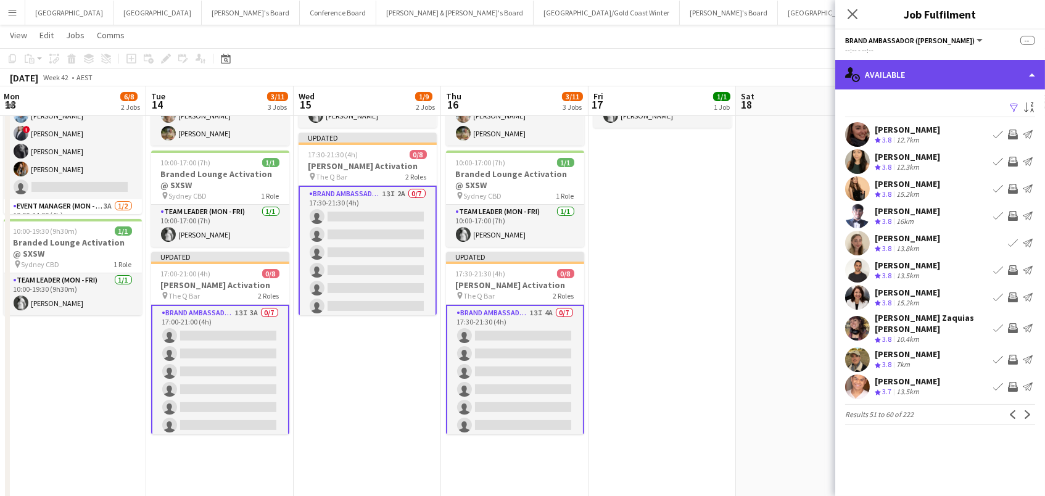
click at [935, 73] on div "single-neutral-actions-upload Available" at bounding box center [940, 75] width 210 height 30
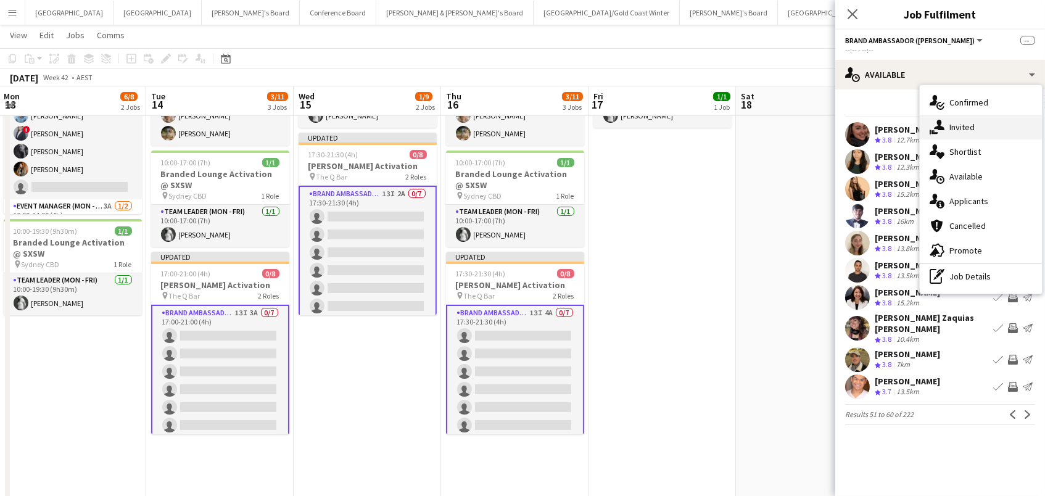
click at [953, 121] on span "Invited" at bounding box center [961, 126] width 25 height 11
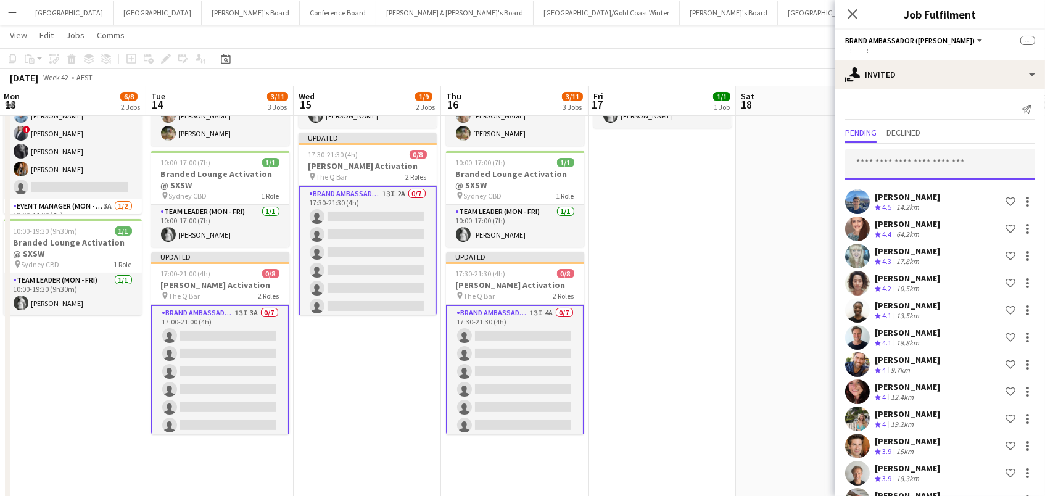
click at [939, 163] on input "text" at bounding box center [940, 164] width 190 height 31
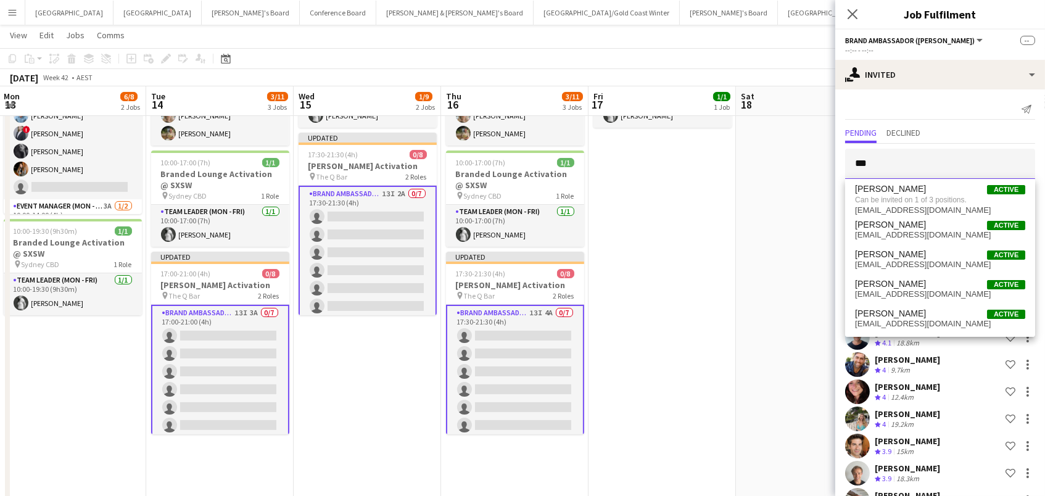
drag, startPoint x: 885, startPoint y: 154, endPoint x: 730, endPoint y: 138, distance: 155.6
click at [730, 138] on body "Menu Boards Boards Boards All jobs Status Workforce Workforce My Workforce Recr…" at bounding box center [522, 308] width 1045 height 841
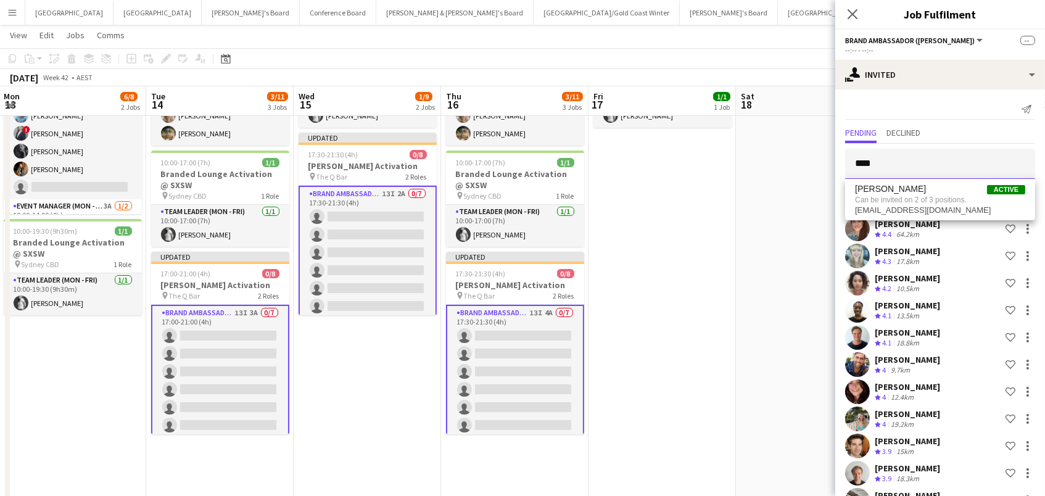
type input "****"
click at [729, 64] on app-toolbar "Copy Paste Paste Command V Paste with crew Command Shift V Paste linked Job [GE…" at bounding box center [522, 58] width 1045 height 21
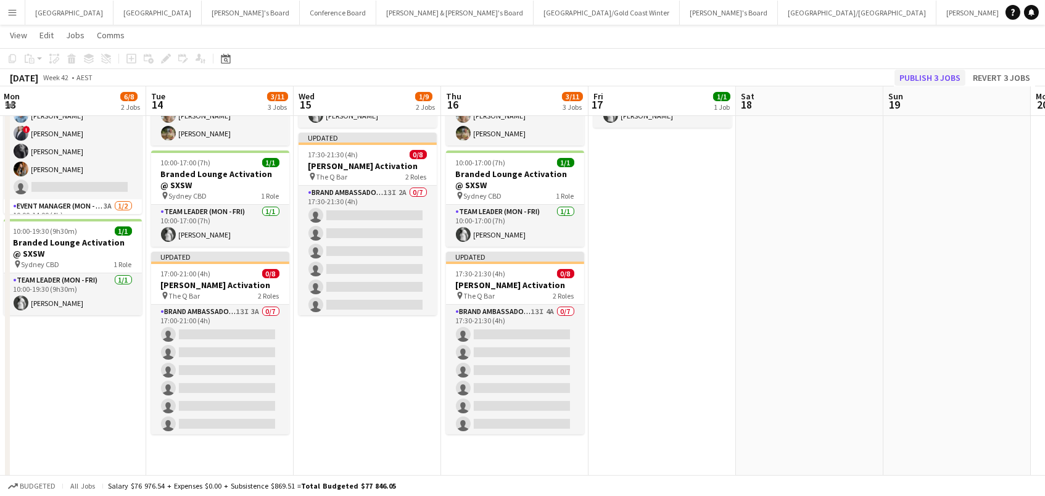
click at [936, 72] on button "Publish 3 jobs" at bounding box center [929, 78] width 71 height 16
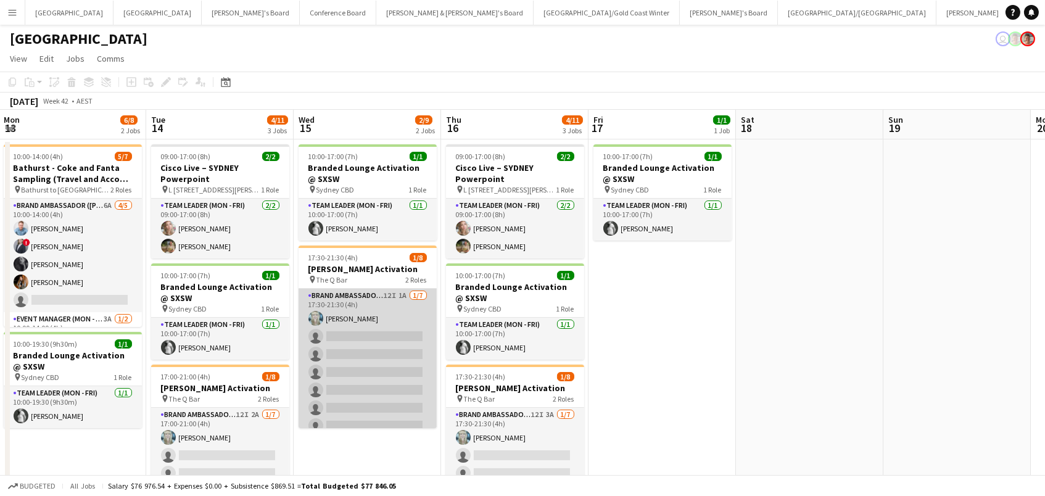
scroll to position [0, 0]
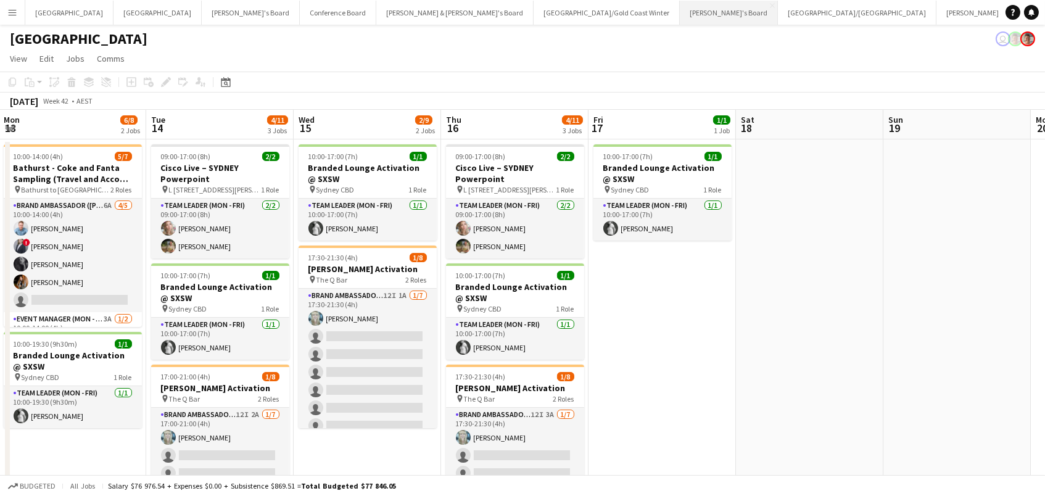
click at [680, 23] on button "[PERSON_NAME]'s Board Close" at bounding box center [729, 13] width 98 height 24
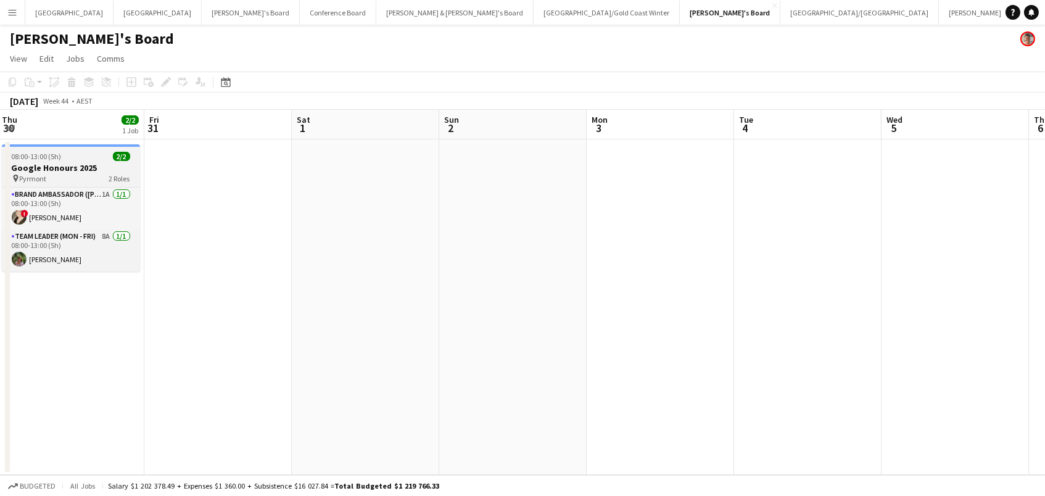
click at [51, 157] on span "08:00-13:00 (5h)" at bounding box center [37, 156] width 50 height 9
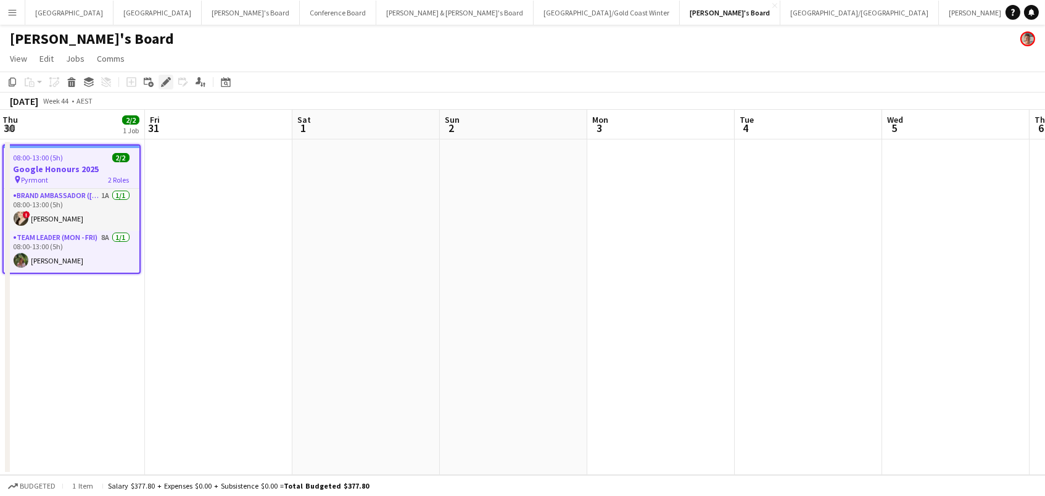
click at [165, 78] on icon "Edit" at bounding box center [166, 82] width 10 height 10
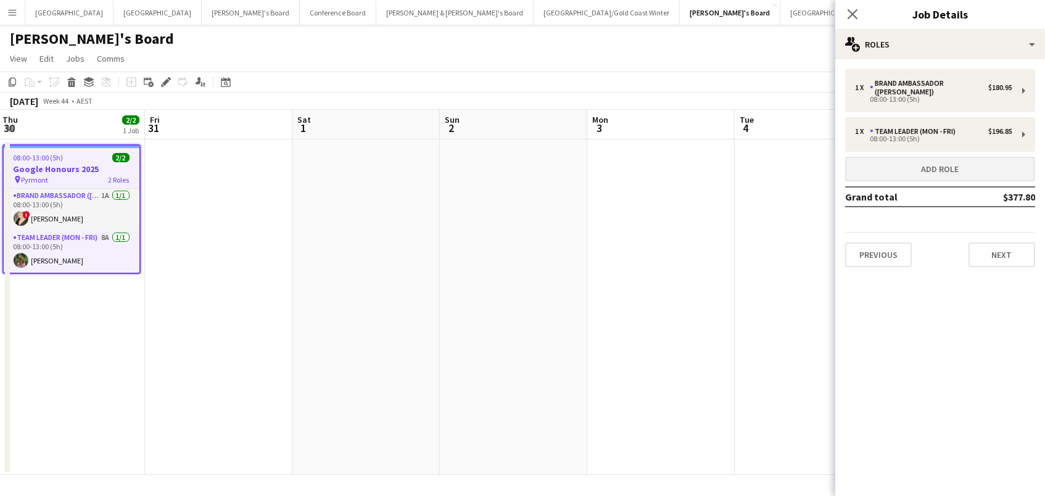
click at [916, 163] on button "Add role" at bounding box center [940, 169] width 190 height 25
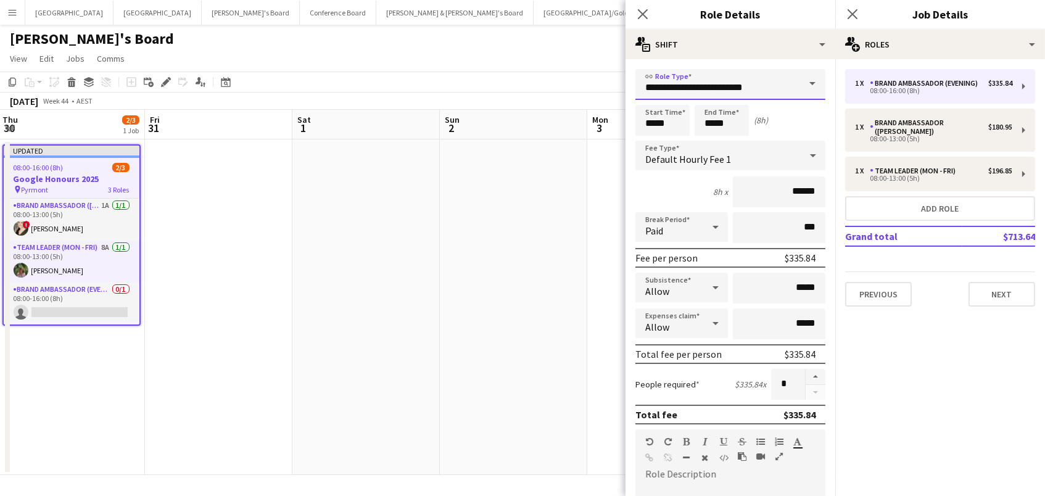
click at [698, 88] on input "**********" at bounding box center [730, 84] width 190 height 31
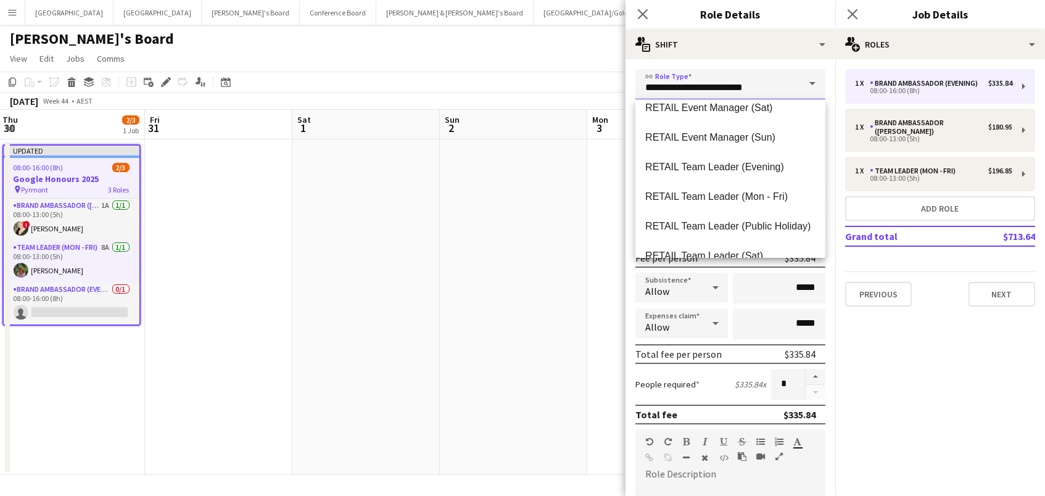
scroll to position [1017, 0]
click at [705, 85] on input "**********" at bounding box center [730, 84] width 190 height 31
click at [802, 85] on span at bounding box center [812, 84] width 26 height 30
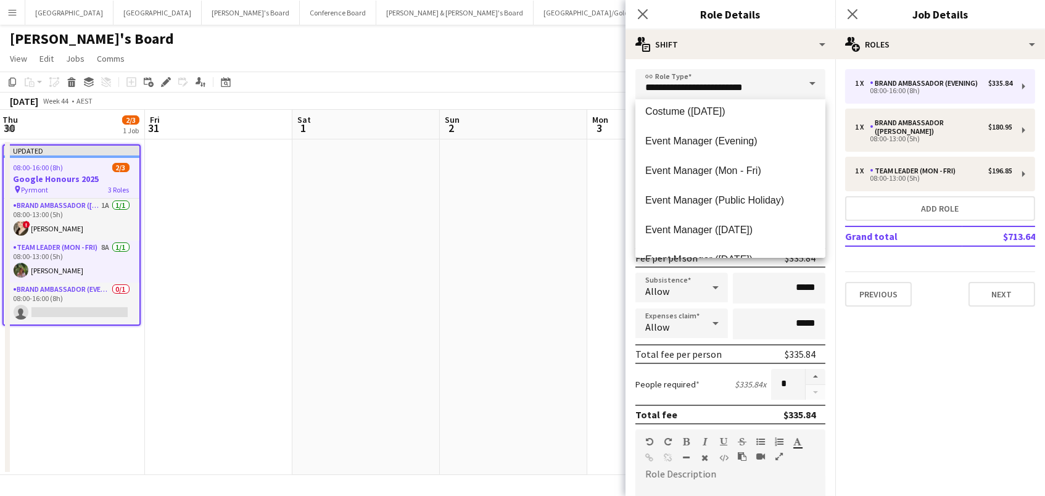
scroll to position [435, 0]
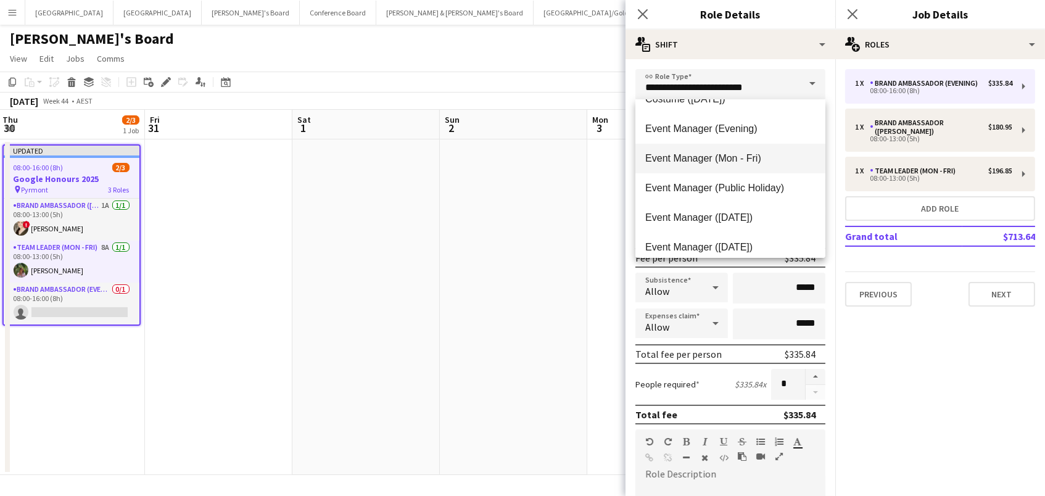
click at [720, 147] on mat-option "Event Manager (Mon - Fri)" at bounding box center [730, 159] width 190 height 30
type input "**********"
type input "******"
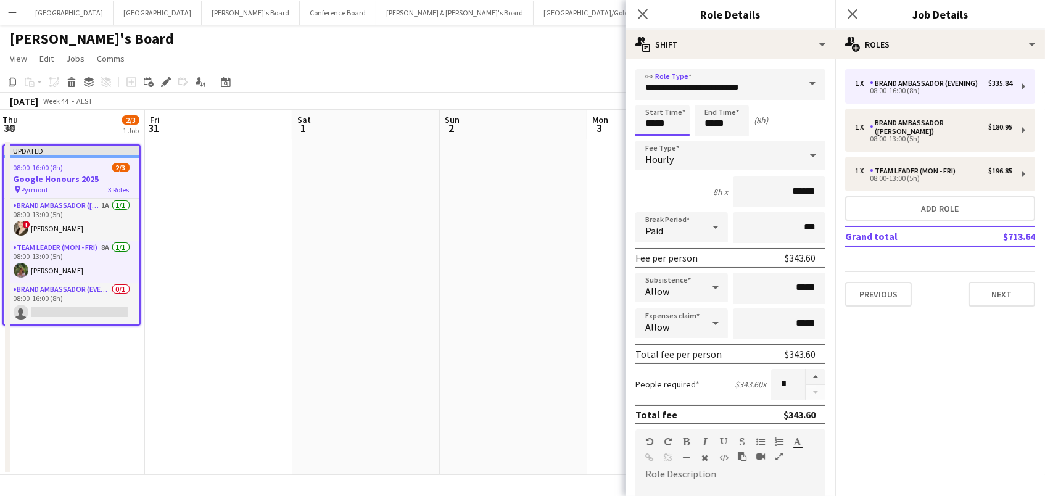
click at [659, 124] on input "*****" at bounding box center [662, 120] width 54 height 31
click at [648, 94] on div at bounding box center [650, 98] width 25 height 12
type input "*****"
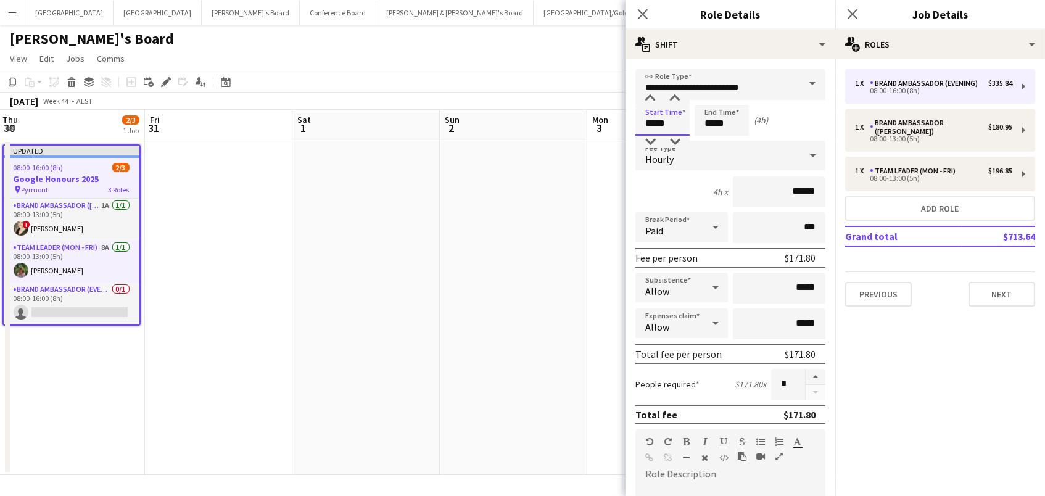
drag, startPoint x: 652, startPoint y: 96, endPoint x: 692, endPoint y: 100, distance: 39.6
click at [652, 96] on div at bounding box center [650, 98] width 25 height 12
drag, startPoint x: 713, startPoint y: 124, endPoint x: 712, endPoint y: 105, distance: 19.1
click at [713, 123] on input "*****" at bounding box center [721, 120] width 54 height 31
click at [712, 96] on div at bounding box center [709, 98] width 25 height 12
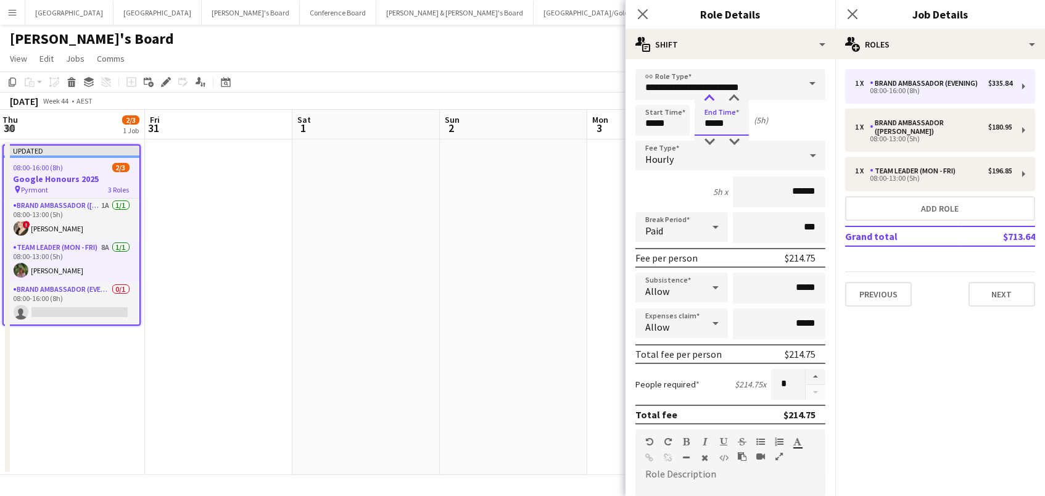
click at [712, 96] on div at bounding box center [709, 98] width 25 height 12
click at [709, 139] on div at bounding box center [709, 142] width 25 height 12
click at [729, 98] on div at bounding box center [733, 98] width 25 height 12
type input "*****"
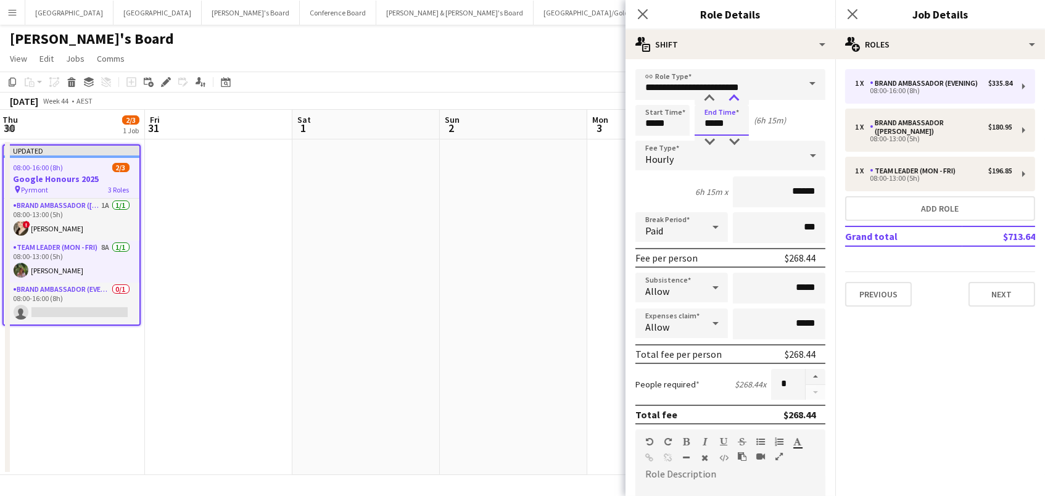
click at [729, 98] on div at bounding box center [733, 98] width 25 height 12
click at [388, 260] on app-date-cell at bounding box center [365, 306] width 147 height 335
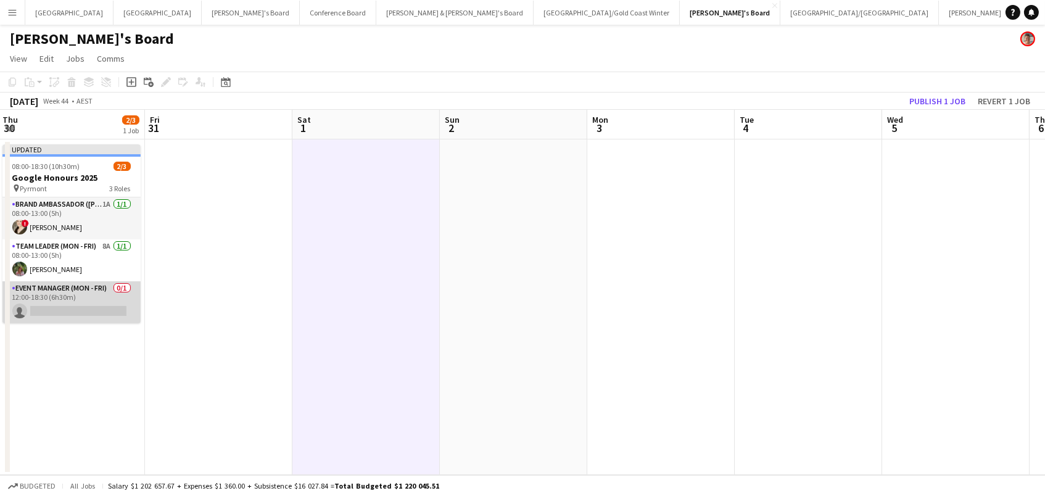
click at [97, 293] on app-card-role "Event Manager (Mon - Fri) 0/1 12:00-18:30 (6h30m) single-neutral-actions" at bounding box center [71, 302] width 138 height 42
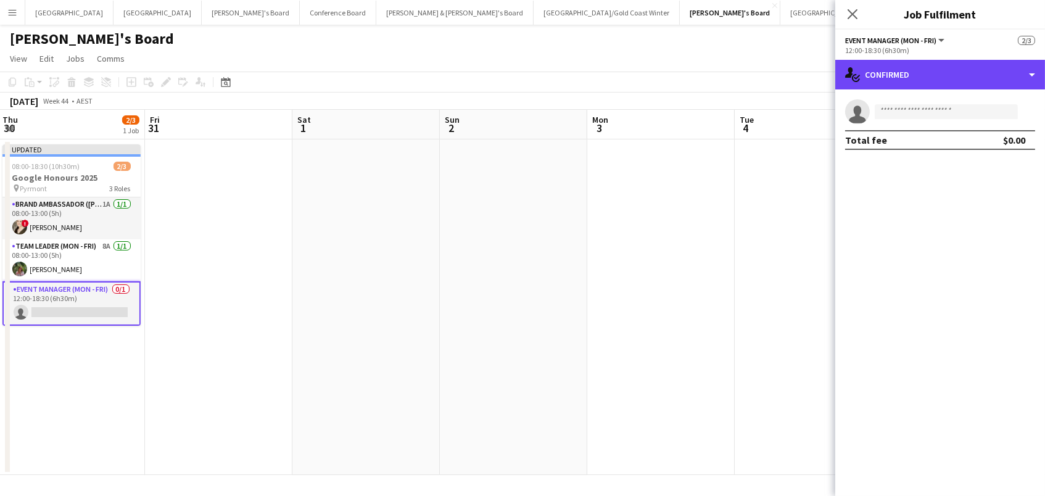
drag, startPoint x: 942, startPoint y: 75, endPoint x: 952, endPoint y: 88, distance: 16.3
click at [942, 75] on div "single-neutral-actions-check-2 Confirmed" at bounding box center [940, 75] width 210 height 30
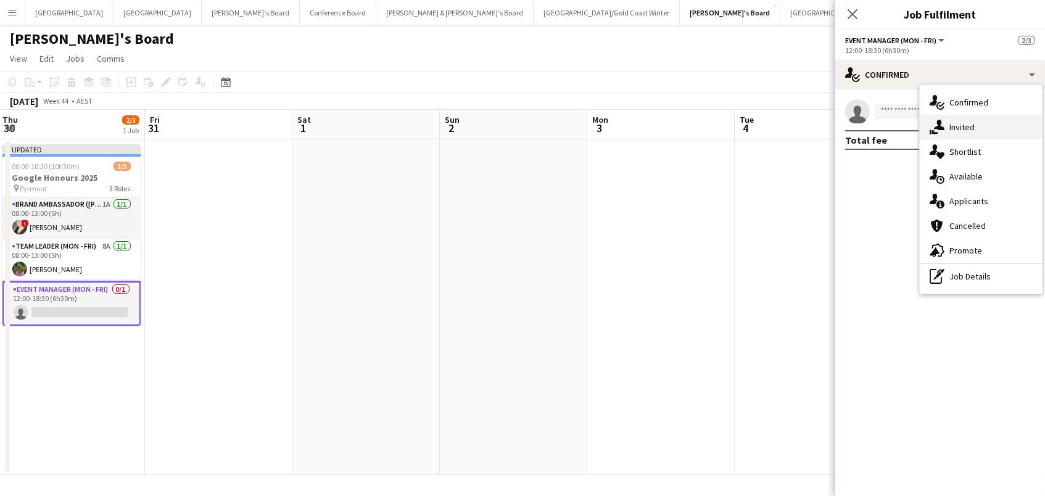
click at [979, 128] on div "single-neutral-actions-share-1 Invited" at bounding box center [980, 127] width 122 height 25
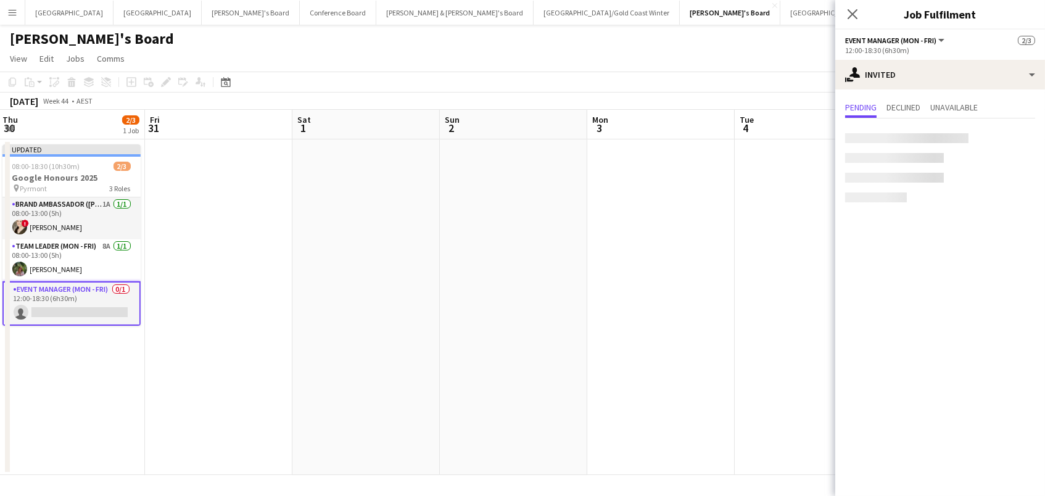
click at [914, 138] on div at bounding box center [906, 138] width 123 height 10
click at [881, 138] on input "text" at bounding box center [940, 138] width 190 height 31
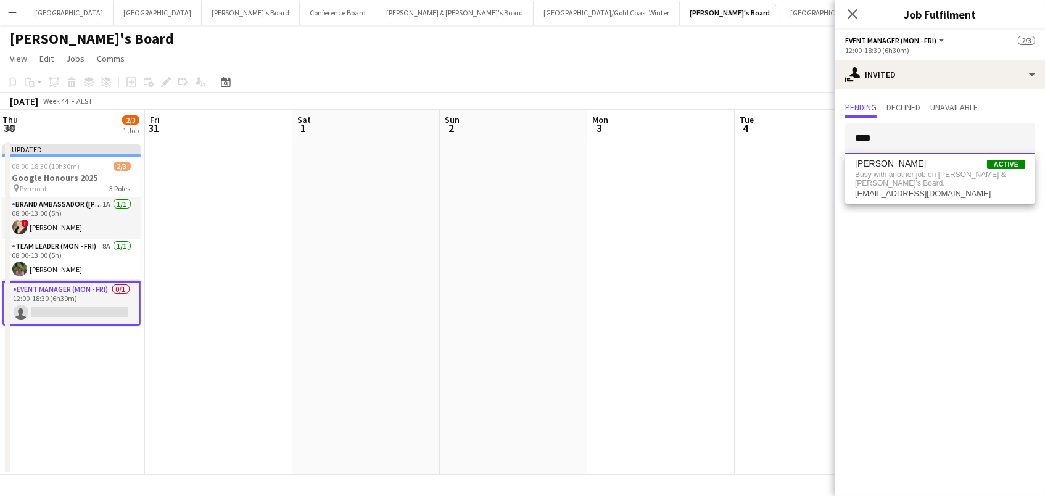
drag, startPoint x: 885, startPoint y: 138, endPoint x: 487, endPoint y: 32, distance: 411.6
click at [487, 32] on body "Menu Boards Boards Boards All jobs Status Workforce Workforce My Workforce Recr…" at bounding box center [522, 248] width 1045 height 496
type input "******"
click at [603, 192] on app-date-cell at bounding box center [660, 306] width 147 height 335
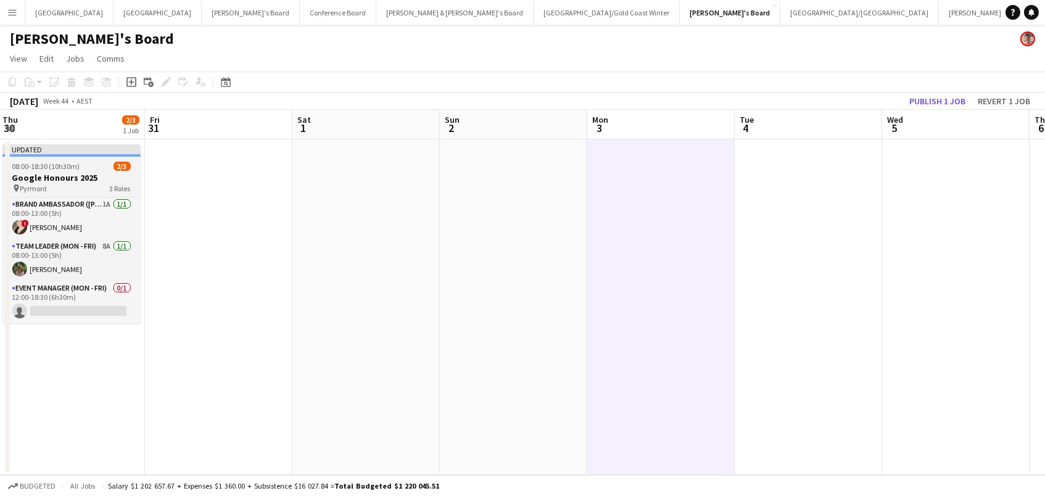
click at [105, 165] on div "08:00-18:30 (10h30m) 2/3" at bounding box center [71, 166] width 138 height 9
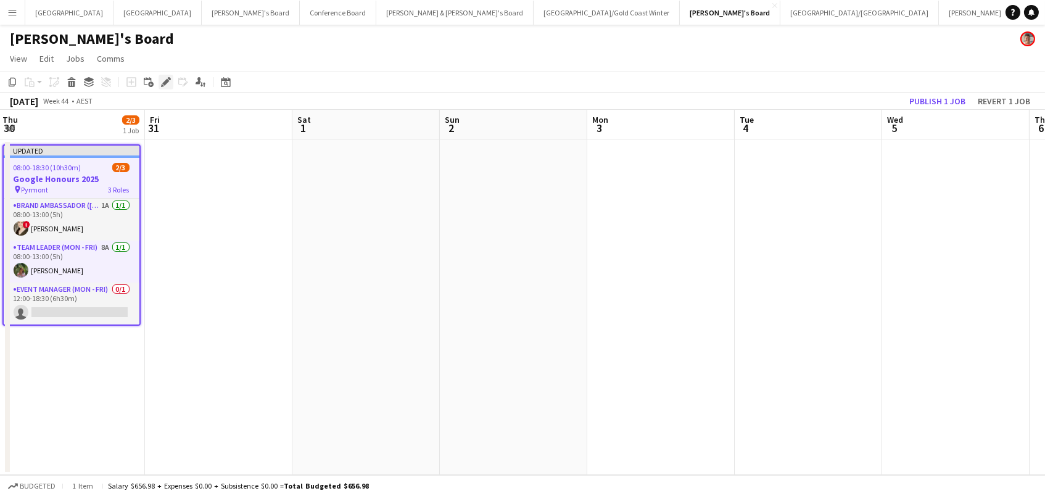
click at [162, 80] on icon "Edit" at bounding box center [166, 82] width 10 height 10
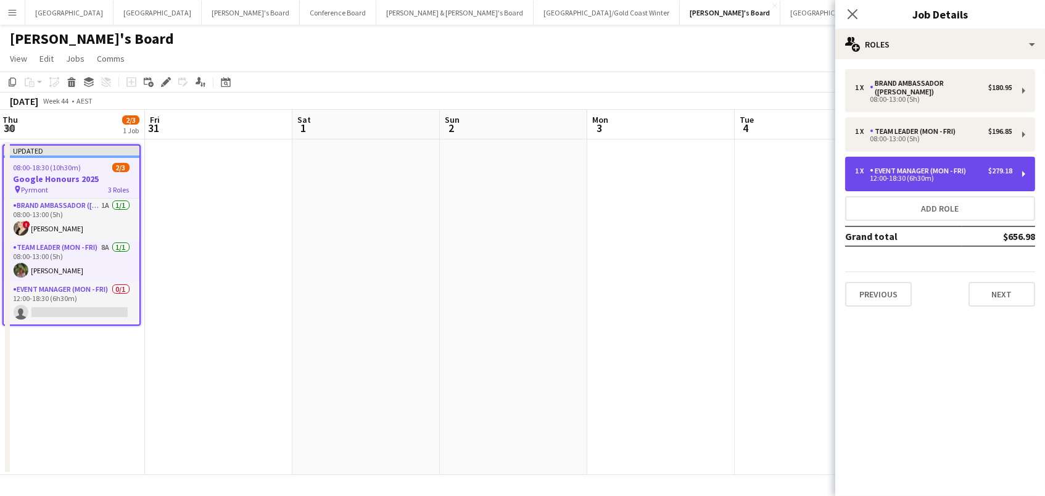
click at [1022, 172] on div "1 x Event Manager (Mon - Fri) $279.18 12:00-18:30 (6h30m)" at bounding box center [940, 174] width 190 height 35
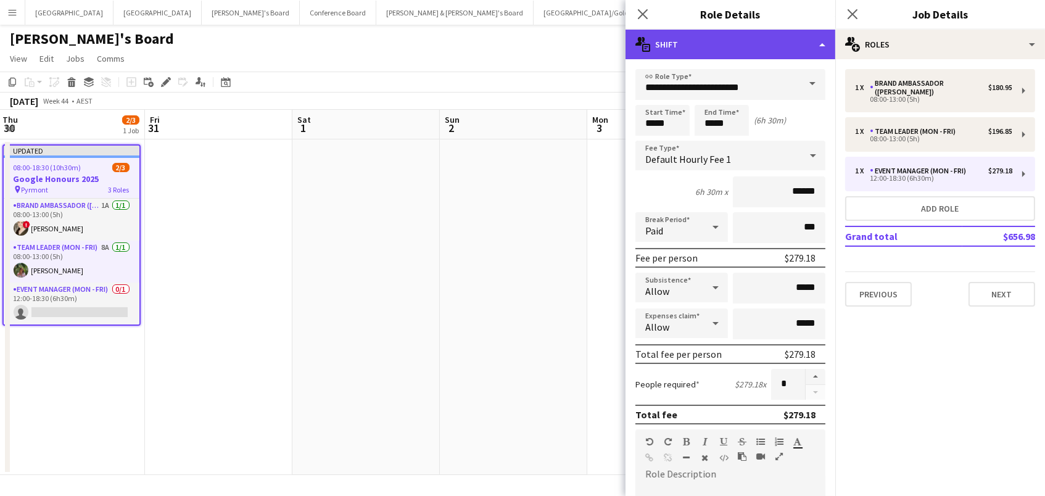
click at [712, 40] on div "multiple-actions-text Shift" at bounding box center [730, 45] width 210 height 30
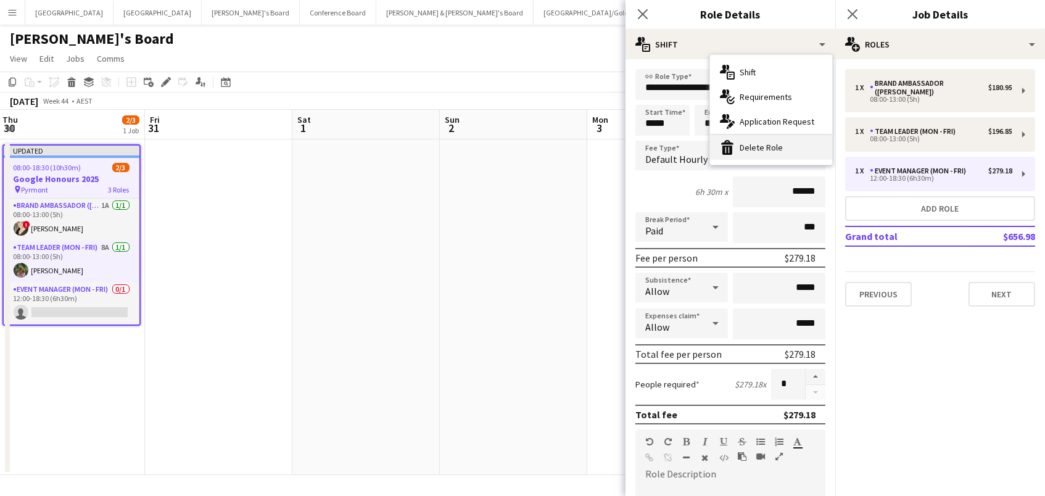
drag, startPoint x: 755, startPoint y: 150, endPoint x: 454, endPoint y: 146, distance: 301.0
click at [753, 150] on div "bin-2 Delete Role" at bounding box center [771, 147] width 122 height 25
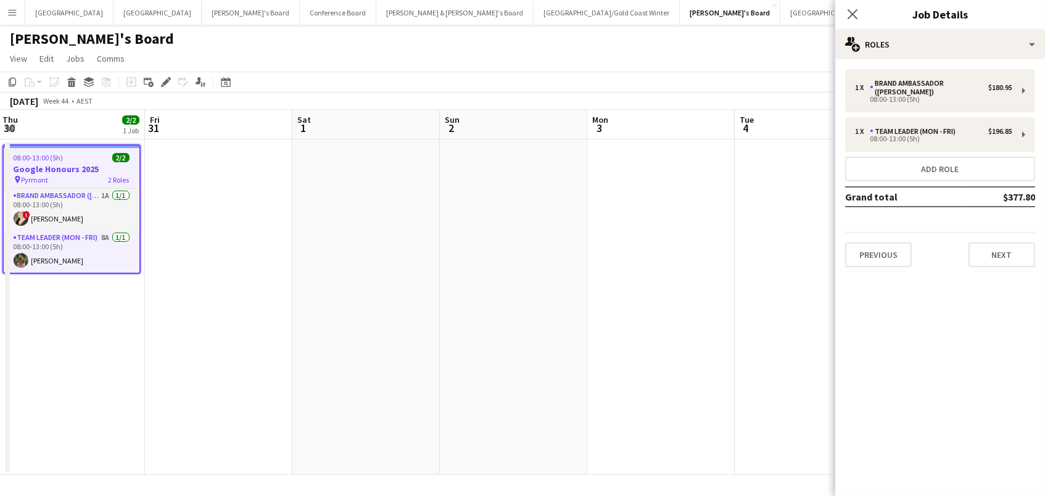
click at [432, 158] on app-date-cell at bounding box center [365, 306] width 147 height 335
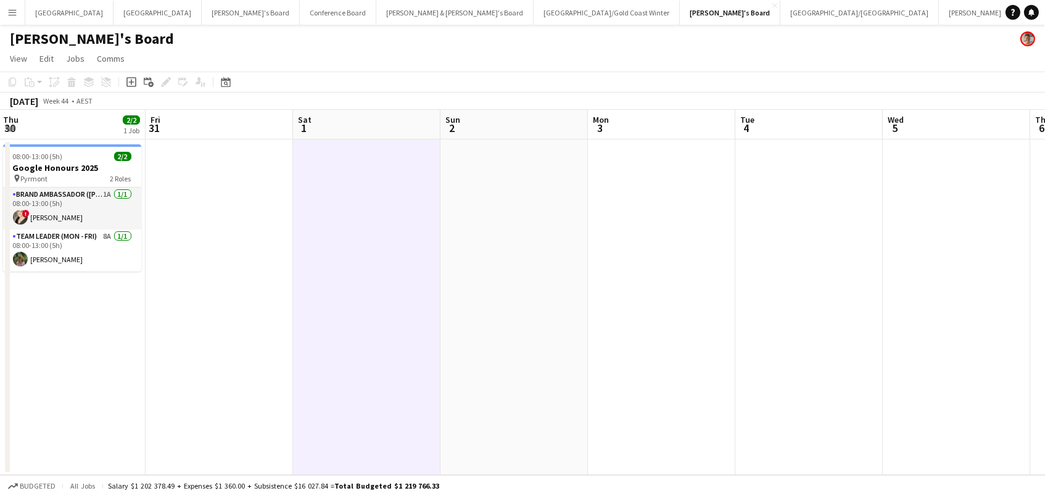
click at [239, 245] on app-date-cell at bounding box center [219, 306] width 147 height 335
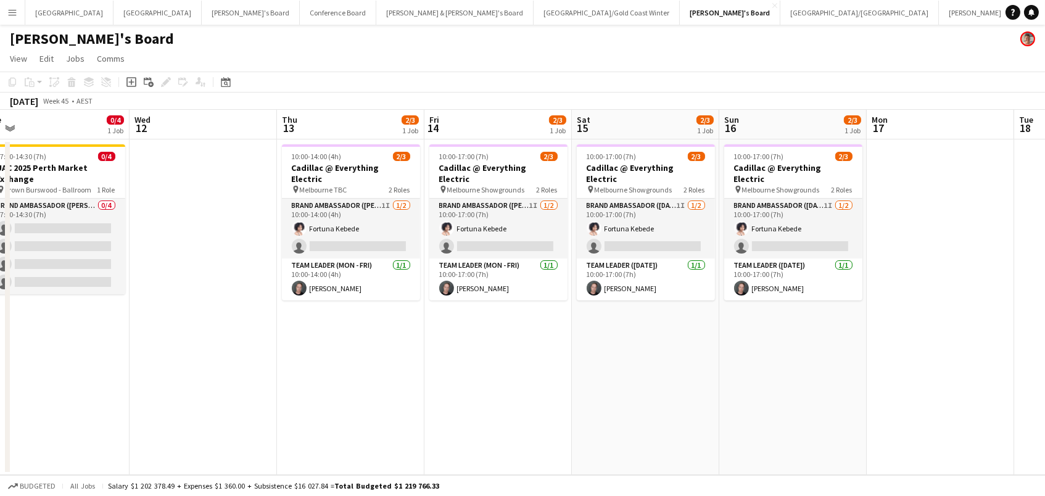
scroll to position [0, 340]
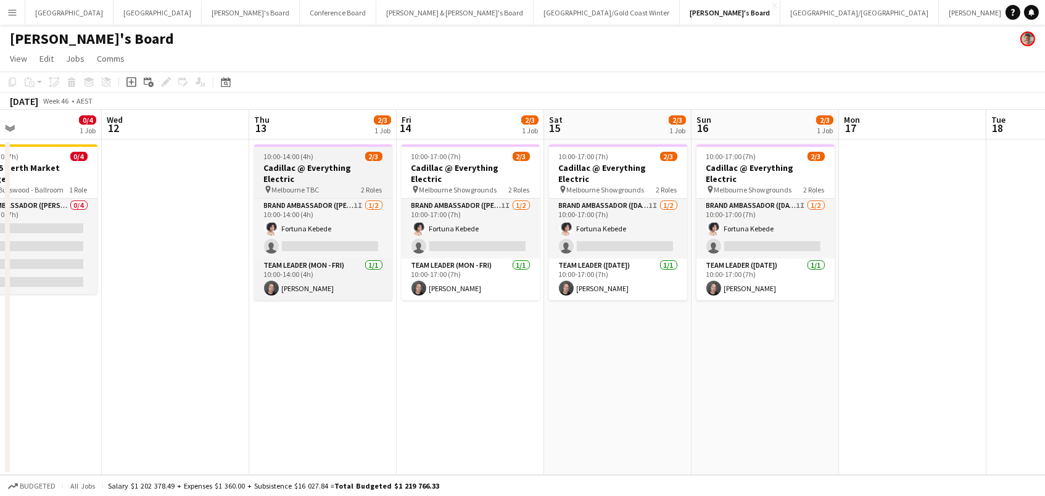
click at [314, 167] on h3 "Cadillac @ Everything Electric" at bounding box center [323, 173] width 138 height 22
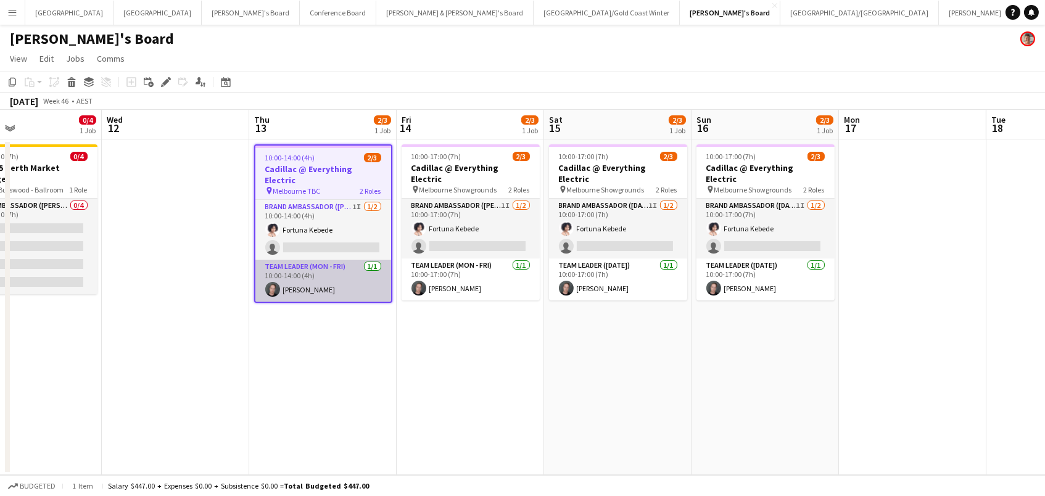
click at [313, 282] on app-card-role "Team Leader (Mon - Fri) [DATE] 10:00-14:00 (4h) [PERSON_NAME]" at bounding box center [323, 281] width 136 height 42
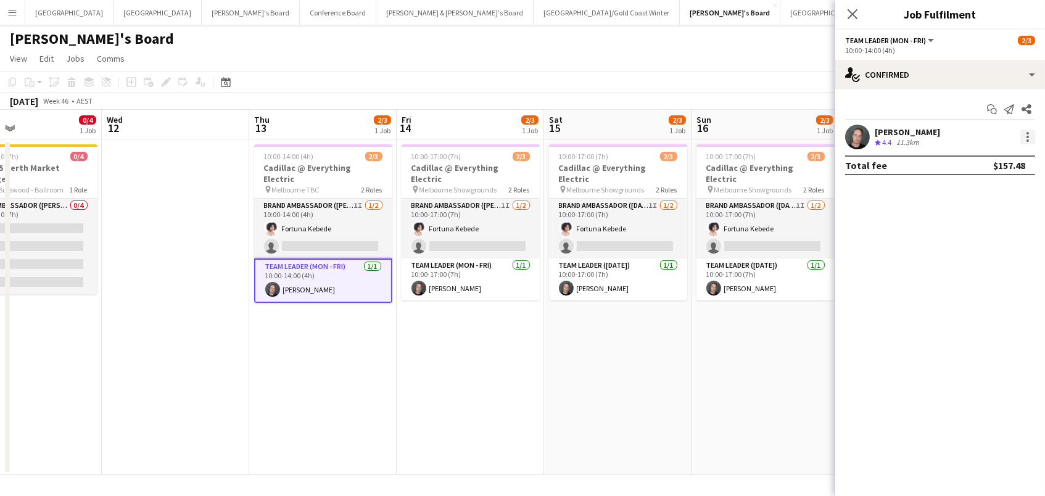
click at [1028, 136] on div at bounding box center [1027, 137] width 2 height 2
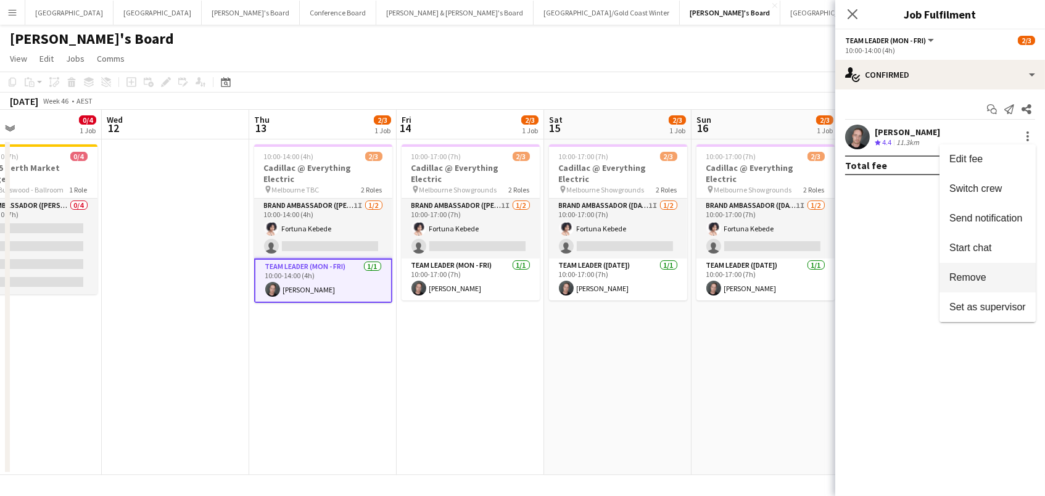
click at [1001, 277] on span "Remove" at bounding box center [987, 277] width 76 height 11
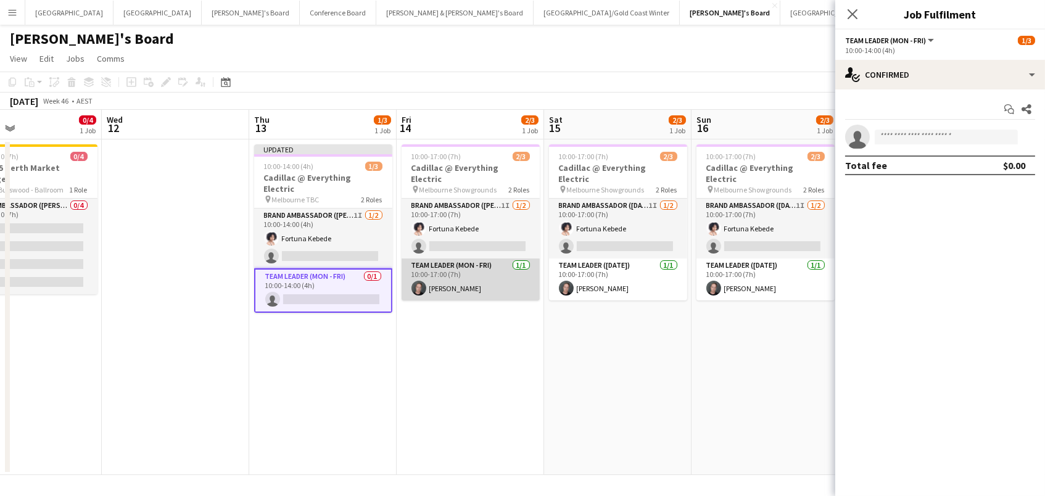
click at [510, 274] on app-card-role "Team Leader (Mon - Fri) [DATE] 10:00-17:00 (7h) [PERSON_NAME]" at bounding box center [470, 279] width 138 height 42
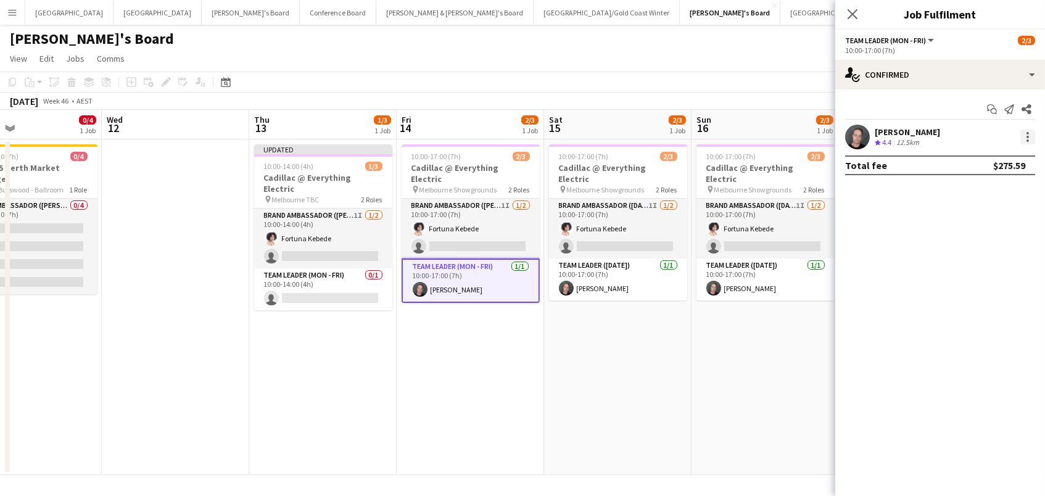
click at [1029, 134] on div at bounding box center [1027, 136] width 15 height 15
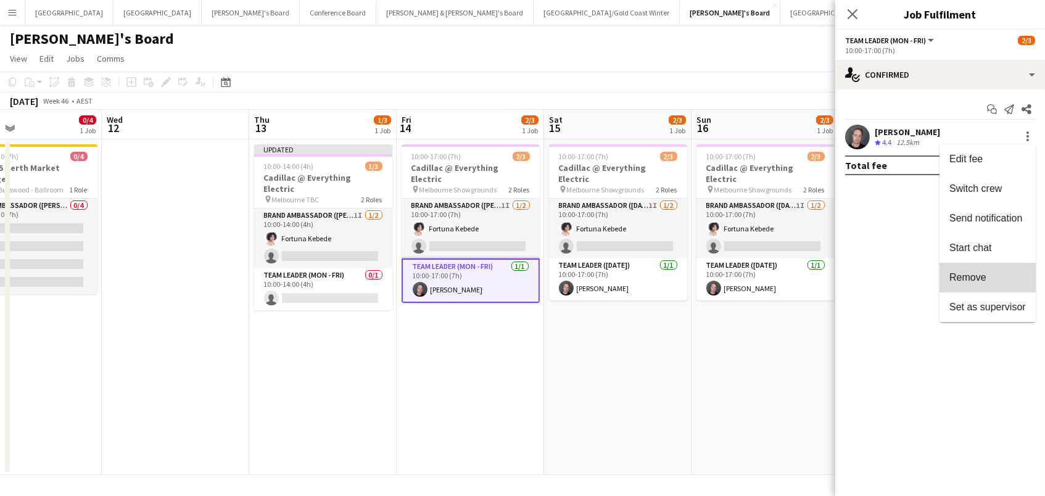
click at [975, 274] on span "Remove" at bounding box center [967, 277] width 37 height 10
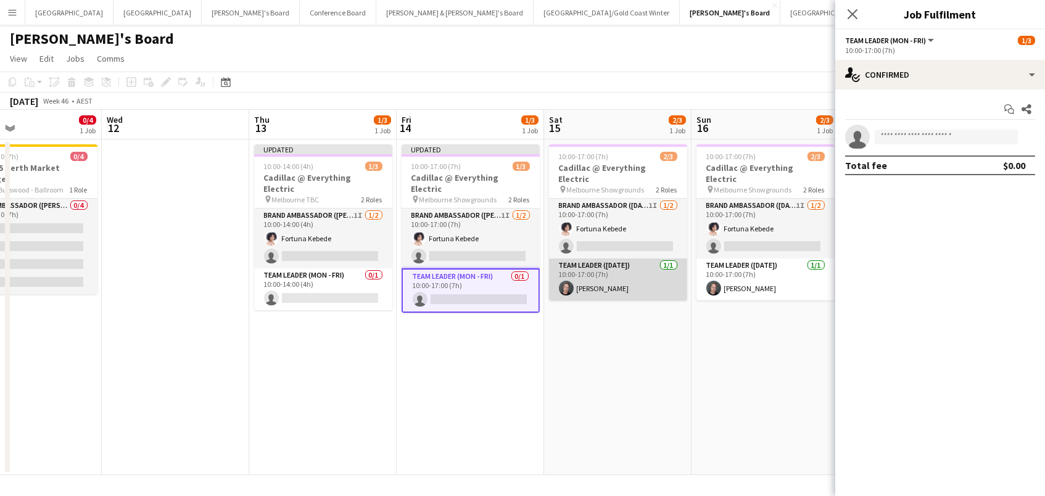
click at [578, 271] on app-card-role "Team Leader ([DATE]) [DATE] 10:00-17:00 (7h) [PERSON_NAME]" at bounding box center [618, 279] width 138 height 42
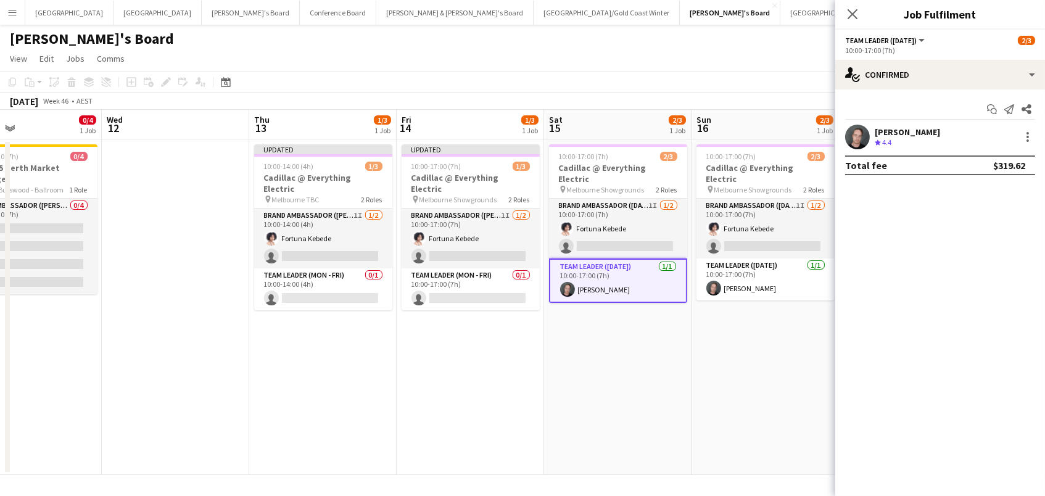
scroll to position [0, 340]
click at [1021, 137] on div at bounding box center [1027, 136] width 15 height 15
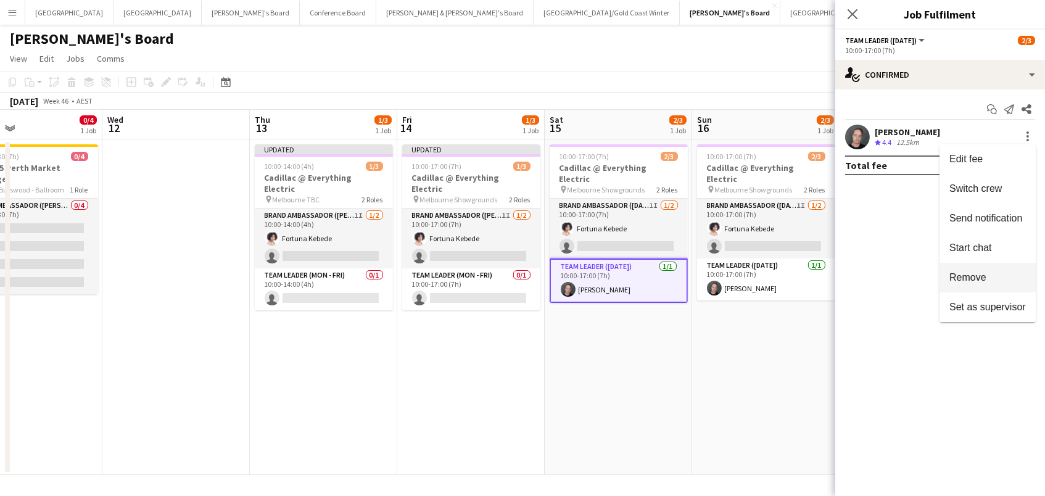
click at [979, 282] on span "Remove" at bounding box center [967, 277] width 37 height 10
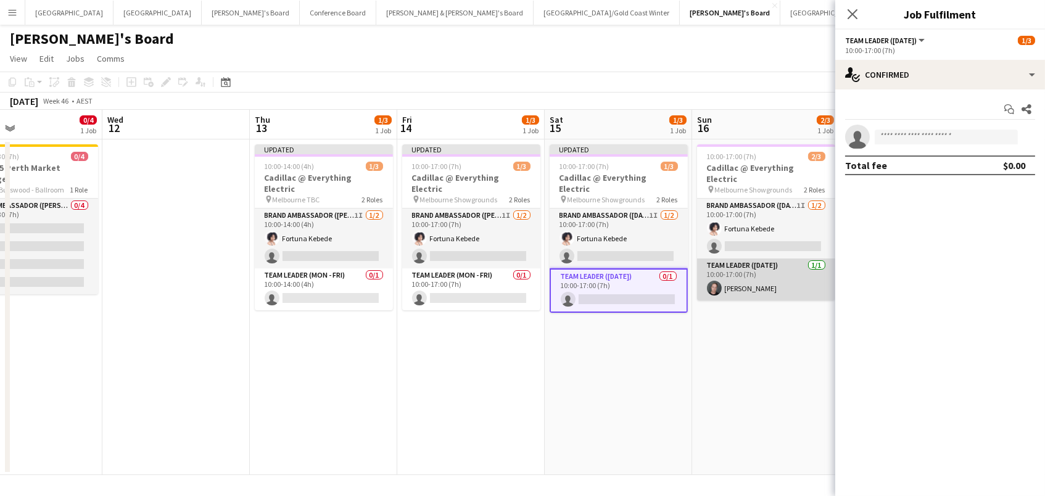
click at [813, 268] on app-card-role "Team Leader ([DATE]) [DATE] 10:00-17:00 (7h) [PERSON_NAME]" at bounding box center [766, 279] width 138 height 42
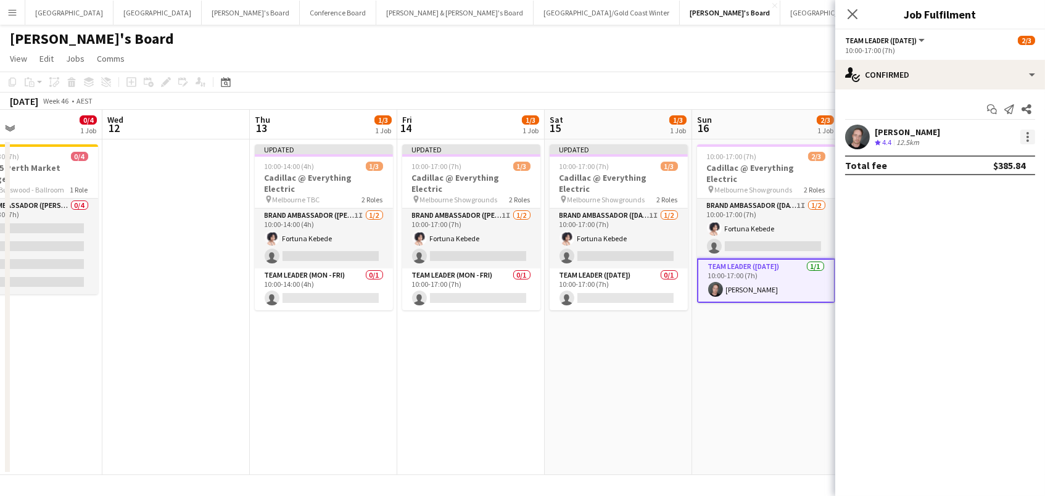
click at [1022, 138] on div at bounding box center [1027, 136] width 15 height 15
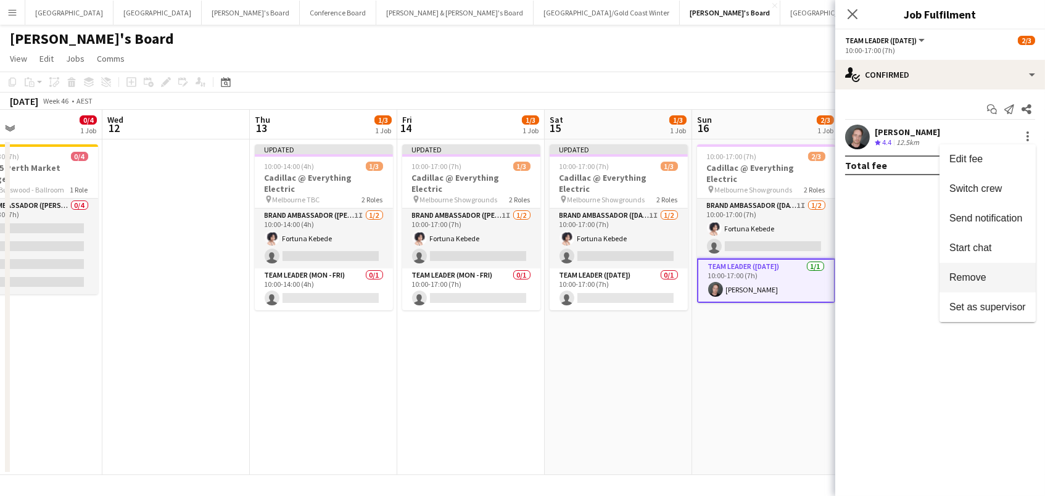
click at [960, 280] on span "Remove" at bounding box center [967, 277] width 37 height 10
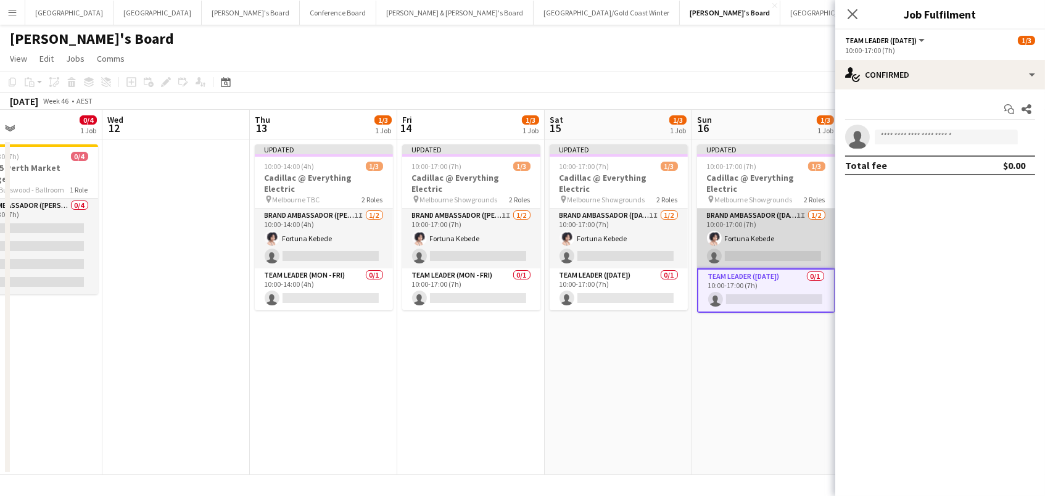
click at [739, 241] on app-card-role "Brand Ambassador ([DATE]) 1I [DATE] 10:00-17:00 (7h) Fortuna Kebede single-neut…" at bounding box center [766, 238] width 138 height 60
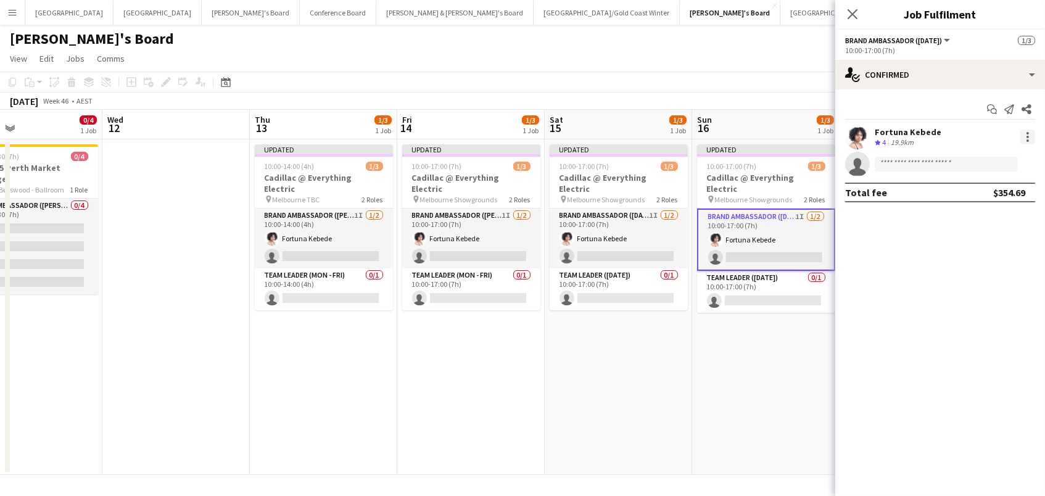
click at [1024, 133] on div at bounding box center [1027, 136] width 15 height 15
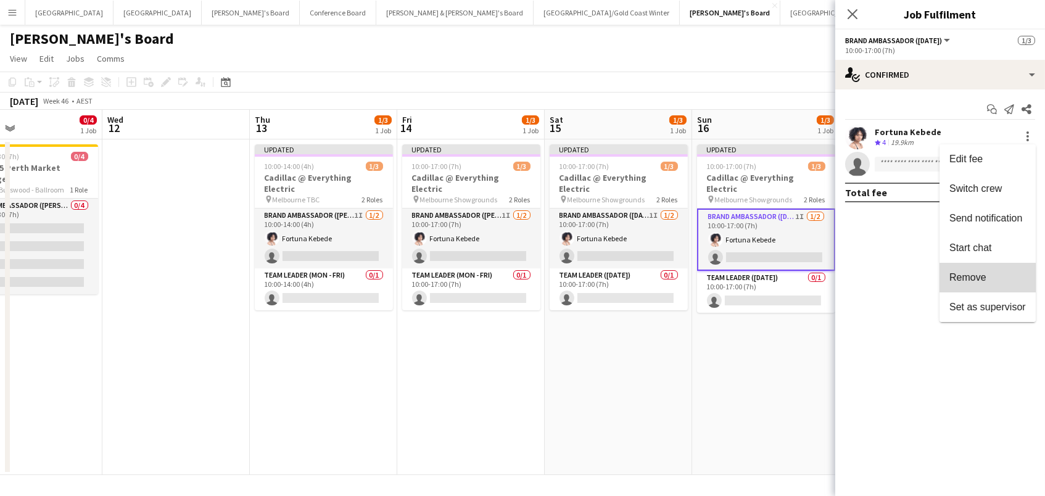
click at [1006, 280] on span "Remove" at bounding box center [987, 277] width 76 height 11
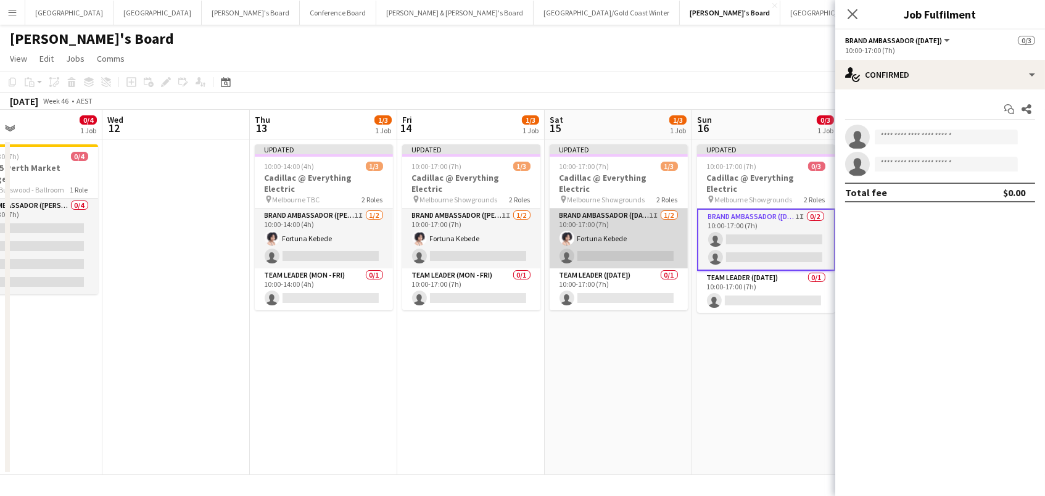
click at [661, 212] on app-card-role "Brand Ambassador ([DATE]) 1I [DATE] 10:00-17:00 (7h) Fortuna Kebede single-neut…" at bounding box center [618, 238] width 138 height 60
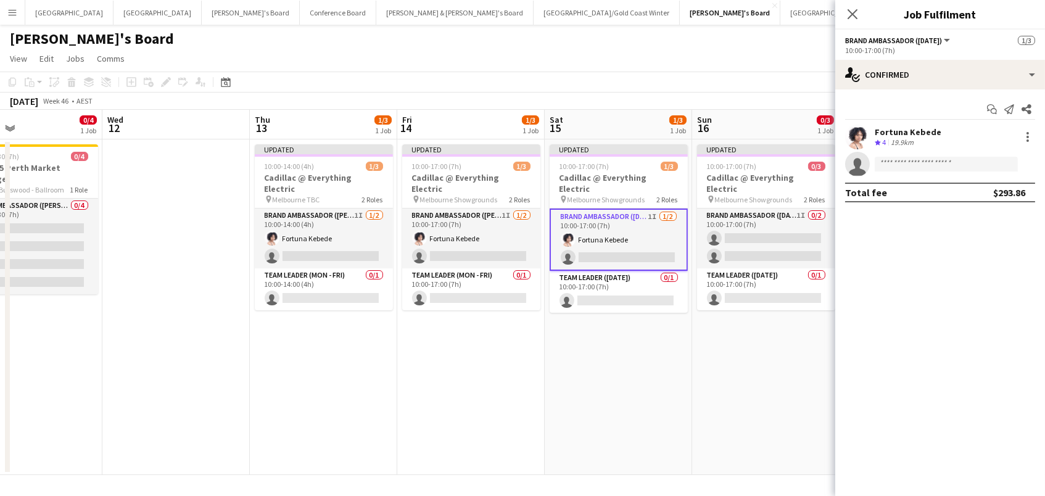
click at [1026, 143] on div "Fortuna Kebede Crew rating 4 19.9km" at bounding box center [940, 137] width 210 height 25
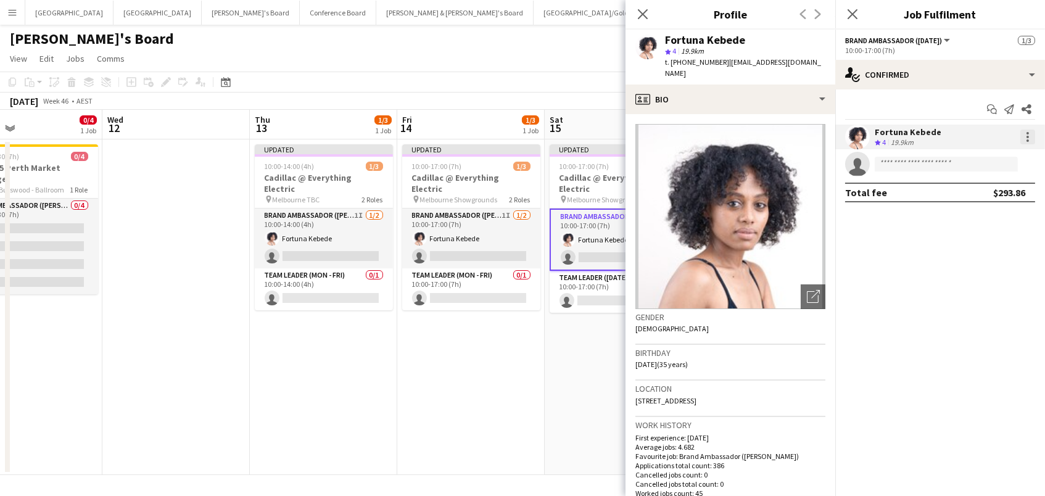
click at [1026, 136] on div at bounding box center [1027, 137] width 2 height 2
click at [1016, 273] on span "Remove" at bounding box center [987, 277] width 76 height 11
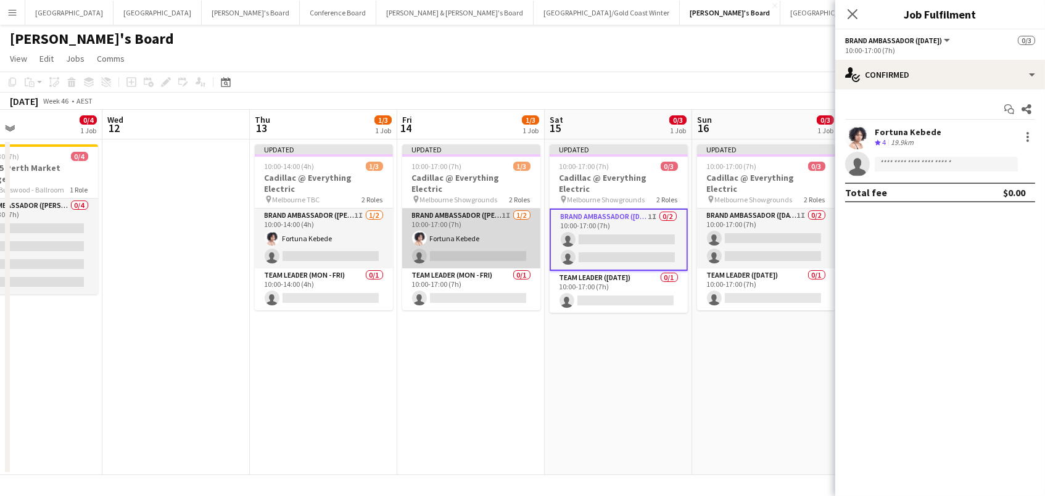
click at [430, 211] on app-card-role "Brand Ambassador (Mon - Fri) 1I [DATE] 10:00-17:00 (7h) Fortuna Kebede single-n…" at bounding box center [471, 238] width 138 height 60
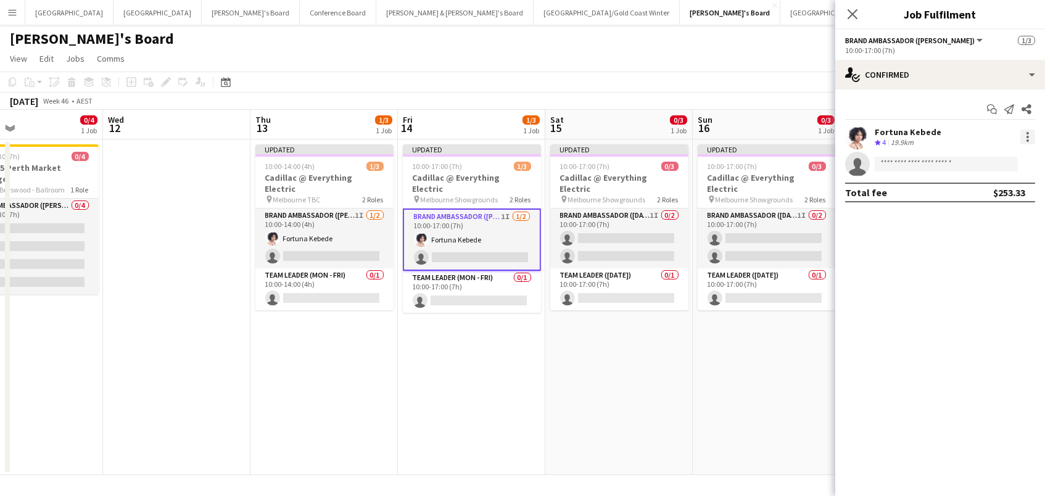
click at [1024, 139] on div at bounding box center [1027, 136] width 15 height 15
click at [951, 277] on span "Remove" at bounding box center [967, 277] width 37 height 10
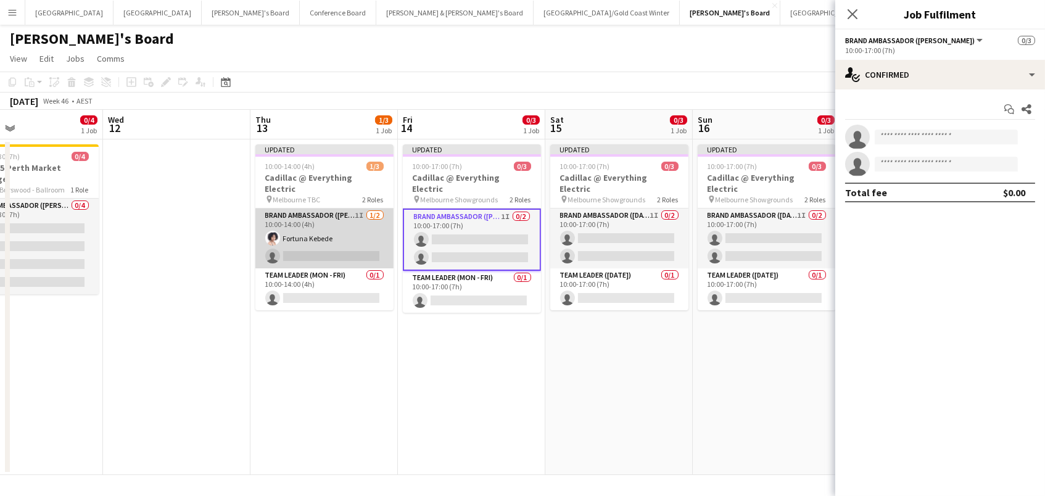
click at [353, 221] on app-card-role "Brand Ambassador (Mon - Fri) 1I [DATE] 10:00-14:00 (4h) Fortuna Kebede single-n…" at bounding box center [324, 238] width 138 height 60
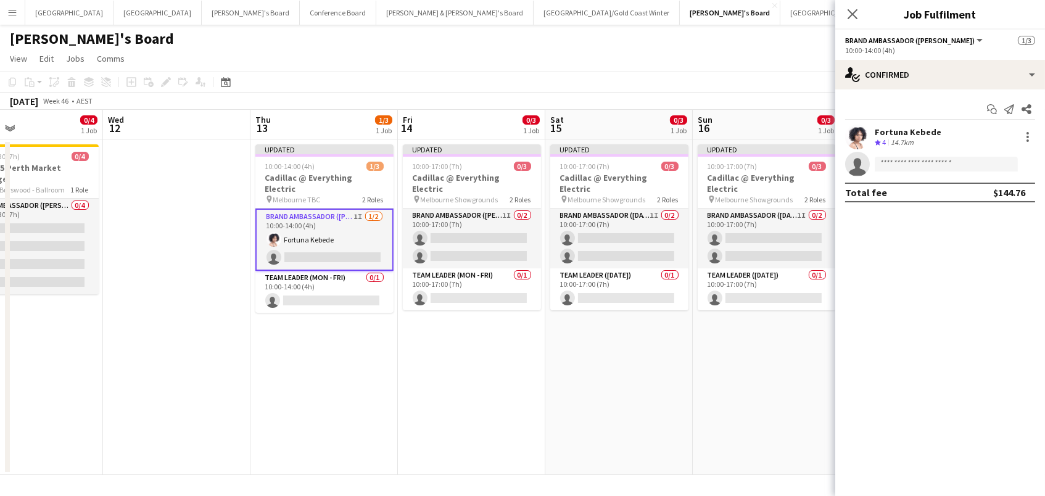
scroll to position [0, 339]
click at [1030, 133] on div at bounding box center [1027, 136] width 15 height 15
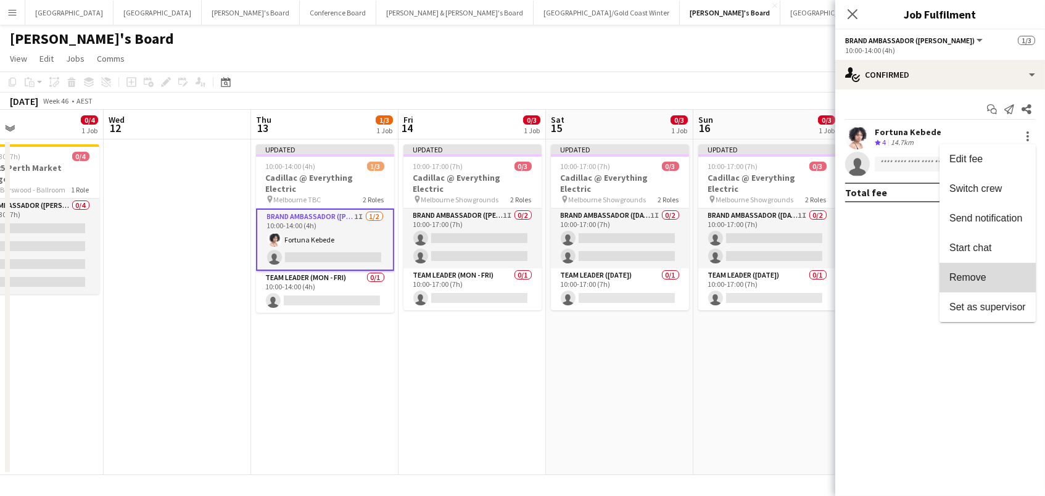
click at [992, 281] on span "Remove" at bounding box center [987, 277] width 76 height 11
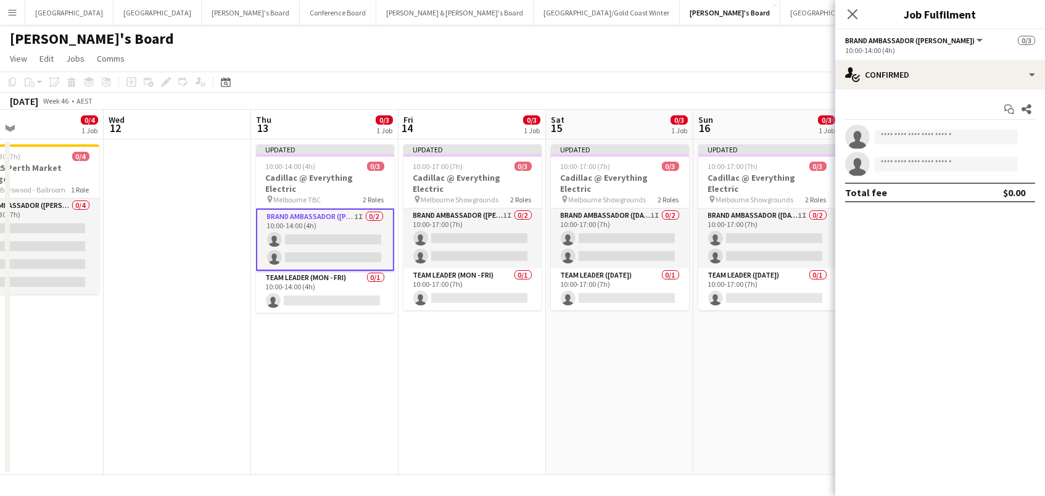
click at [724, 83] on app-toolbar "Copy Paste Paste Command V Paste with crew Command Shift V Paste linked Job [GE…" at bounding box center [522, 82] width 1045 height 21
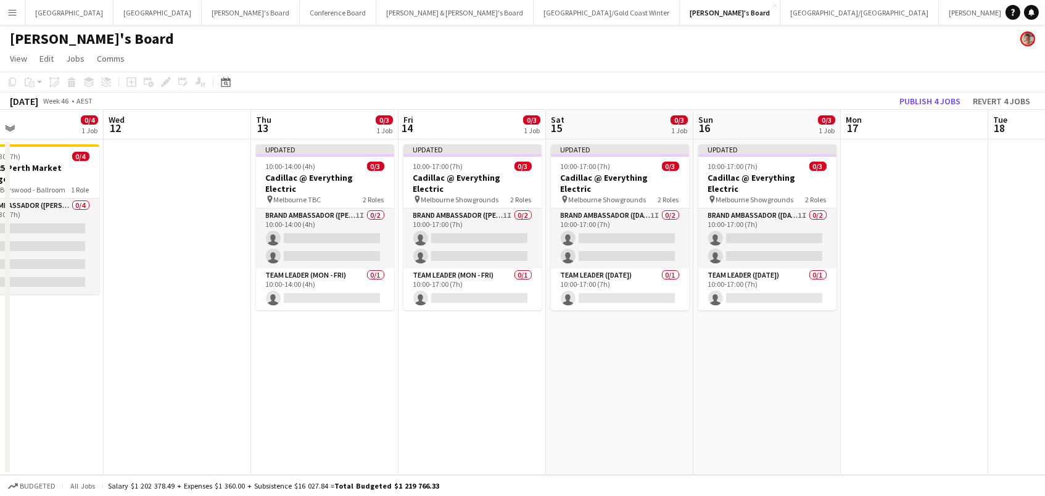
click at [952, 92] on div "[DATE] Week 46 • AEST Publish 4 jobs Revert 4 jobs" at bounding box center [522, 100] width 1045 height 17
click at [928, 96] on button "Publish 4 jobs" at bounding box center [929, 101] width 71 height 16
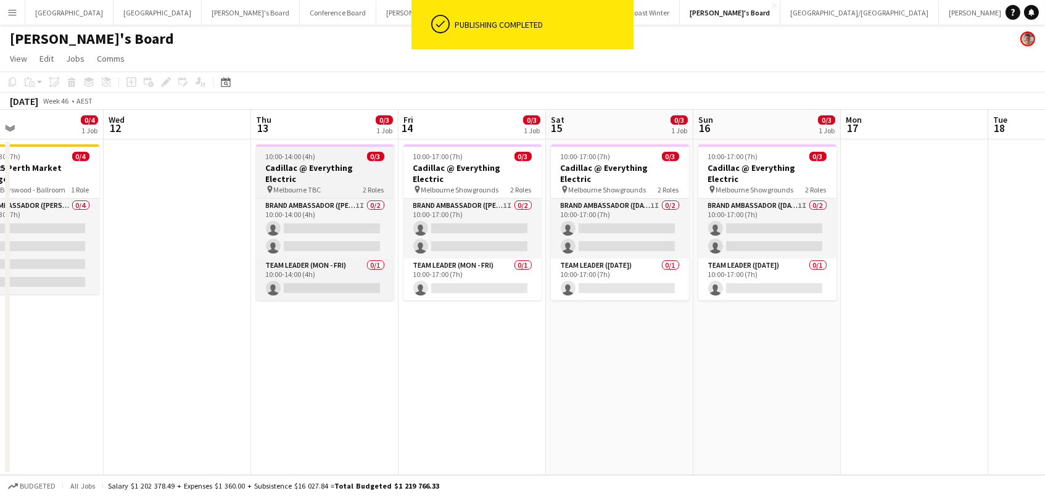
click at [334, 184] on div "pin Melbourne TBC 2 Roles" at bounding box center [325, 189] width 138 height 10
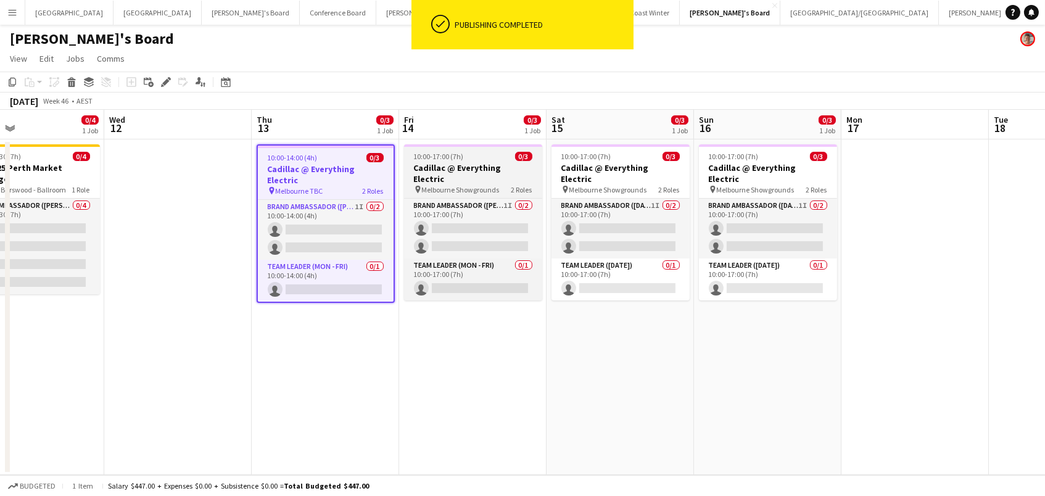
click at [451, 155] on span "10:00-17:00 (7h)" at bounding box center [439, 156] width 50 height 9
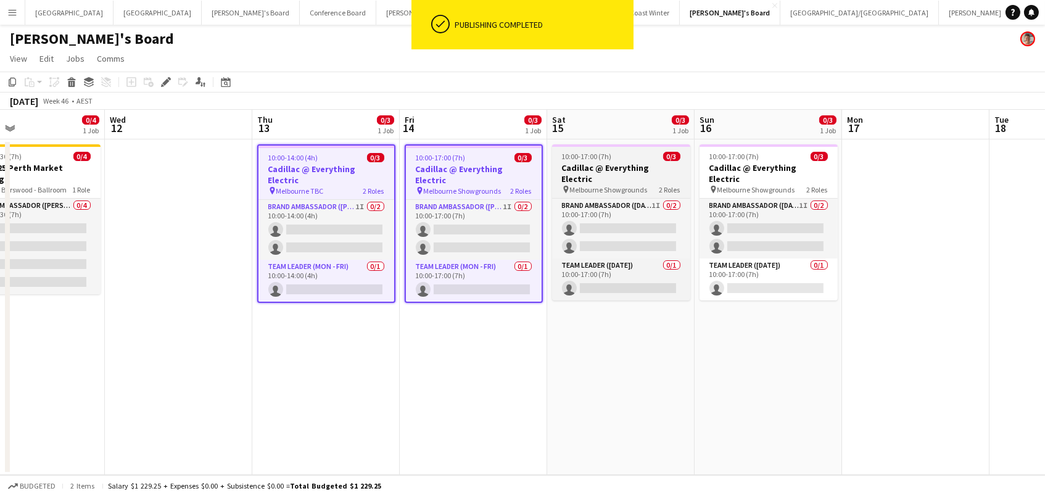
click at [636, 171] on h3 "Cadillac @ Everything Electric" at bounding box center [621, 173] width 138 height 22
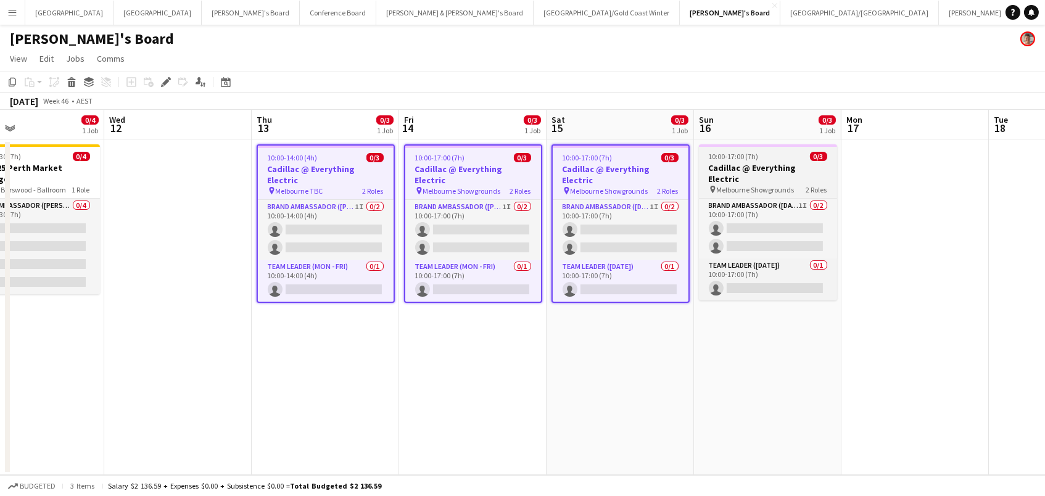
click at [734, 157] on span "10:00-17:00 (7h)" at bounding box center [734, 156] width 50 height 9
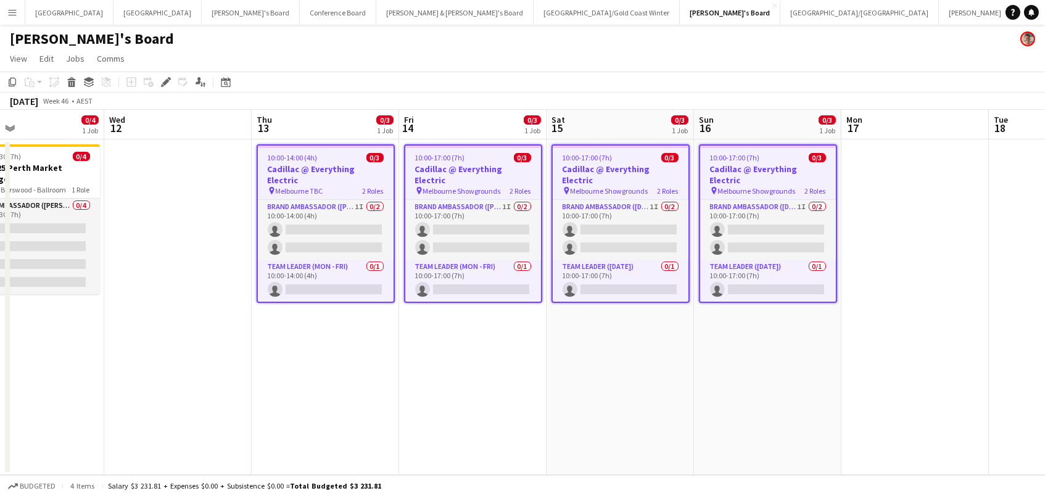
scroll to position [0, 339]
click at [72, 84] on icon "Delete" at bounding box center [72, 82] width 10 height 10
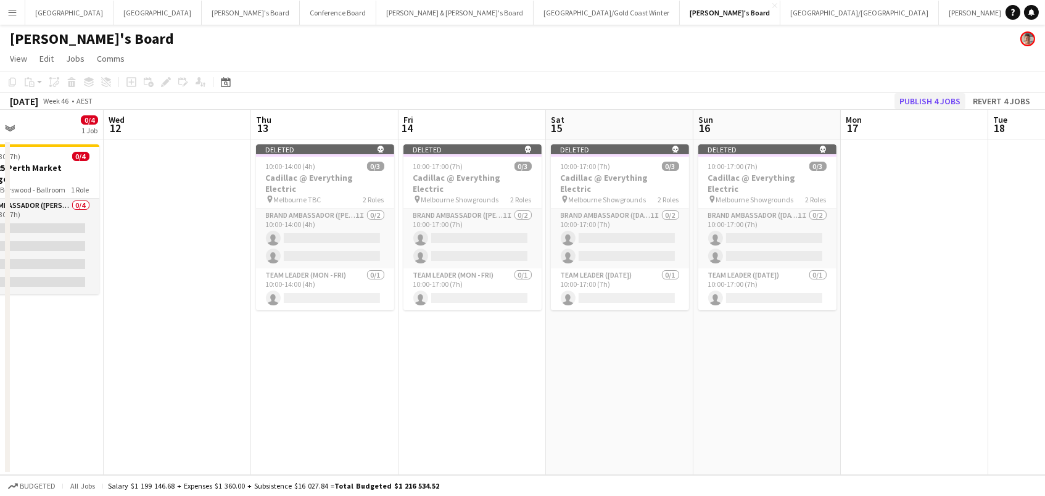
click at [947, 105] on button "Publish 4 jobs" at bounding box center [929, 101] width 71 height 16
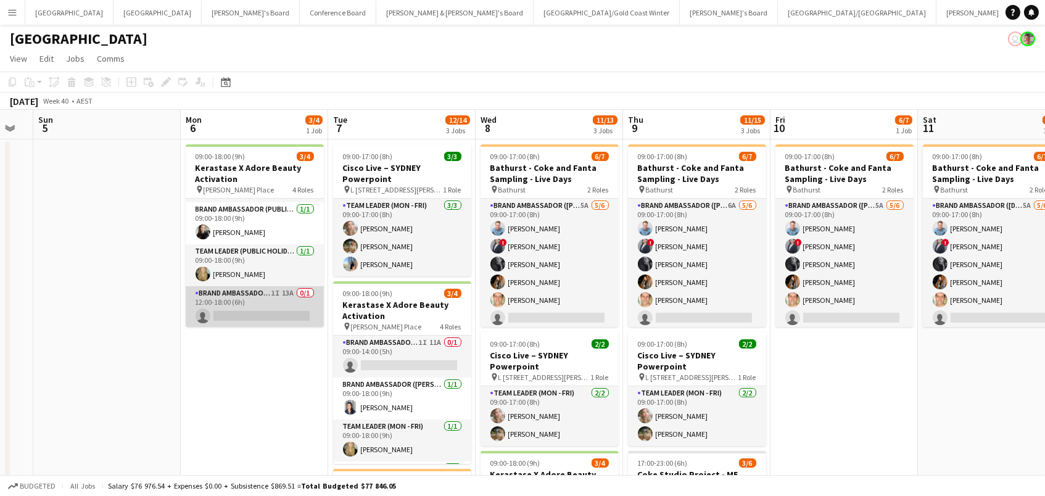
scroll to position [38, 0]
click at [225, 309] on app-card-role "Brand Ambassador (Public Holiday) 1I 13A 0/1 12:00-18:00 (6h) single-neutral-ac…" at bounding box center [255, 308] width 138 height 42
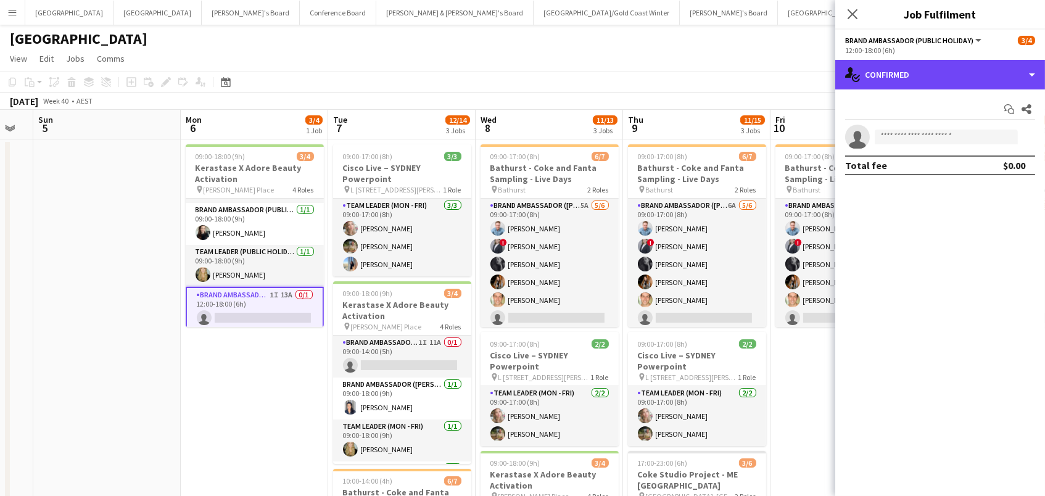
drag, startPoint x: 952, startPoint y: 84, endPoint x: 954, endPoint y: 91, distance: 7.2
click at [952, 84] on div "single-neutral-actions-check-2 Confirmed" at bounding box center [940, 75] width 210 height 30
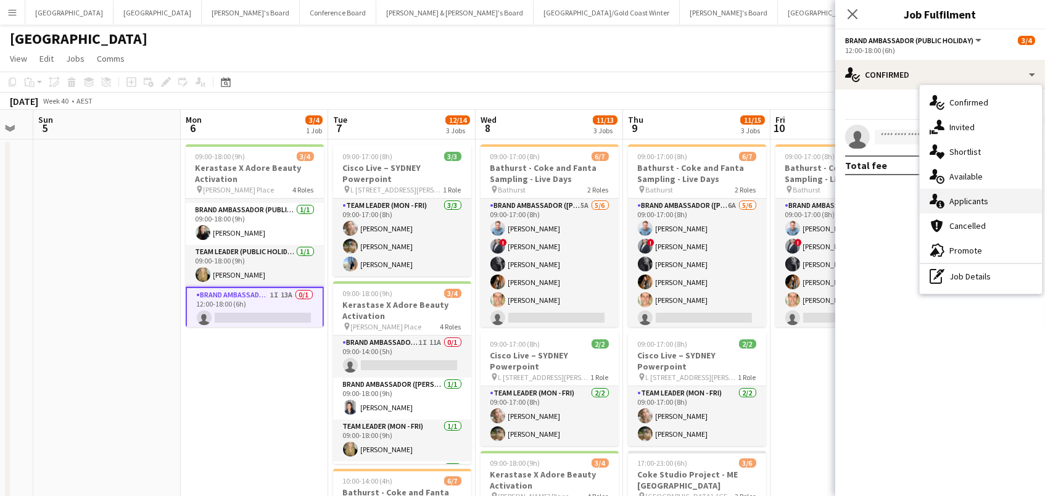
click at [979, 192] on div "single-neutral-actions-information Applicants" at bounding box center [980, 201] width 122 height 25
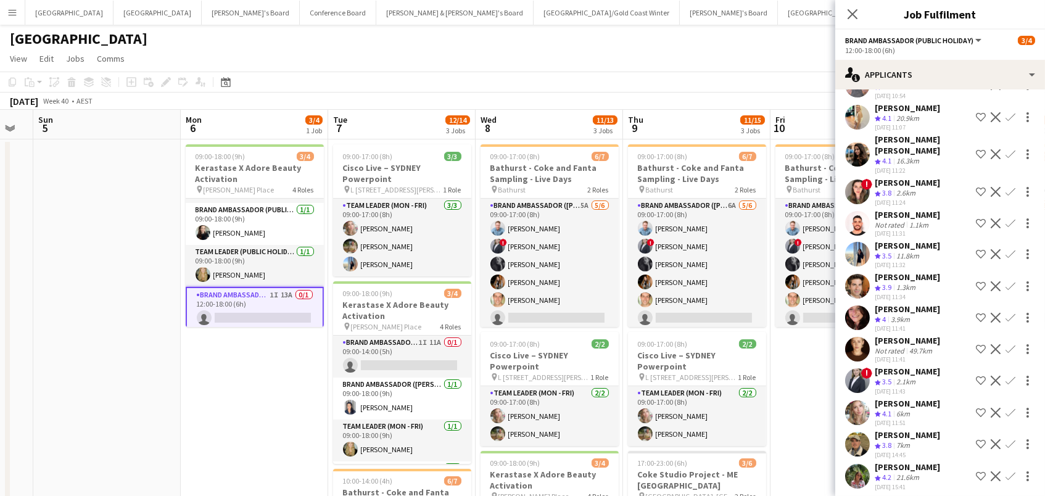
scroll to position [77, 0]
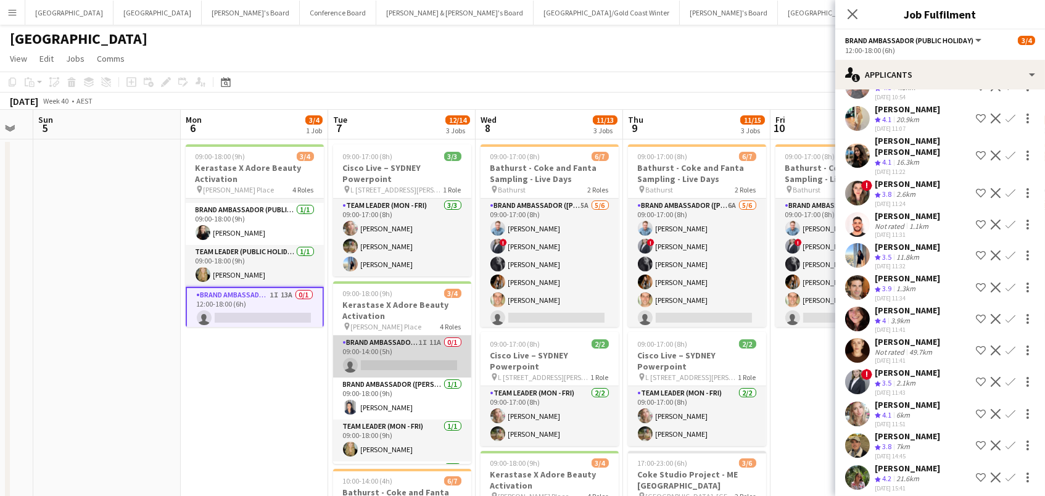
click at [438, 360] on app-card-role "Brand Ambassador (Mon - Fri) 1I 11A 0/1 09:00-14:00 (5h) single-neutral-actions" at bounding box center [402, 356] width 138 height 42
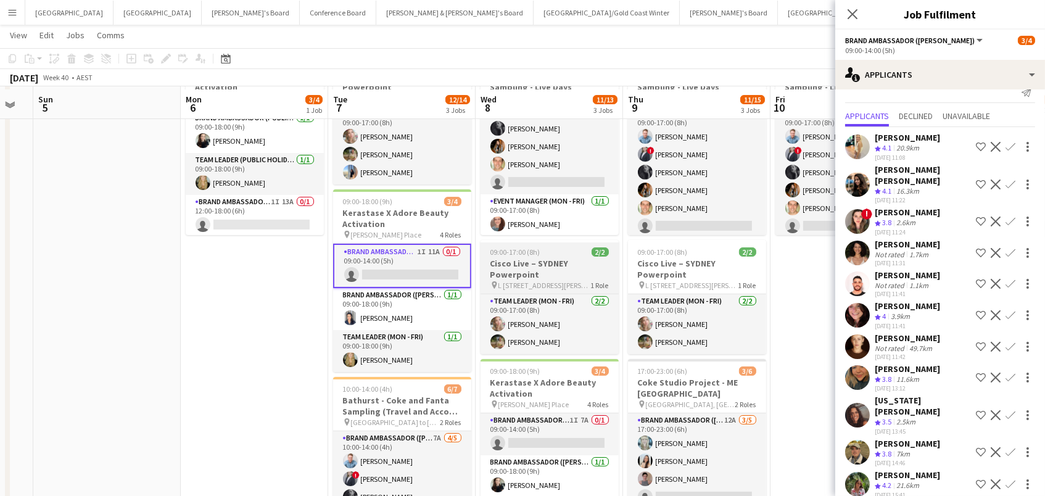
scroll to position [94, 0]
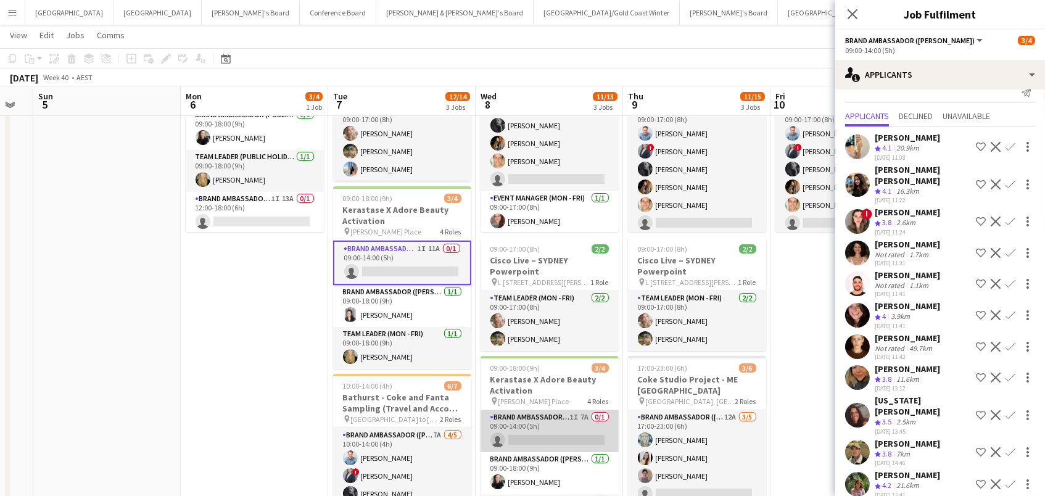
click at [577, 425] on app-card-role "Brand Ambassador (Mon - Fri) 1I 7A 0/1 09:00-14:00 (5h) single-neutral-actions" at bounding box center [549, 431] width 138 height 42
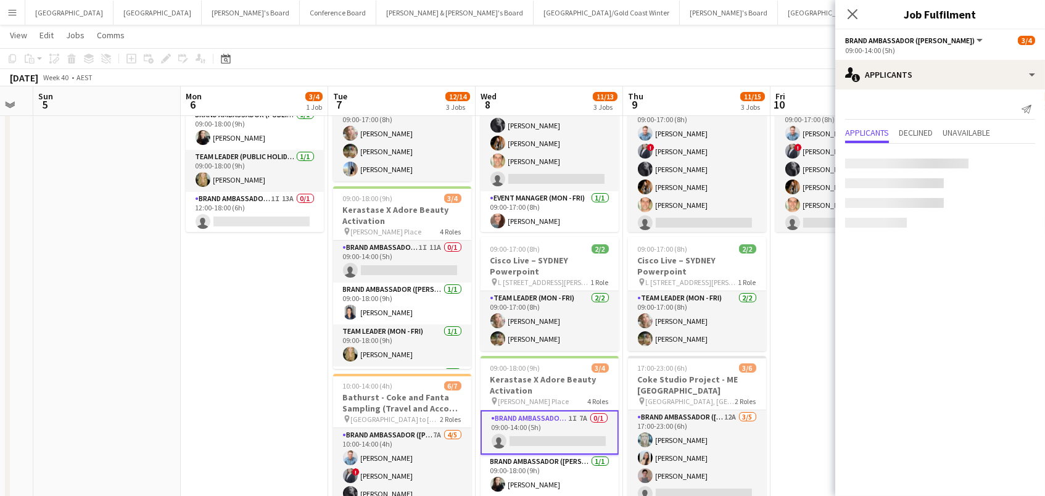
scroll to position [0, 0]
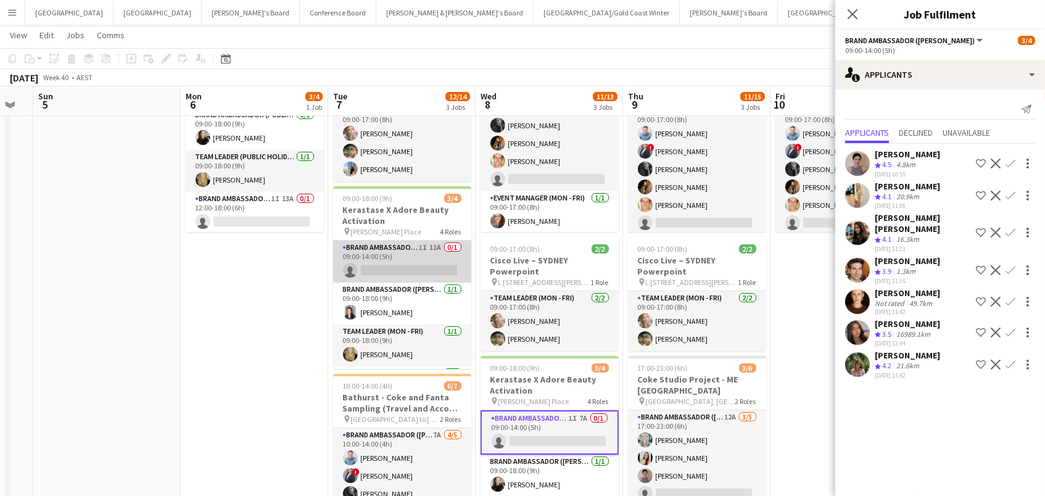
click at [359, 249] on app-card-role "Brand Ambassador (Mon - Fri) 1I 11A 0/1 09:00-14:00 (5h) single-neutral-actions" at bounding box center [402, 261] width 138 height 42
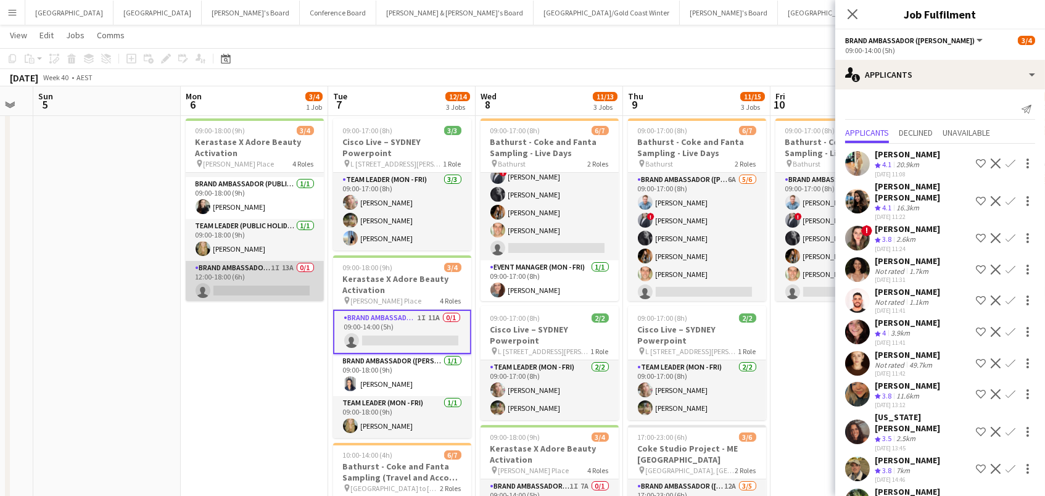
scroll to position [0, 408]
click at [236, 274] on app-card-role "Brand Ambassador (Public Holiday) 1I 13A 0/1 12:00-18:00 (6h) single-neutral-ac…" at bounding box center [255, 282] width 138 height 42
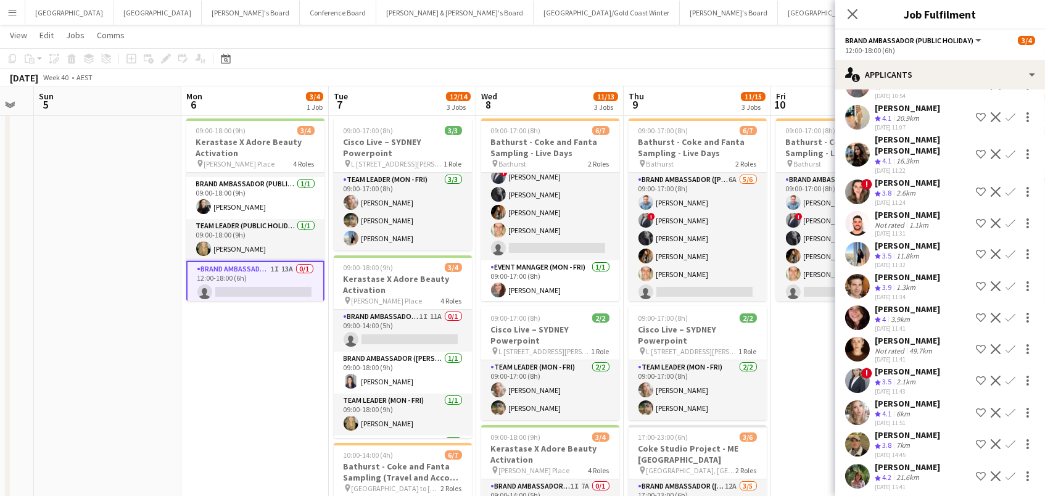
scroll to position [77, 0]
click at [908, 474] on div "21.6km" at bounding box center [908, 479] width 28 height 10
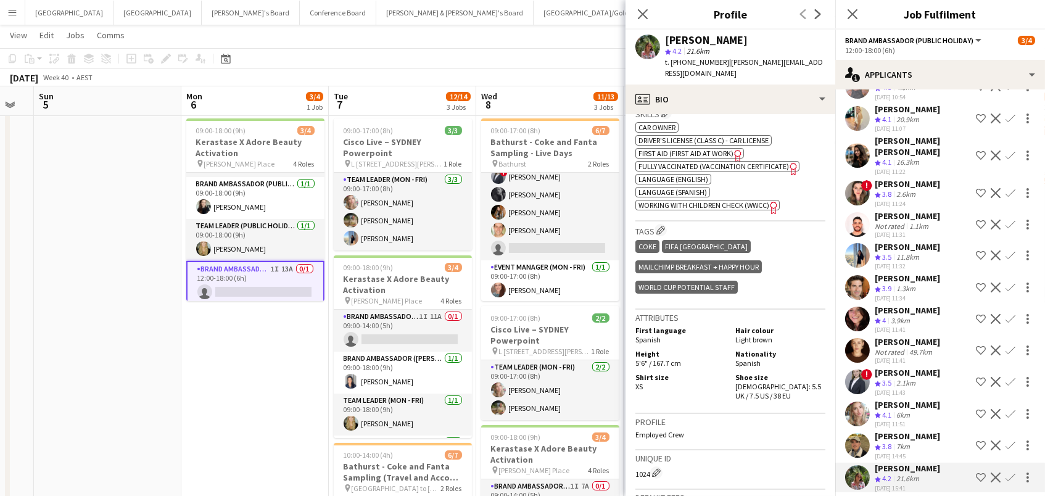
scroll to position [519, 0]
click at [704, 68] on div "Laura Sanchidrian-Martinez star 4.2 21.6km t. +61410879042 | laura.sanchimartin…" at bounding box center [730, 57] width 210 height 55
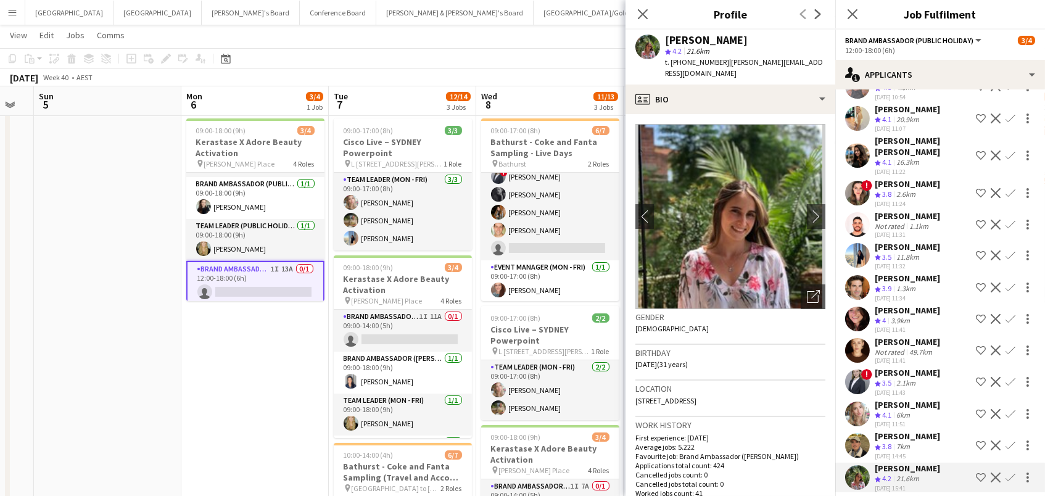
scroll to position [0, 0]
click at [811, 290] on icon "Open photos pop-in" at bounding box center [813, 296] width 13 height 13
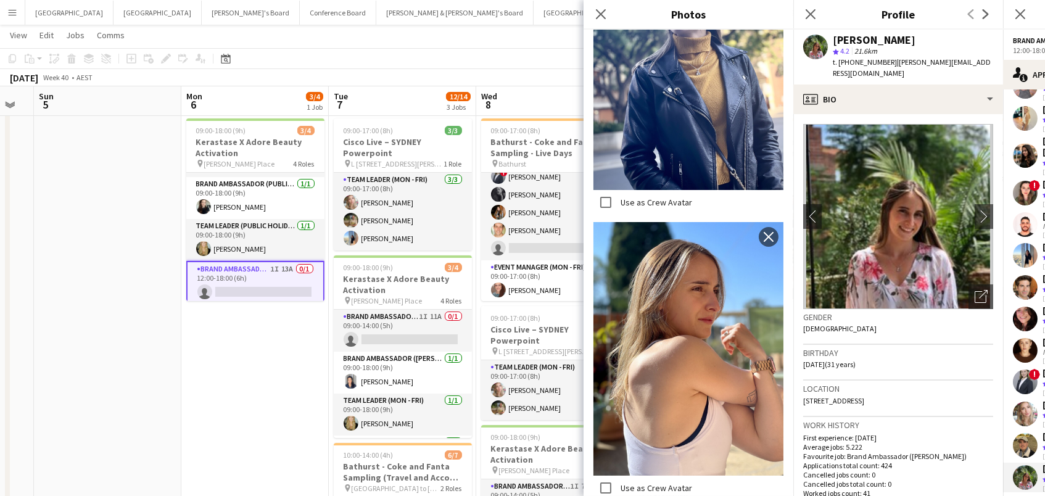
scroll to position [3674, 0]
click at [604, 17] on icon "Close pop-in" at bounding box center [600, 14] width 12 height 12
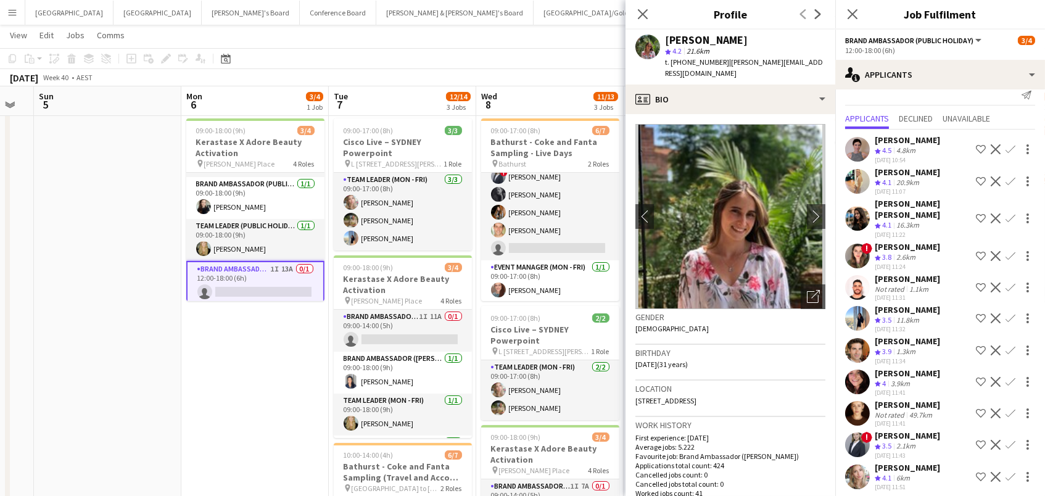
scroll to position [11, 0]
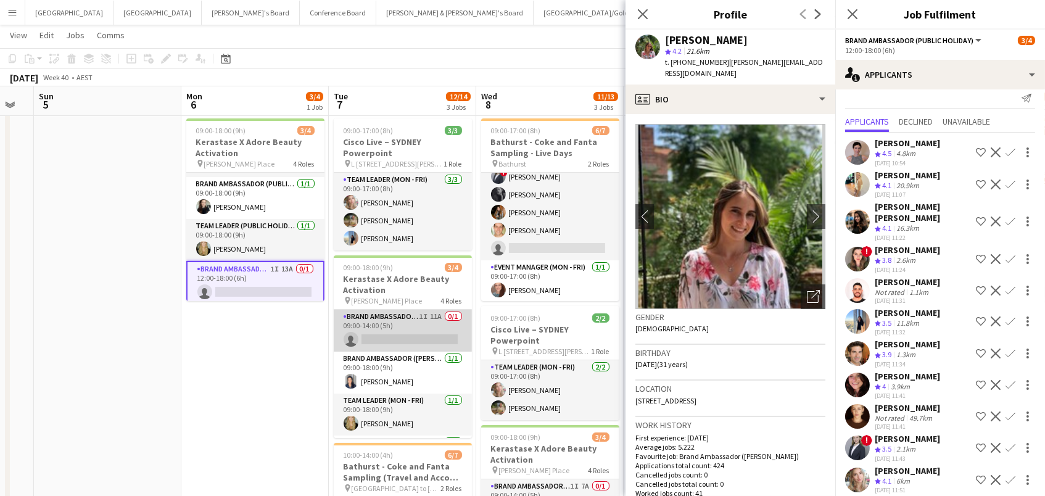
click at [392, 331] on app-card-role "Brand Ambassador (Mon - Fri) 1I 11A 0/1 09:00-14:00 (5h) single-neutral-actions" at bounding box center [403, 331] width 138 height 42
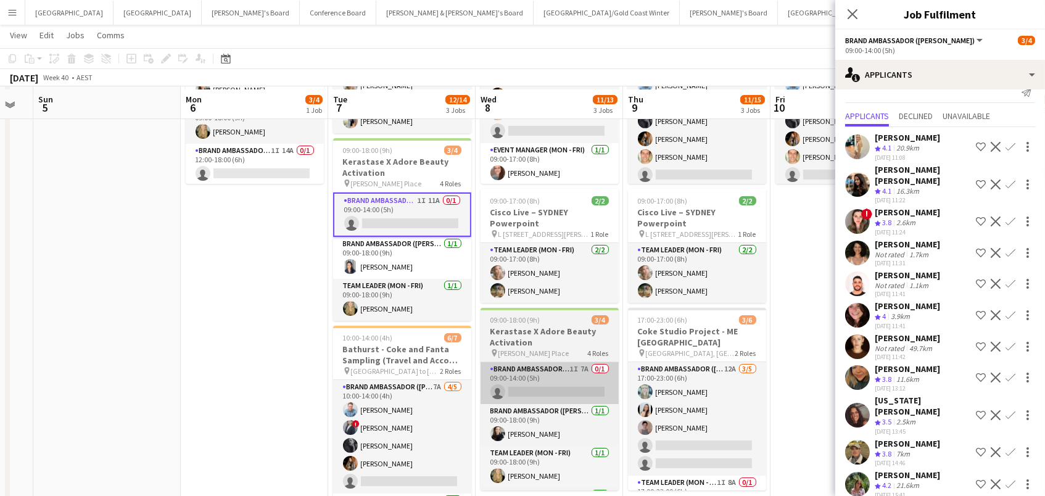
scroll to position [145, 0]
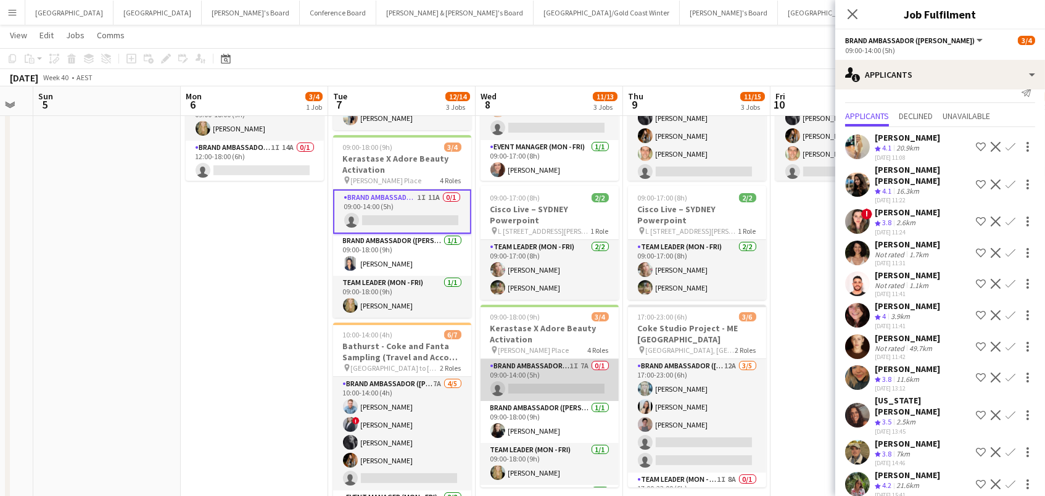
click at [557, 381] on app-card-role "Brand Ambassador (Mon - Fri) 1I 7A 0/1 09:00-14:00 (5h) single-neutral-actions" at bounding box center [549, 380] width 138 height 42
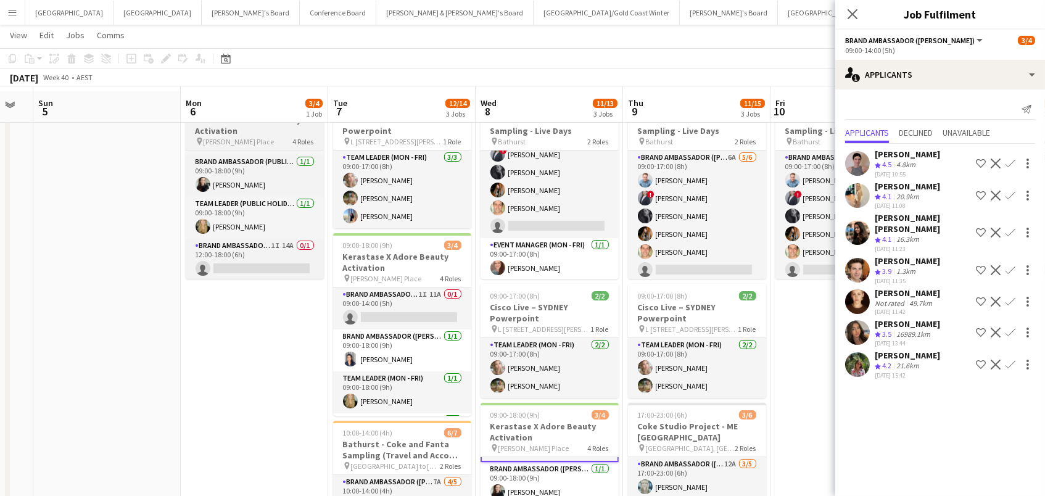
scroll to position [44, 0]
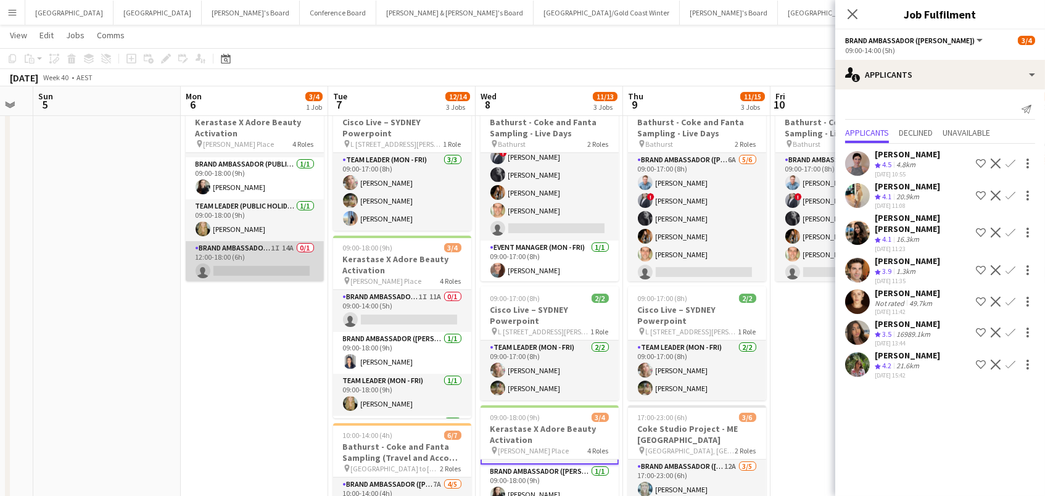
click at [239, 257] on app-card-role "Brand Ambassador (Public Holiday) 1I 14A 0/1 12:00-18:00 (6h) single-neutral-ac…" at bounding box center [255, 262] width 138 height 42
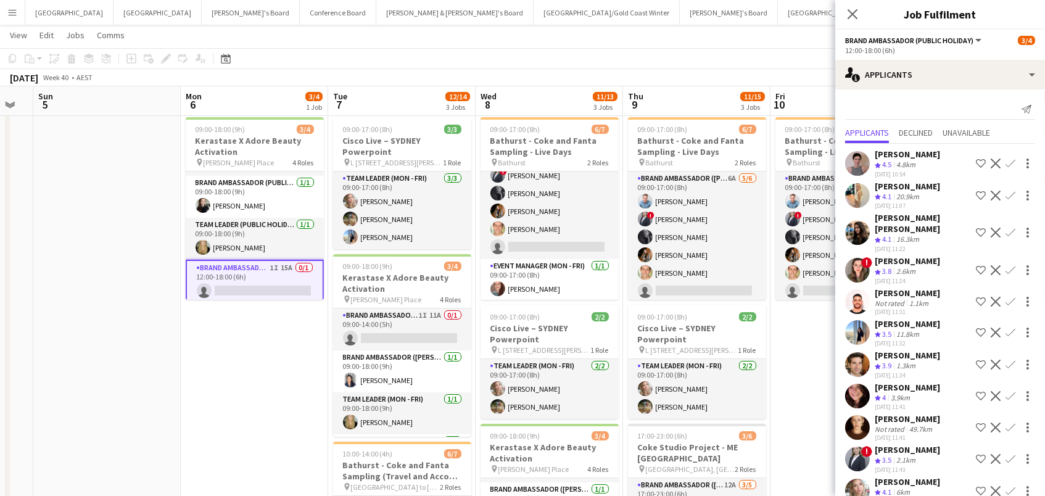
scroll to position [0, 0]
click at [418, 332] on app-card-role "Brand Ambassador (Mon - Fri) 1I 11A 0/1 09:00-14:00 (5h) single-neutral-actions" at bounding box center [402, 329] width 138 height 42
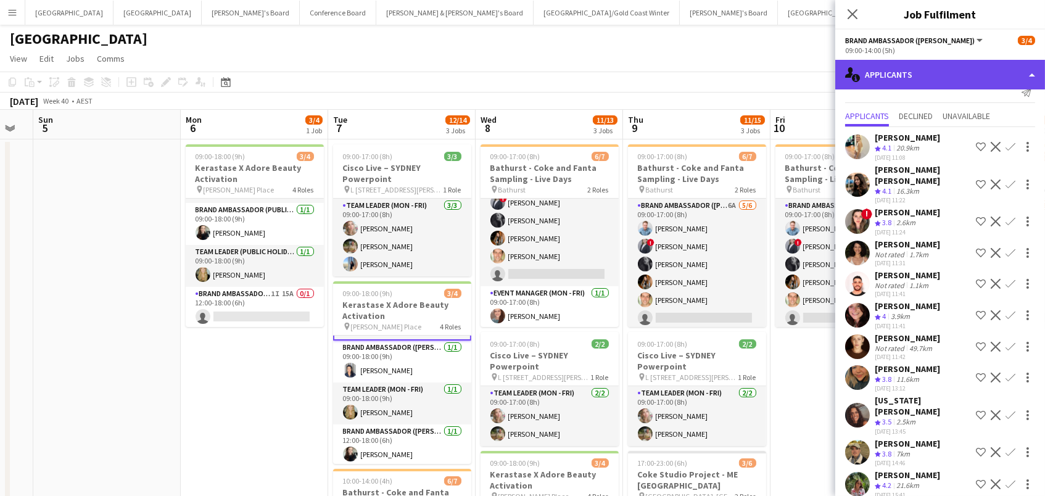
click at [943, 72] on div "single-neutral-actions-information Applicants" at bounding box center [940, 75] width 210 height 30
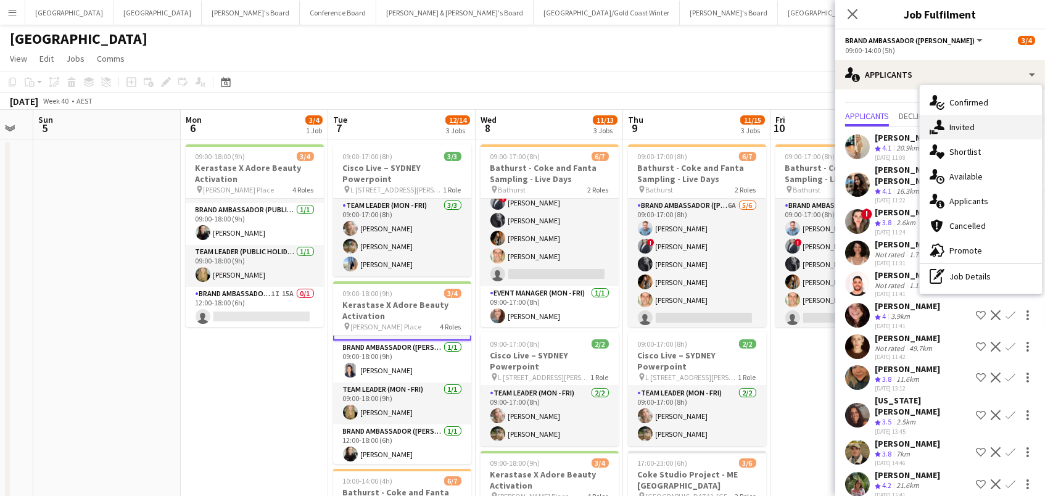
click at [979, 116] on div "single-neutral-actions-share-1 Invited" at bounding box center [980, 127] width 122 height 25
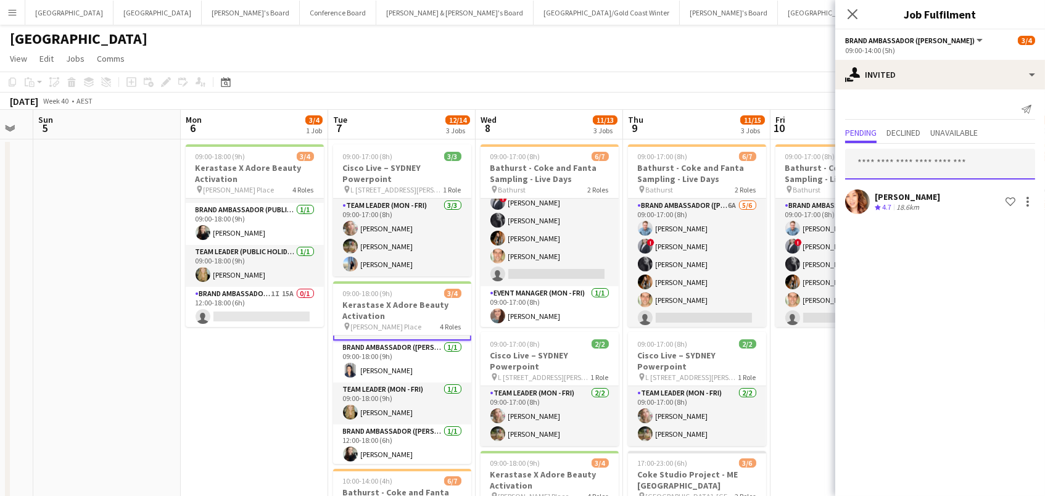
click at [922, 158] on input "text" at bounding box center [940, 164] width 190 height 31
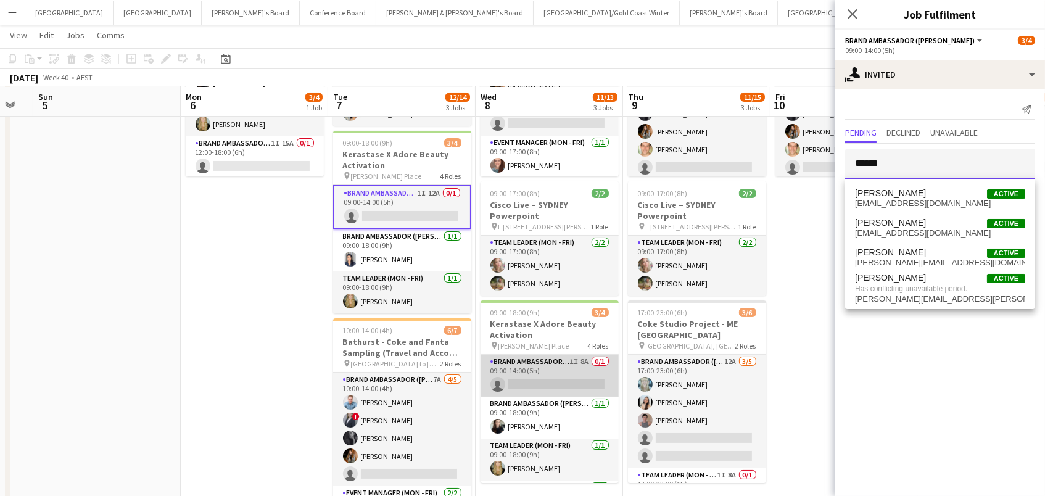
scroll to position [144, 0]
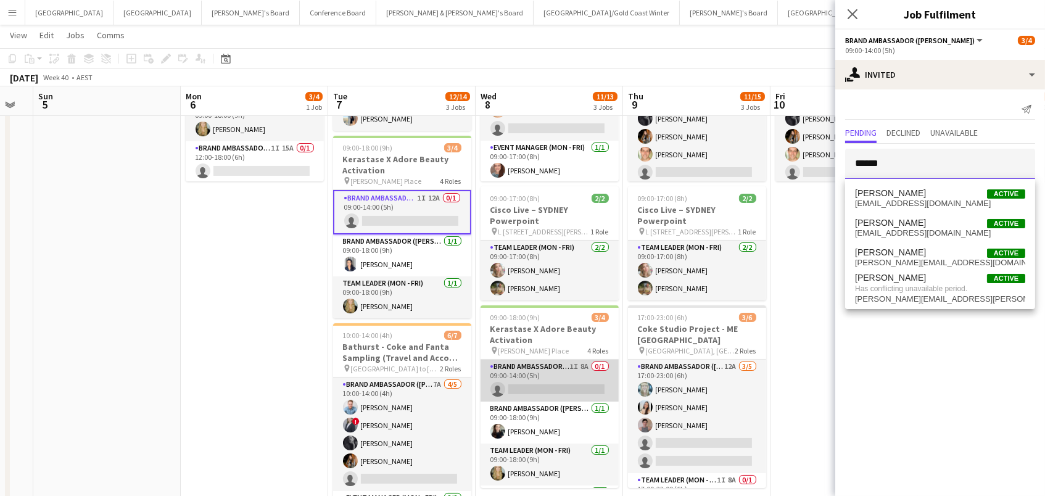
type input "******"
click at [528, 377] on app-card-role "Brand Ambassador (Mon - Fri) 1I 8A 0/1 09:00-14:00 (5h) single-neutral-actions" at bounding box center [549, 381] width 138 height 42
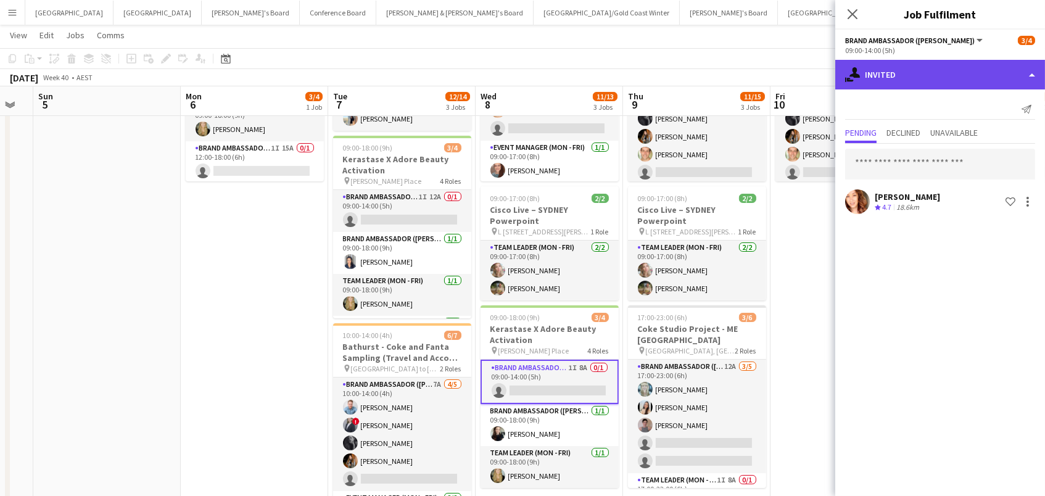
click at [894, 65] on div "single-neutral-actions-share-1 Invited" at bounding box center [940, 75] width 210 height 30
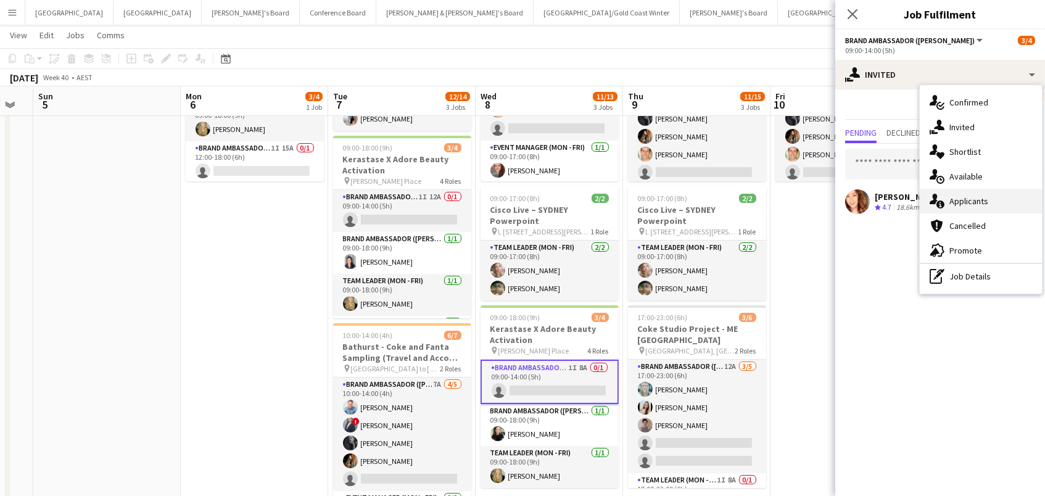
click at [953, 204] on span "Applicants" at bounding box center [968, 200] width 39 height 11
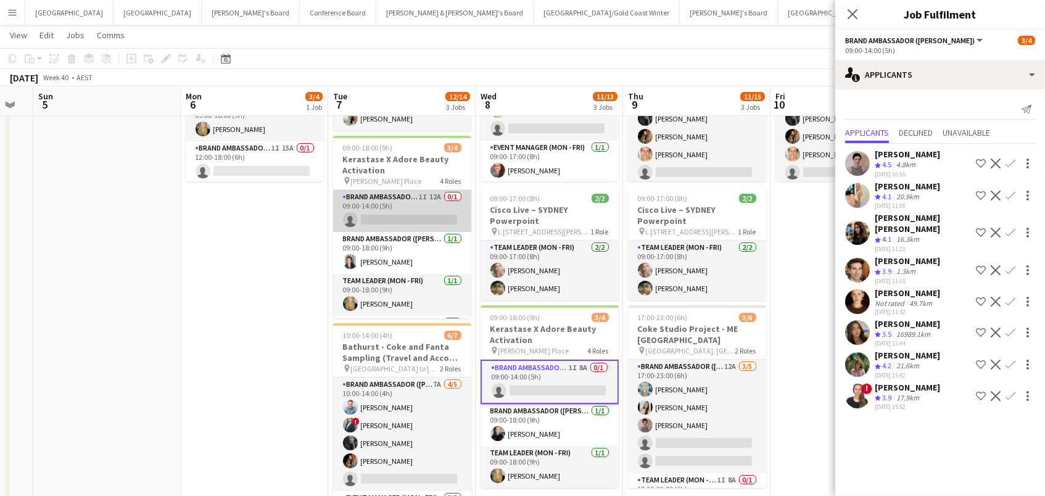
click at [391, 205] on app-card-role "Brand Ambassador (Mon - Fri) 1I 12A 0/1 09:00-14:00 (5h) single-neutral-actions" at bounding box center [402, 211] width 138 height 42
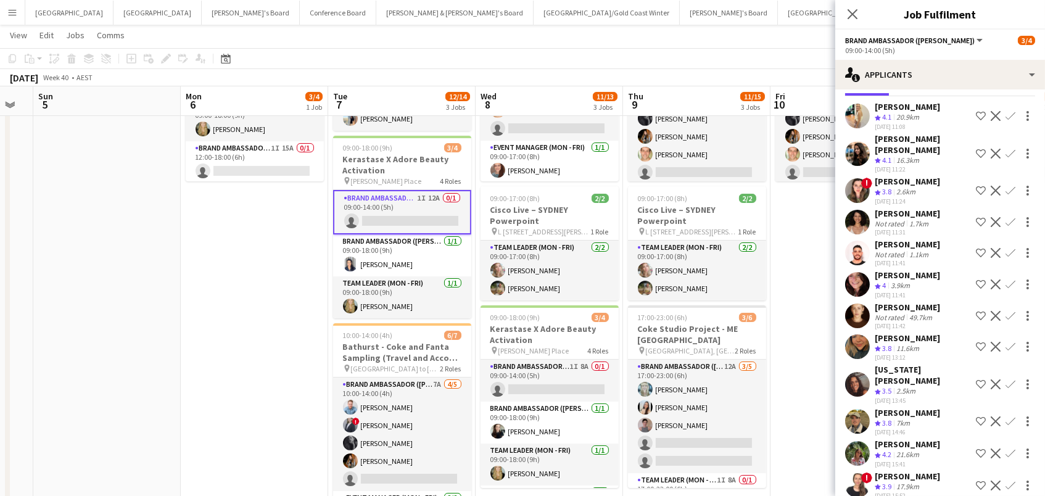
scroll to position [47, 0]
click at [243, 249] on app-date-cell "09:00-18:00 (9h) 3/4 Kerastase X Adore Beauty Activation pin Martin Place 4 Rol…" at bounding box center [254, 263] width 147 height 538
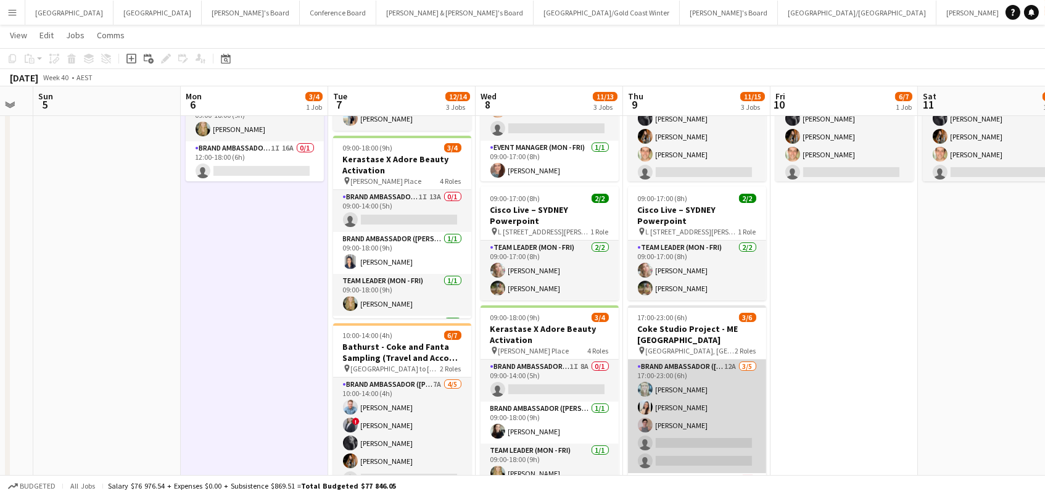
click at [697, 405] on app-card-role "Brand Ambassador (Mon - Fri) 12A 3/5 17:00-23:00 (6h) Brittany Smith Jessica Am…" at bounding box center [697, 416] width 138 height 113
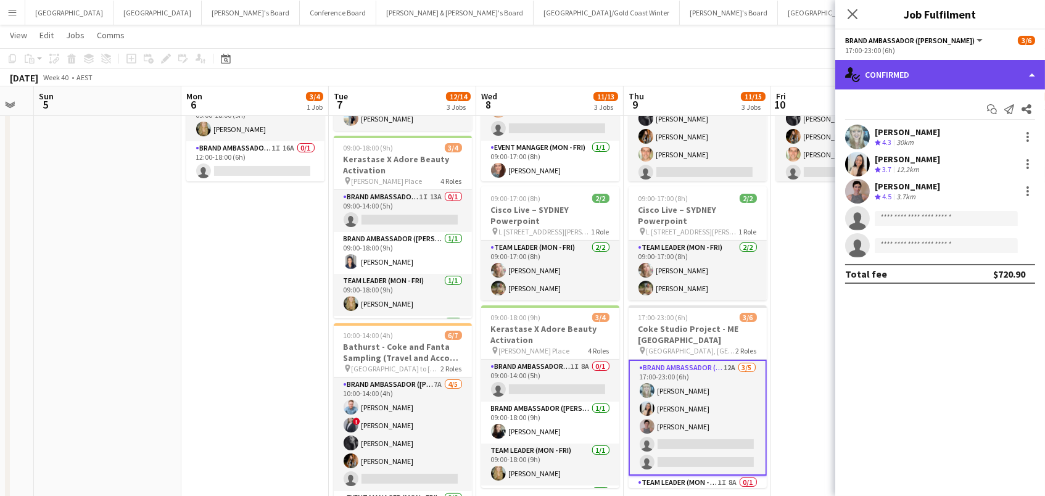
click at [889, 80] on div "single-neutral-actions-check-2 Confirmed" at bounding box center [940, 75] width 210 height 30
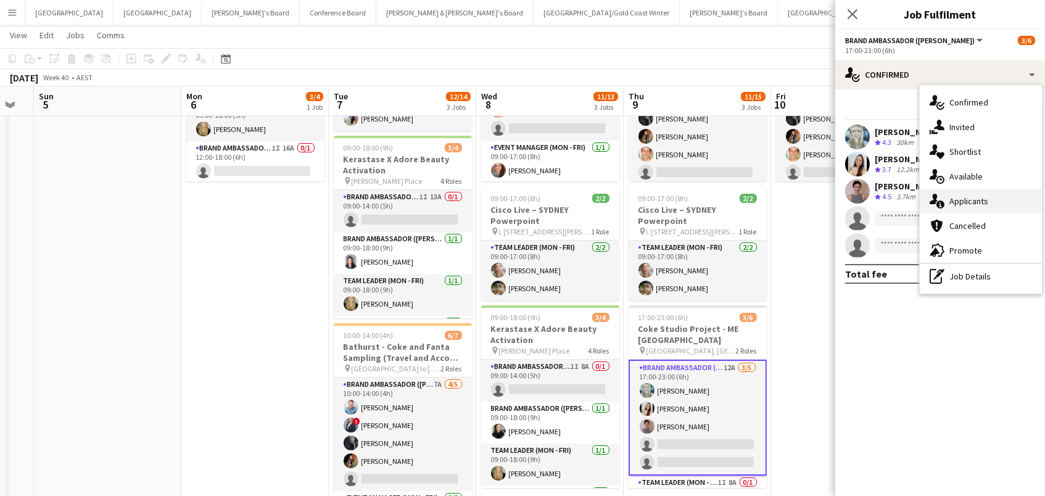
click at [972, 191] on div "single-neutral-actions-information Applicants" at bounding box center [980, 201] width 122 height 25
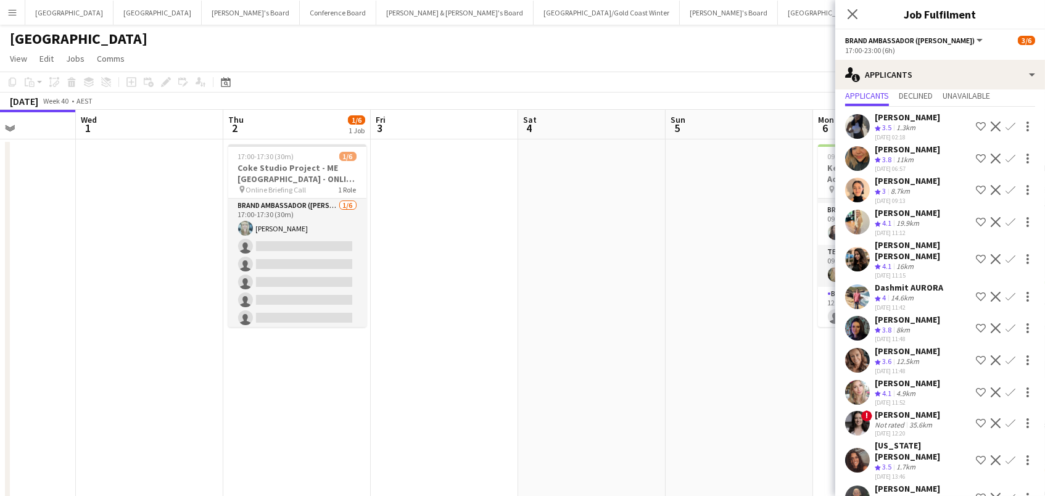
scroll to position [0, 0]
click at [850, 12] on icon at bounding box center [852, 14] width 12 height 12
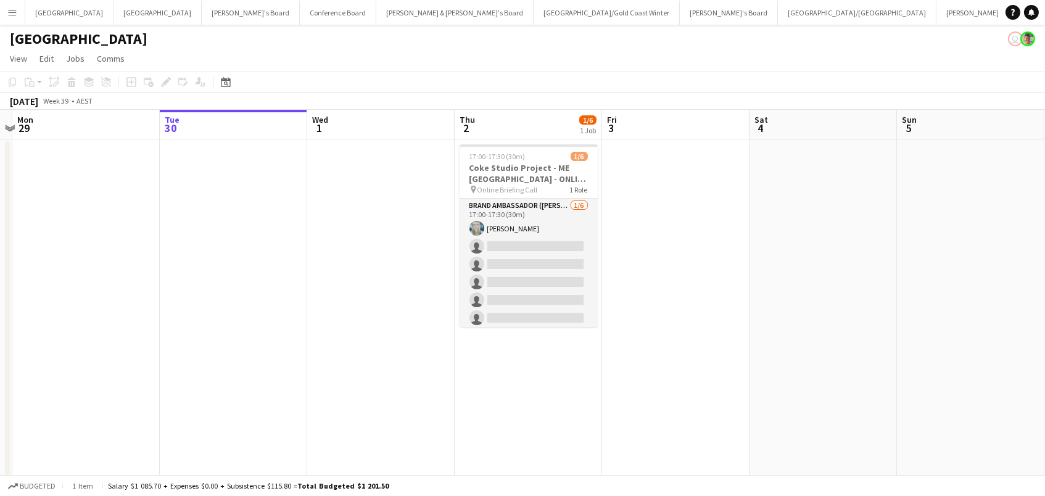
scroll to position [0, 284]
click at [607, 240] on app-date-cell at bounding box center [674, 408] width 147 height 538
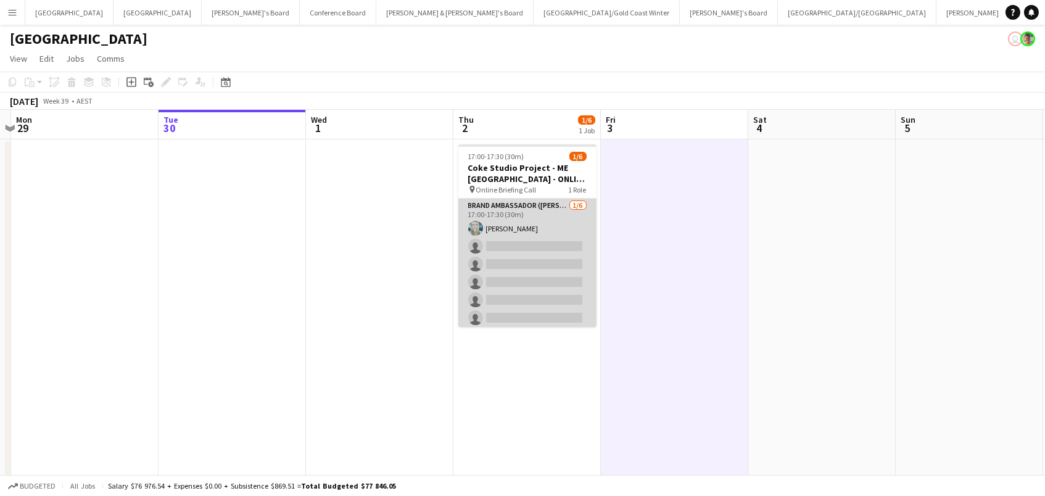
click at [516, 247] on app-card-role "Brand Ambassador (Mon - Fri) 1/6 17:00-17:30 (30m) Brittany Smith single-neutra…" at bounding box center [527, 264] width 138 height 131
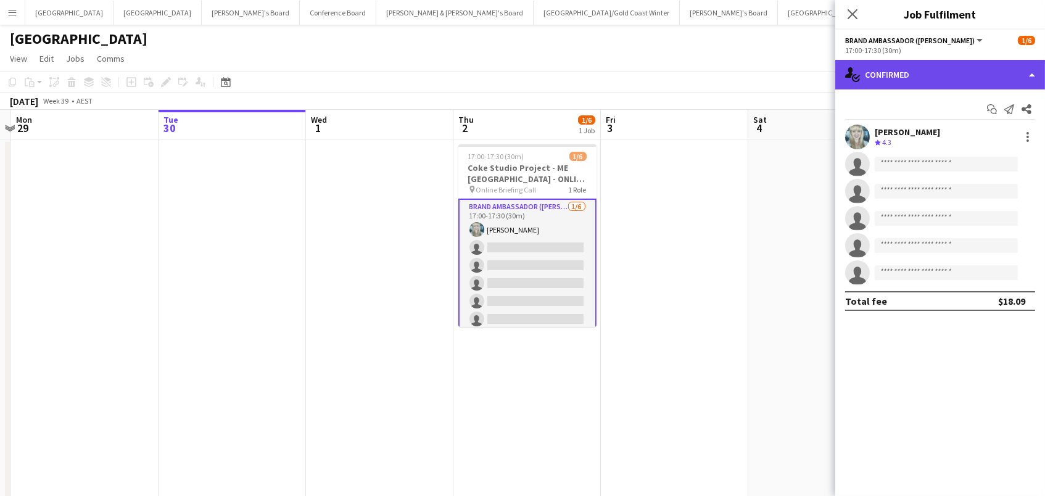
click at [971, 73] on div "single-neutral-actions-check-2 Confirmed" at bounding box center [940, 75] width 210 height 30
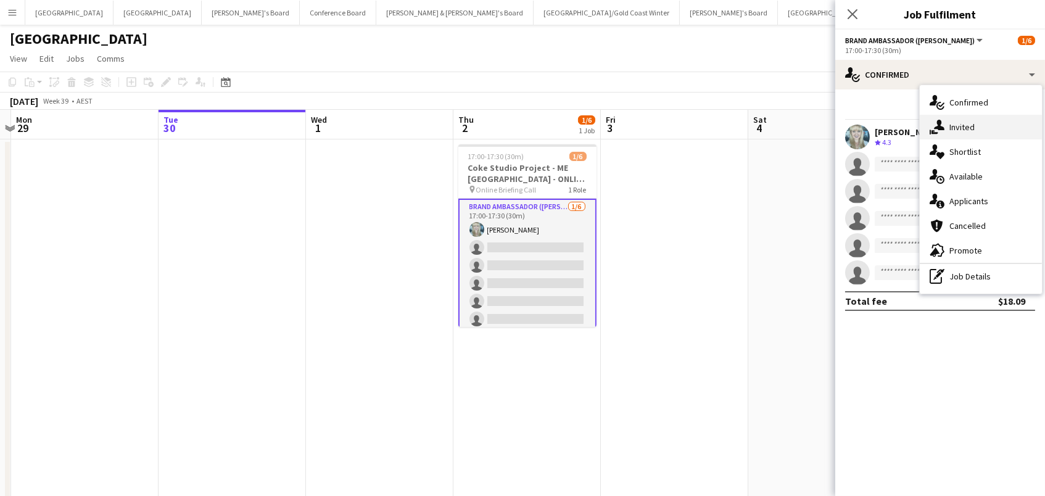
click at [980, 128] on div "single-neutral-actions-share-1 Invited" at bounding box center [980, 127] width 122 height 25
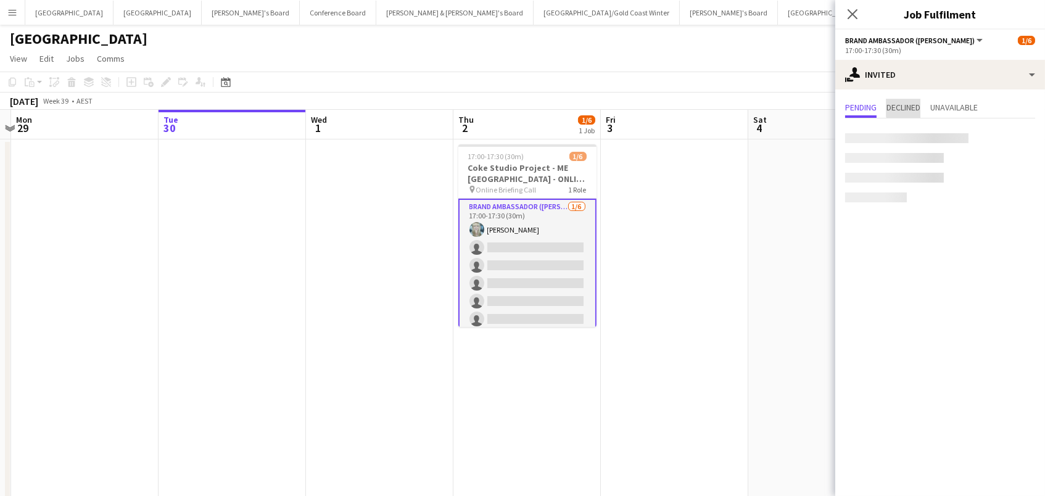
click at [912, 106] on span "Declined" at bounding box center [903, 107] width 34 height 9
click at [872, 107] on span "Pending" at bounding box center [860, 107] width 31 height 9
click at [913, 146] on input "text" at bounding box center [940, 138] width 190 height 31
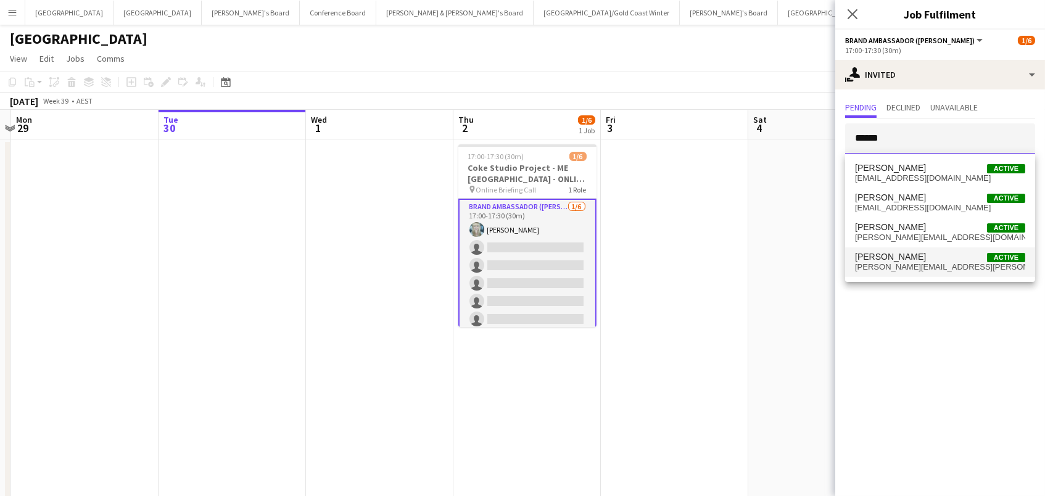
type input "******"
click at [905, 265] on span "isabel.macmaster@gmail.com" at bounding box center [940, 267] width 170 height 10
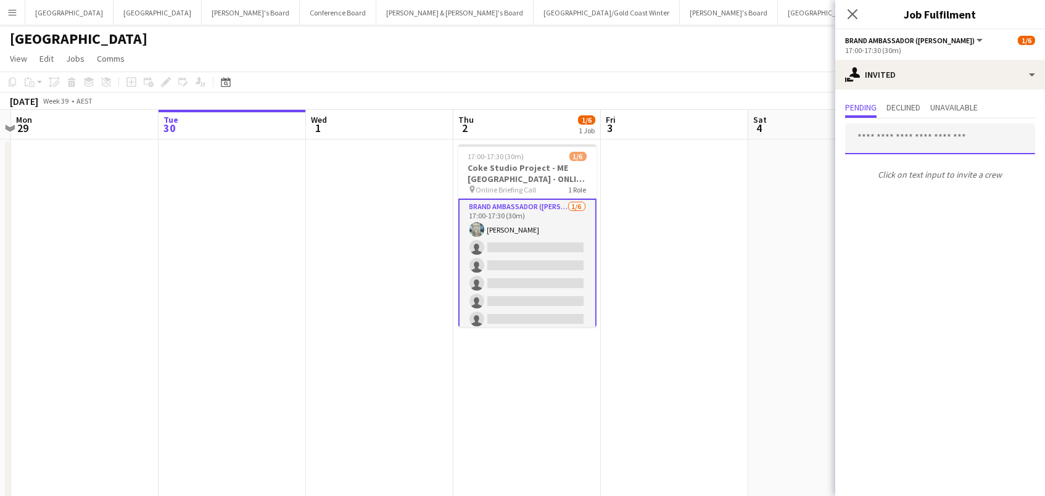
scroll to position [0, 0]
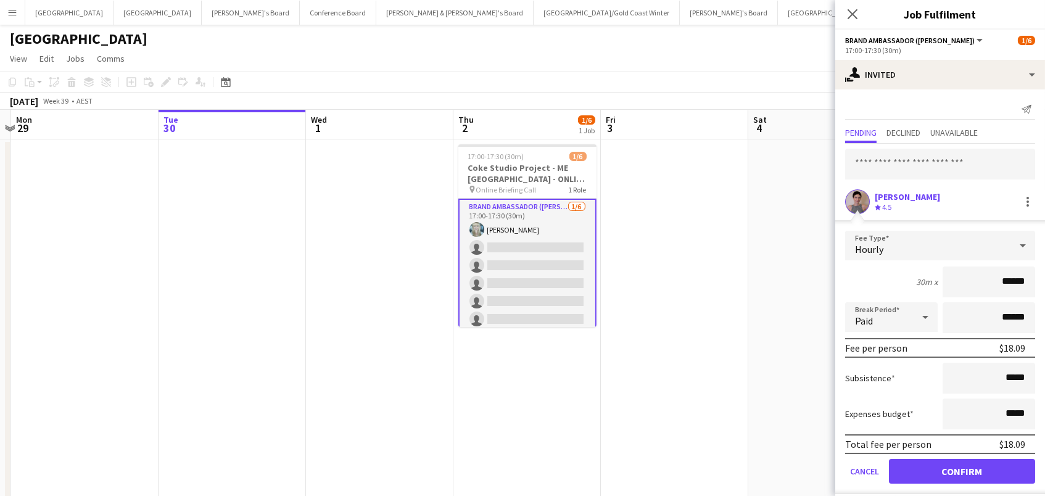
click at [971, 475] on button "Confirm" at bounding box center [962, 471] width 146 height 25
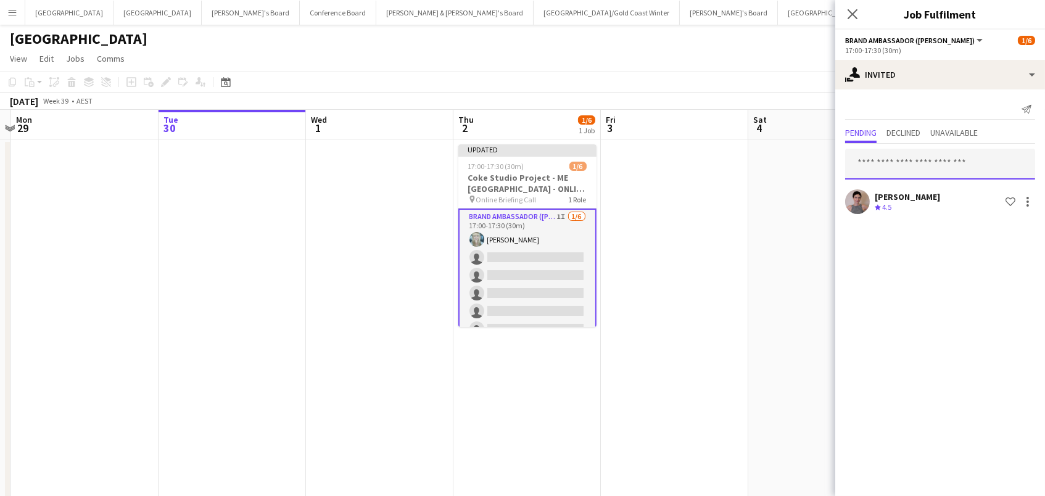
click at [890, 170] on input "text" at bounding box center [940, 164] width 190 height 31
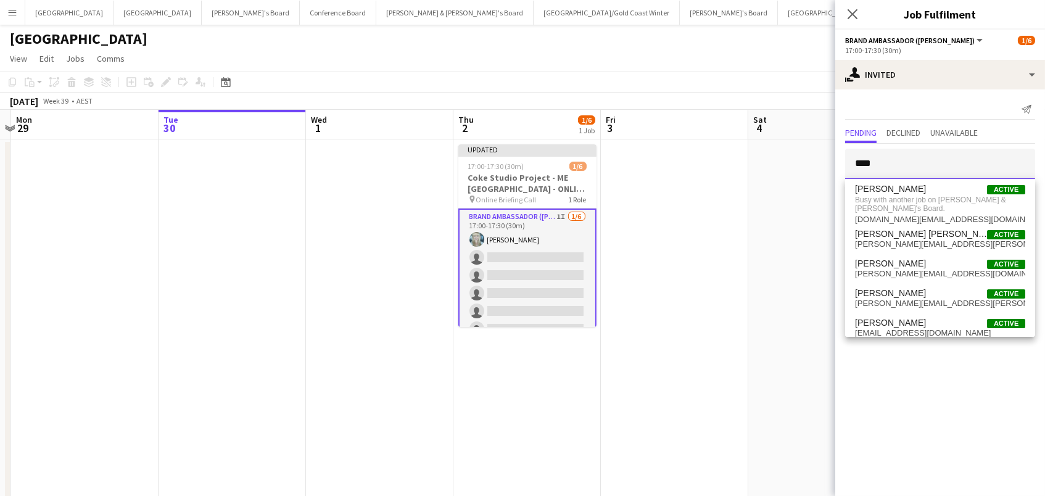
drag, startPoint x: 547, startPoint y: 98, endPoint x: 538, endPoint y: 96, distance: 9.4
click at [538, 96] on body "Menu Boards Boards Boards All jobs Status Workforce Workforce My Workforce Recr…" at bounding box center [522, 349] width 1045 height 698
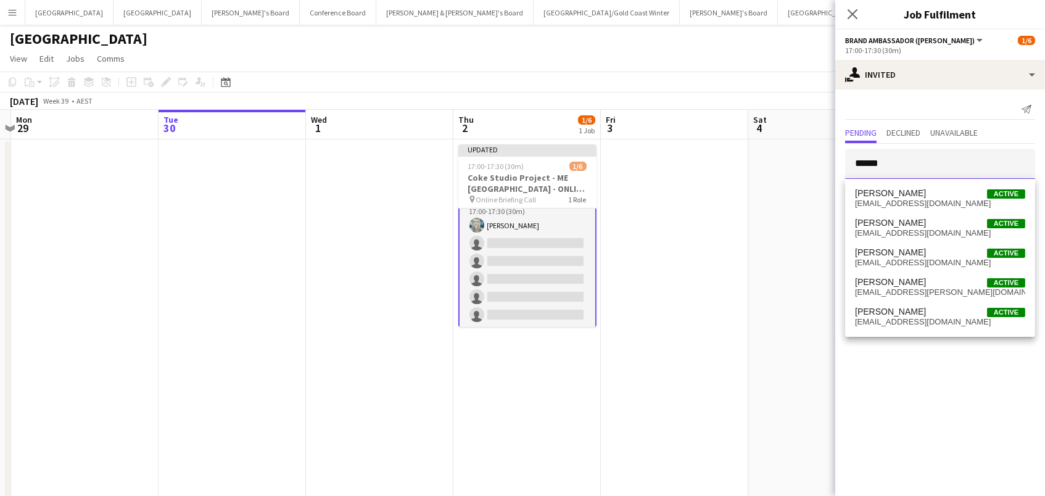
scroll to position [14, 0]
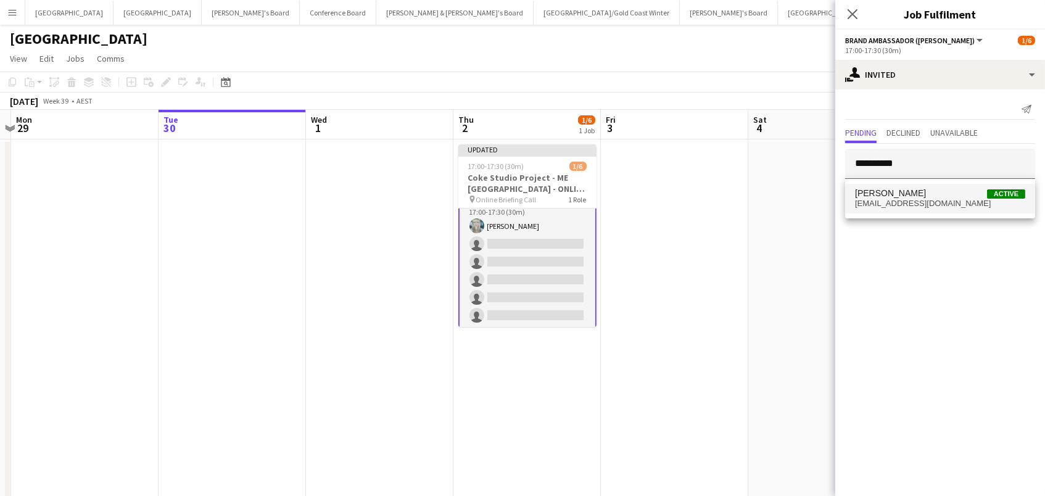
type input "**********"
click at [928, 199] on span "mandavaneldik@hotmail.com" at bounding box center [940, 204] width 170 height 10
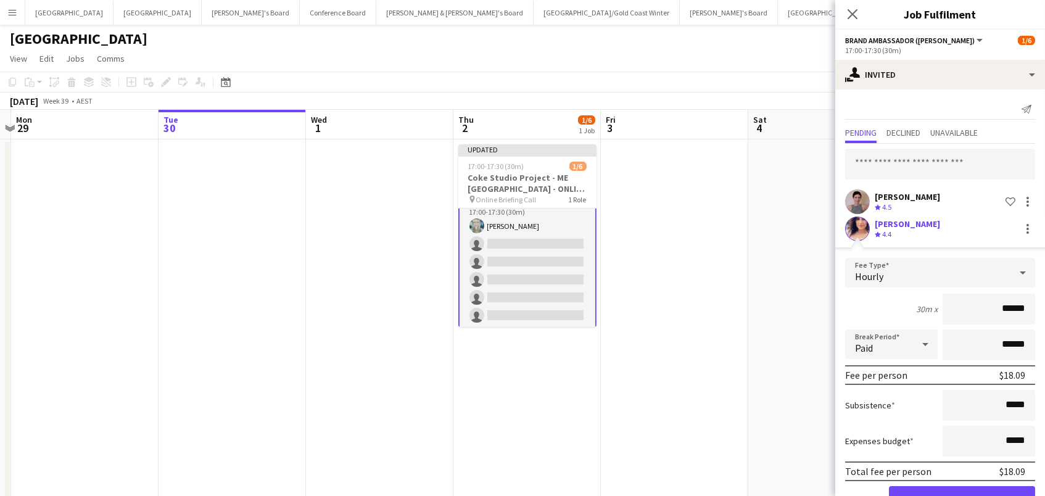
click at [961, 495] on button "Confirm" at bounding box center [962, 498] width 146 height 25
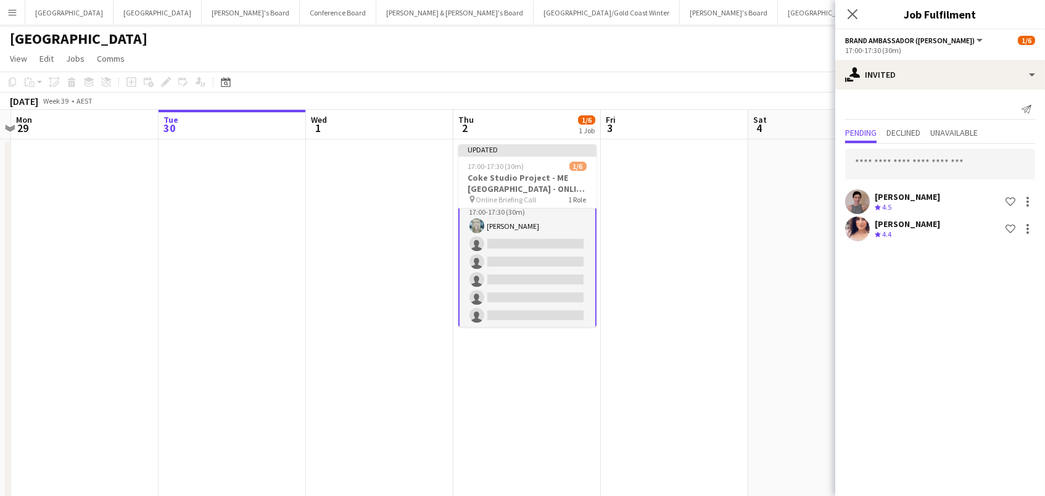
click at [725, 80] on app-toolbar "Copy Paste Paste Command V Paste with crew Command Shift V Paste linked Job [GE…" at bounding box center [522, 82] width 1045 height 21
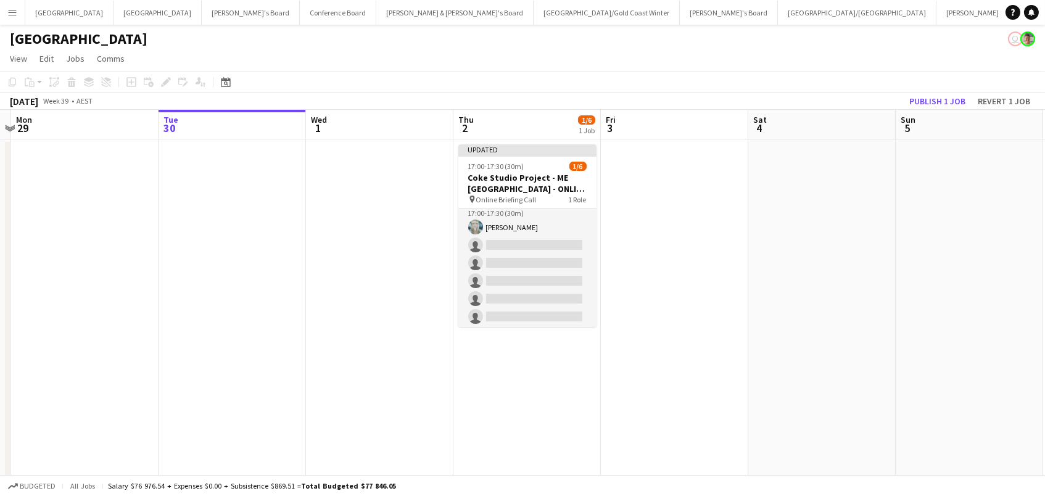
click at [932, 91] on app-toolbar "Copy Paste Paste Command V Paste with crew Command Shift V Paste linked Job [GE…" at bounding box center [522, 82] width 1045 height 21
click at [932, 105] on button "Publish 1 job" at bounding box center [937, 101] width 66 height 16
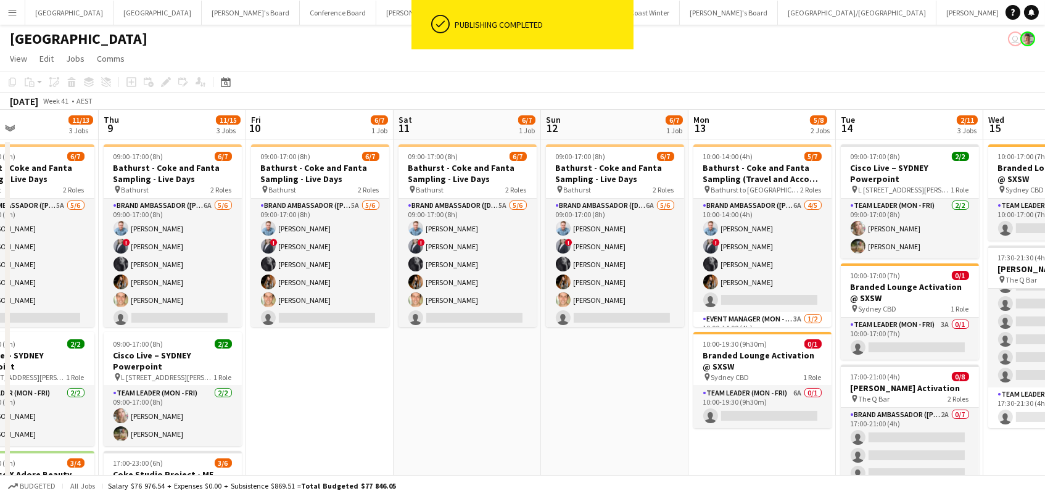
scroll to position [0, 0]
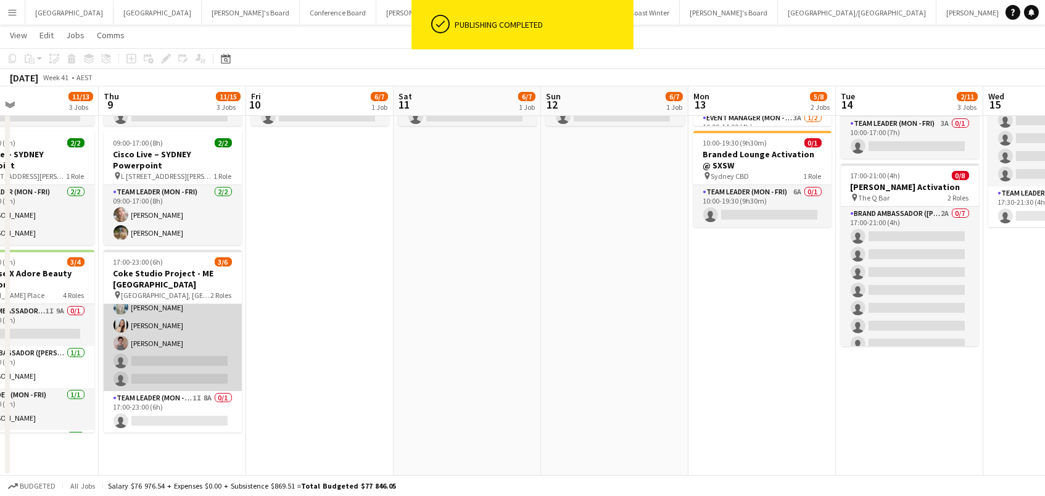
click at [194, 358] on app-card-role "Brand Ambassador (Mon - Fri) 12A 3/5 17:00-23:00 (6h) Brittany Smith Jessica Am…" at bounding box center [173, 333] width 138 height 113
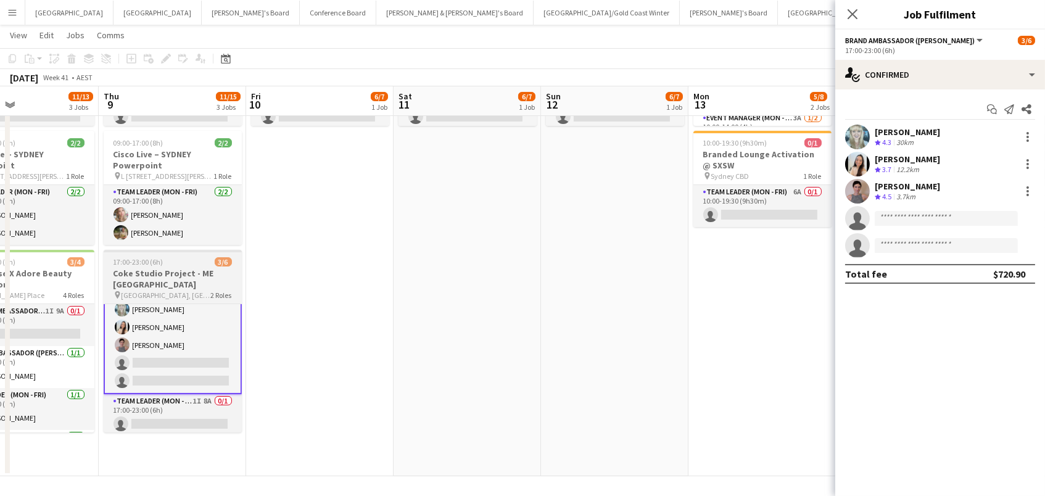
click at [129, 272] on h3 "Coke Studio Project - ME [GEOGRAPHIC_DATA]" at bounding box center [173, 279] width 138 height 22
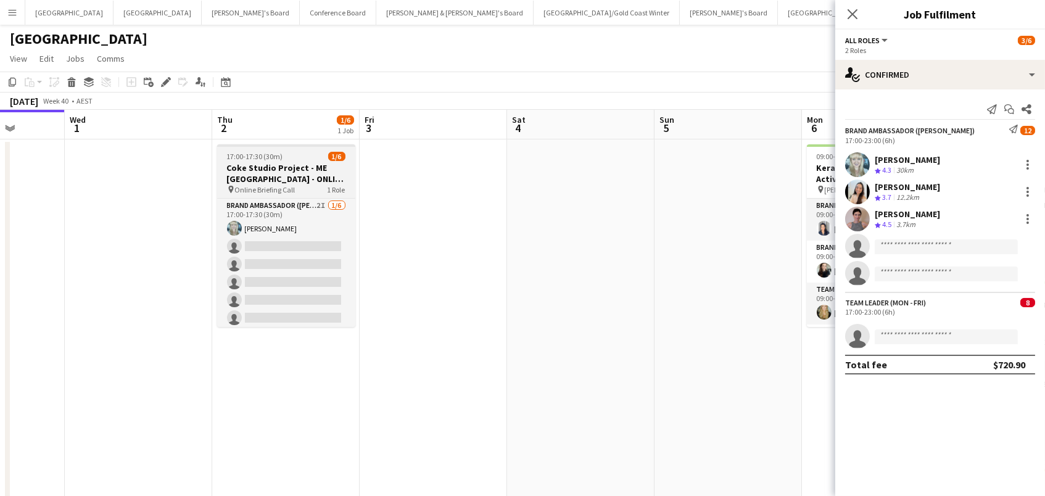
click at [320, 175] on h3 "Coke Studio Project - ME [GEOGRAPHIC_DATA] - ONLINE BRIEFING" at bounding box center [286, 173] width 138 height 22
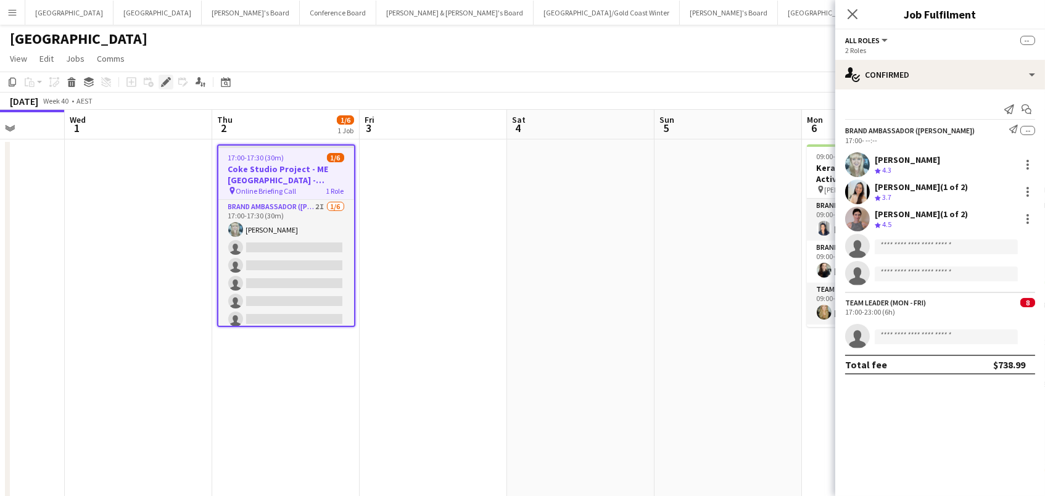
click at [161, 81] on icon "Edit" at bounding box center [166, 82] width 10 height 10
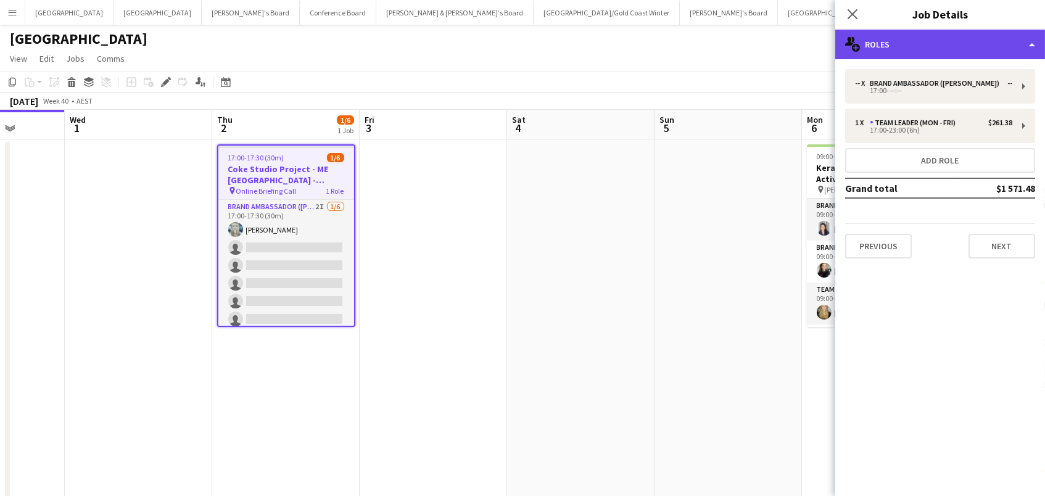
click at [890, 36] on div "multiple-users-add Roles" at bounding box center [940, 45] width 210 height 30
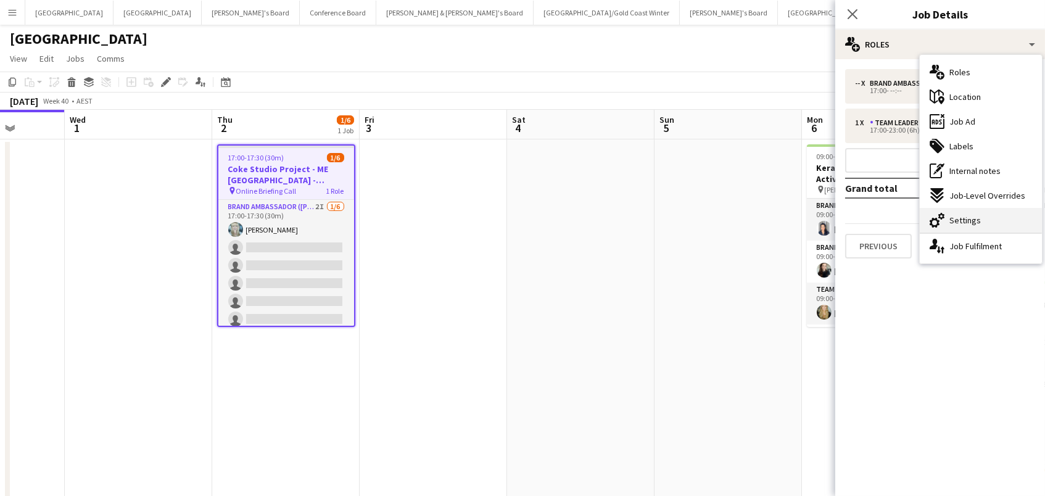
click at [976, 217] on span "Settings" at bounding box center [964, 220] width 31 height 11
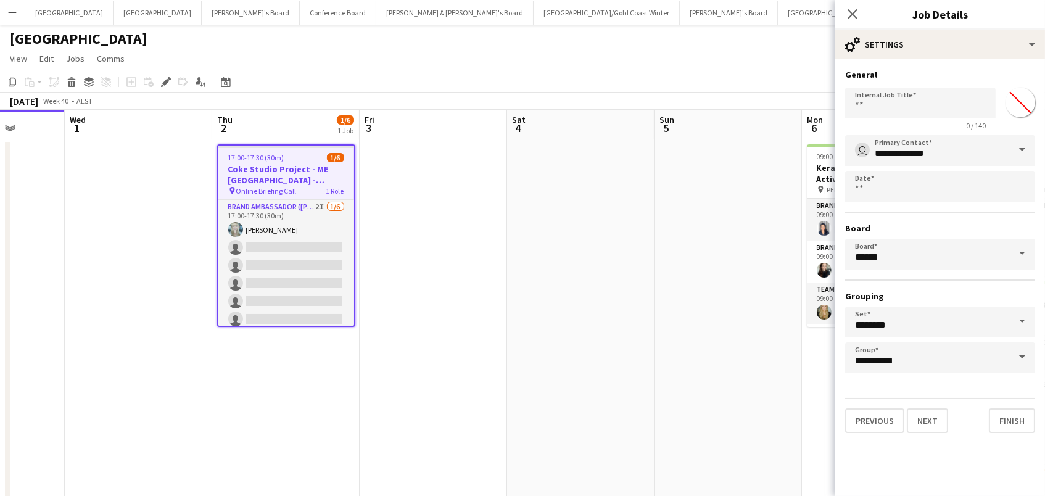
click at [1012, 104] on input "*******" at bounding box center [1020, 102] width 44 height 44
type input "*******"
drag, startPoint x: 535, startPoint y: 232, endPoint x: 524, endPoint y: 232, distance: 11.7
click at [524, 232] on app-calendar-viewport "Sun 28 Mon 29 Tue 30 Wed 1 Thu 2 1/6 1 Job Fri 3 Sat 4 Sun 5 Mon 6 3/4 1 Job Tu…" at bounding box center [522, 393] width 1045 height 567
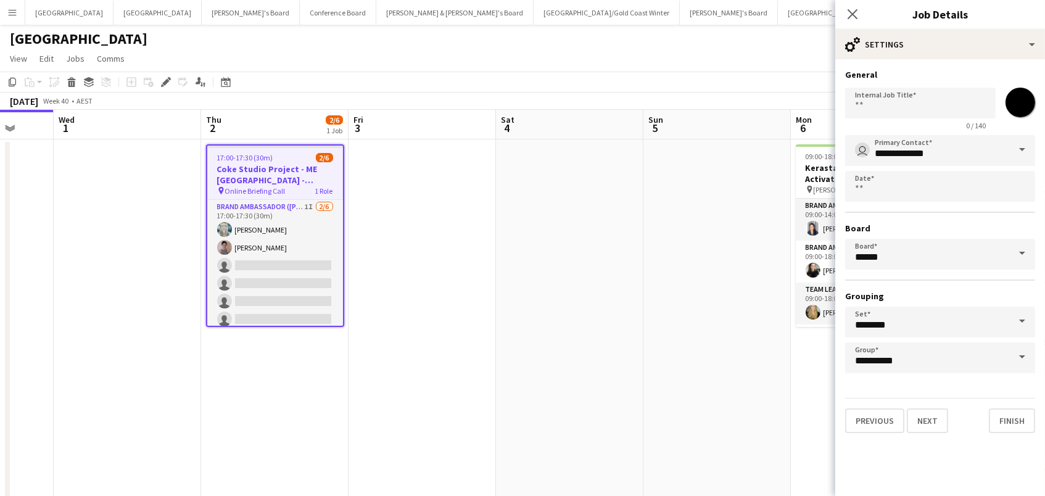
click at [502, 253] on app-date-cell at bounding box center [569, 408] width 147 height 538
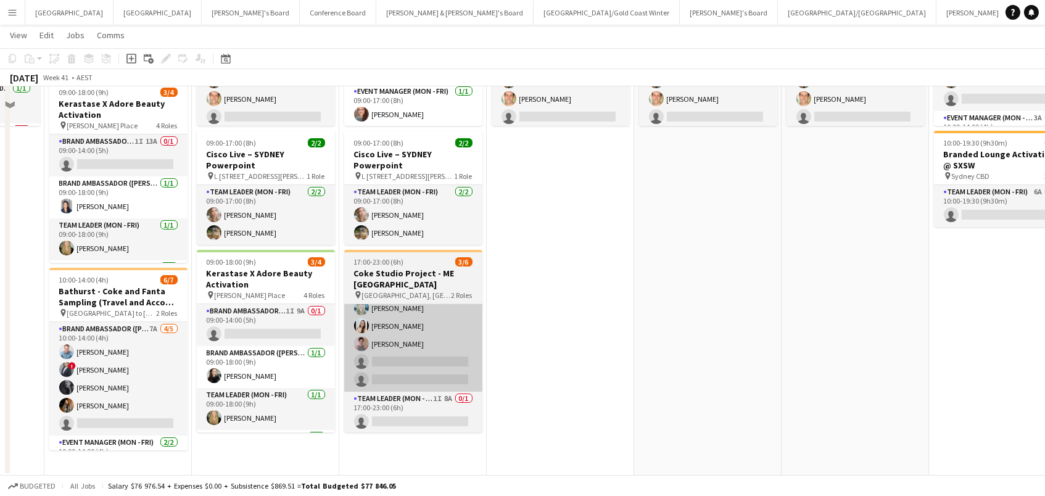
scroll to position [44, 0]
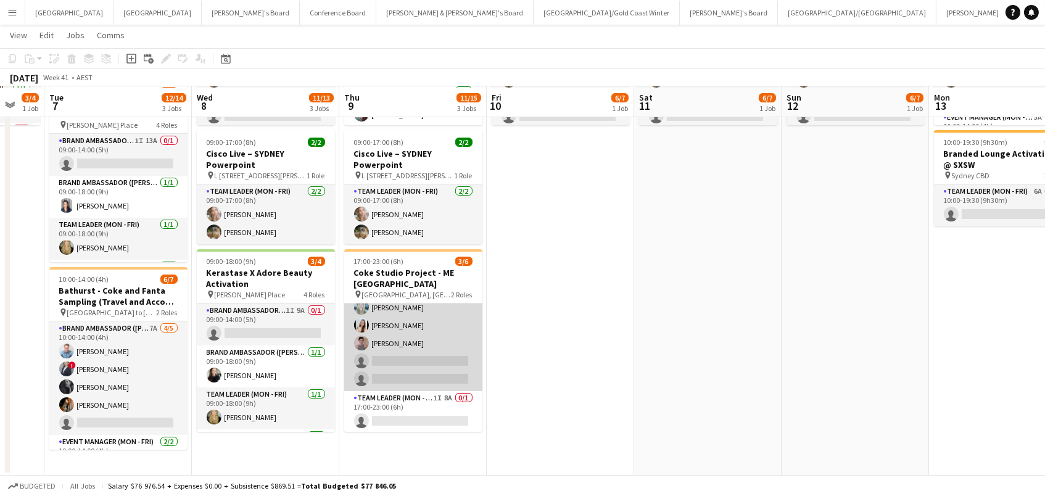
click at [440, 329] on app-card-role "Brand Ambassador (Mon - Fri) 12A 3/5 17:00-23:00 (6h) Brittany Smith Jessica Am…" at bounding box center [413, 333] width 138 height 113
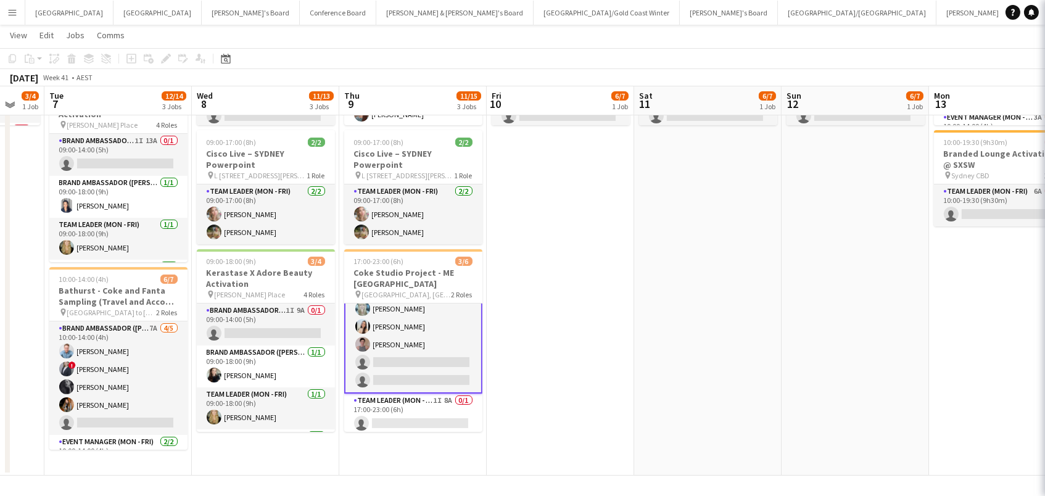
scroll to position [200, 0]
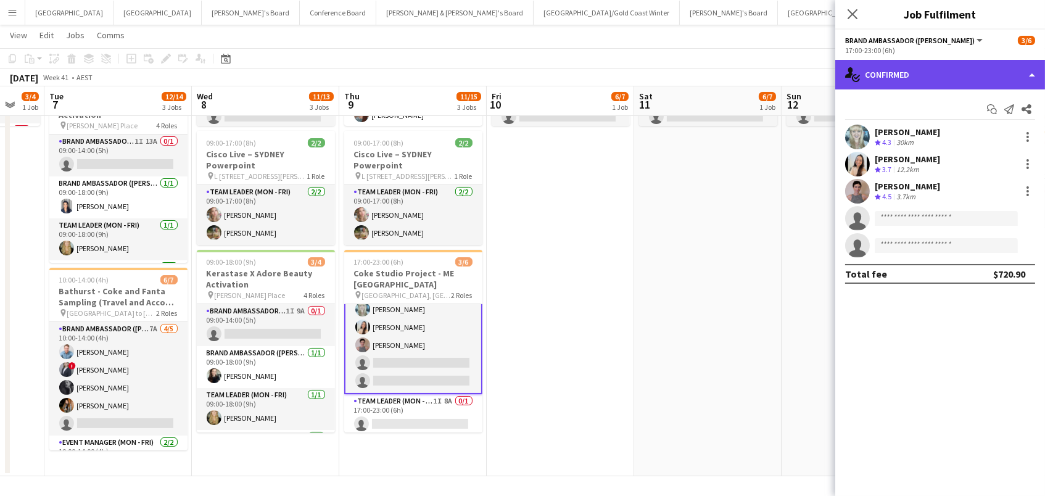
click at [935, 71] on div "single-neutral-actions-check-2 Confirmed" at bounding box center [940, 75] width 210 height 30
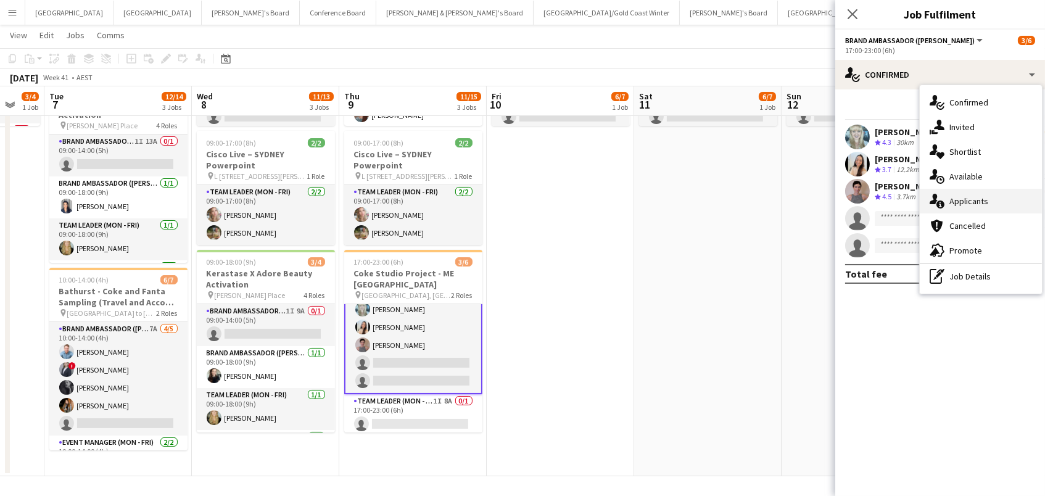
click at [998, 202] on div "single-neutral-actions-information Applicants" at bounding box center [980, 201] width 122 height 25
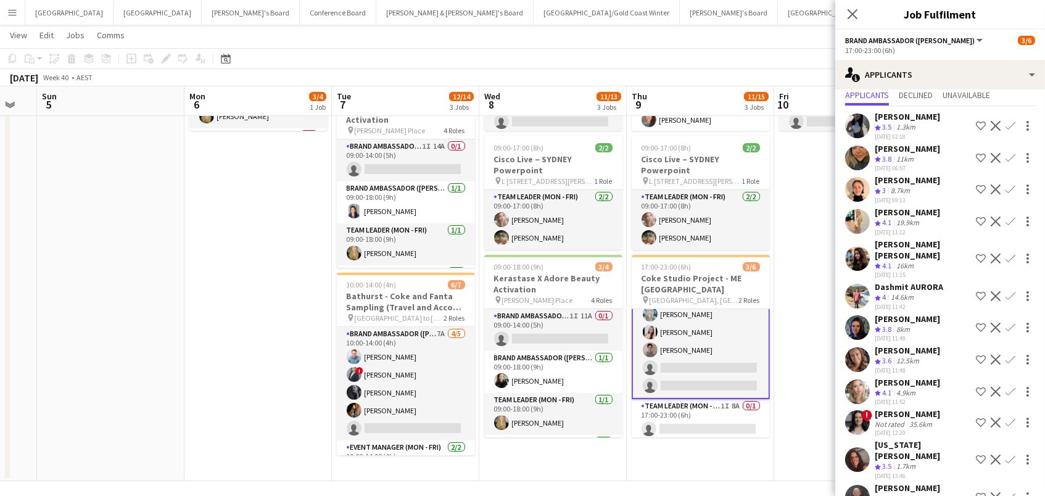
scroll to position [37, 0]
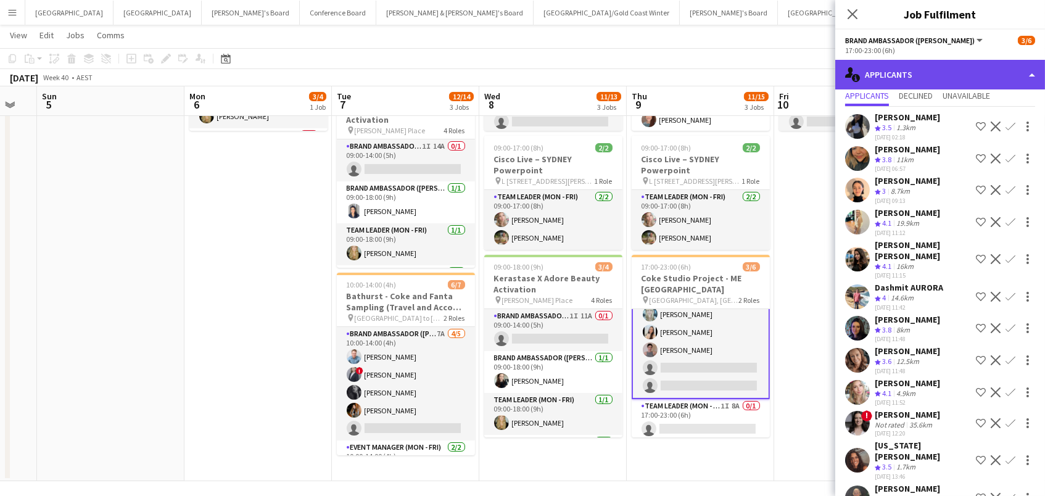
click at [963, 77] on div "single-neutral-actions-information Applicants" at bounding box center [940, 75] width 210 height 30
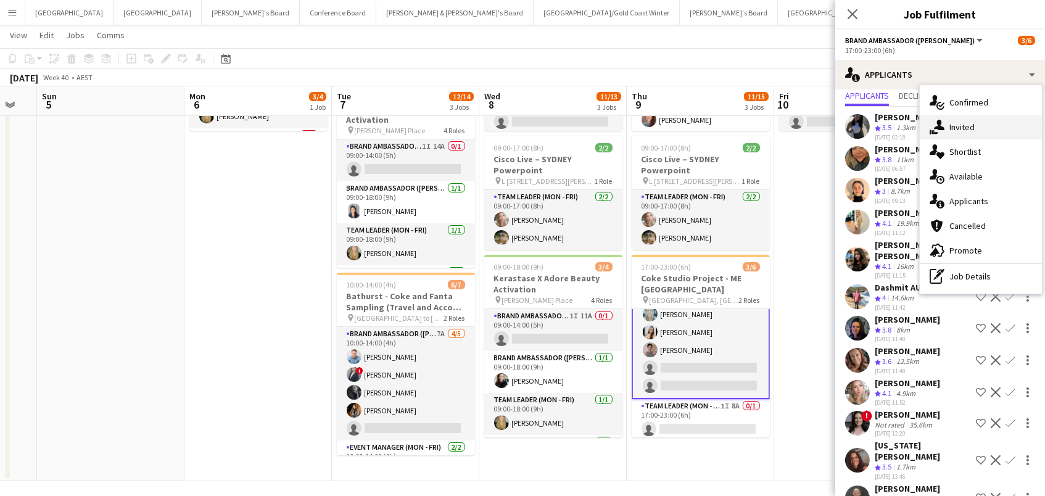
click at [971, 129] on span "Invited" at bounding box center [961, 126] width 25 height 11
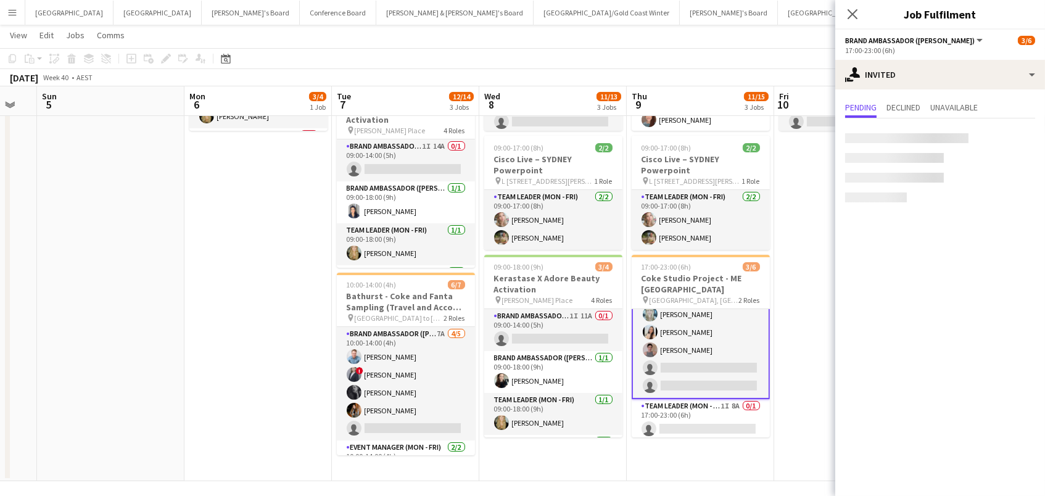
scroll to position [0, 0]
click at [871, 138] on input "text" at bounding box center [940, 138] width 190 height 31
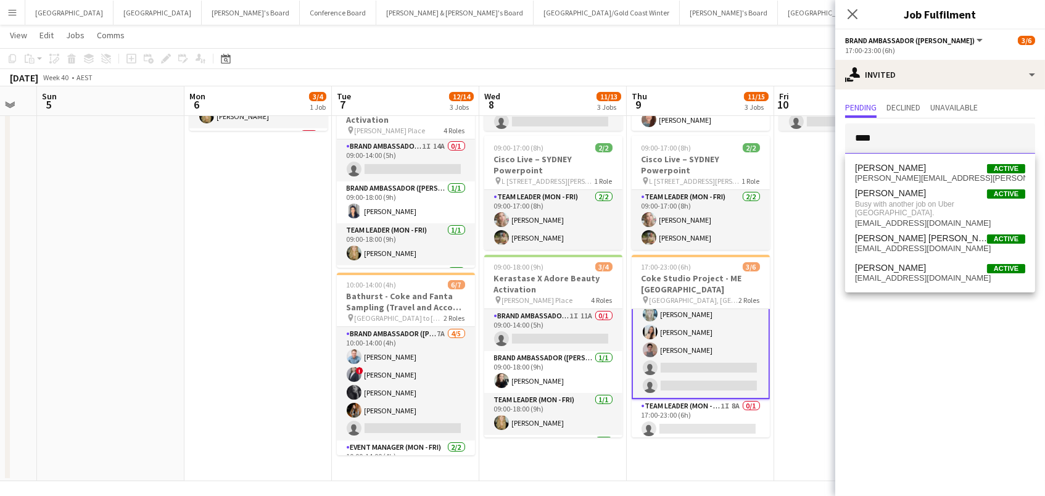
type input "****"
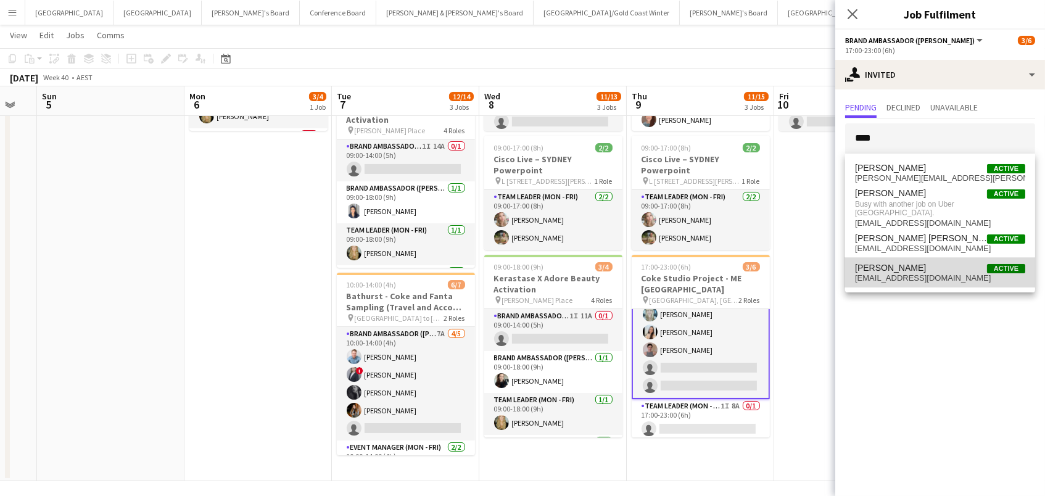
drag, startPoint x: 900, startPoint y: 147, endPoint x: 905, endPoint y: 265, distance: 117.9
click at [905, 273] on span "wertuc@gmail.com" at bounding box center [940, 278] width 170 height 10
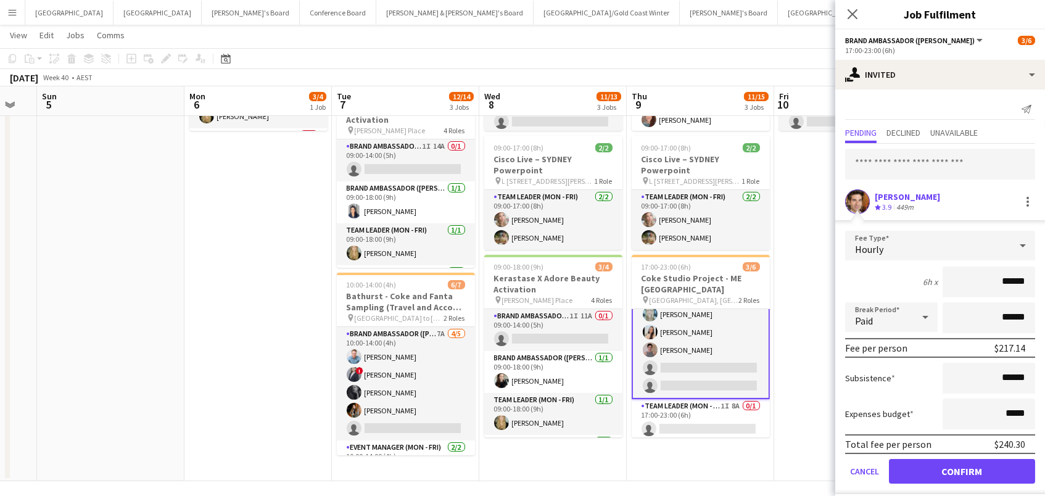
click at [961, 469] on button "Confirm" at bounding box center [962, 471] width 146 height 25
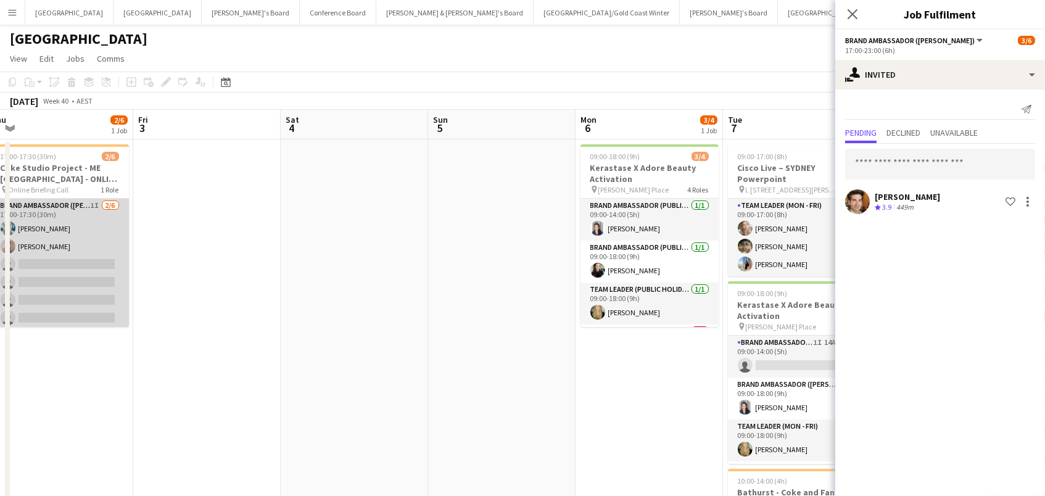
click at [78, 236] on app-card-role "Brand Ambassador (Mon - Fri) 1I 2/6 17:00-17:30 (30m) Brittany Smith Isabel Mac…" at bounding box center [60, 264] width 138 height 131
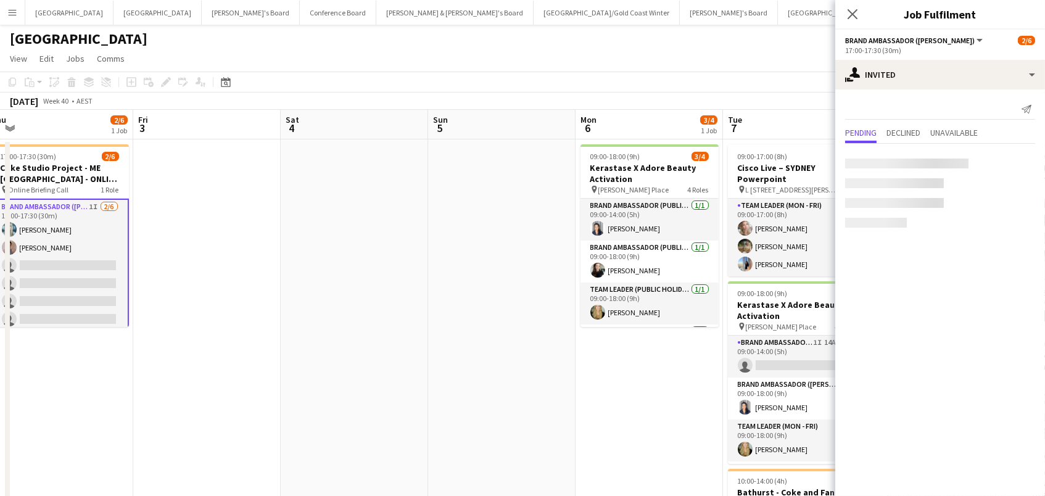
scroll to position [0, 308]
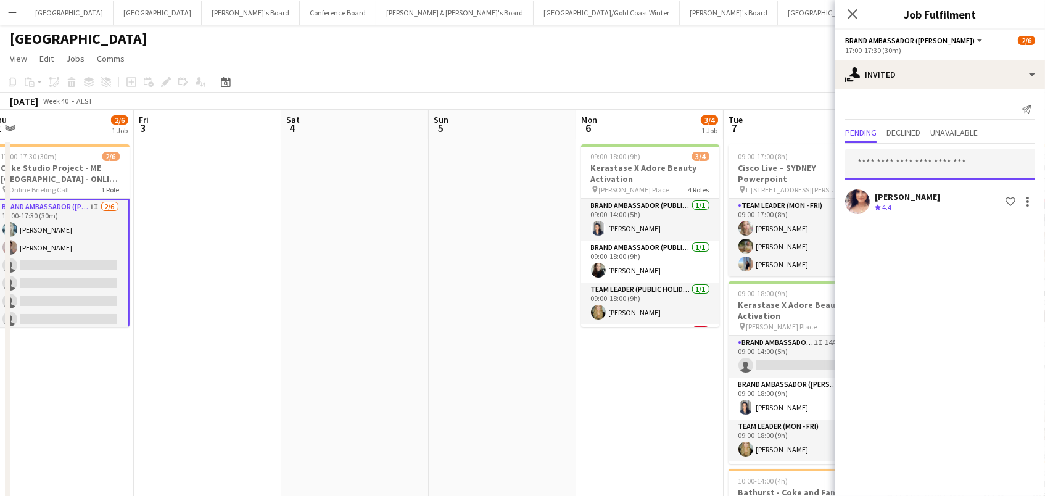
click at [887, 167] on input "text" at bounding box center [940, 164] width 190 height 31
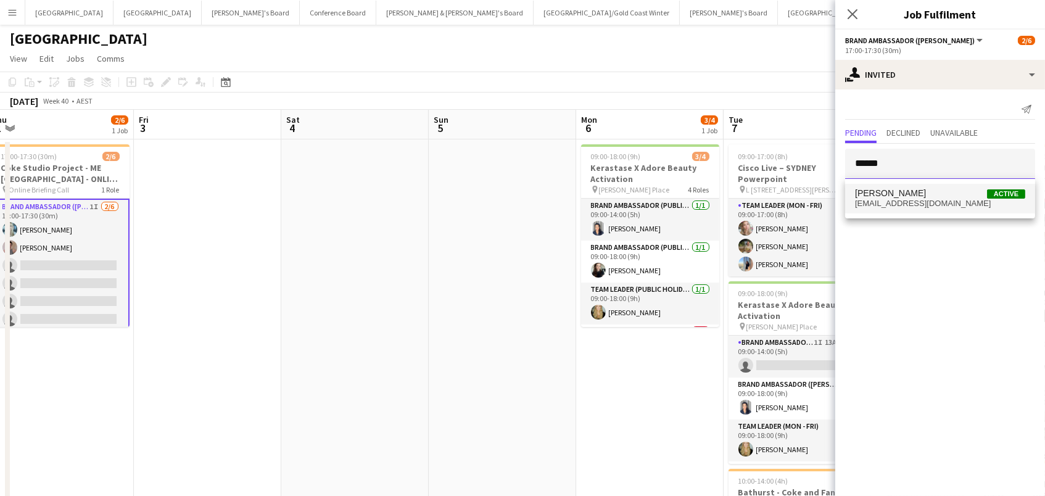
type input "******"
click at [905, 195] on span "Juan Montes Active" at bounding box center [940, 193] width 170 height 10
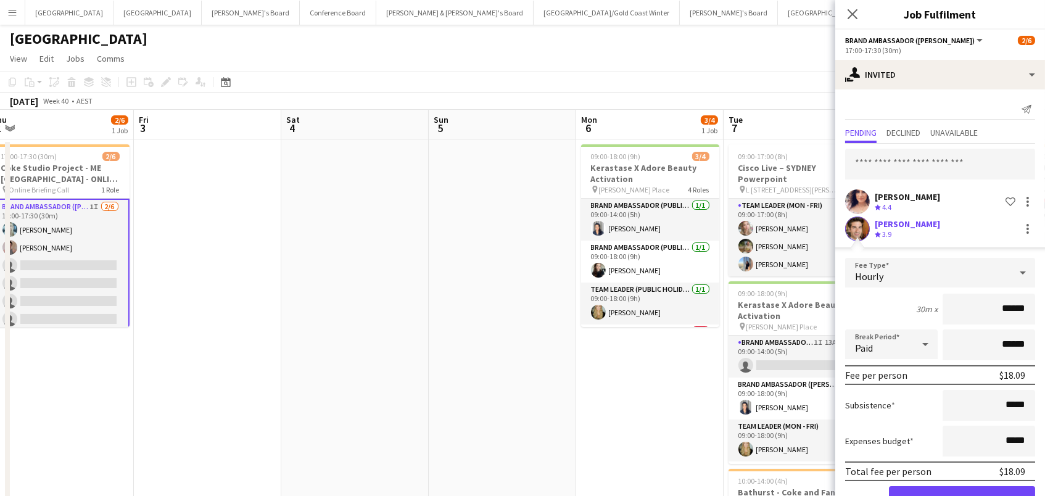
click at [961, 495] on button "Confirm" at bounding box center [962, 498] width 146 height 25
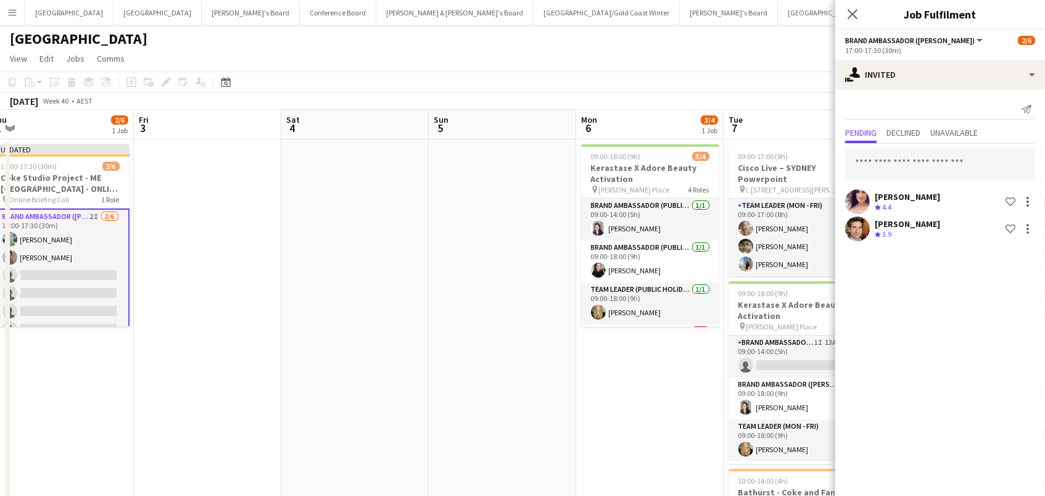
click at [792, 85] on app-toolbar "Copy Paste Paste Command V Paste with crew Command Shift V Paste linked Job [GE…" at bounding box center [522, 82] width 1045 height 21
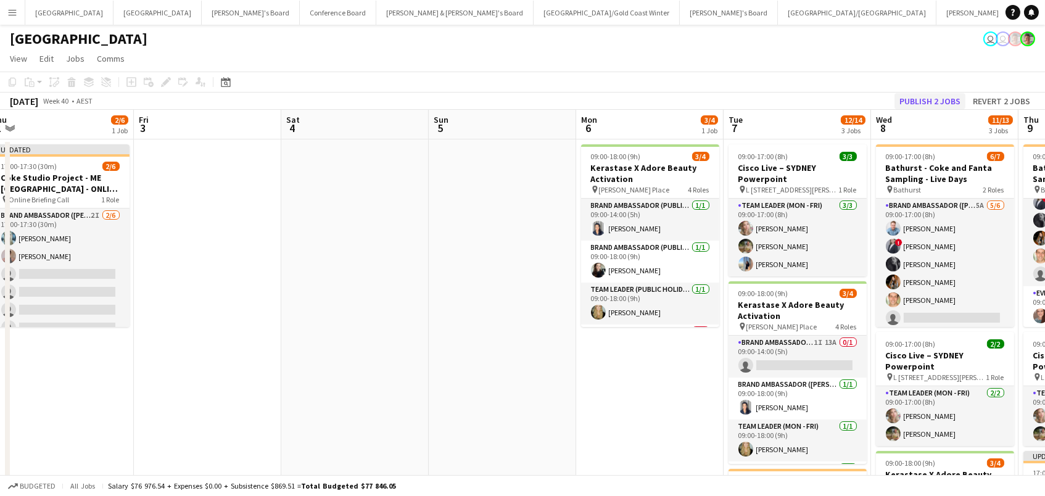
click at [903, 97] on button "Publish 2 jobs" at bounding box center [929, 101] width 71 height 16
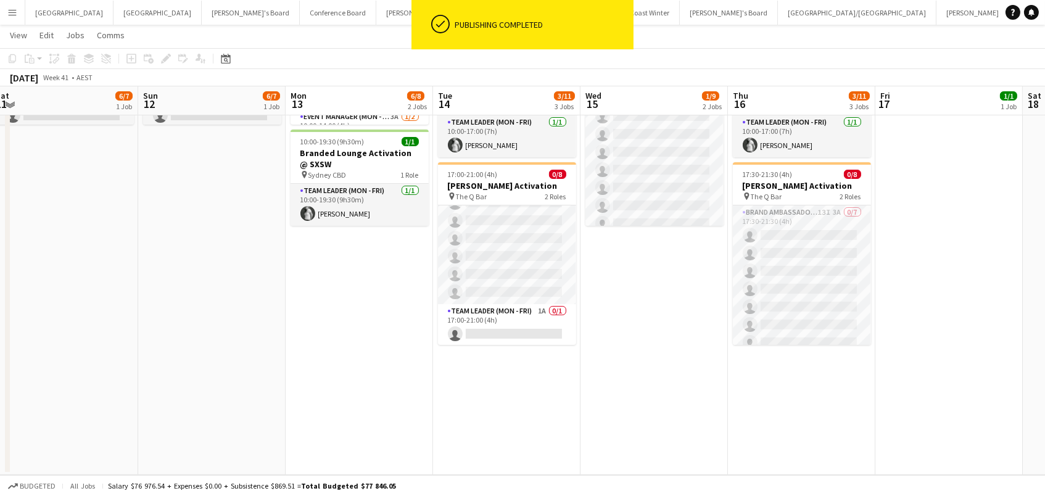
scroll to position [200, 0]
click at [547, 322] on app-card-role "Team Leader (Mon - Fri) 1A 0/1 17:00-21:00 (4h) single-neutral-actions" at bounding box center [507, 326] width 138 height 42
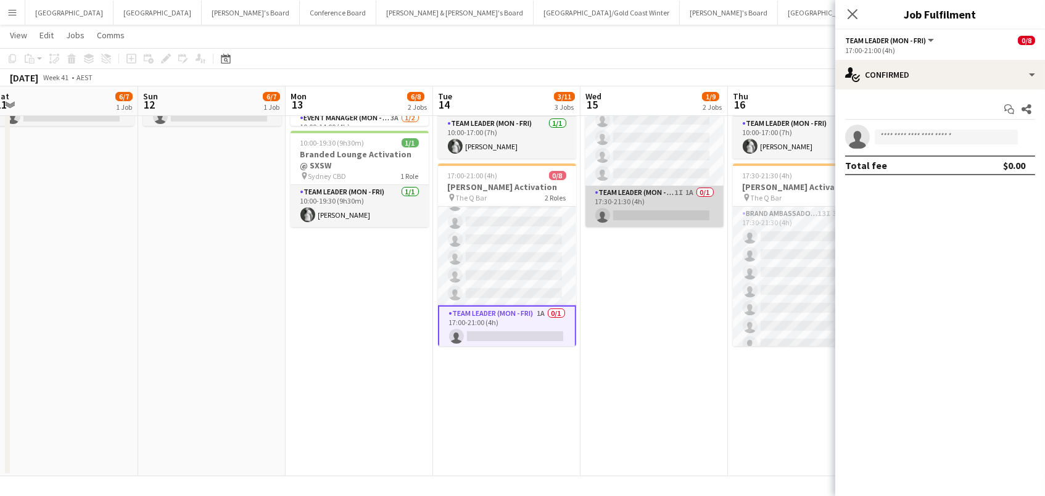
scroll to position [51, 0]
click at [643, 216] on app-card-role "Team Leader (Mon - Fri) 1I 1A 0/1 17:30-21:30 (4h) single-neutral-actions" at bounding box center [654, 207] width 138 height 42
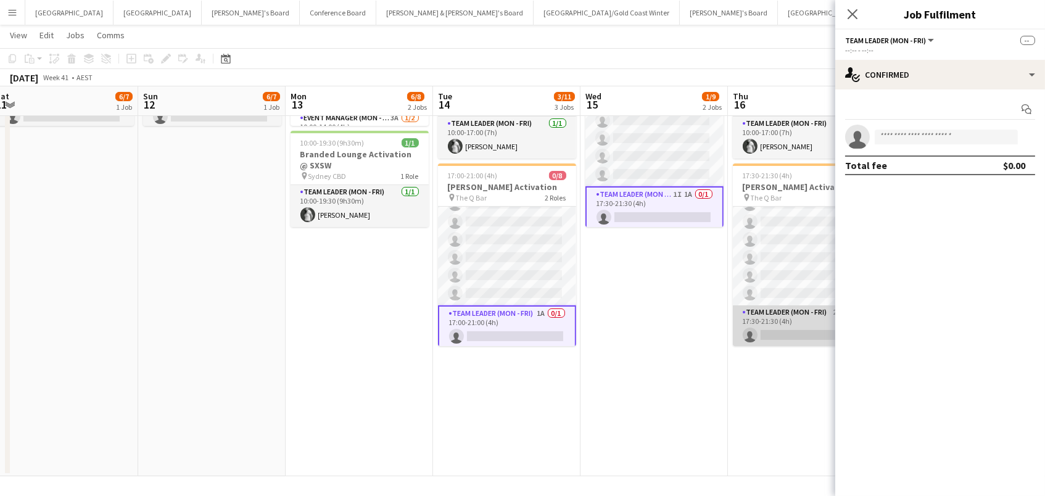
click at [792, 330] on app-card-role "Team Leader (Mon - Fri) 2A 0/1 17:30-21:30 (4h) single-neutral-actions" at bounding box center [802, 326] width 138 height 42
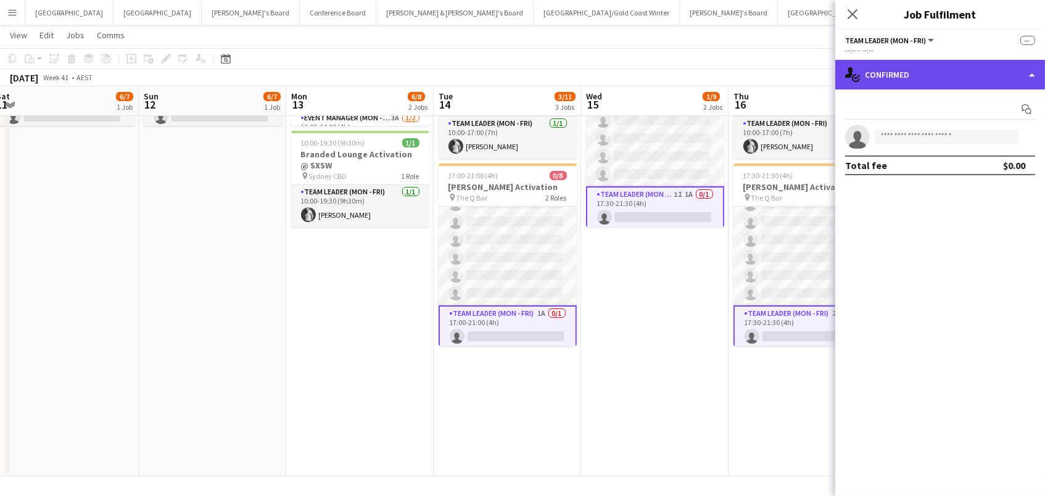
click at [915, 83] on div "single-neutral-actions-check-2 Confirmed" at bounding box center [940, 75] width 210 height 30
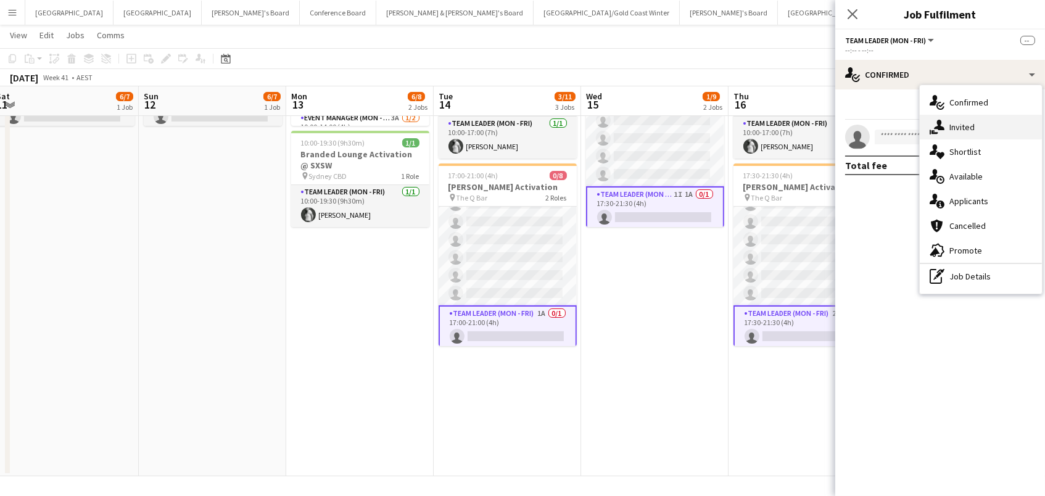
click at [955, 130] on span "Invited" at bounding box center [961, 126] width 25 height 11
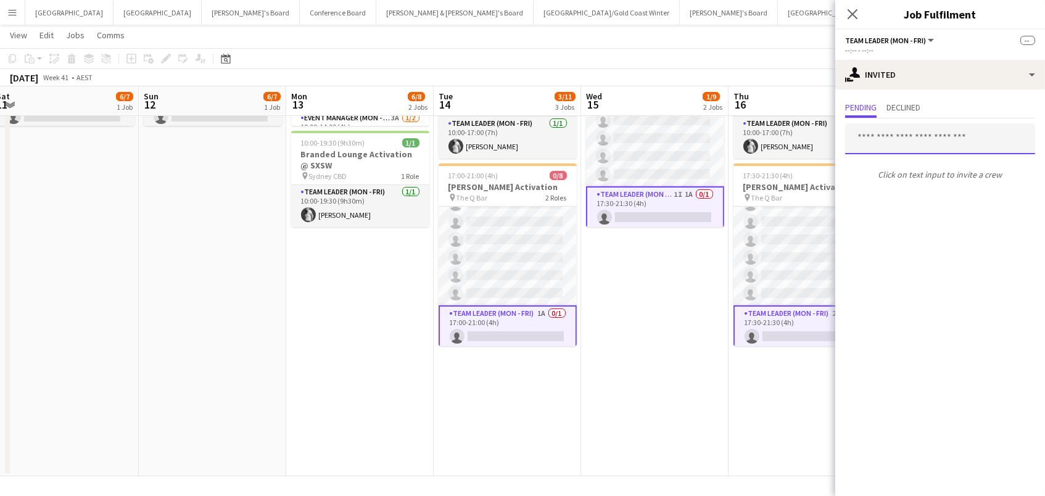
click at [890, 130] on input "text" at bounding box center [940, 138] width 190 height 31
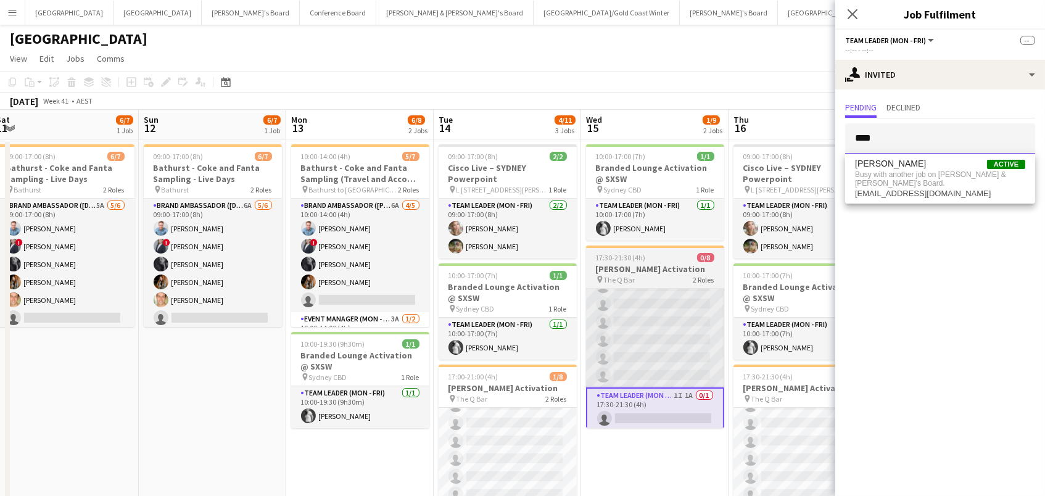
scroll to position [0, 0]
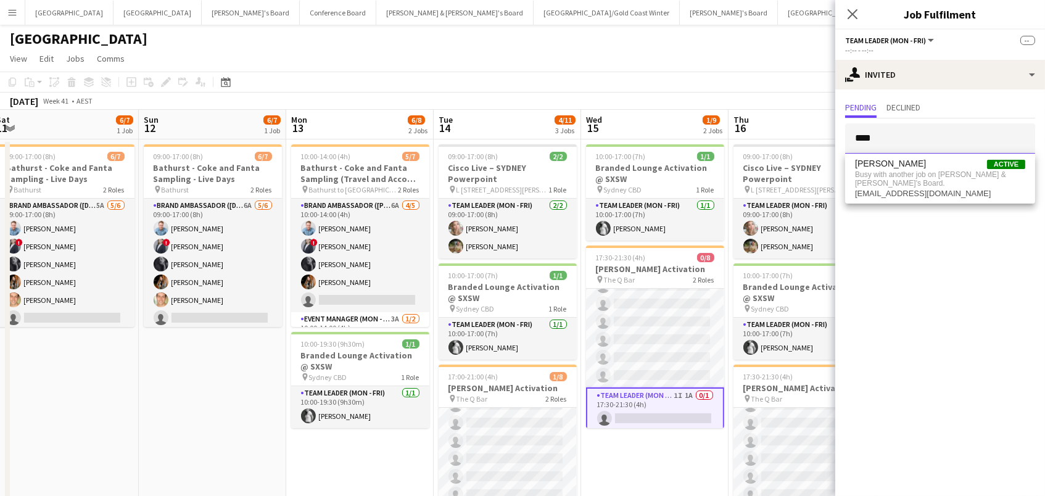
type input "****"
click at [687, 91] on app-toolbar "Copy Paste Paste Command V Paste with crew Command Shift V Paste linked Job [GE…" at bounding box center [522, 82] width 1045 height 21
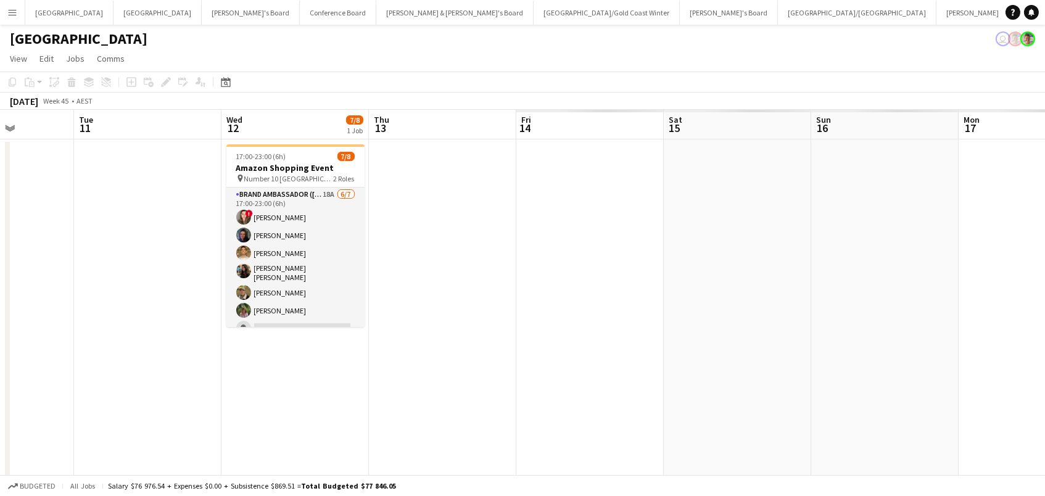
scroll to position [0, 368]
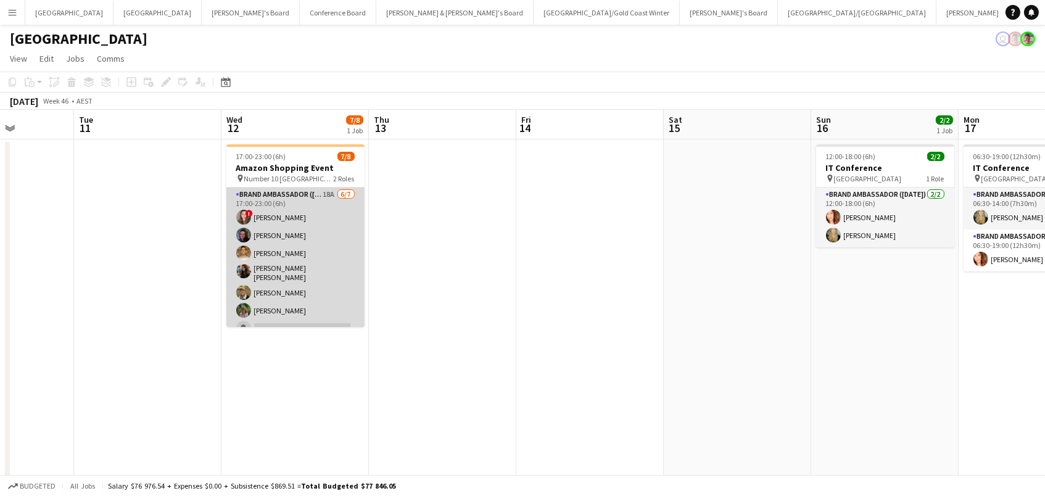
click at [270, 246] on app-card-role "Brand Ambassador (Mon - Fri) 18A 6/7 17:00-23:00 (6h) ! Bonnie Renwick Mariane …" at bounding box center [295, 263] width 138 height 153
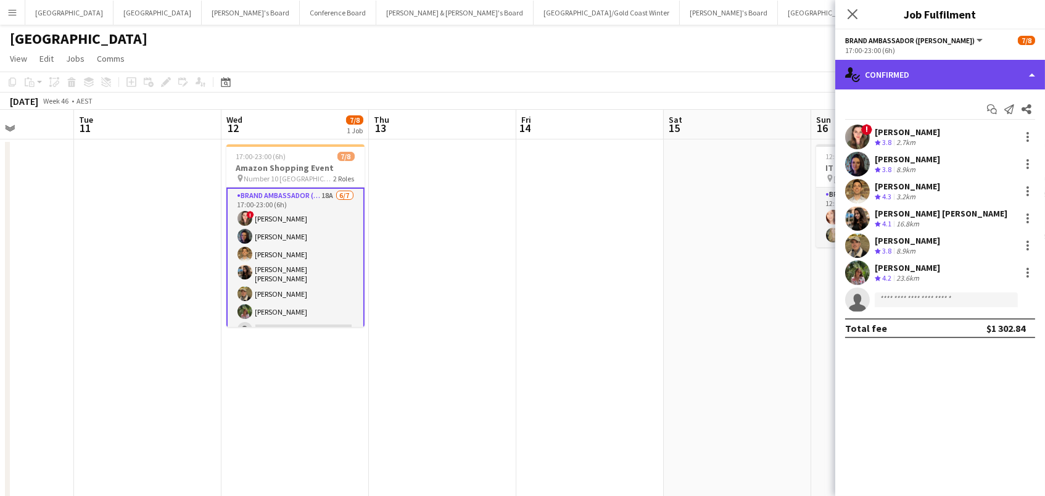
click at [1022, 72] on div "single-neutral-actions-check-2 Confirmed" at bounding box center [940, 75] width 210 height 30
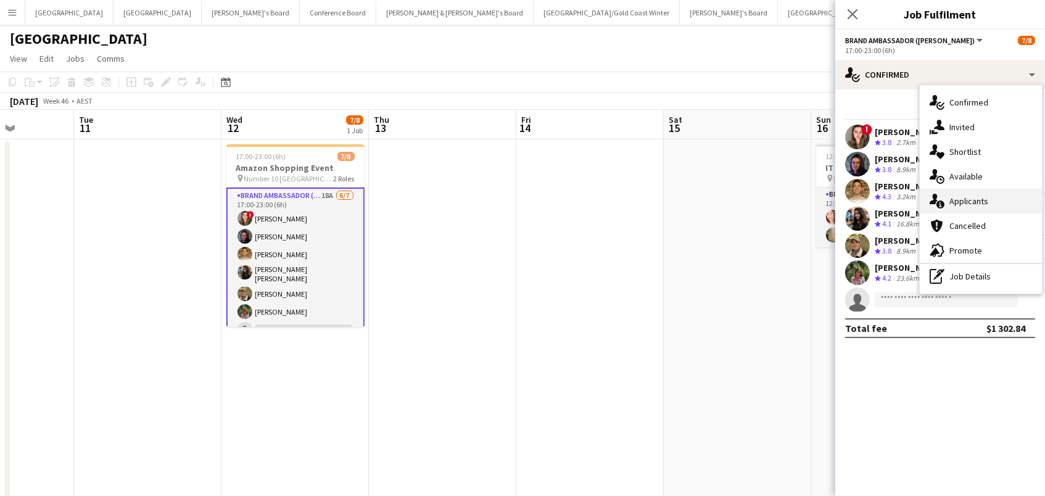
click at [992, 203] on div "single-neutral-actions-information Applicants" at bounding box center [980, 201] width 122 height 25
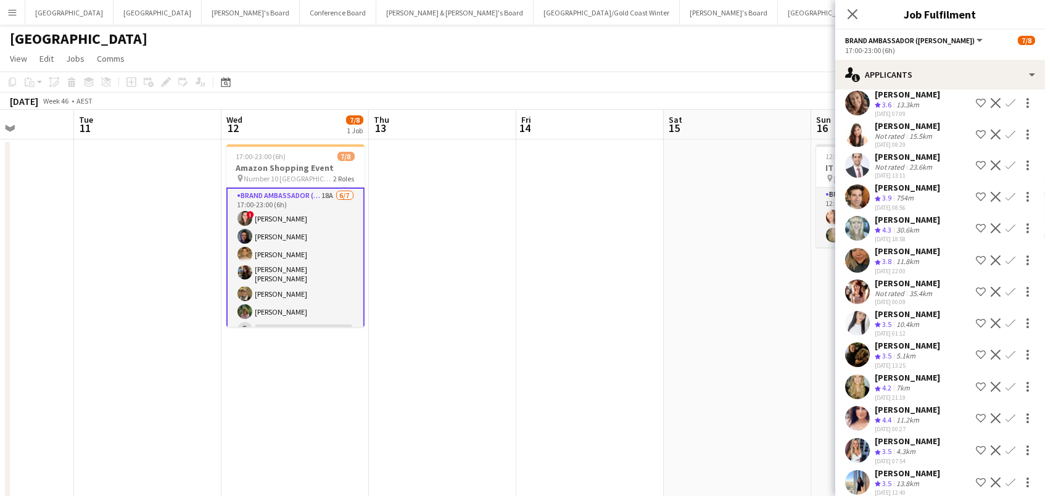
click at [1011, 413] on app-icon "Confirm" at bounding box center [1010, 418] width 10 height 10
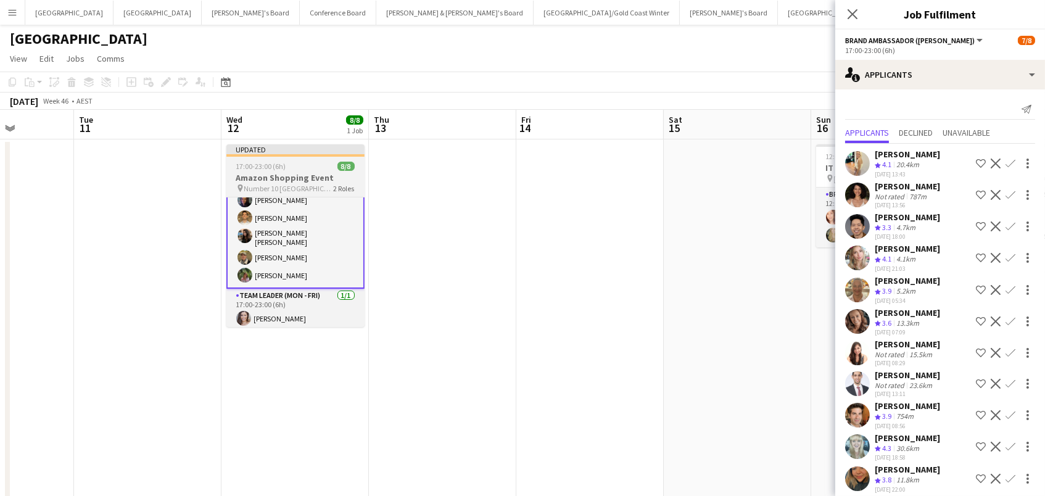
scroll to position [63, 0]
click at [253, 149] on div "Updated" at bounding box center [295, 149] width 138 height 10
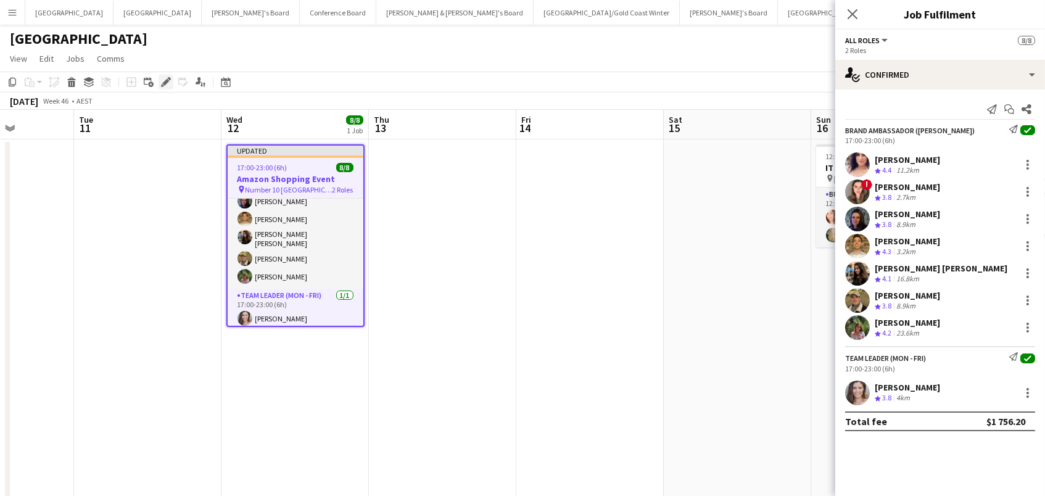
click at [165, 84] on icon "Edit" at bounding box center [166, 82] width 10 height 10
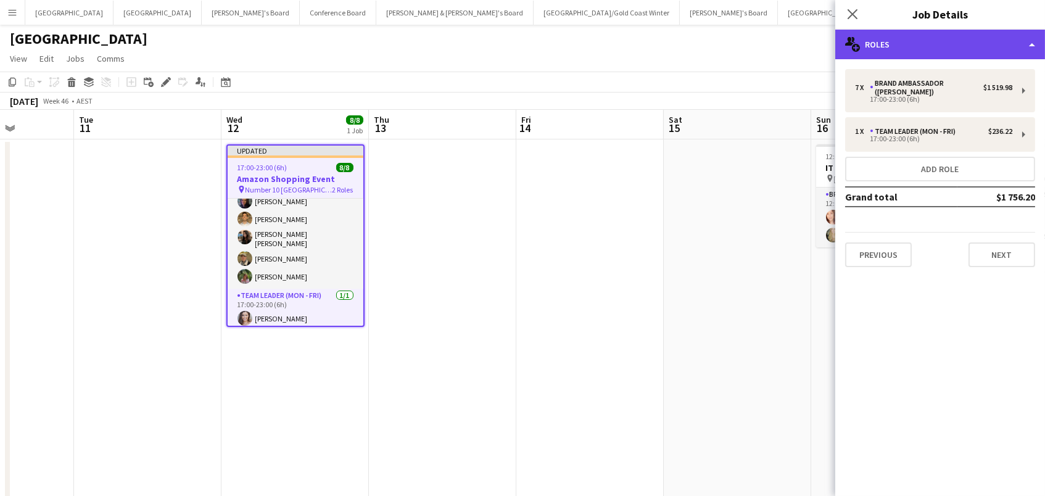
click at [871, 58] on div "multiple-users-add Roles" at bounding box center [940, 45] width 210 height 30
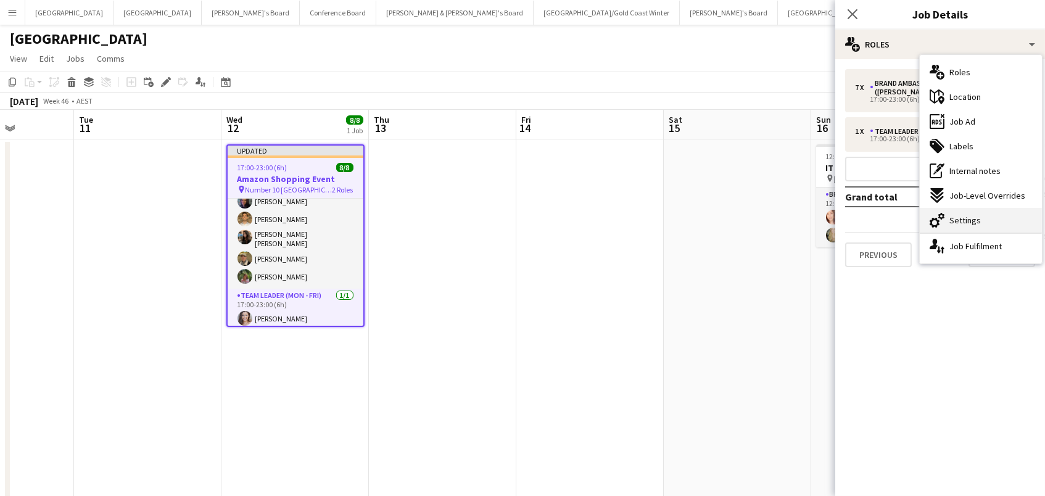
click at [971, 218] on span "Settings" at bounding box center [964, 220] width 31 height 11
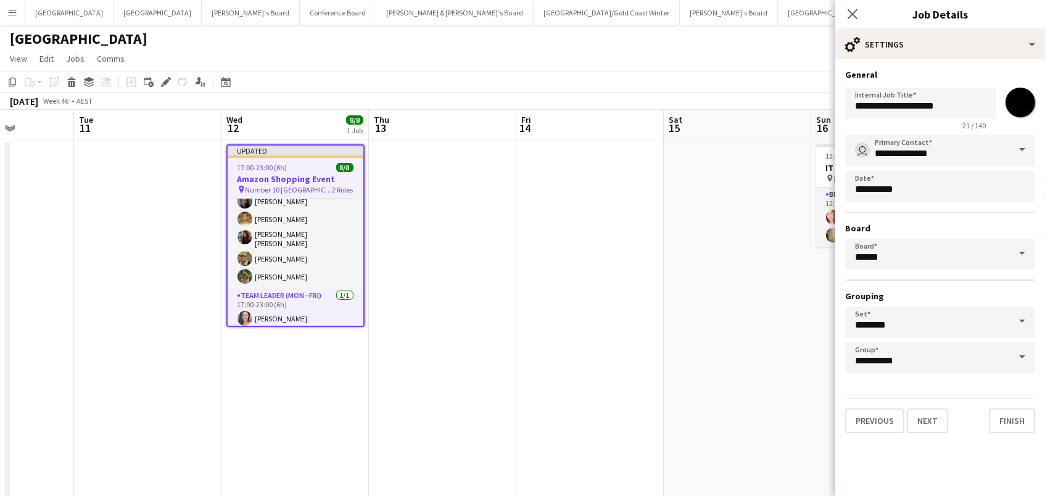
click at [1020, 103] on input "*******" at bounding box center [1020, 102] width 44 height 44
type input "*******"
click at [593, 232] on app-date-cell at bounding box center [589, 479] width 147 height 681
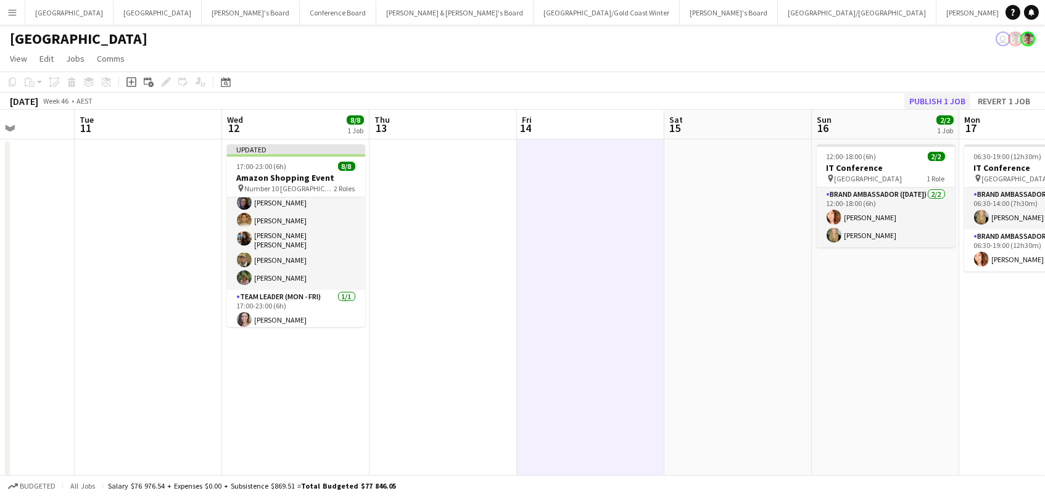
click at [948, 95] on button "Publish 1 job" at bounding box center [937, 101] width 66 height 16
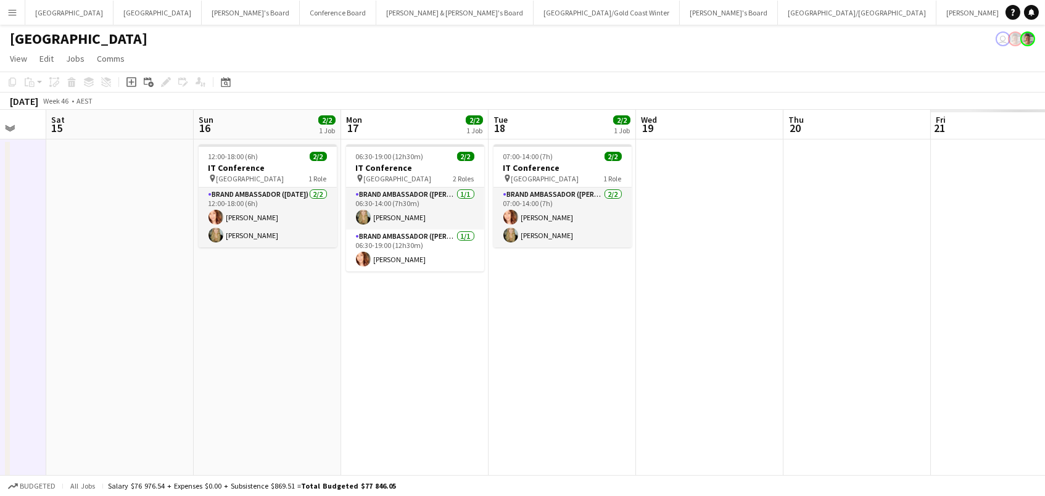
scroll to position [0, 409]
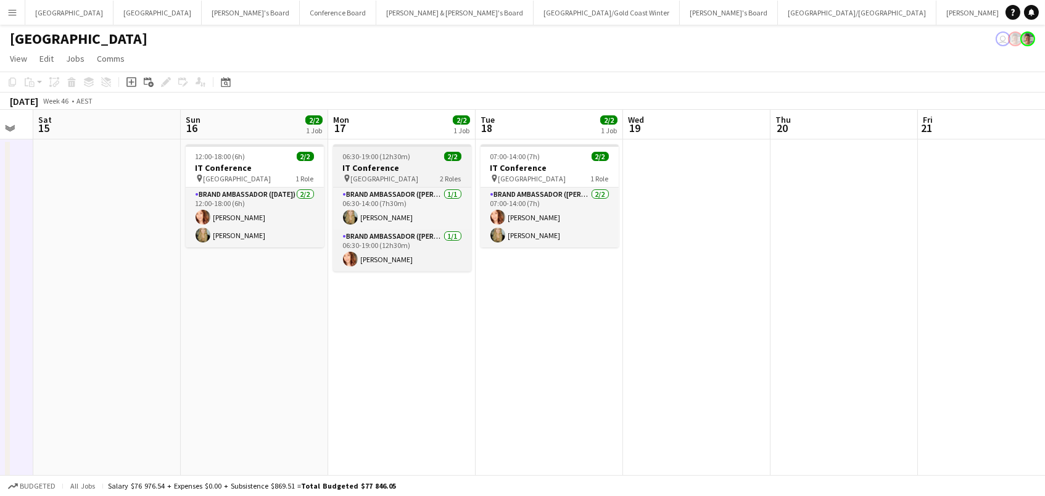
click at [393, 175] on div "pin Hilton Sydney 2 Roles" at bounding box center [402, 178] width 138 height 10
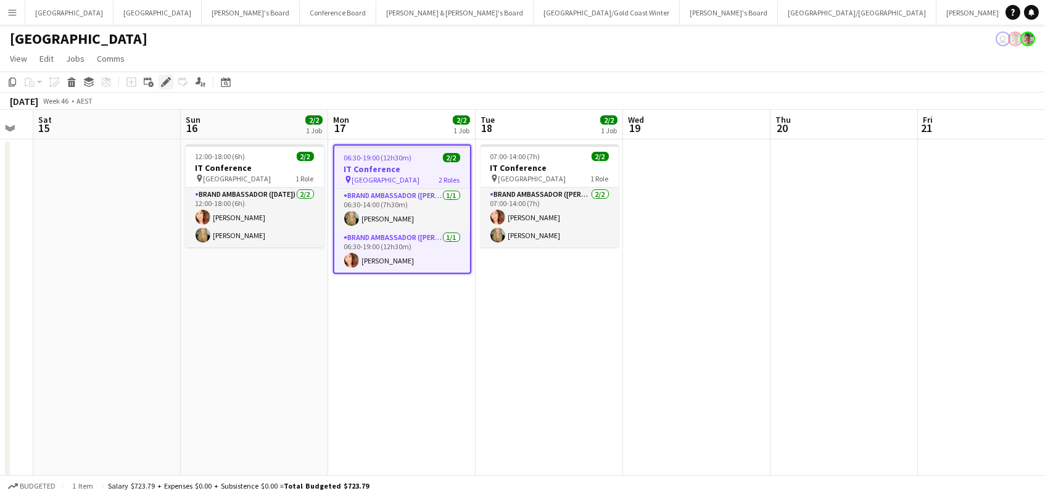
click at [161, 78] on icon "Edit" at bounding box center [166, 82] width 10 height 10
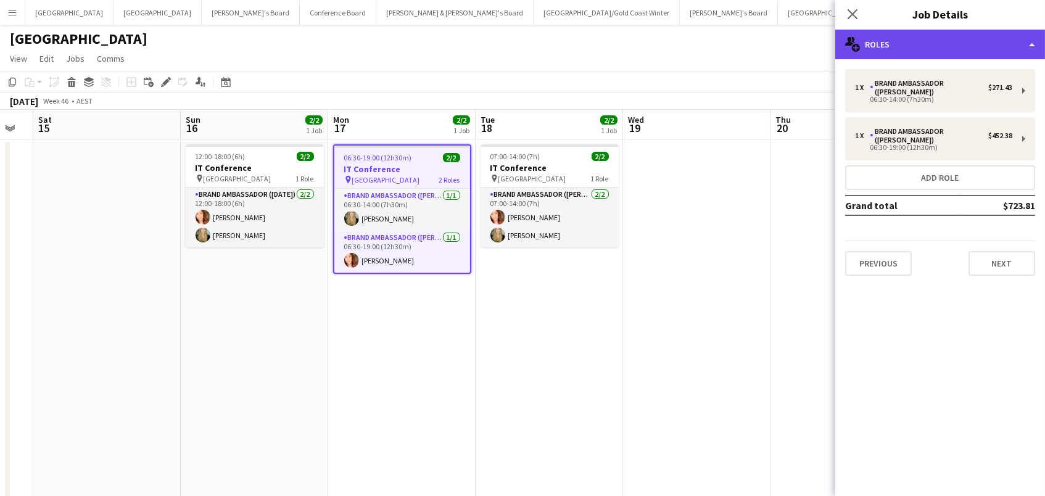
click at [895, 46] on div "multiple-users-add Roles" at bounding box center [940, 45] width 210 height 30
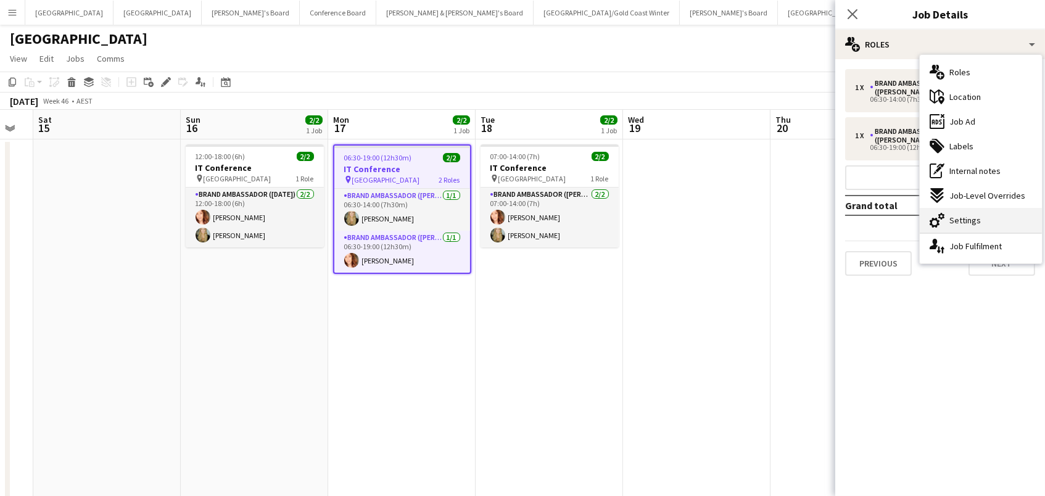
click at [971, 223] on span "Settings" at bounding box center [964, 220] width 31 height 11
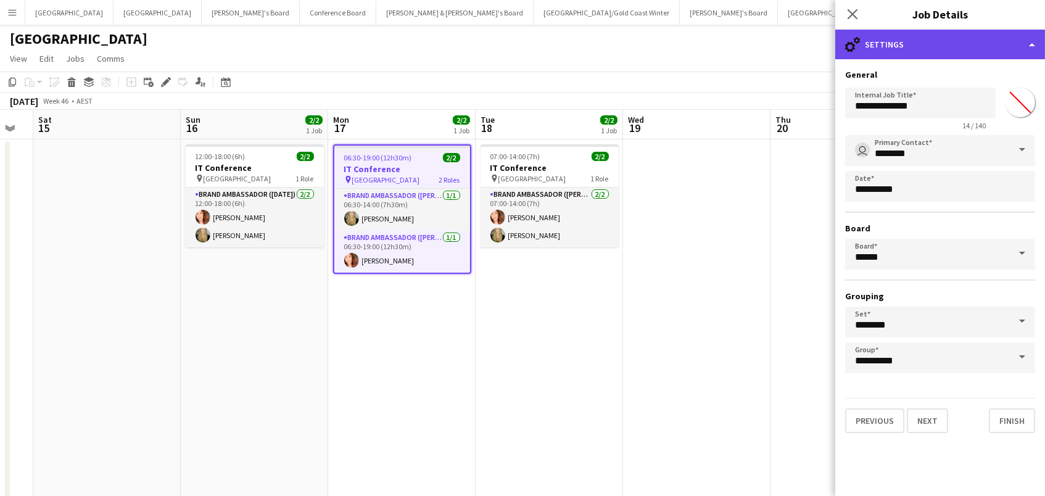
click at [949, 36] on div "cog-double-3 Settings" at bounding box center [940, 45] width 210 height 30
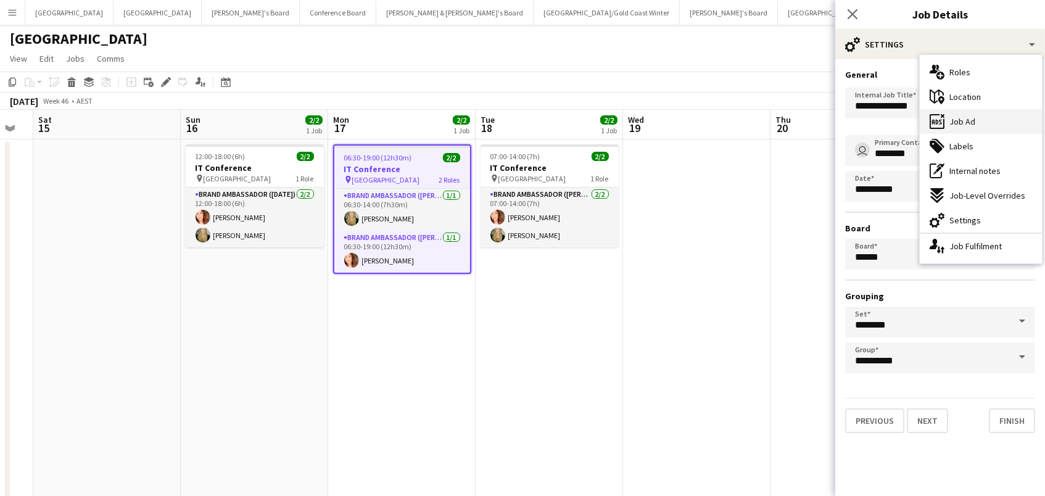
click at [977, 120] on div "ads-window Job Ad" at bounding box center [980, 121] width 122 height 25
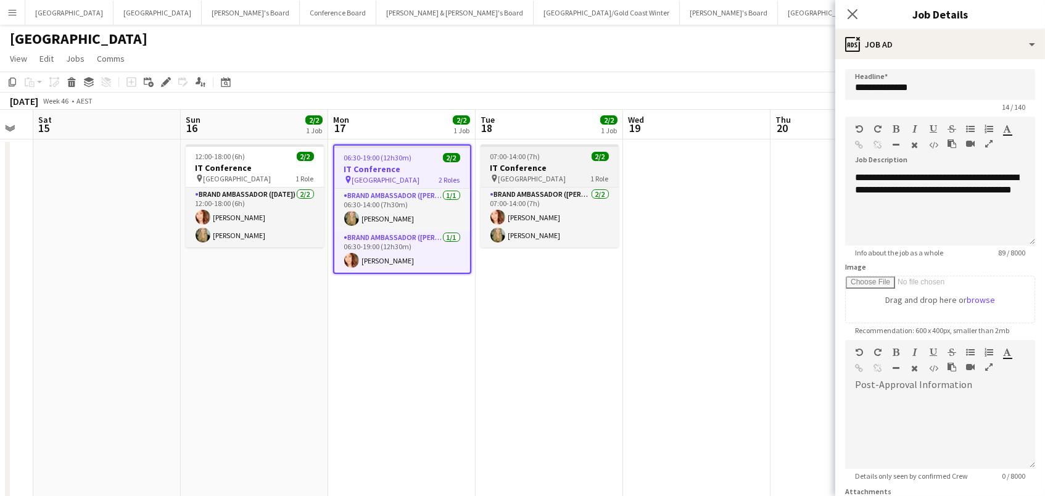
click at [599, 157] on span "2/2" at bounding box center [599, 156] width 17 height 9
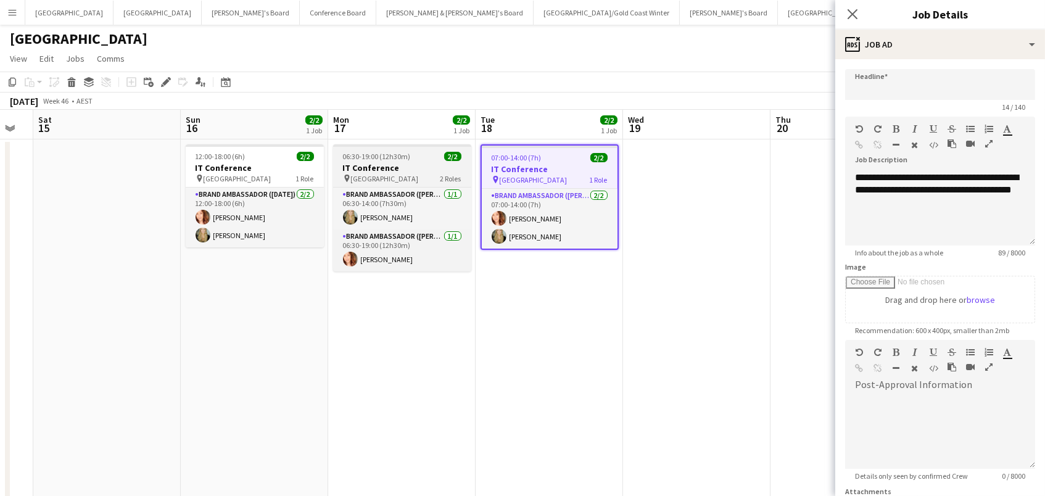
type input "**********"
click at [400, 170] on h3 "IT Conference" at bounding box center [402, 167] width 138 height 11
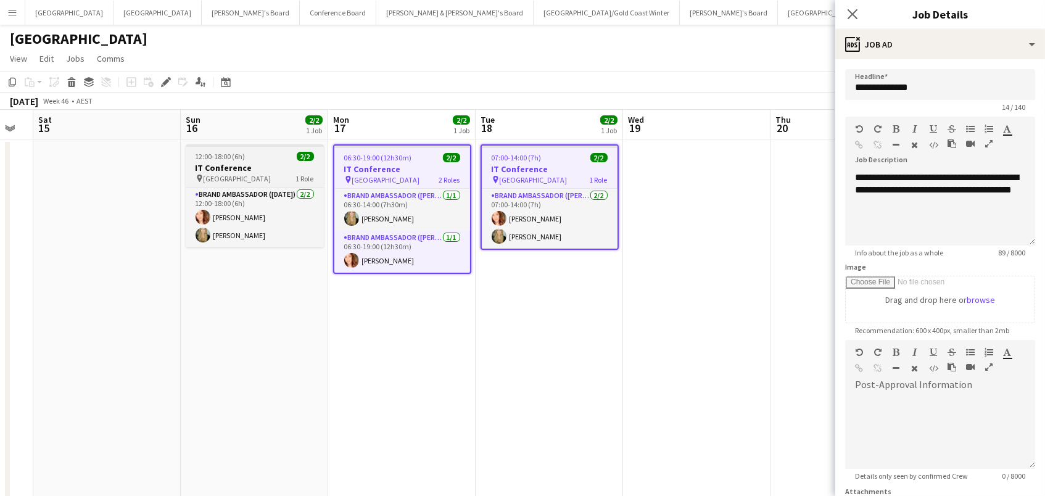
click at [261, 160] on div "12:00-18:00 (6h) 2/2" at bounding box center [255, 156] width 138 height 9
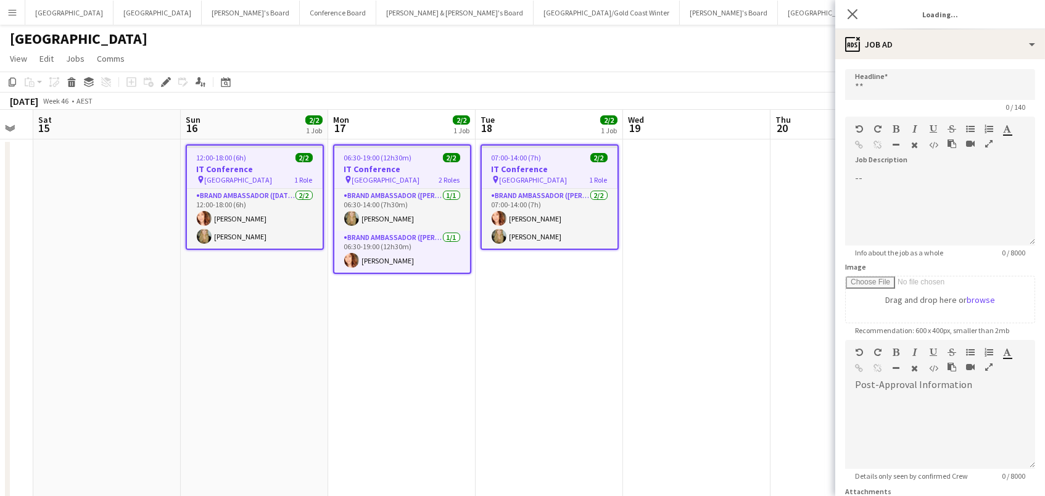
type input "**********"
click at [161, 75] on div "Edit" at bounding box center [165, 82] width 15 height 15
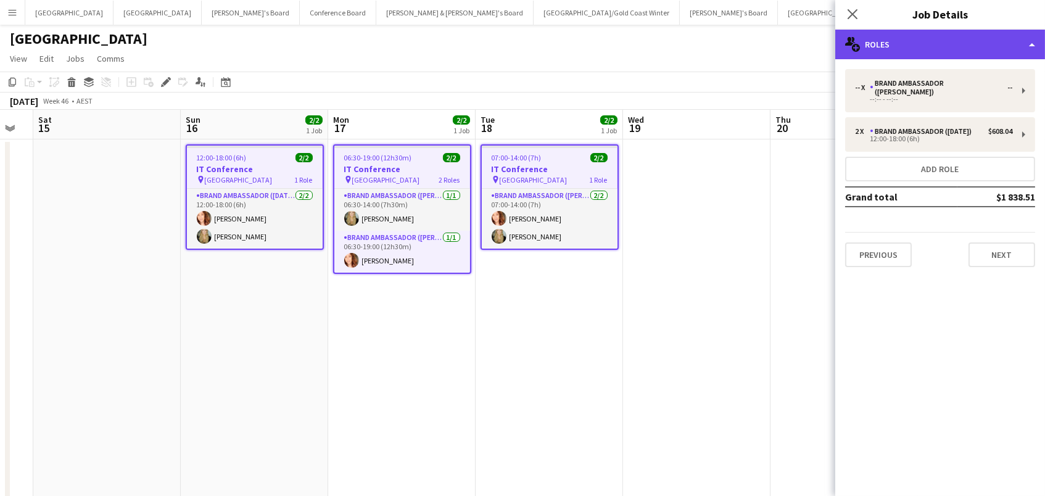
click at [878, 50] on div "multiple-users-add Roles" at bounding box center [940, 45] width 210 height 30
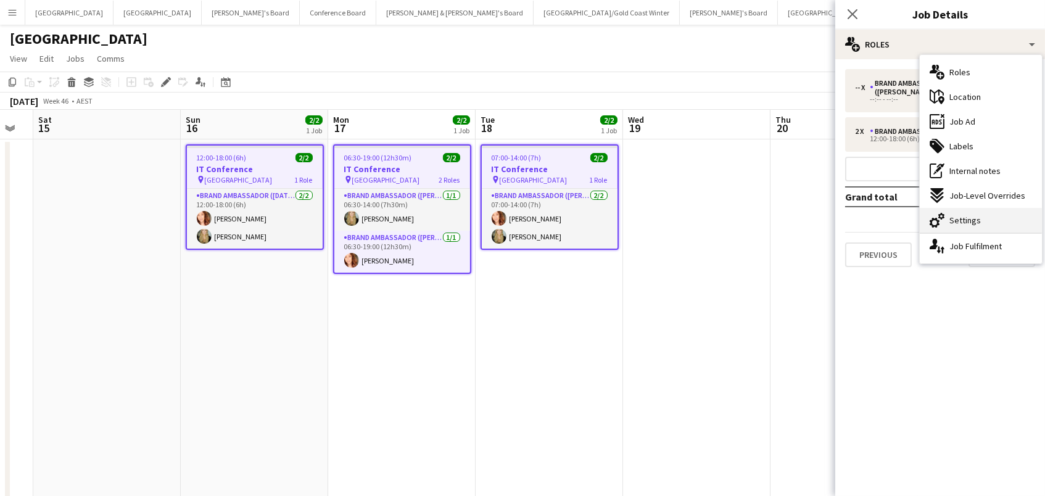
click at [986, 216] on div "cog-double-3 Settings" at bounding box center [980, 220] width 122 height 25
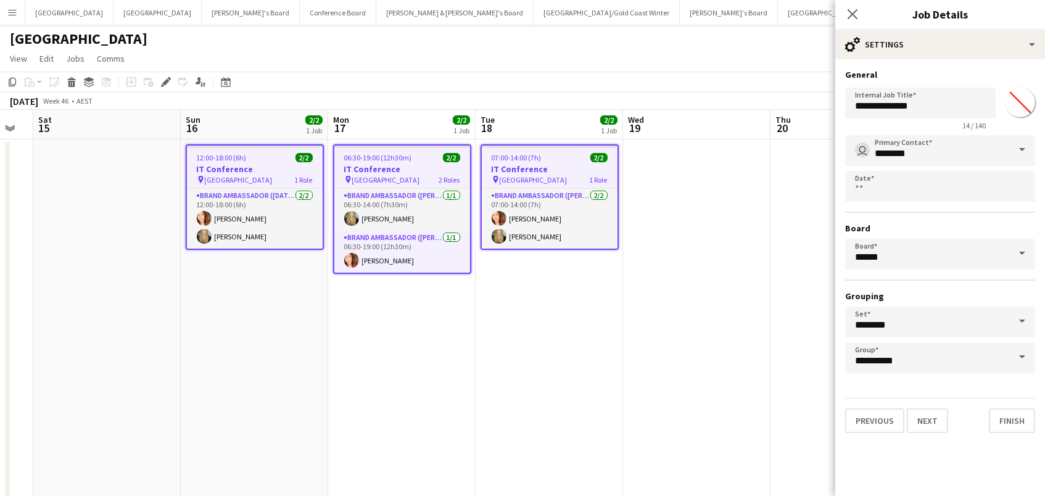
click at [1014, 105] on input "*******" at bounding box center [1020, 102] width 44 height 44
click at [1023, 106] on input "*******" at bounding box center [1020, 102] width 44 height 44
type input "*******"
click at [783, 212] on app-date-cell at bounding box center [843, 479] width 147 height 681
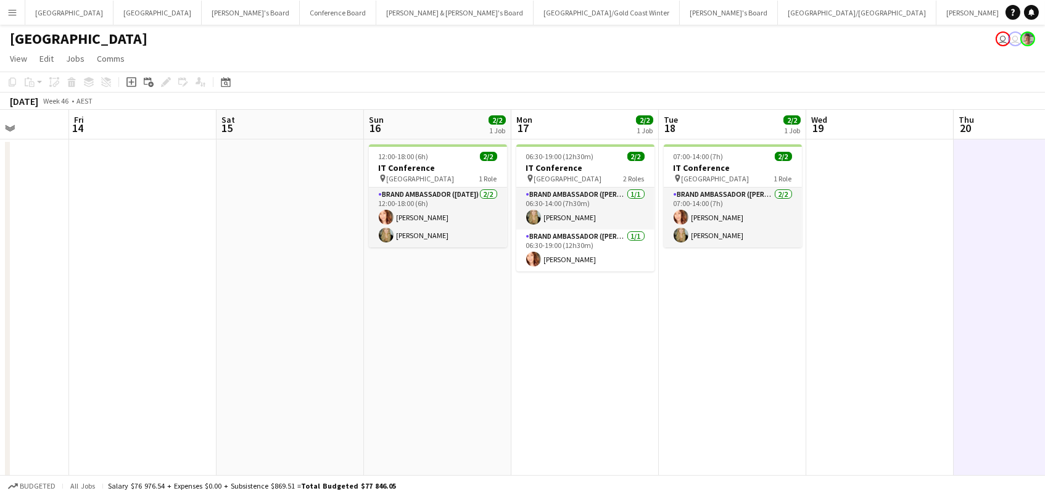
scroll to position [0, 371]
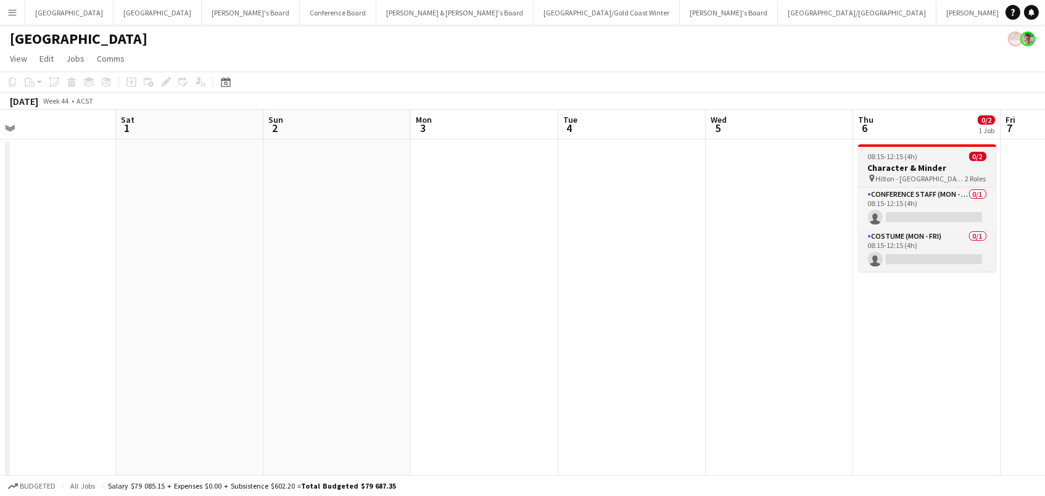
click at [897, 163] on h3 "Character & Minder" at bounding box center [927, 167] width 138 height 11
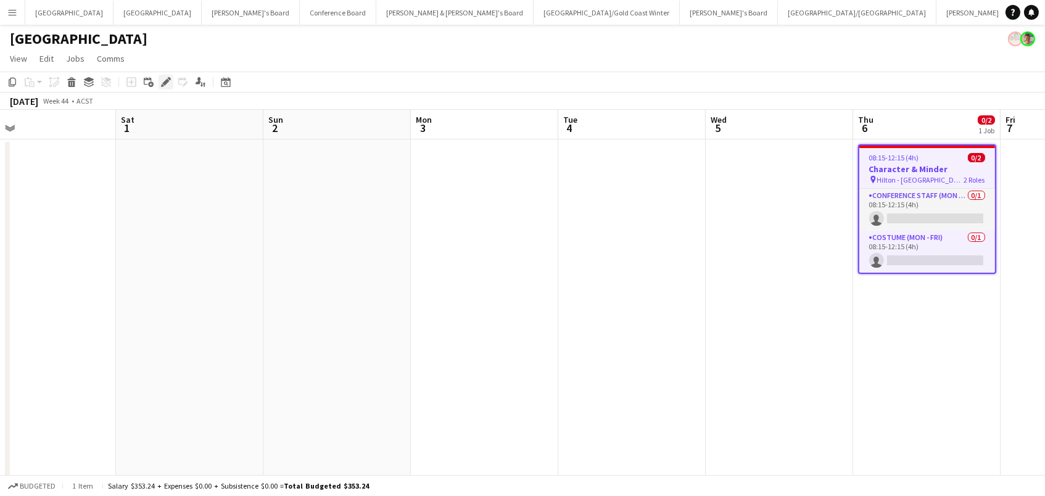
click at [162, 84] on icon "Edit" at bounding box center [166, 82] width 10 height 10
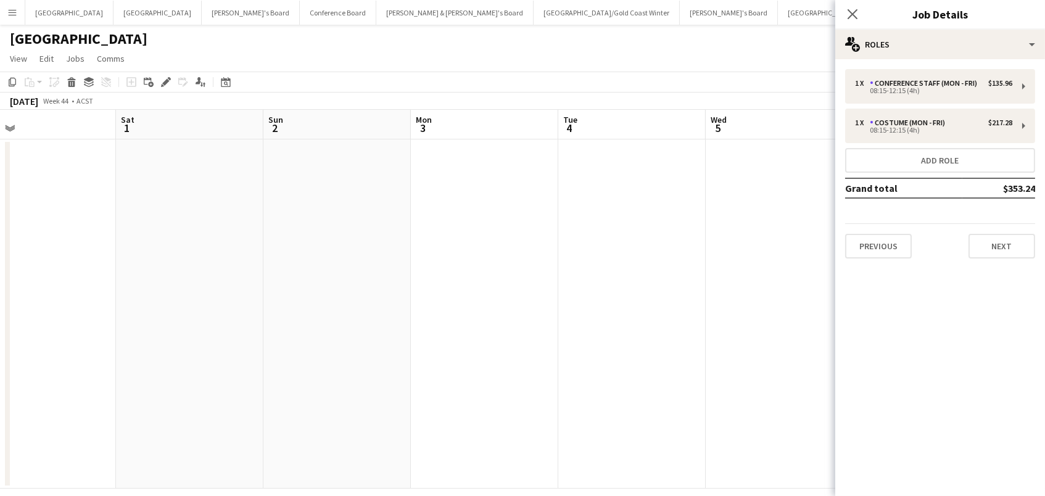
click at [937, 59] on div "1 x Conference Staff (Mon - Fri) $135.96 08:15-12:15 (4h) 1 x Costume (Mon - Fr…" at bounding box center [940, 163] width 210 height 209
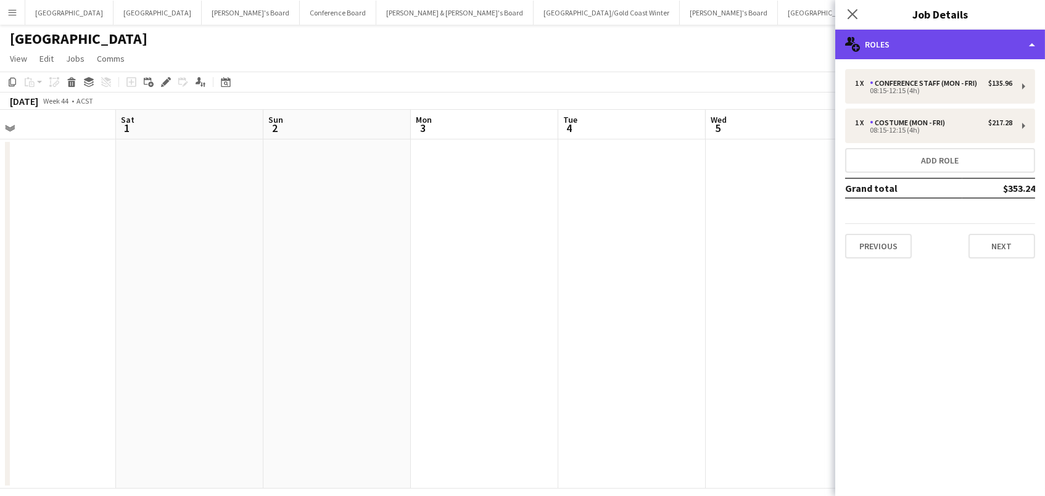
click at [948, 43] on div "multiple-users-add Roles" at bounding box center [940, 45] width 210 height 30
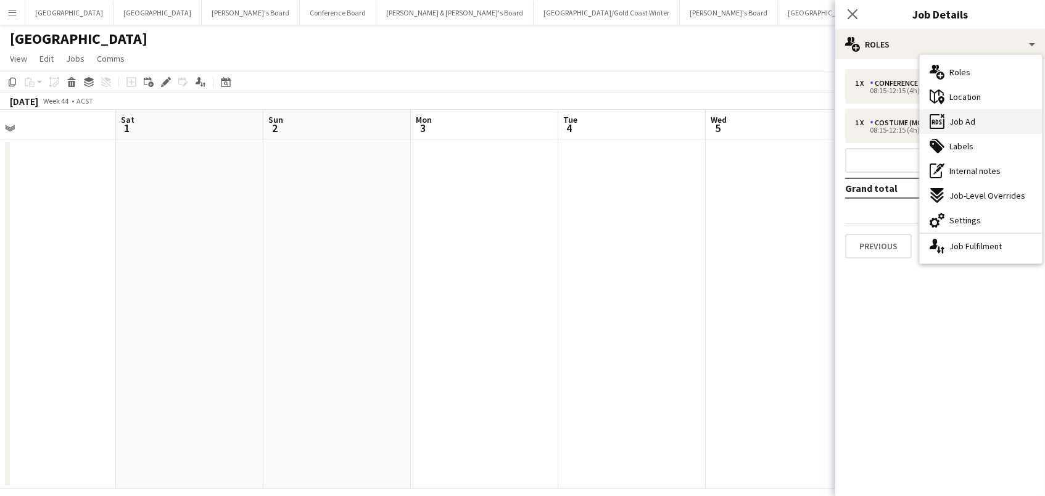
click at [979, 125] on div "ads-window Job Ad" at bounding box center [980, 121] width 122 height 25
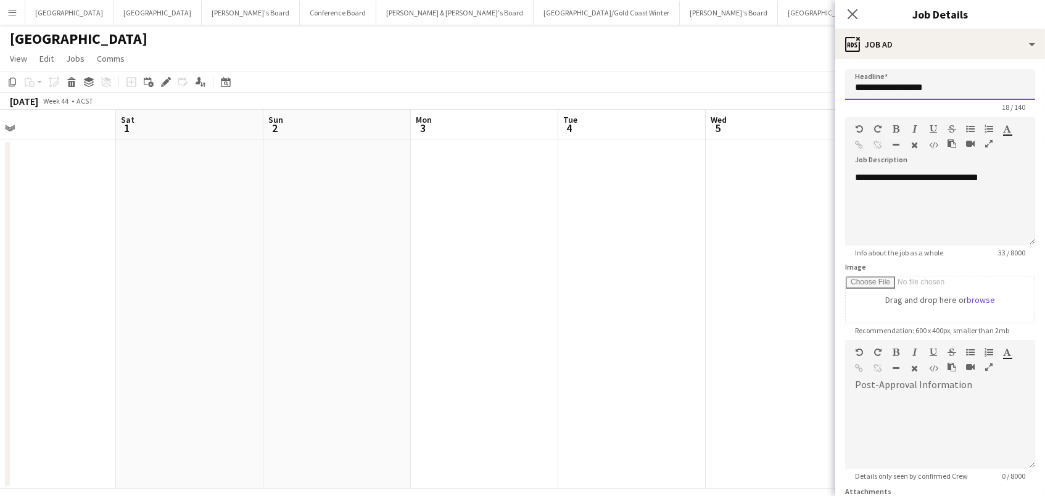
click at [923, 70] on input "**********" at bounding box center [940, 84] width 190 height 31
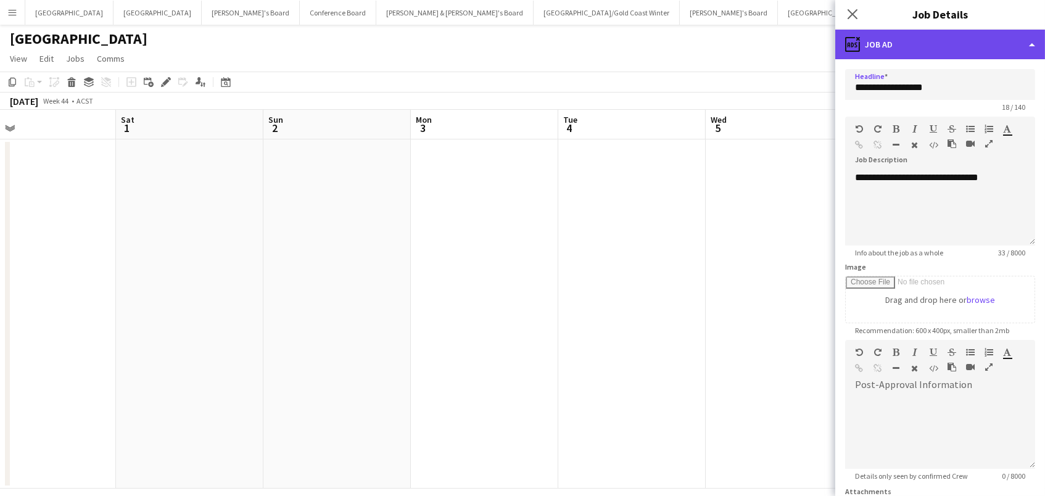
click at [918, 52] on div "ads-window Job Ad" at bounding box center [940, 45] width 210 height 30
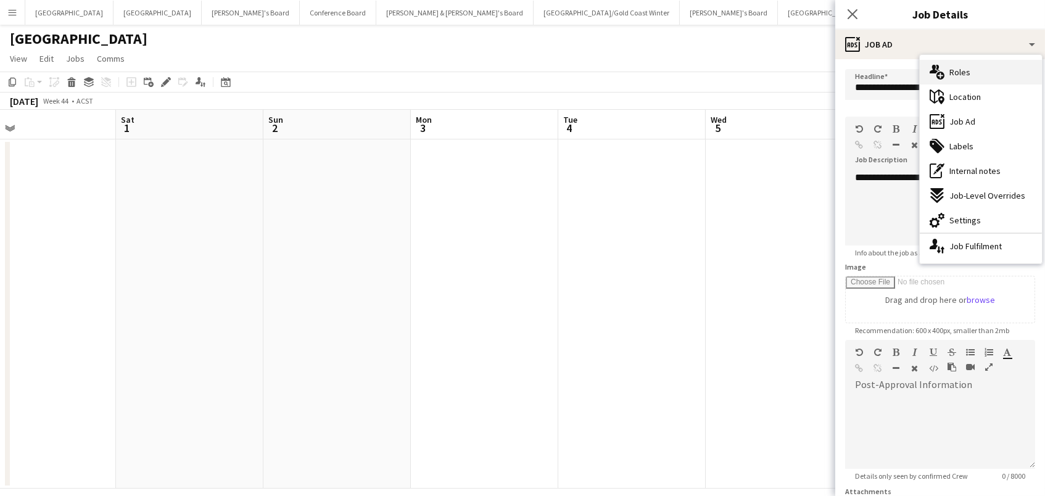
click at [959, 72] on span "Roles" at bounding box center [959, 72] width 21 height 11
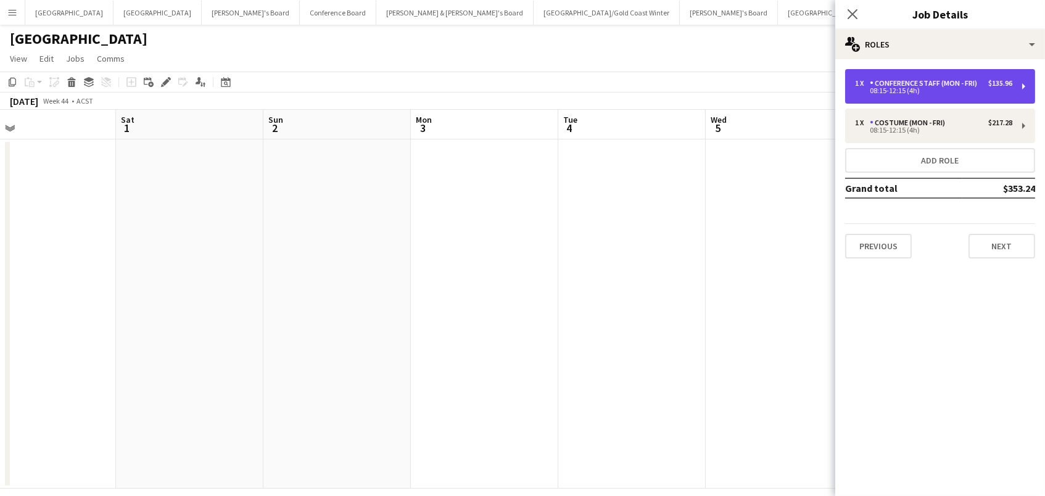
click at [940, 94] on div "1 x Conference Staff (Mon - Fri) $135.96 08:15-12:15 (4h)" at bounding box center [940, 86] width 190 height 35
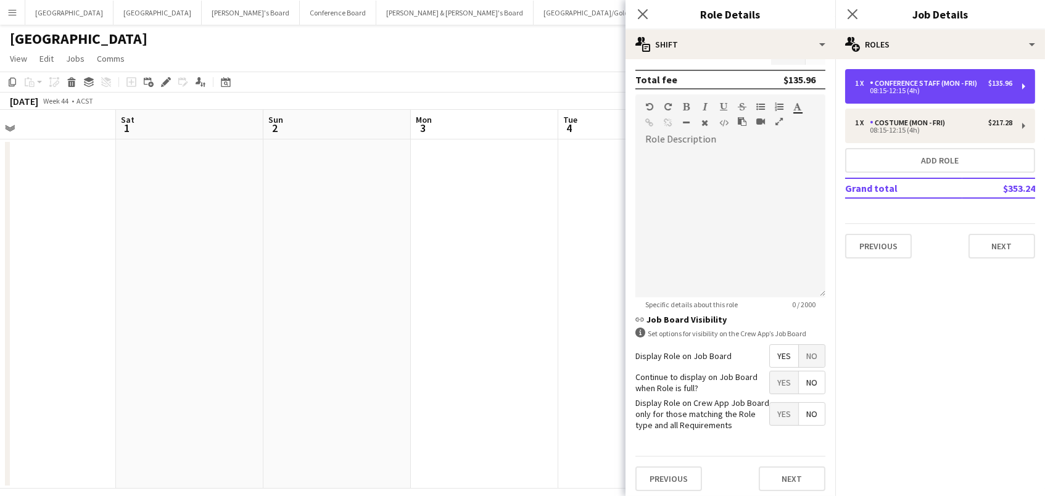
scroll to position [334, 0]
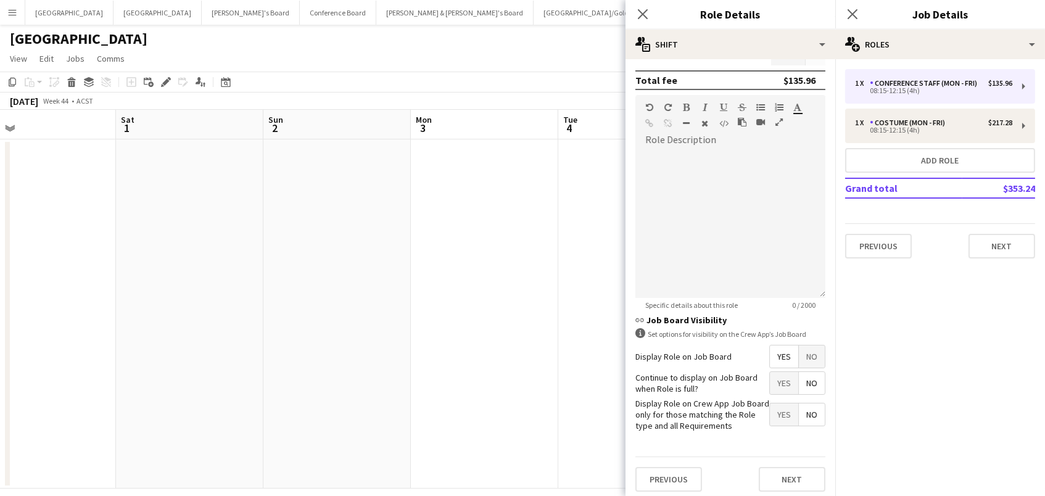
click at [394, 231] on app-date-cell at bounding box center [336, 313] width 147 height 349
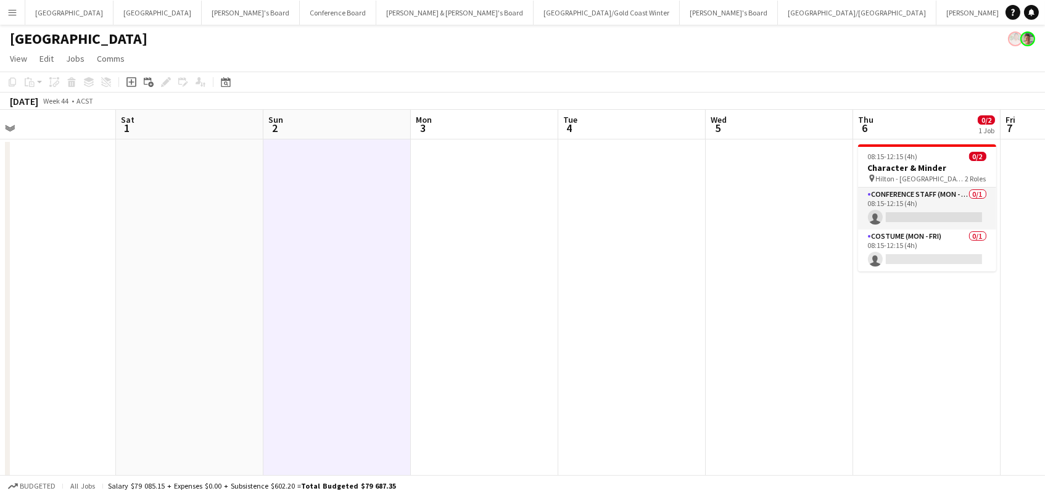
click at [726, 207] on app-date-cell at bounding box center [778, 313] width 147 height 349
